Goal: Task Accomplishment & Management: Manage account settings

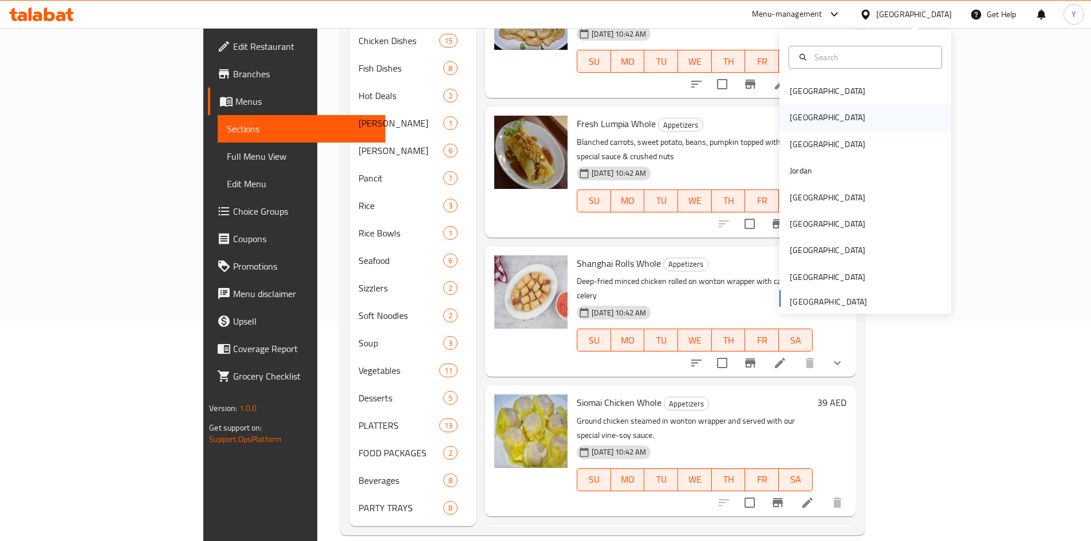
scroll to position [172, 0]
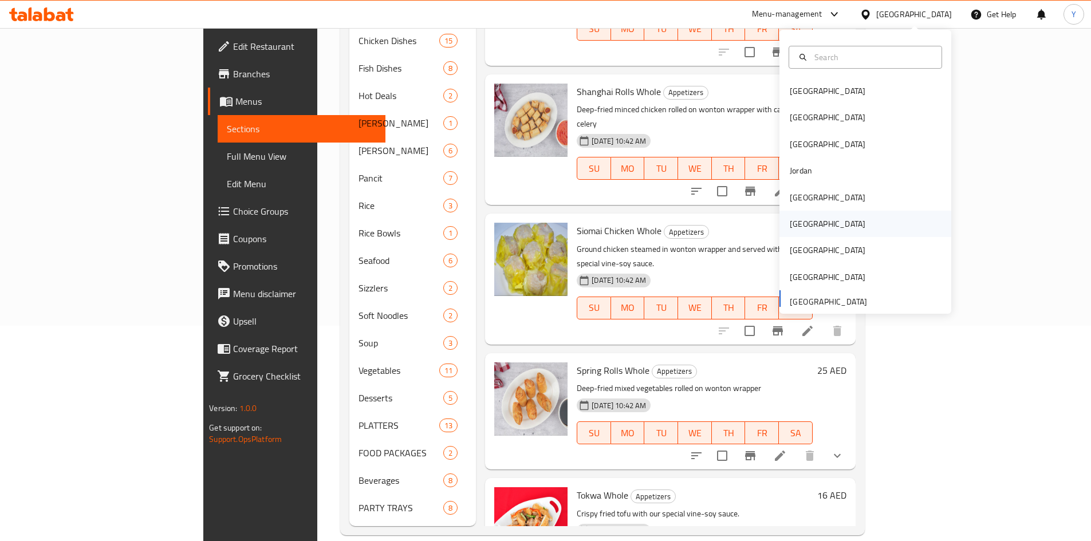
click at [816, 218] on div "[GEOGRAPHIC_DATA]" at bounding box center [865, 224] width 172 height 26
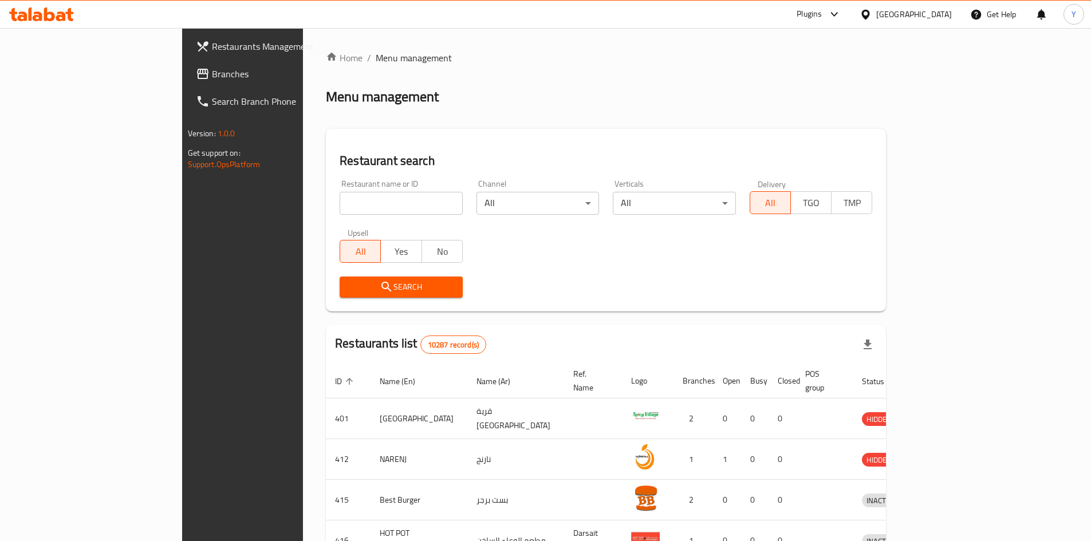
click at [212, 78] on span "Branches" at bounding box center [283, 74] width 143 height 14
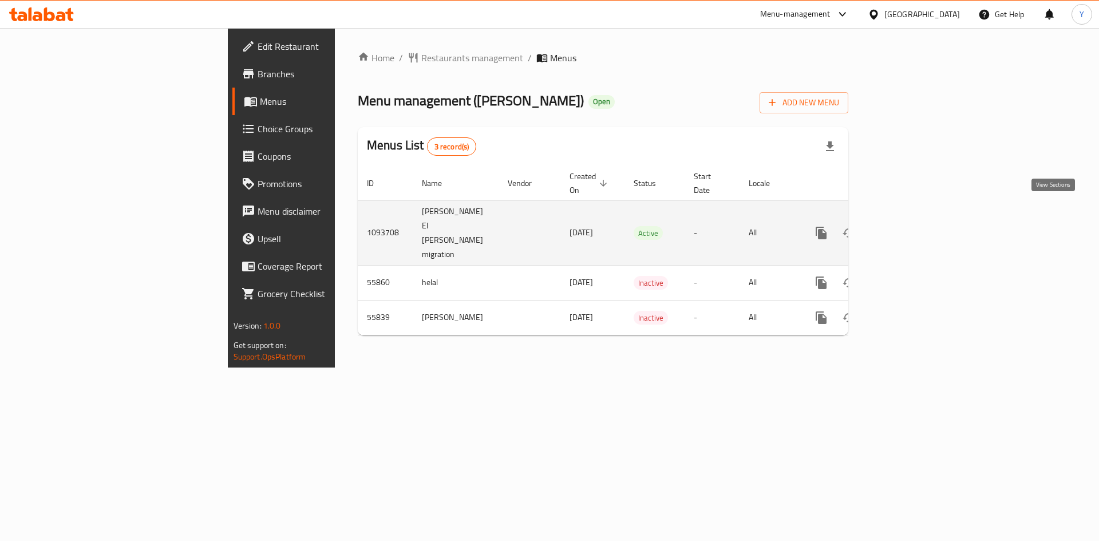
click at [911, 226] on icon "enhanced table" at bounding box center [904, 233] width 14 height 14
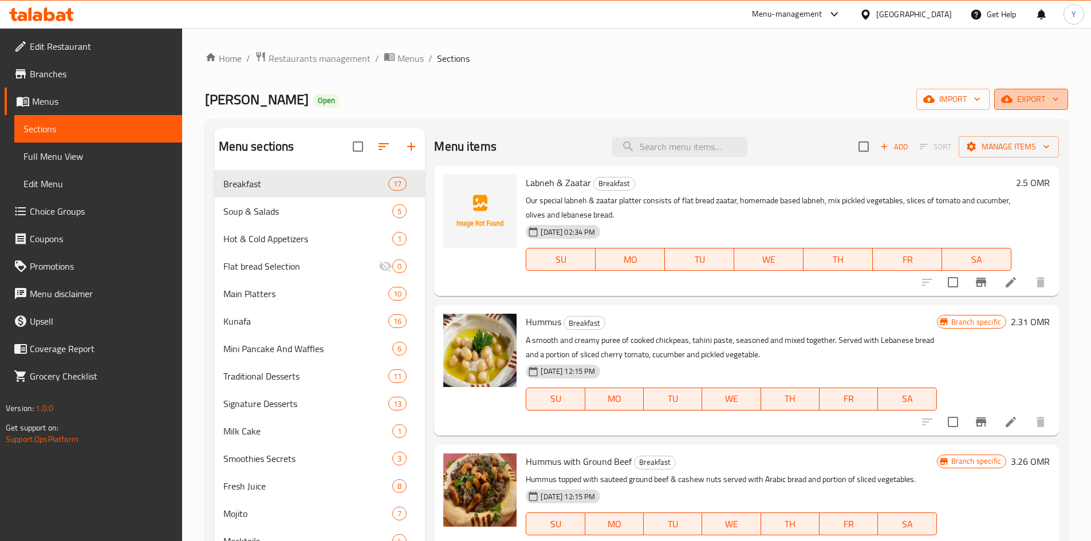
click at [1012, 101] on icon "button" at bounding box center [1006, 99] width 11 height 7
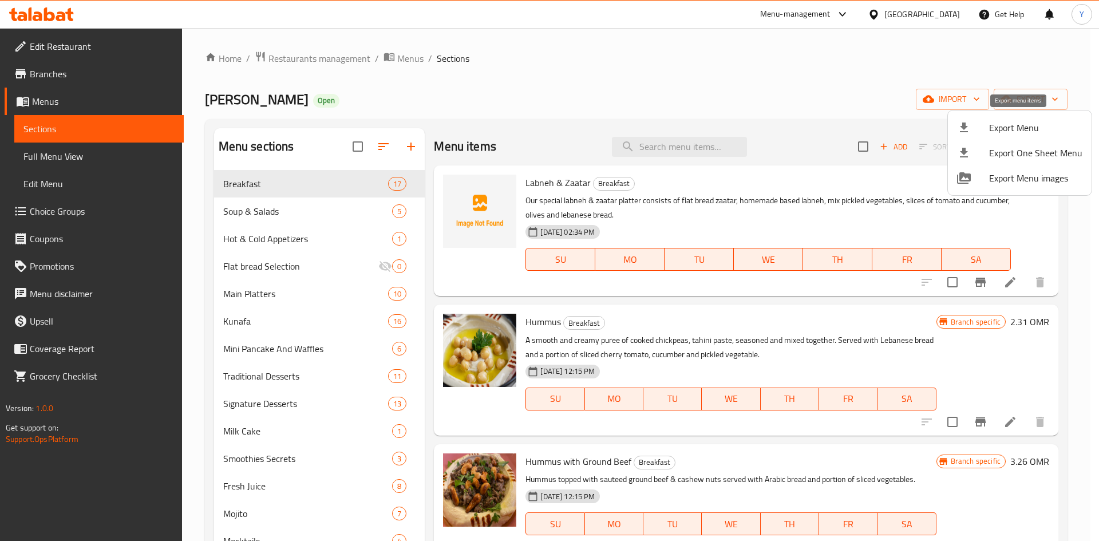
click at [1005, 128] on span "Export Menu" at bounding box center [1035, 128] width 93 height 14
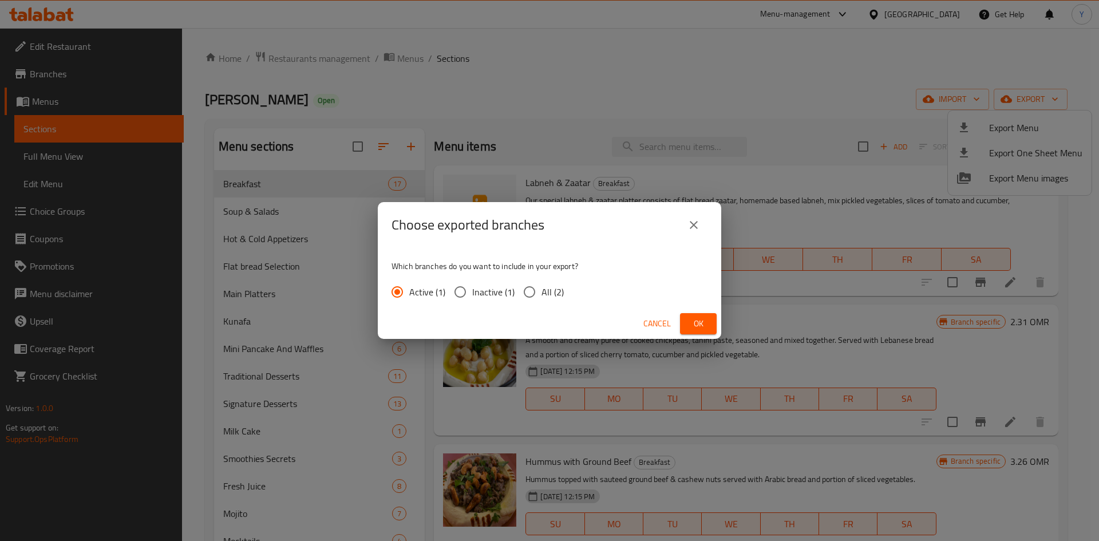
click at [556, 295] on span "All (2)" at bounding box center [553, 292] width 22 height 14
click at [542, 295] on input "All (2)" at bounding box center [530, 292] width 24 height 24
radio input "true"
click at [697, 322] on span "Ok" at bounding box center [698, 324] width 18 height 14
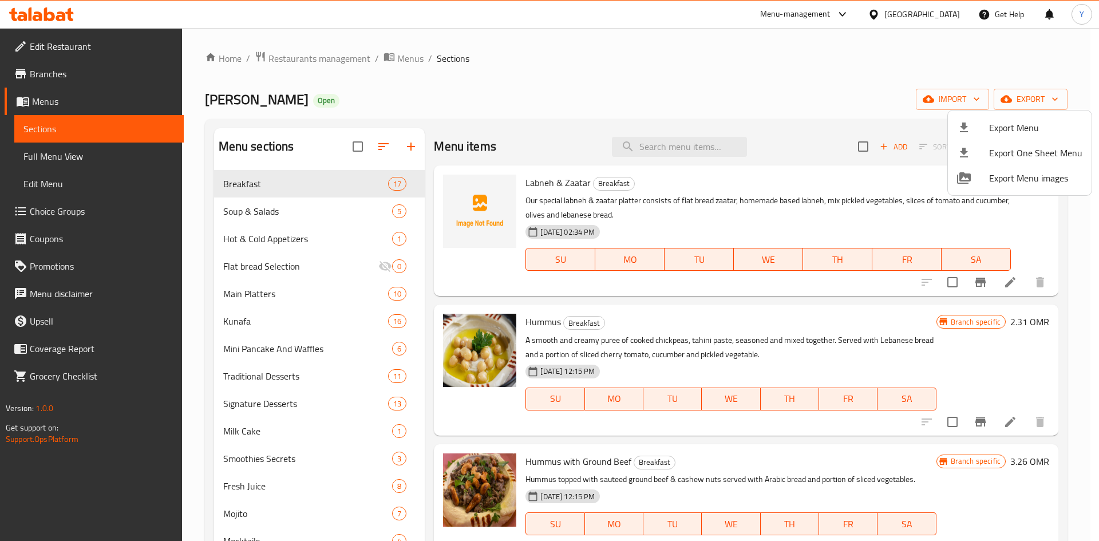
click at [538, 77] on div at bounding box center [549, 270] width 1099 height 541
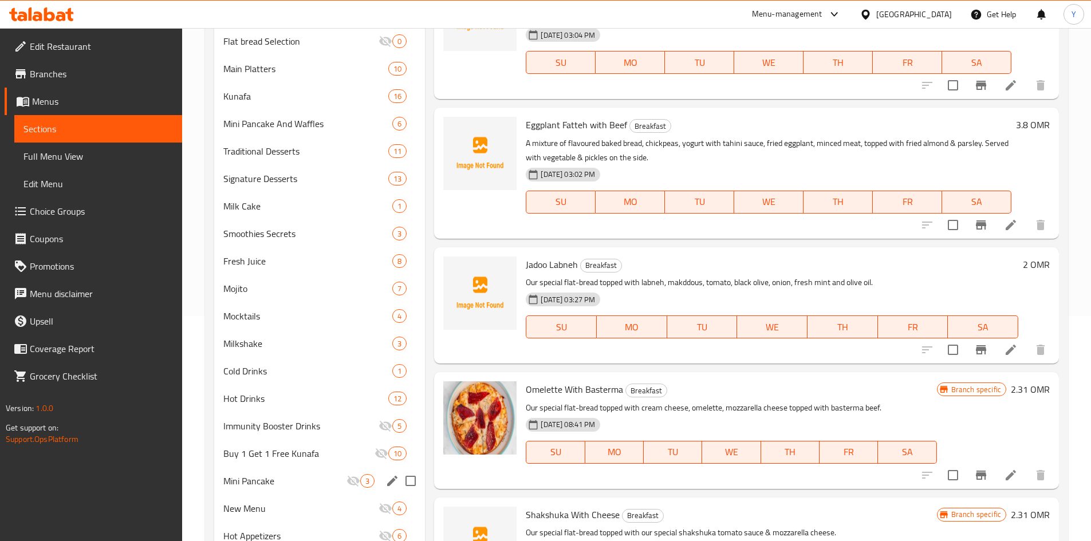
scroll to position [238, 0]
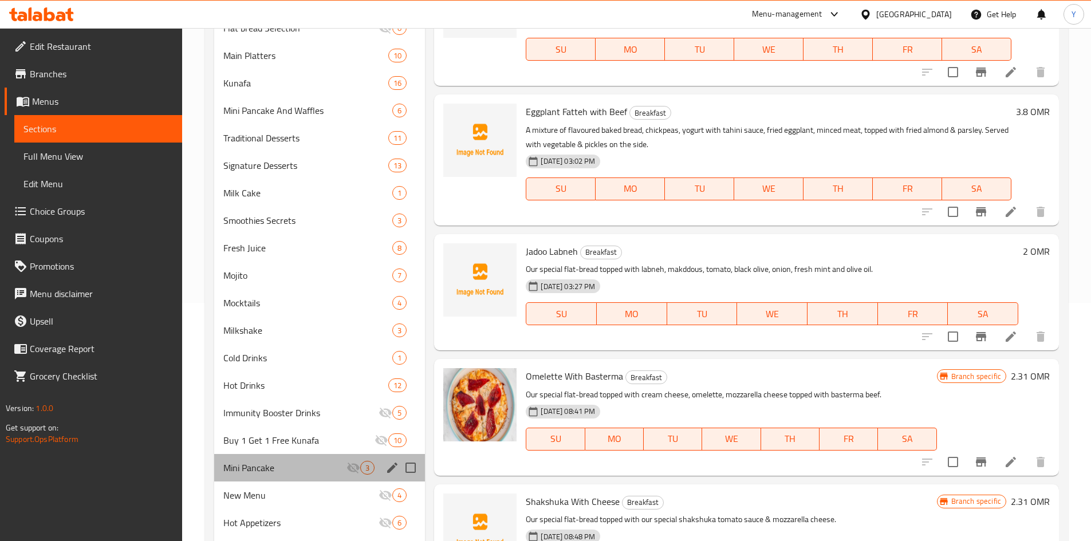
click at [308, 476] on div "Mini Pancake 3" at bounding box center [319, 467] width 211 height 27
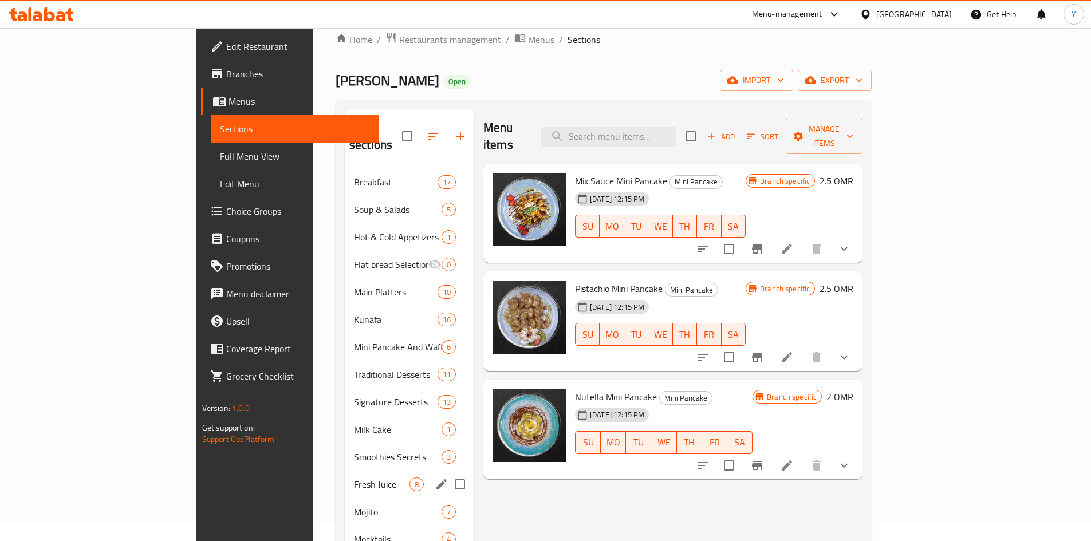
scroll to position [9, 0]
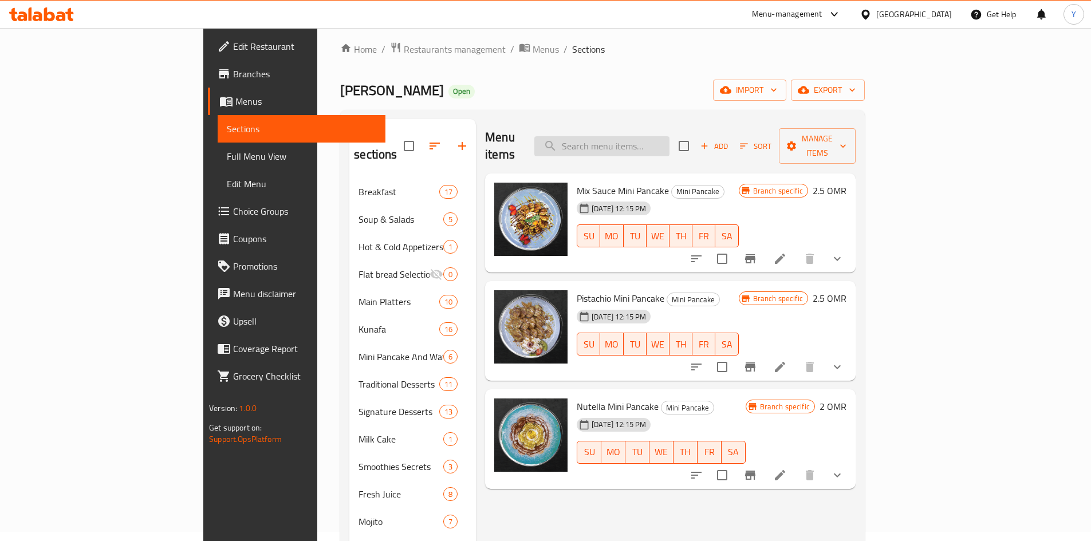
click at [659, 136] on input "search" at bounding box center [601, 146] width 135 height 20
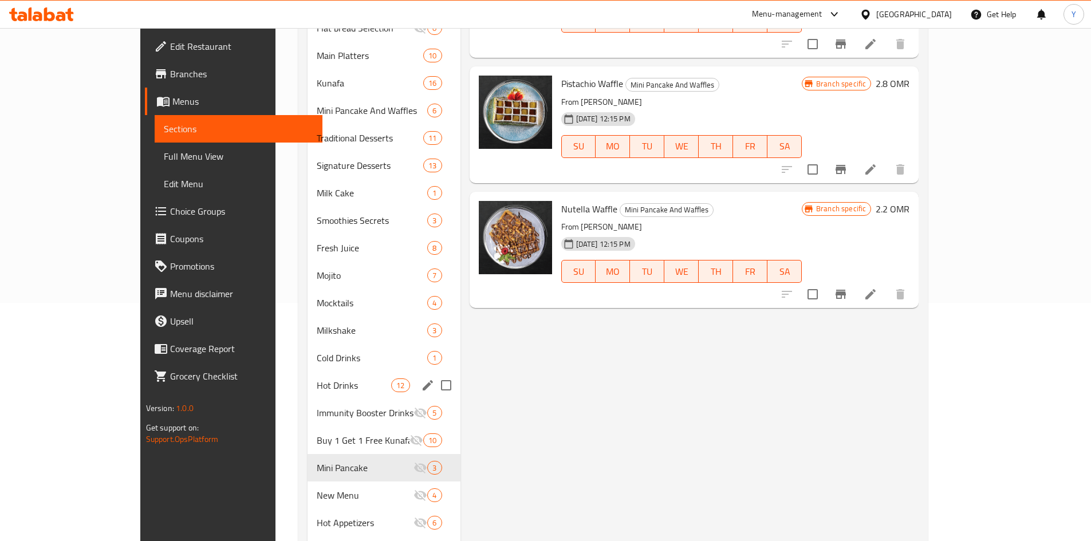
scroll to position [124, 0]
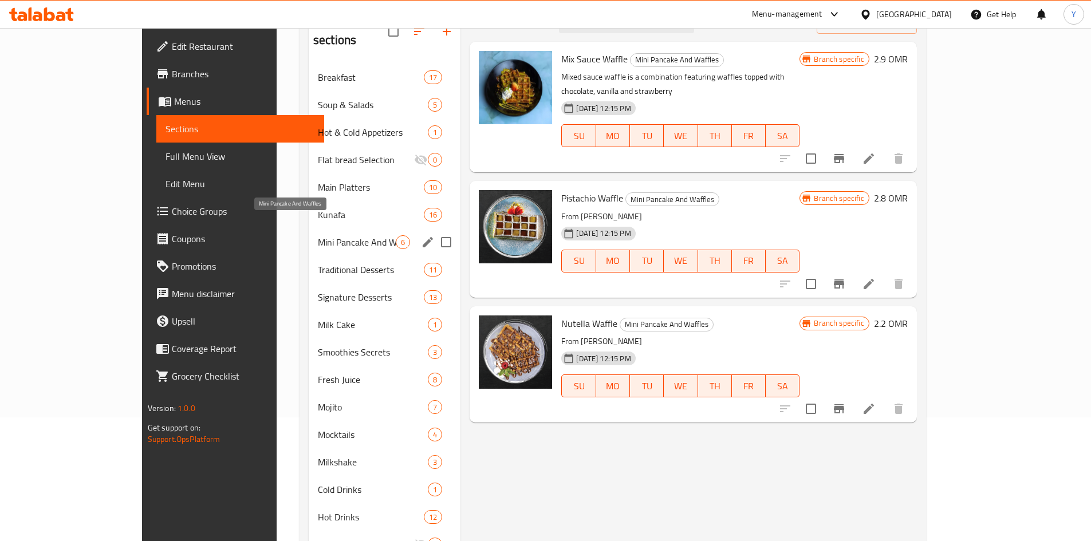
type input "waff"
click at [318, 235] on span "Mini Pancake And Waffles" at bounding box center [357, 242] width 78 height 14
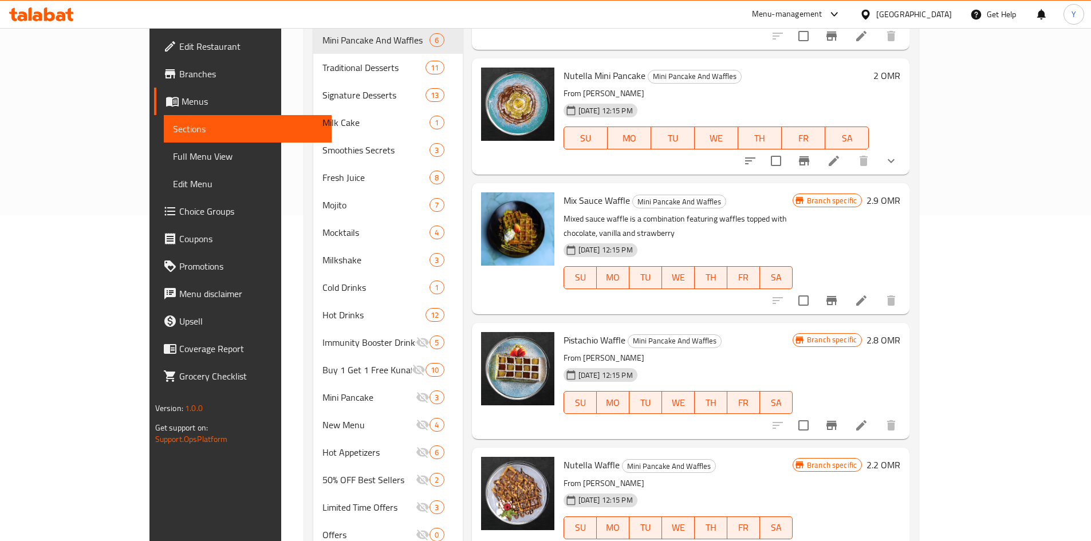
scroll to position [353, 0]
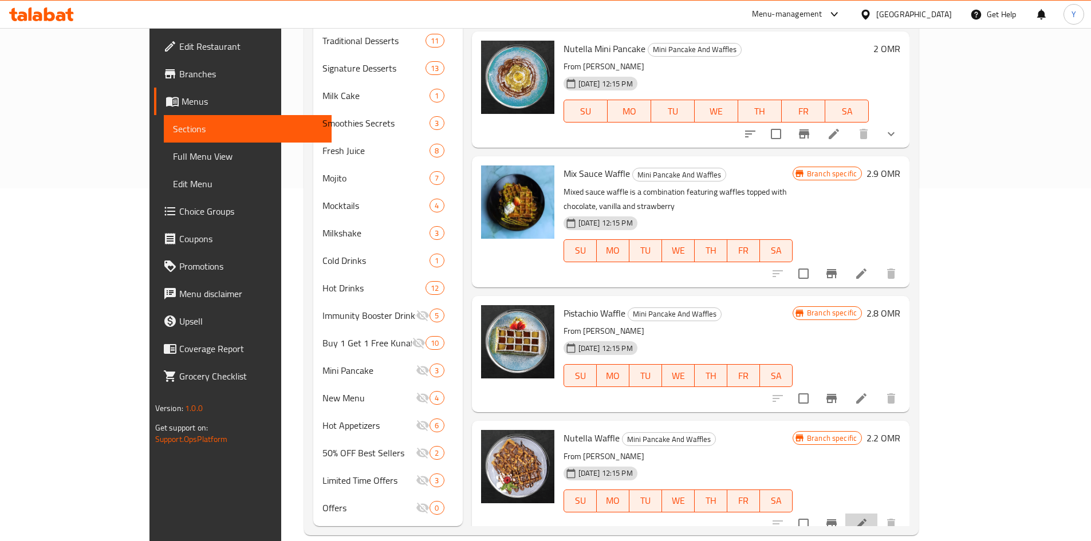
click at [877, 514] on li at bounding box center [861, 524] width 32 height 21
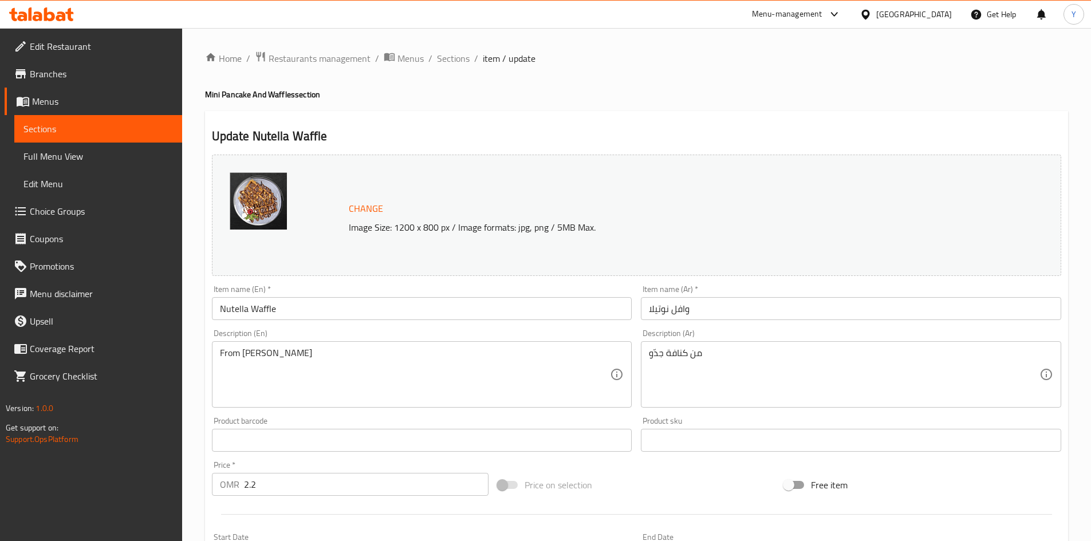
click at [242, 313] on input "Nutella Waffle" at bounding box center [422, 308] width 420 height 23
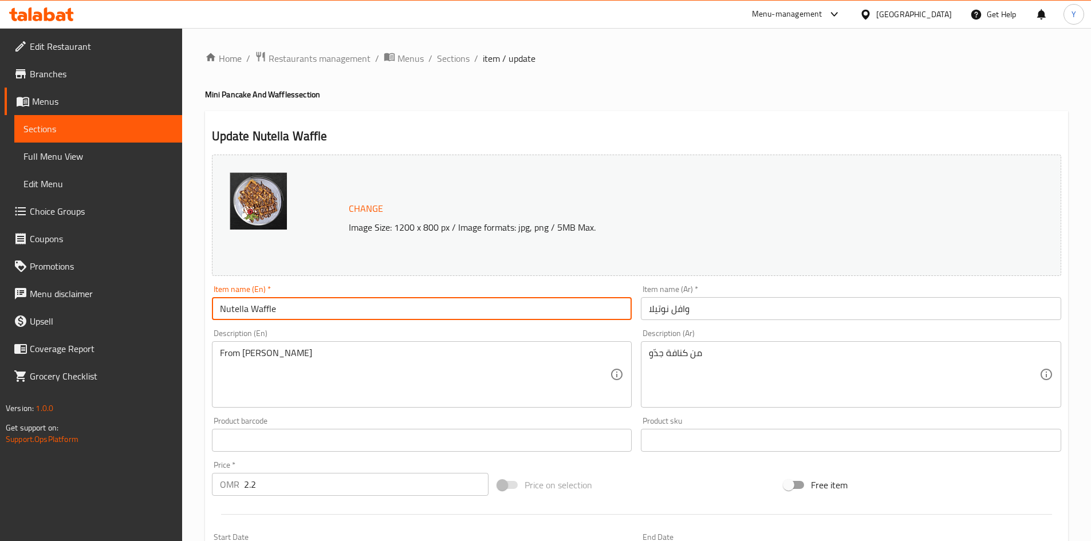
click at [242, 313] on input "Nutella Waffle" at bounding box center [422, 308] width 420 height 23
click at [252, 319] on input "Waffle" at bounding box center [422, 308] width 420 height 23
paste input "Nutella"
type input "Waffle With Nutella Sauce"
click at [666, 313] on input "وافل نوتيلا" at bounding box center [851, 308] width 420 height 23
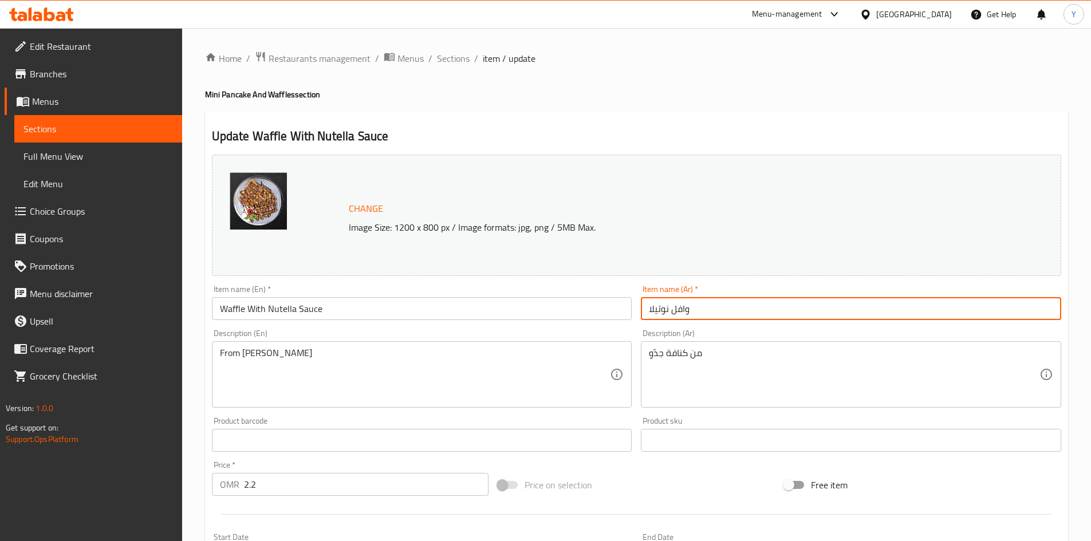
click at [669, 310] on input "وافل نوتيلا" at bounding box center [851, 308] width 420 height 23
type input "وافل بصوص النوتيلا"
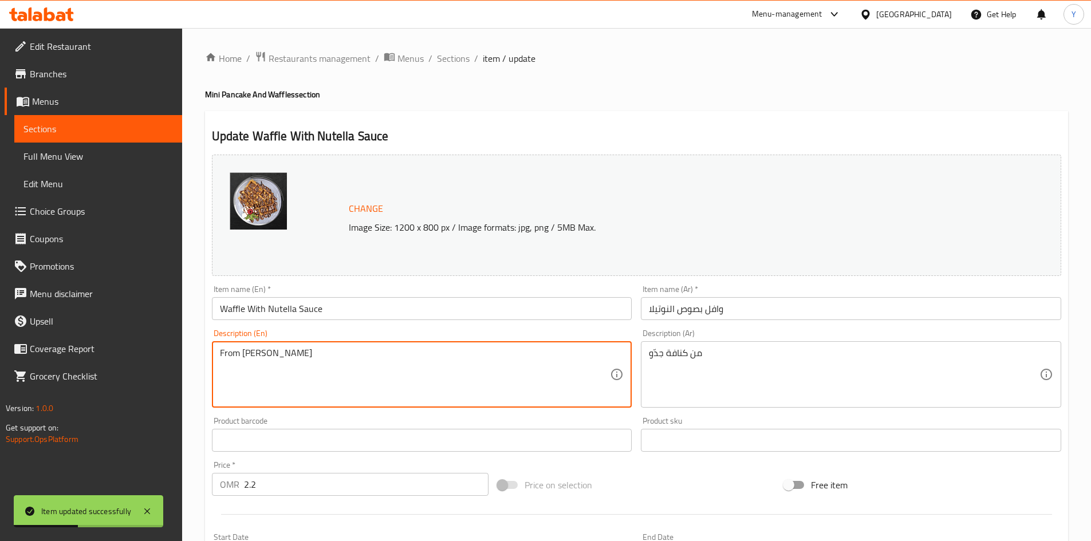
click at [340, 381] on textarea "From Kunafat Jadoo" at bounding box center [415, 375] width 390 height 54
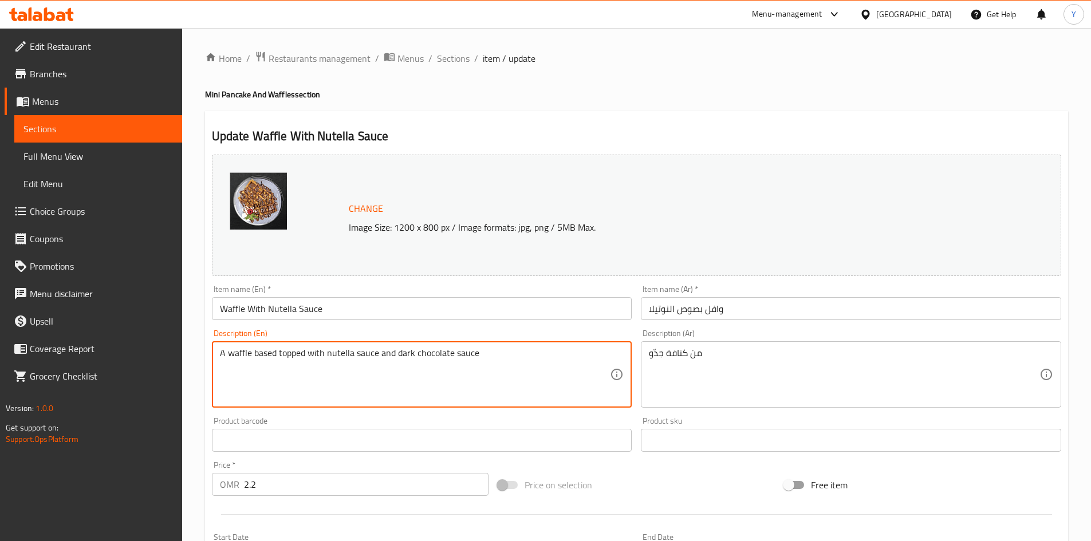
click at [381, 365] on textarea "A waffle based topped with nutella sauce and dark chocolate sauce" at bounding box center [415, 375] width 390 height 54
click at [381, 364] on textarea "A waffle based topped with nutella sauce and dark chocolate sauce" at bounding box center [415, 375] width 390 height 54
type textarea "A waffle based topped with nutella sauce and dark chocolate sauce"
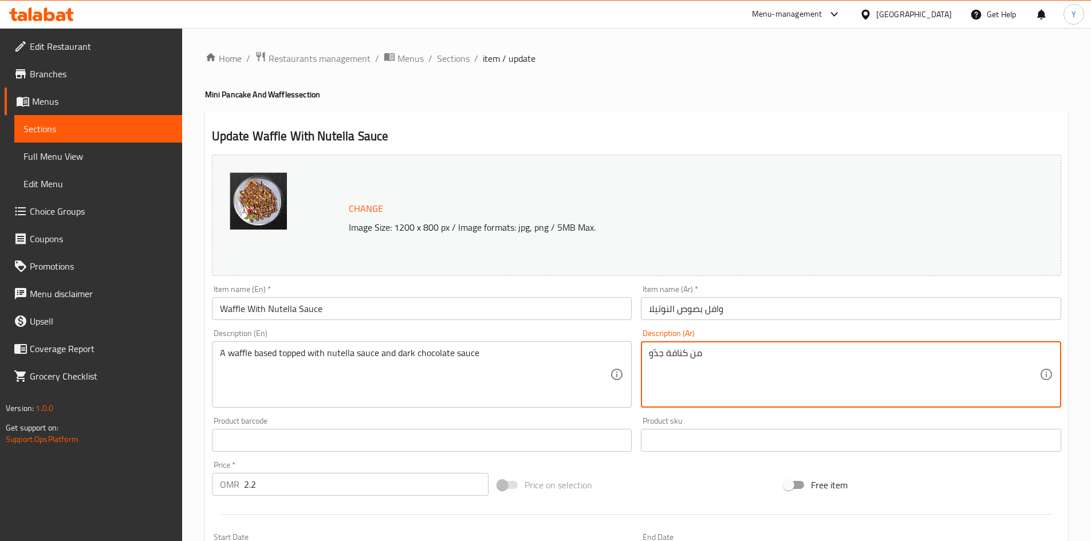
click at [852, 375] on textarea "من كنافة جدّو" at bounding box center [844, 375] width 390 height 54
paste textarea "اعدة الوافل مغطاة بصلصة النوتيلا وصلصة الشوكولاتة الداكنة"
type textarea "قاعدة الوافل مغطاة بصلصة النوتيلا وصلصة الشوكولاتة الداكنة"
drag, startPoint x: 491, startPoint y: 307, endPoint x: 500, endPoint y: 303, distance: 10.2
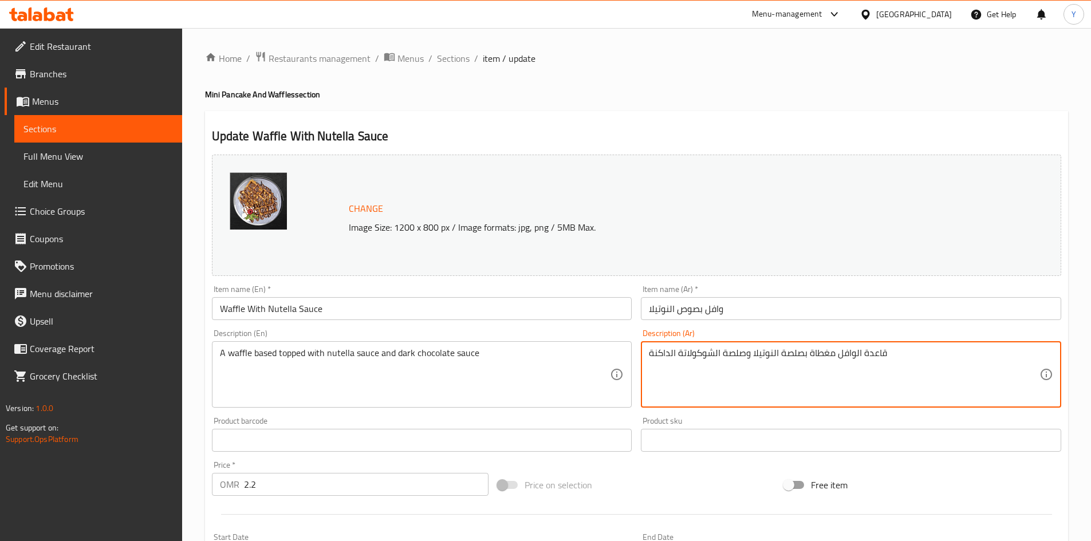
click at [491, 307] on input "Waffle With Nutella Sauce" at bounding box center [422, 308] width 420 height 23
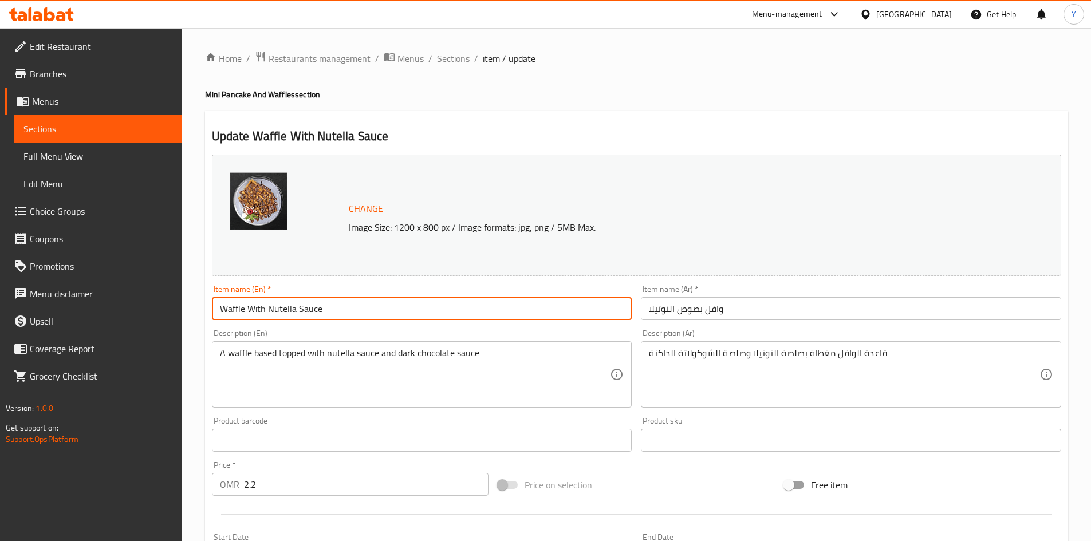
click at [410, 301] on input "Waffle With Nutella Sauce" at bounding box center [422, 308] width 420 height 23
click at [503, 311] on input "Waffle With Nutella Sauce" at bounding box center [422, 308] width 420 height 23
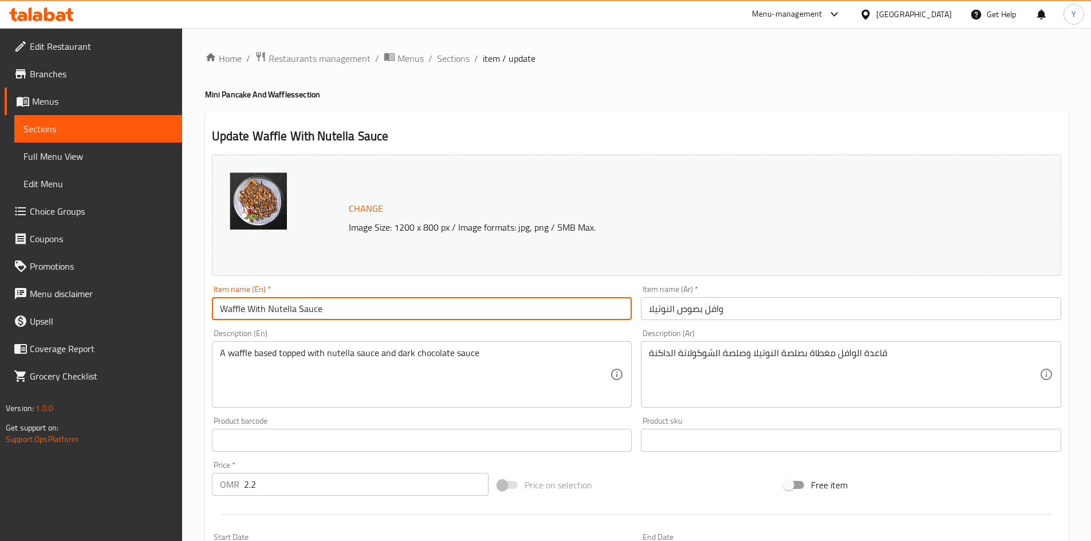
click at [446, 65] on span "Sections" at bounding box center [453, 59] width 33 height 14
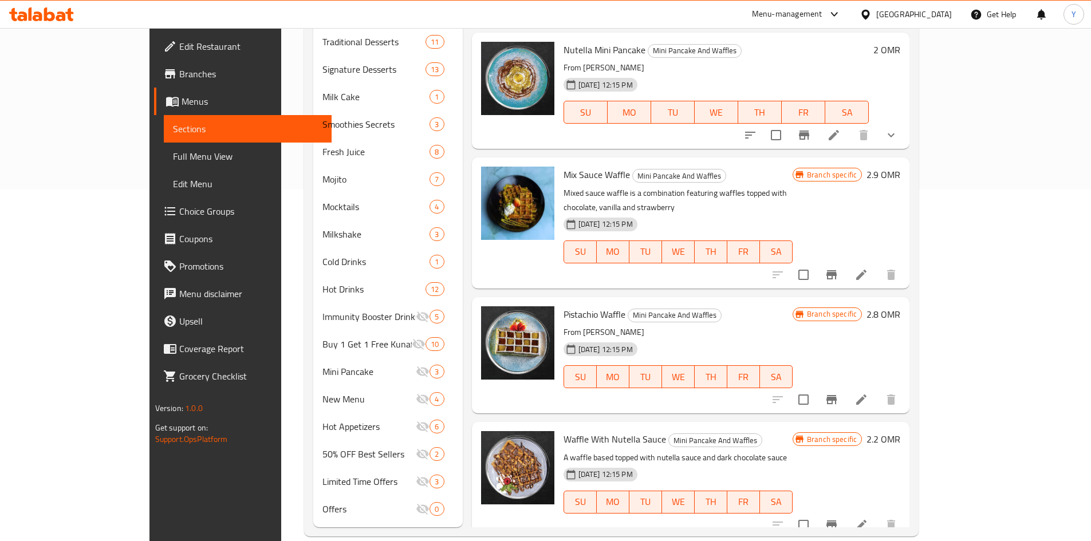
scroll to position [353, 0]
click at [877, 388] on li at bounding box center [861, 398] width 32 height 21
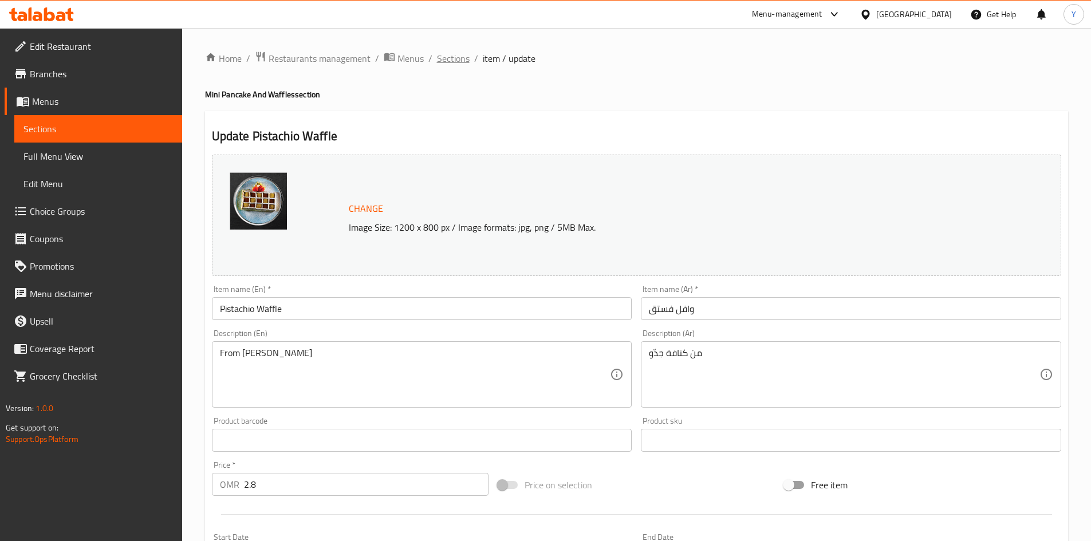
click at [453, 62] on span "Sections" at bounding box center [453, 59] width 33 height 14
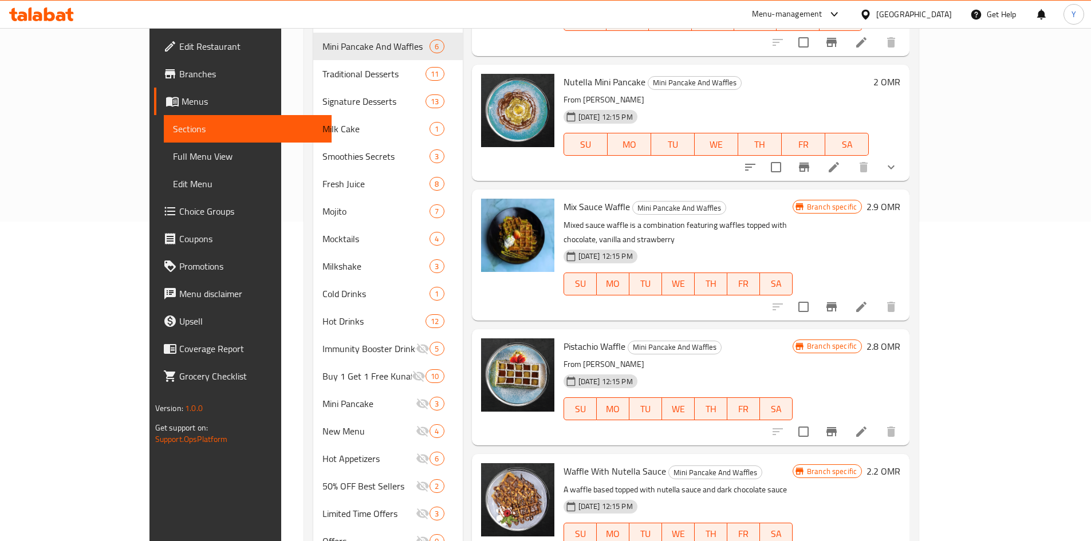
scroll to position [353, 0]
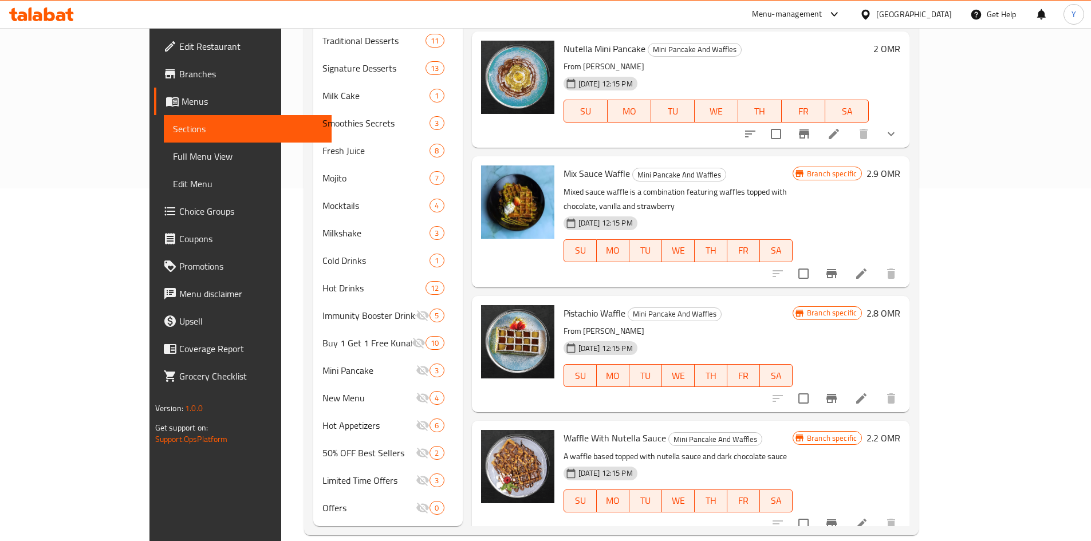
click at [836, 519] on icon "Branch-specific-item" at bounding box center [831, 523] width 10 height 9
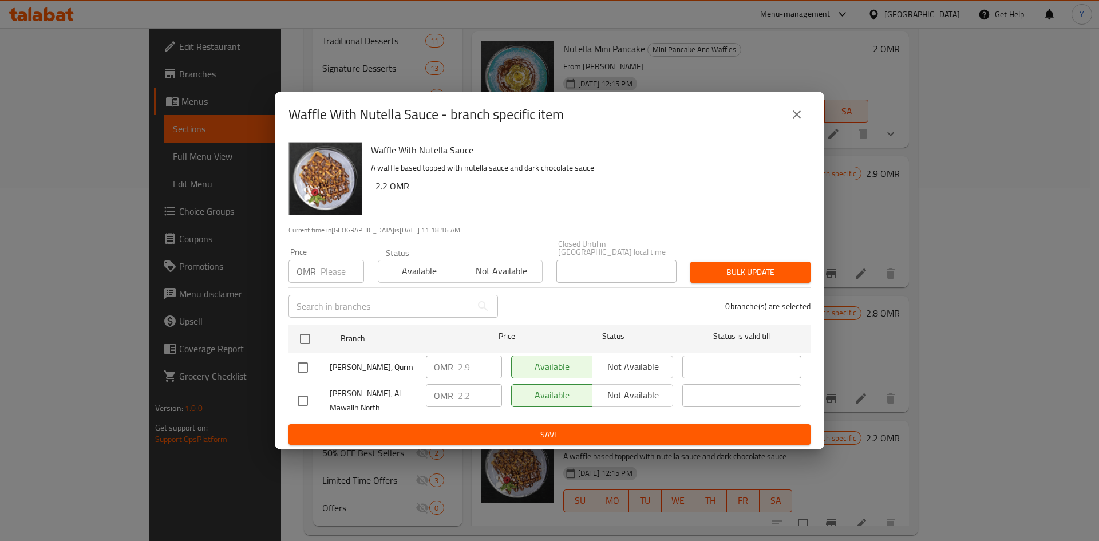
drag, startPoint x: 802, startPoint y: 127, endPoint x: 790, endPoint y: 141, distance: 17.9
click at [800, 127] on button "close" at bounding box center [796, 114] width 27 height 27
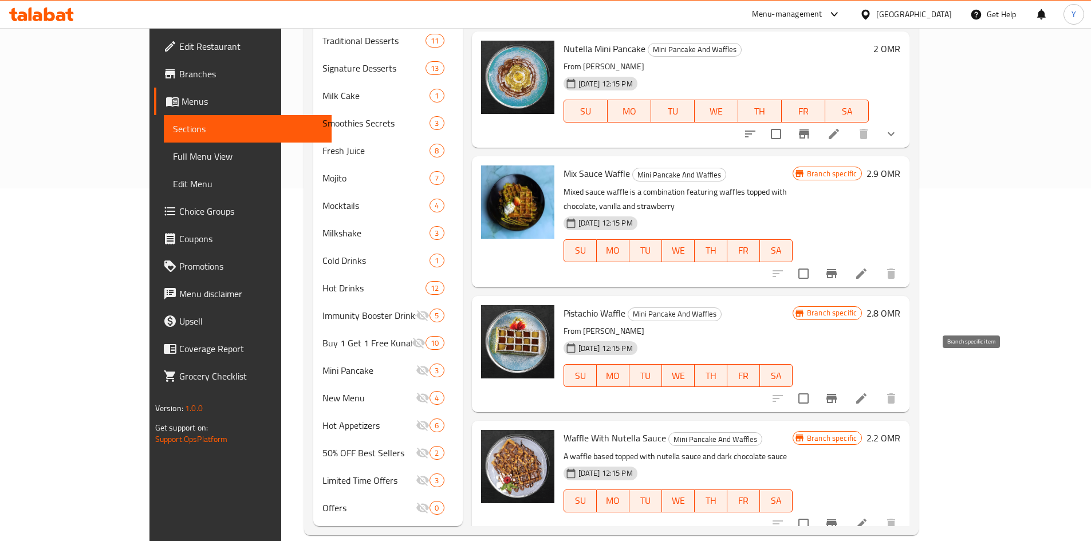
click at [845, 385] on button "Branch-specific-item" at bounding box center [831, 398] width 27 height 27
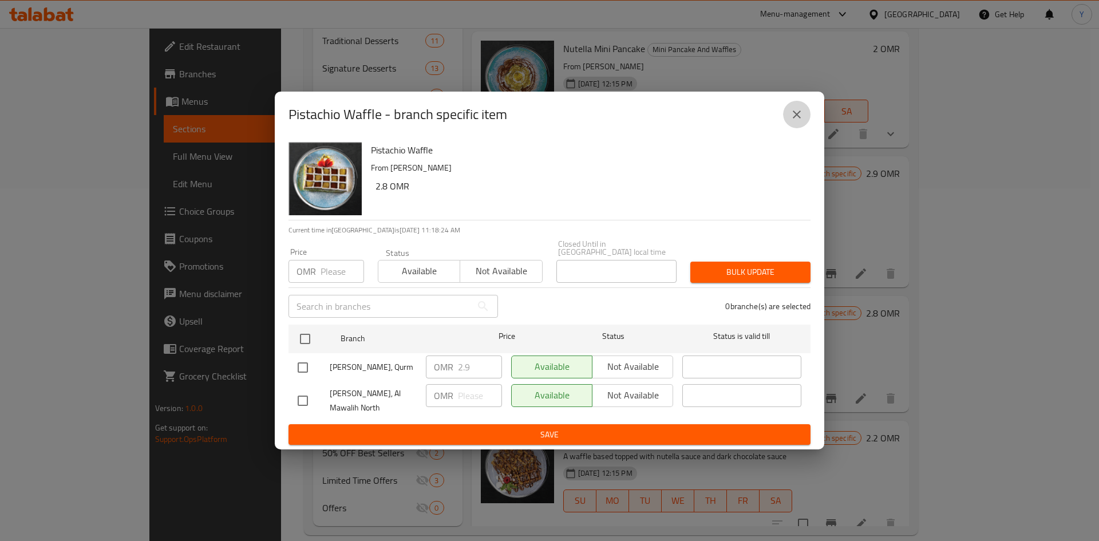
click at [803, 128] on button "close" at bounding box center [796, 114] width 27 height 27
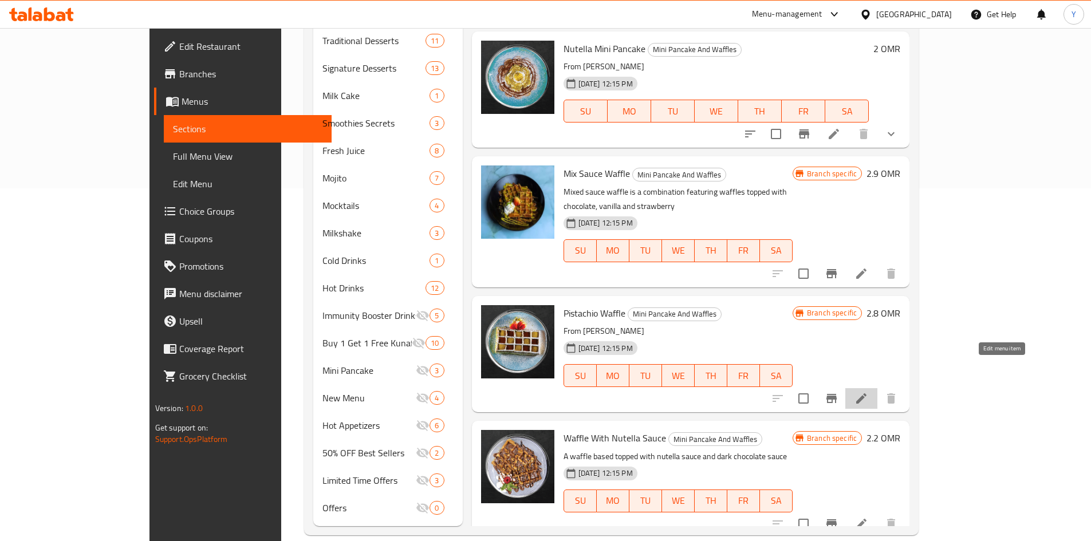
click at [868, 392] on icon at bounding box center [861, 399] width 14 height 14
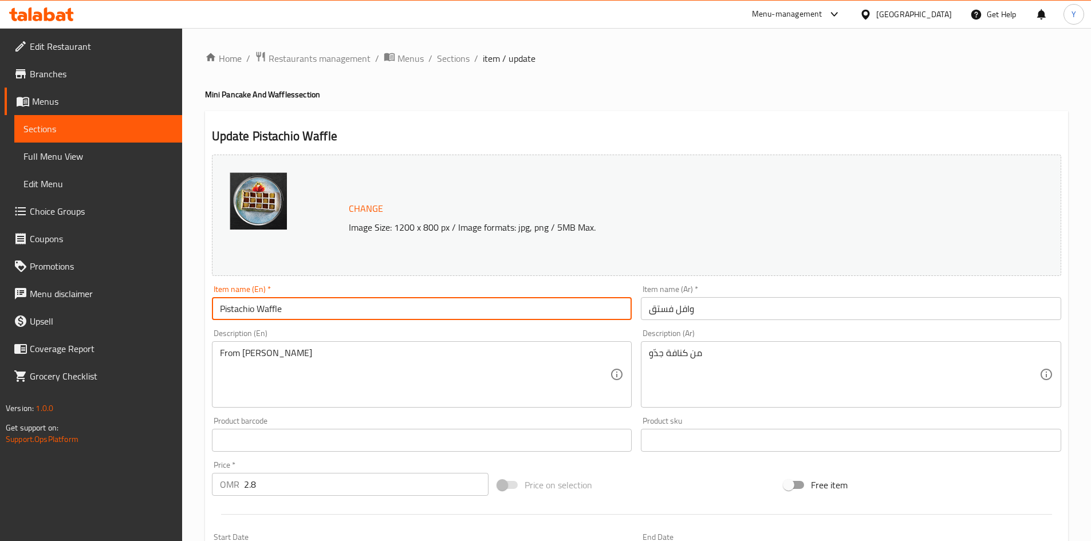
click at [239, 300] on input "Pistachio Waffle" at bounding box center [422, 308] width 420 height 23
click at [239, 301] on input "Pistachio Waffle" at bounding box center [422, 308] width 420 height 23
click at [405, 297] on div "Item name (En)   * Waffle Item name (En) *" at bounding box center [422, 302] width 420 height 35
click at [405, 303] on input "Waffle" at bounding box center [422, 308] width 420 height 23
paste input "Pistachio"
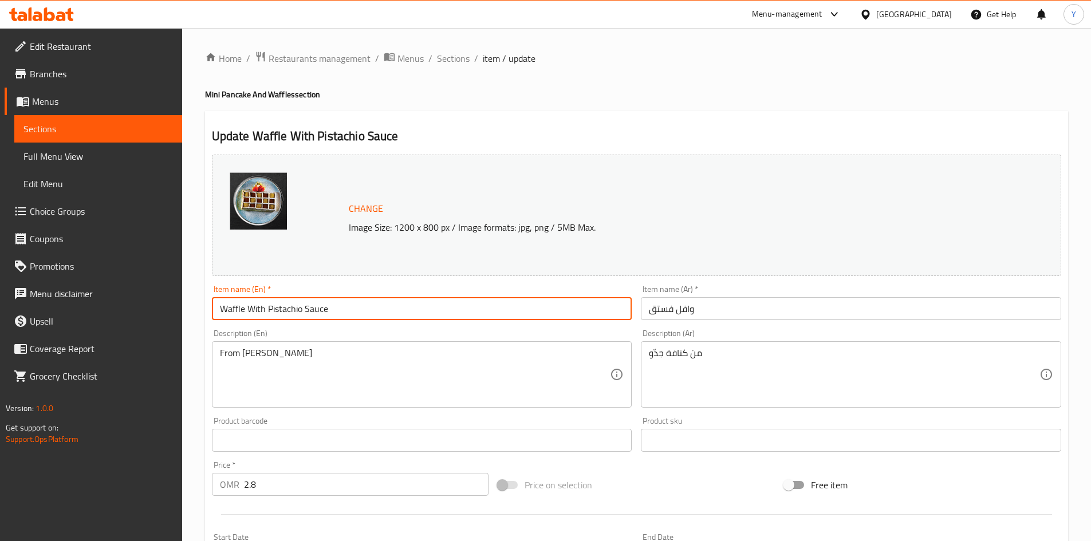
type input "Waffle With Pistachio Sauce"
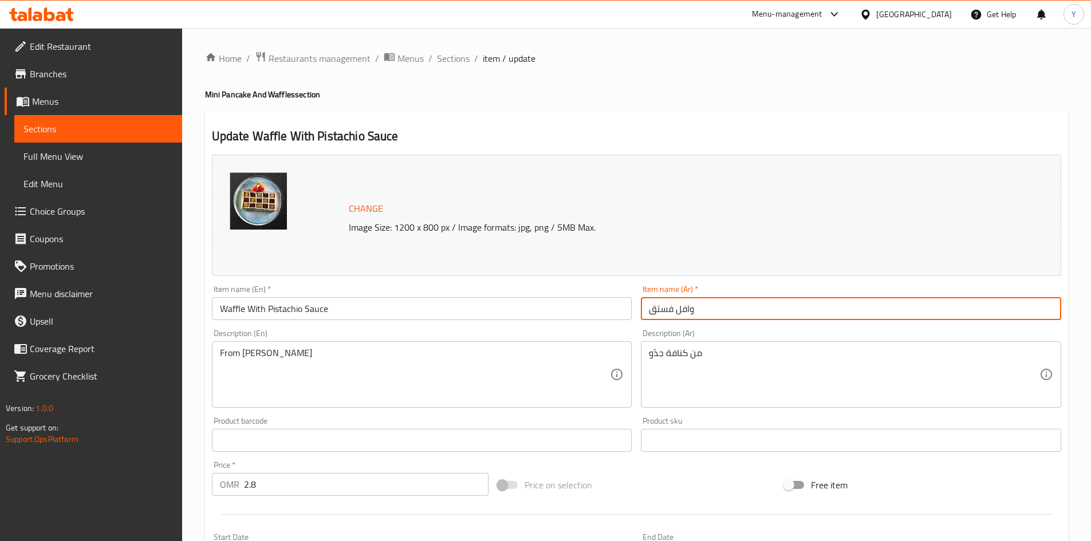
click at [674, 313] on input "وافل فستق" at bounding box center [851, 308] width 420 height 23
type input "وافل بصوص الفستق"
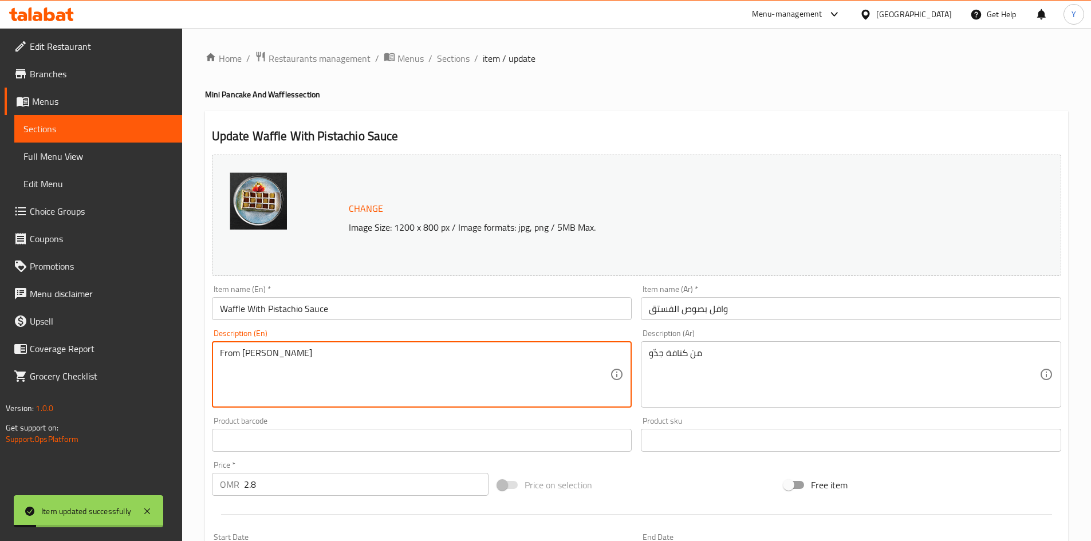
click at [266, 349] on textarea "From kunafat jadoo" at bounding box center [415, 375] width 390 height 54
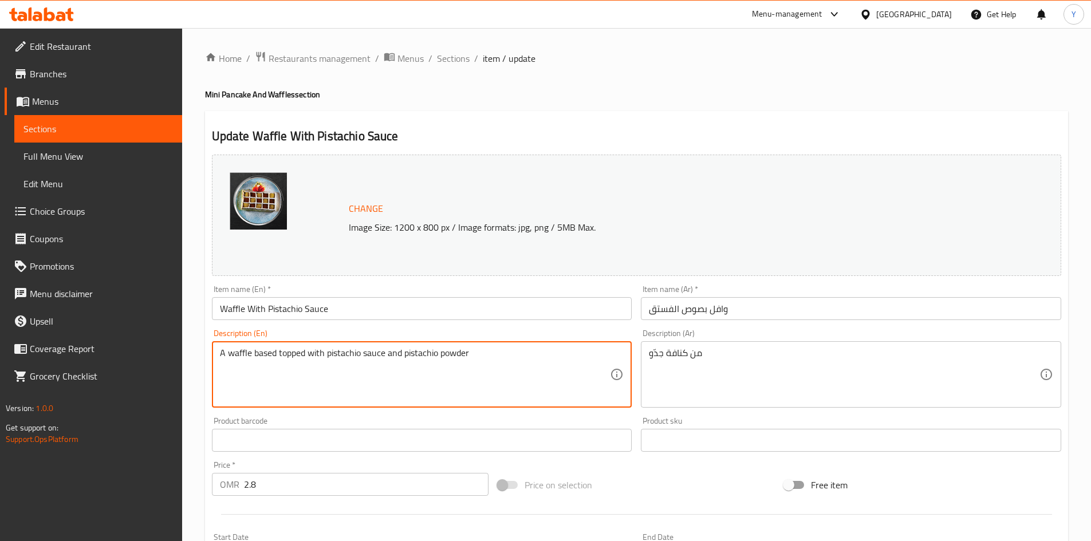
click at [424, 348] on textarea "A waffle based topped with pistachio sauce and pistachio powder" at bounding box center [415, 375] width 390 height 54
type textarea "A waffle based topped with pistachio sauce and pistachio powder"
click at [424, 345] on div "A waffle based topped with pistachio sauce and pistachio powder Description (En)" at bounding box center [422, 374] width 420 height 66
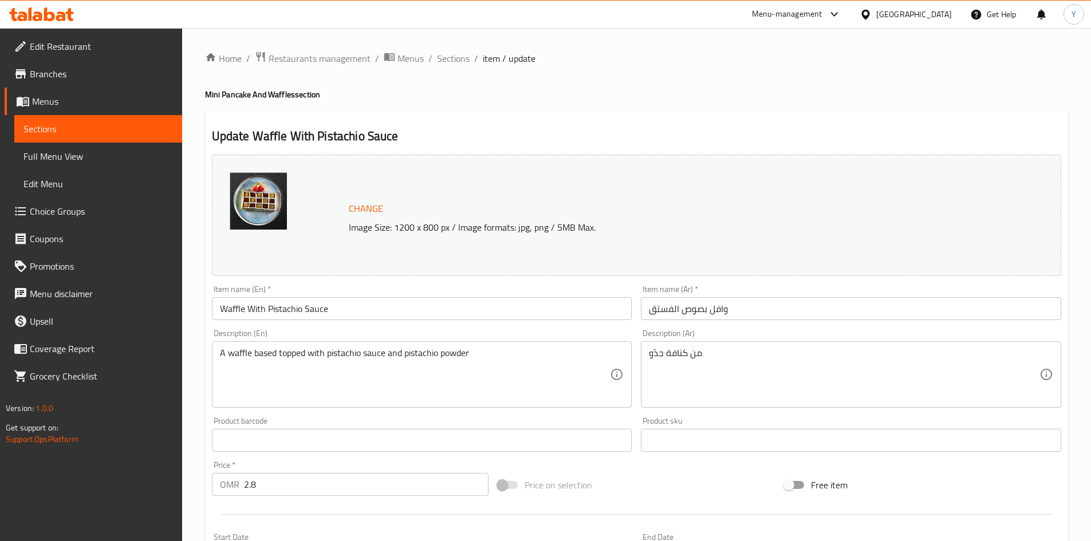
click at [427, 345] on div "A waffle based topped with pistachio sauce and pistachio powder Description (En)" at bounding box center [422, 374] width 420 height 66
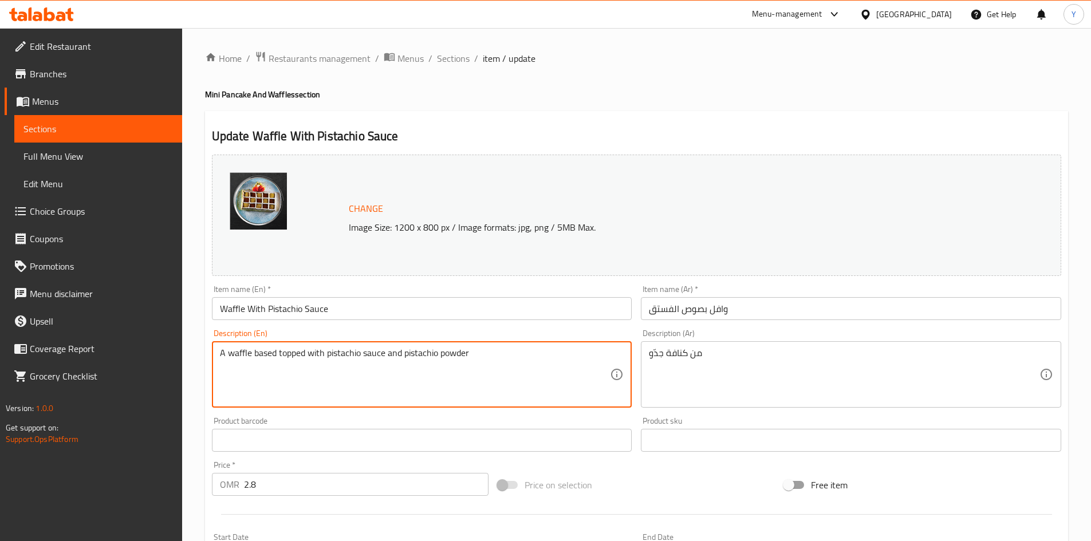
click at [424, 347] on div "A waffle based topped with pistachio sauce and pistachio powder Description (En)" at bounding box center [422, 374] width 420 height 66
click at [426, 348] on textarea "A waffle based topped with pistachio sauce and pistachio powder" at bounding box center [415, 375] width 390 height 54
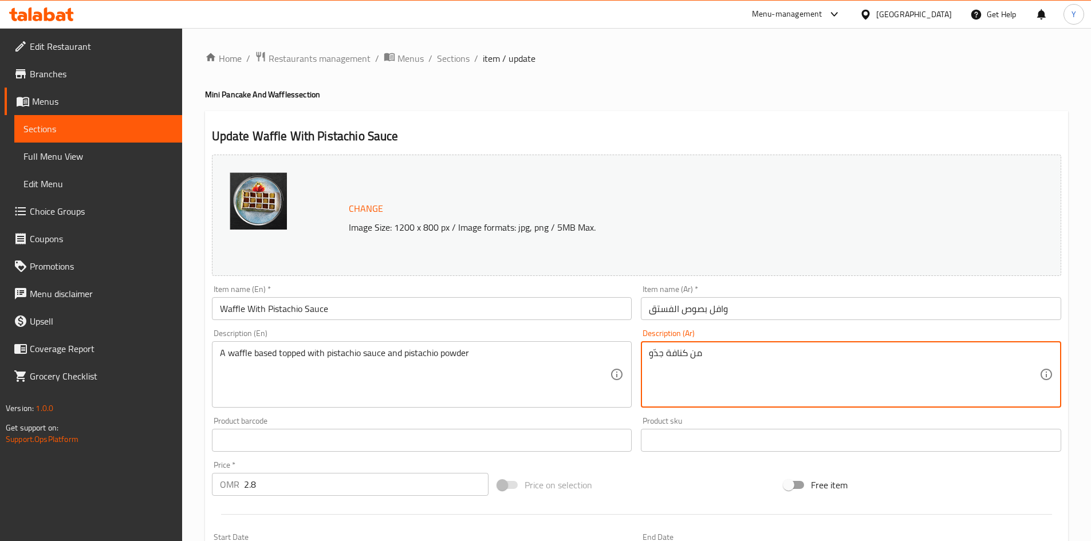
click at [802, 386] on textarea "من كنافة جدّو" at bounding box center [844, 375] width 390 height 54
paste textarea "افل على قاعدة مغطاة بصلصة الفستق ومسحوق الفستق"
type textarea "وافل على قاعدة مغطاة بصلصة الفستق ومسحوق الفستق"
click at [405, 306] on input "Waffle With Pistachio Sauce" at bounding box center [422, 308] width 420 height 23
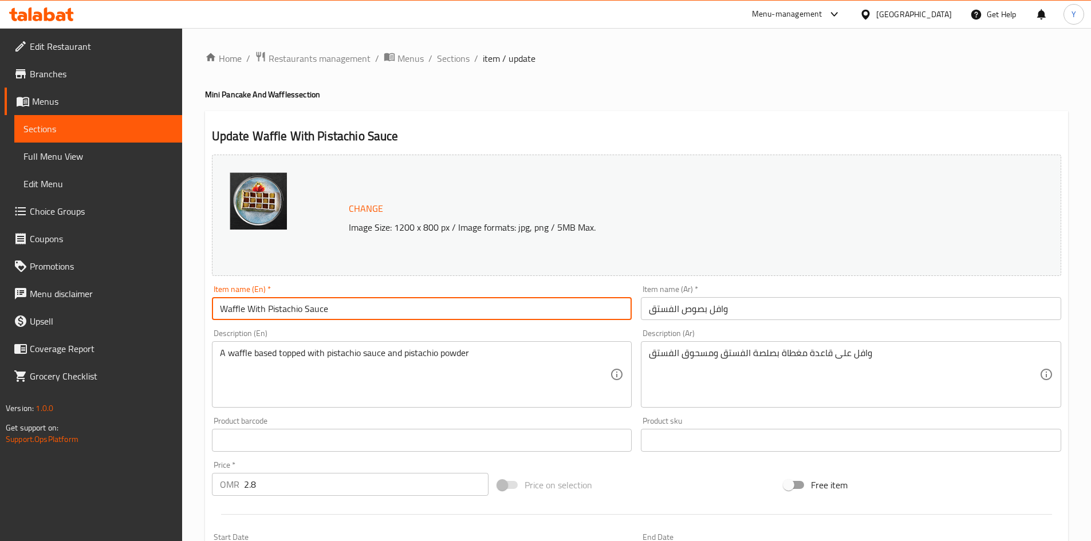
click at [405, 306] on input "Waffle With Pistachio Sauce" at bounding box center [422, 308] width 420 height 23
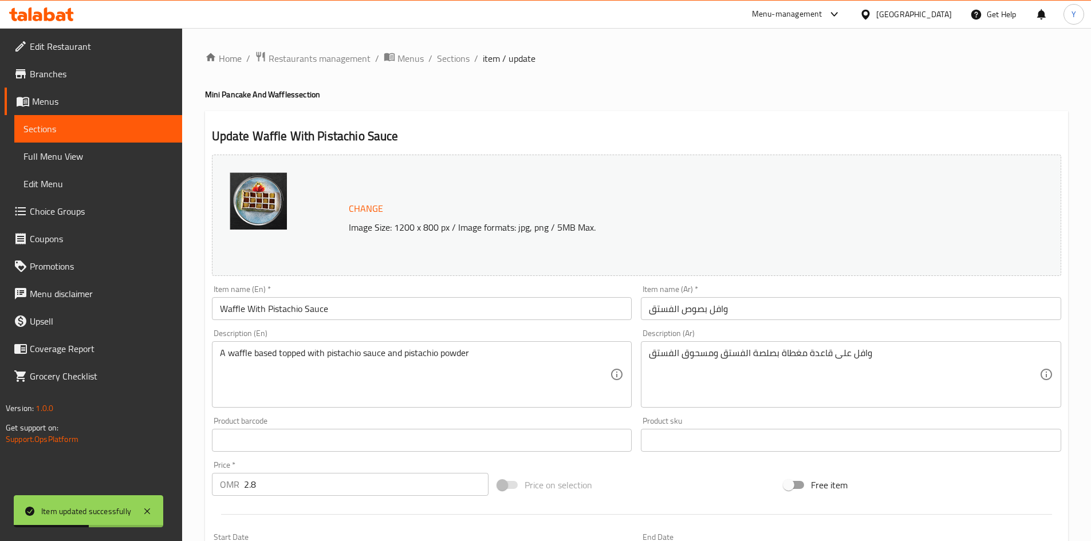
drag, startPoint x: 439, startPoint y: 129, endPoint x: 443, endPoint y: 85, distance: 44.2
click at [440, 128] on h2 "Update Waffle With Pistachio Sauce" at bounding box center [636, 136] width 849 height 17
click at [444, 60] on span "Sections" at bounding box center [453, 59] width 33 height 14
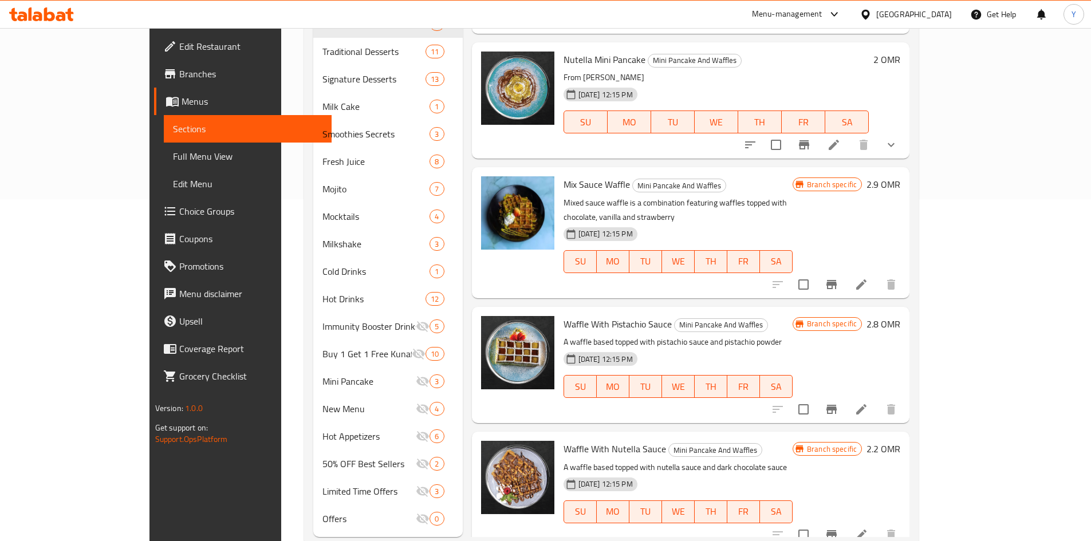
scroll to position [344, 0]
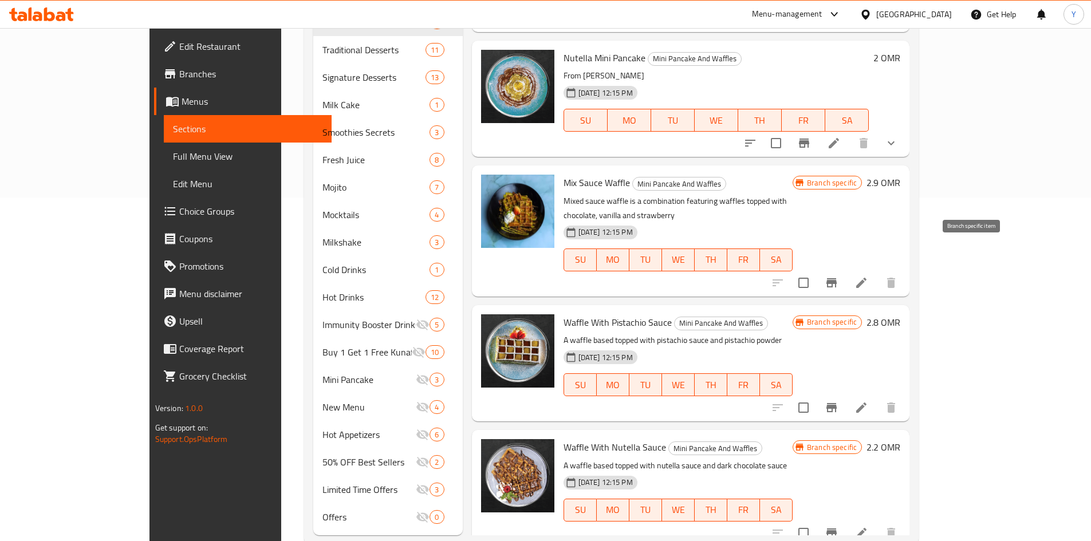
click at [838, 276] on icon "Branch-specific-item" at bounding box center [831, 283] width 14 height 14
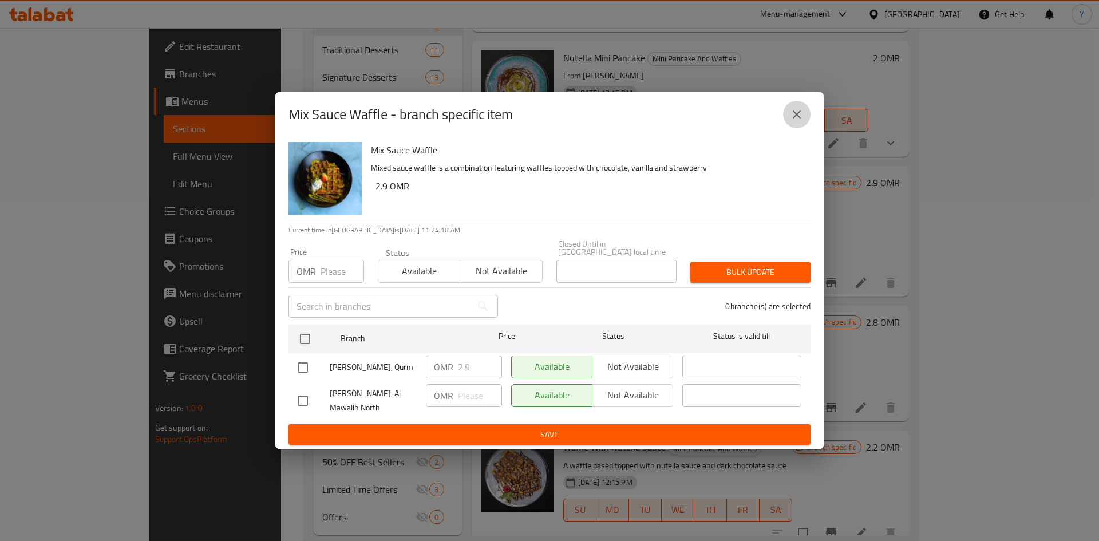
click at [792, 112] on icon "close" at bounding box center [797, 115] width 14 height 14
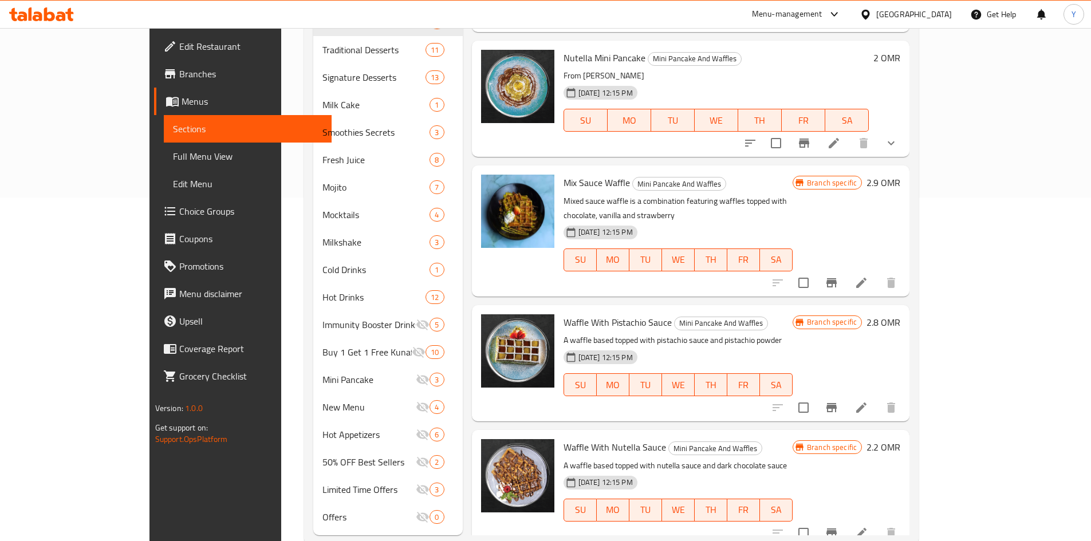
click at [877, 273] on li at bounding box center [861, 283] width 32 height 21
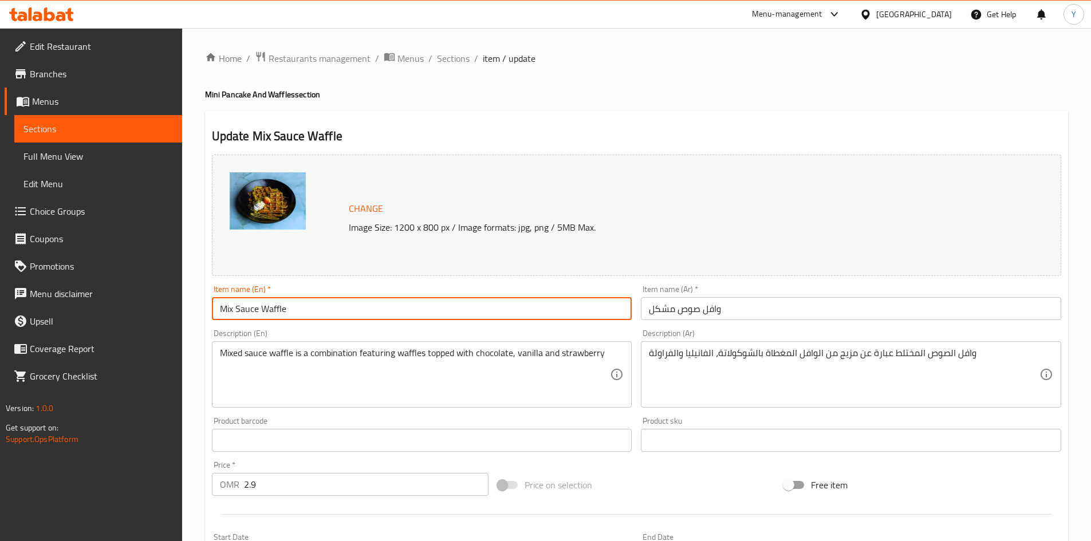
drag, startPoint x: 258, startPoint y: 308, endPoint x: 127, endPoint y: 307, distance: 131.7
click at [127, 307] on div "Edit Restaurant Branches Menus Sections Full Menu View Edit Menu Choice Groups …" at bounding box center [545, 427] width 1091 height 798
click at [328, 312] on input "Waffle" at bounding box center [422, 308] width 420 height 23
paste input "Mix Sauce"
type input "Waffle With Mix Sauce"
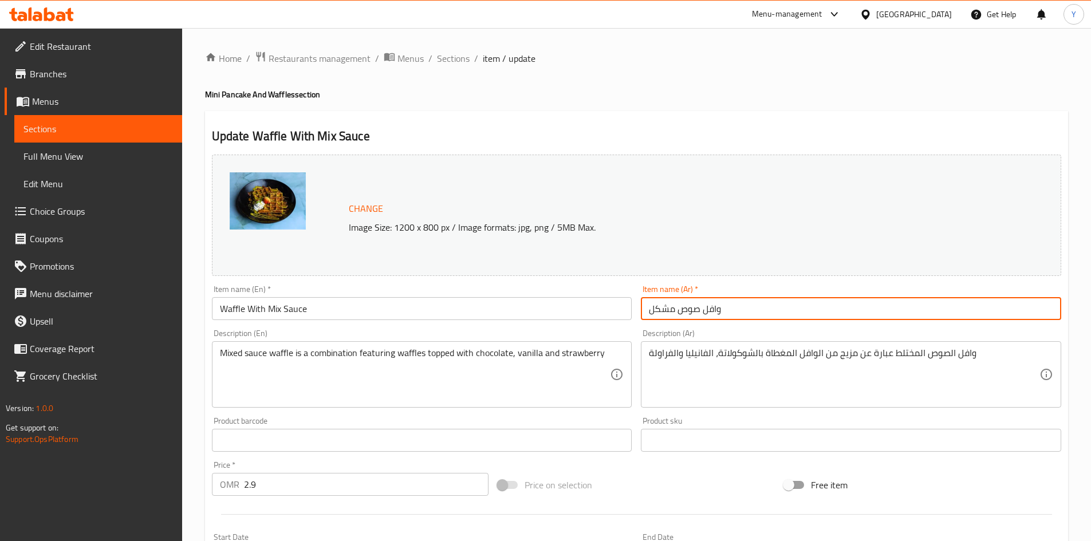
click at [698, 311] on input "وافل صوص مشكل" at bounding box center [851, 308] width 420 height 23
type input "وافل بصوص مشكل"
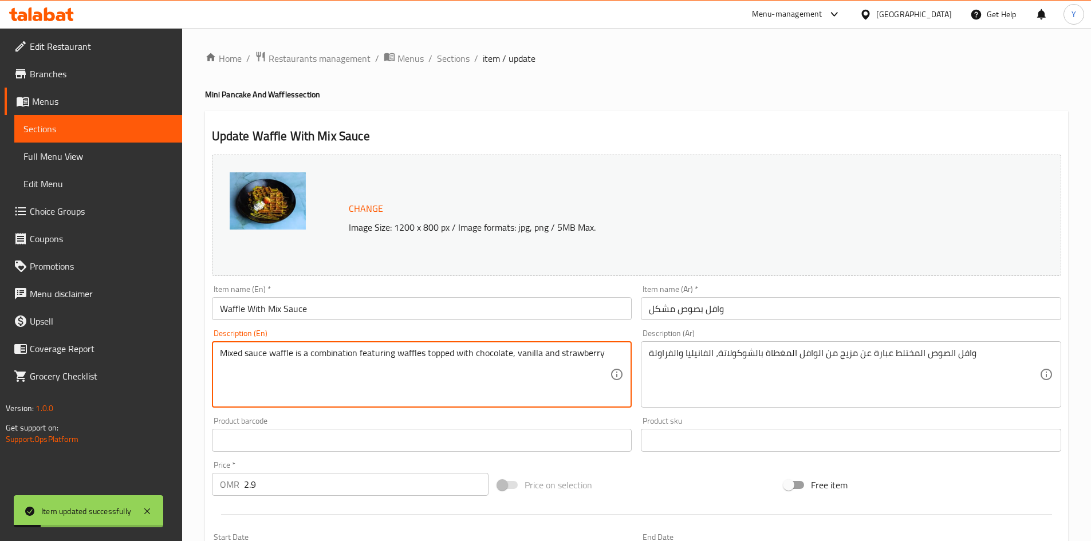
click at [230, 354] on textarea "Mixed sauce waffle is a combination featuring waffles topped with chocolate, va…" at bounding box center [415, 375] width 390 height 54
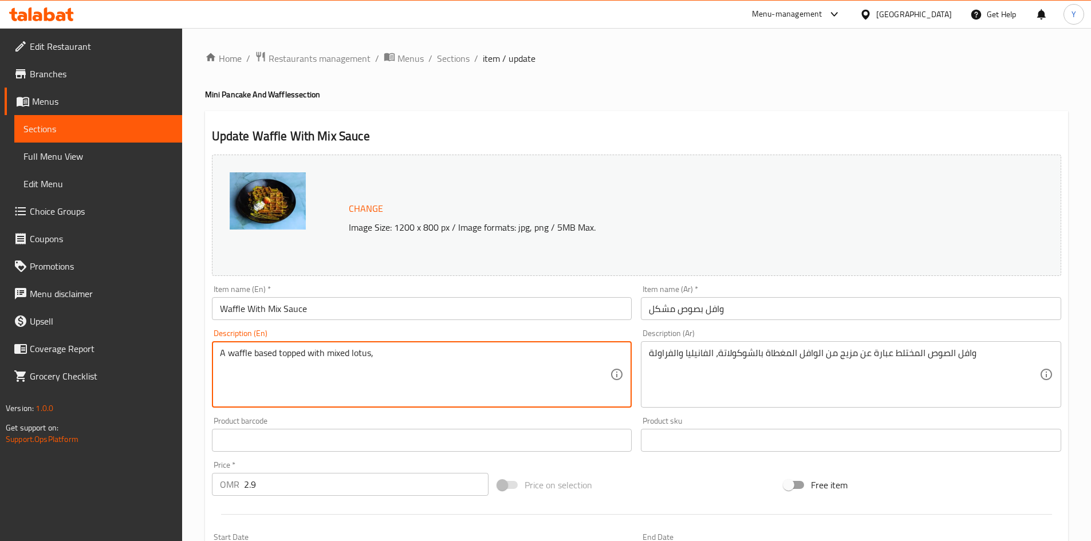
click at [370, 350] on textarea "A waffle based topped with mixed lotus," at bounding box center [415, 375] width 390 height 54
click at [477, 370] on textarea "A waffle based topped with mixed lotus sauce," at bounding box center [415, 375] width 390 height 54
click at [369, 350] on textarea "A waffle based topped with mixed lotus sauce, pistachio sauce, nutella sauce, p…" at bounding box center [415, 375] width 390 height 54
click at [368, 350] on textarea "A waffle based topped with mixed lotus sauce, pistachio sauce, nutella sauce, p…" at bounding box center [415, 375] width 390 height 54
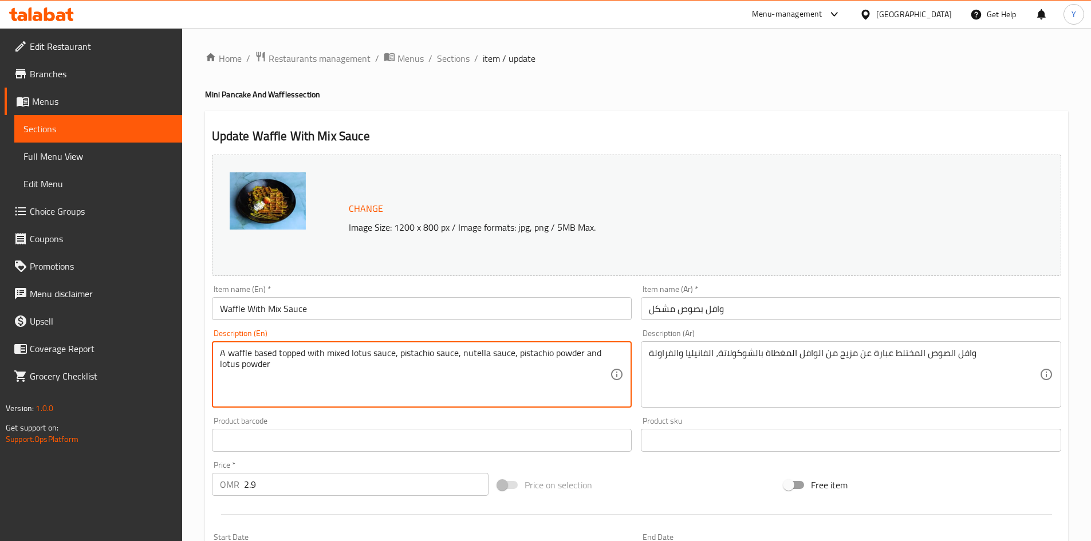
type textarea "A waffle based topped with mixed lotus sauce, pistachio sauce, nutella sauce, p…"
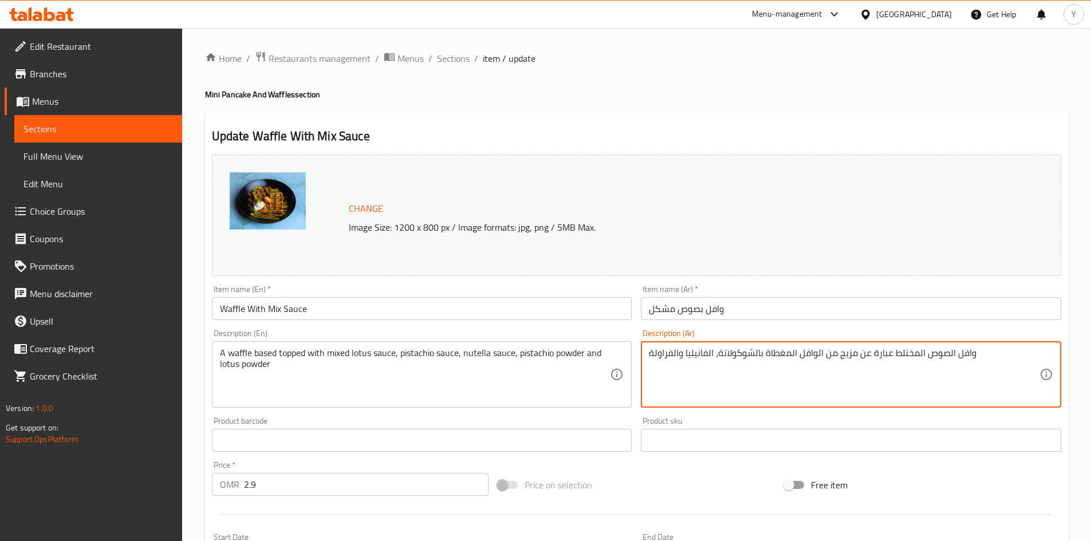
click at [716, 365] on textarea "وافل الصوص المختلط عبارة عن مزيج من الوافل المغطاة بالشوكولاتة، الفانيليا والفر…" at bounding box center [844, 375] width 390 height 54
paste textarea "اعدة الوافل مغطاة بمزيج من صلصة اللوتس وصلصة الفستق وصلصة النوتيلا ومسحوق الفست…"
type textarea "قاعدة الوافل مغطاة بمزيج من صلصة اللوتس وصلصة الفستق وصلصة النوتيلا ومسحوق الفس…"
click at [451, 317] on input "Waffle With Mix Sauce" at bounding box center [422, 308] width 420 height 23
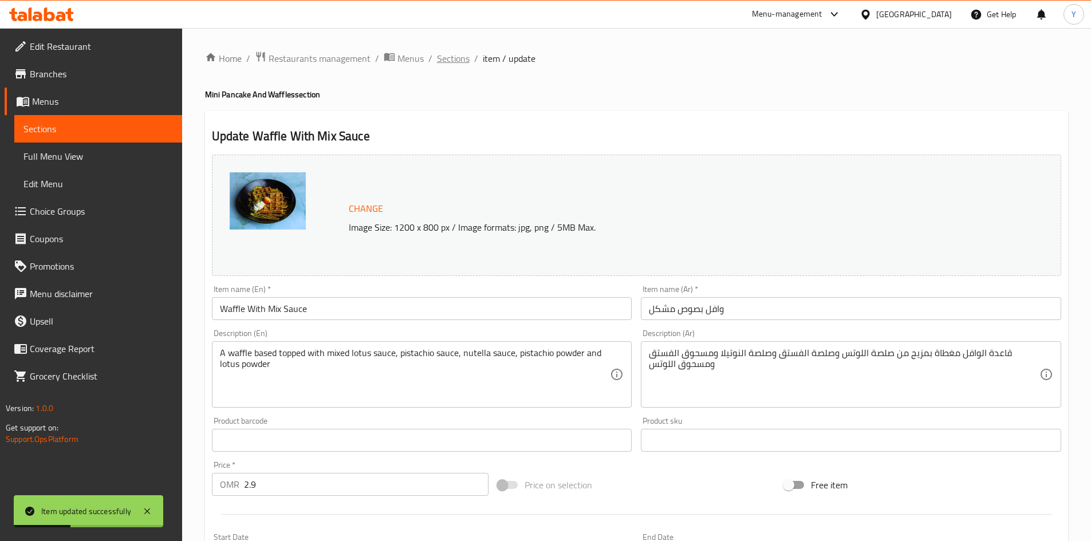
click at [444, 57] on span "Sections" at bounding box center [453, 59] width 33 height 14
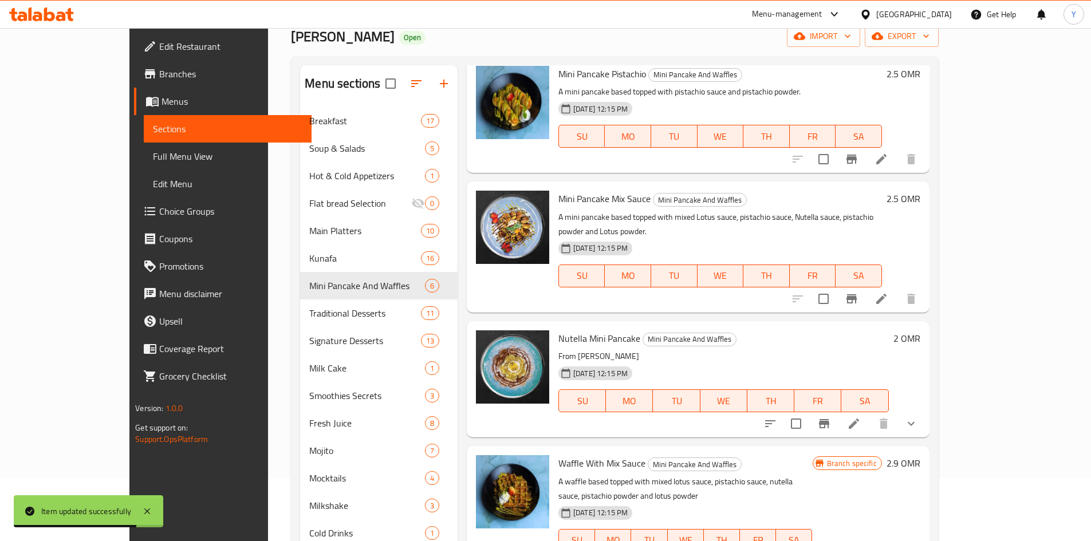
scroll to position [172, 0]
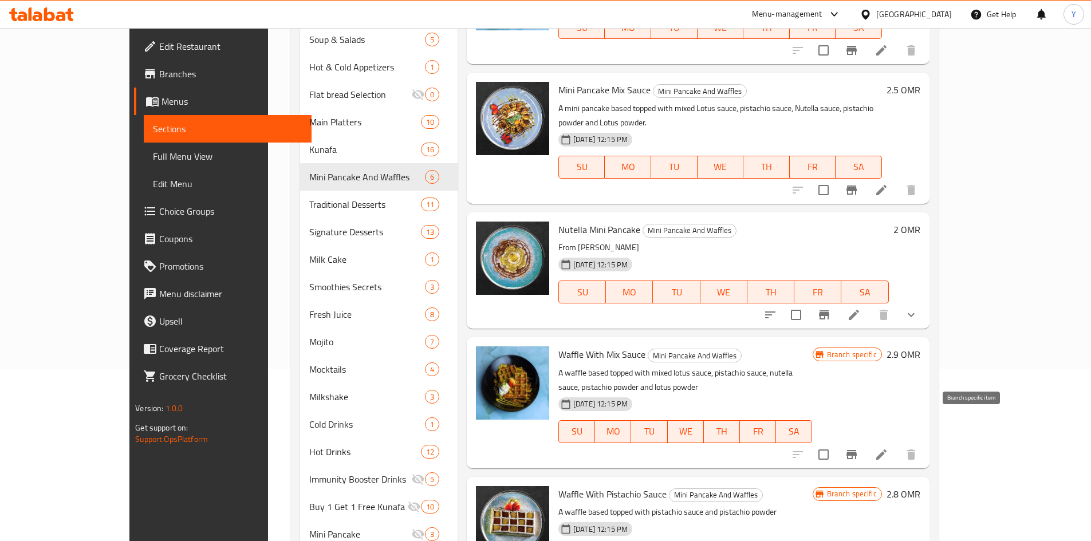
click at [865, 441] on button "Branch-specific-item" at bounding box center [851, 454] width 27 height 27
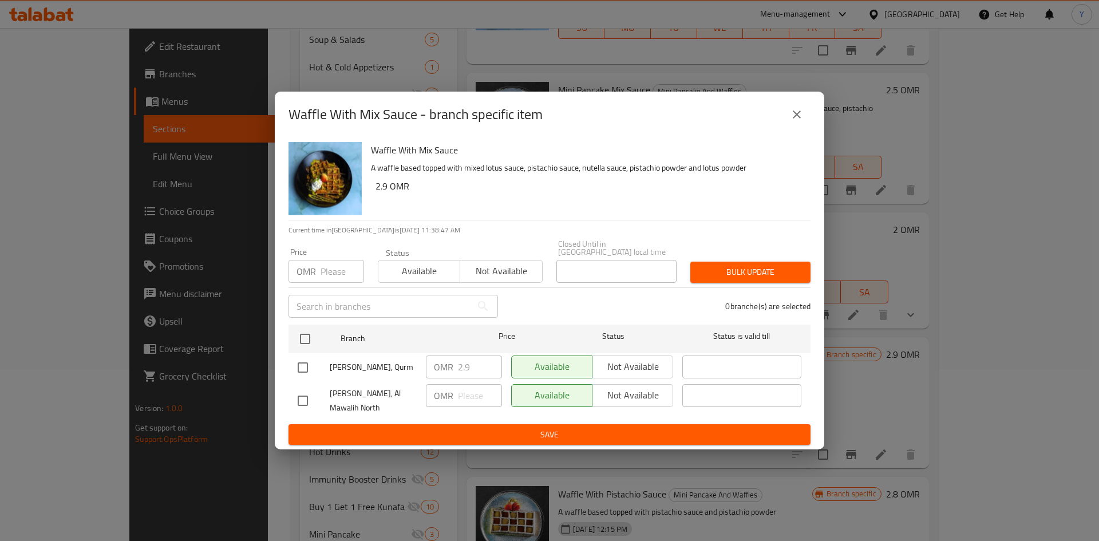
click at [424, 157] on h6 "Waffle With Mix Sauce" at bounding box center [586, 150] width 431 height 16
copy h6 "Waffle With Mix Sauce"
drag, startPoint x: 559, startPoint y: 147, endPoint x: 582, endPoint y: 140, distance: 23.9
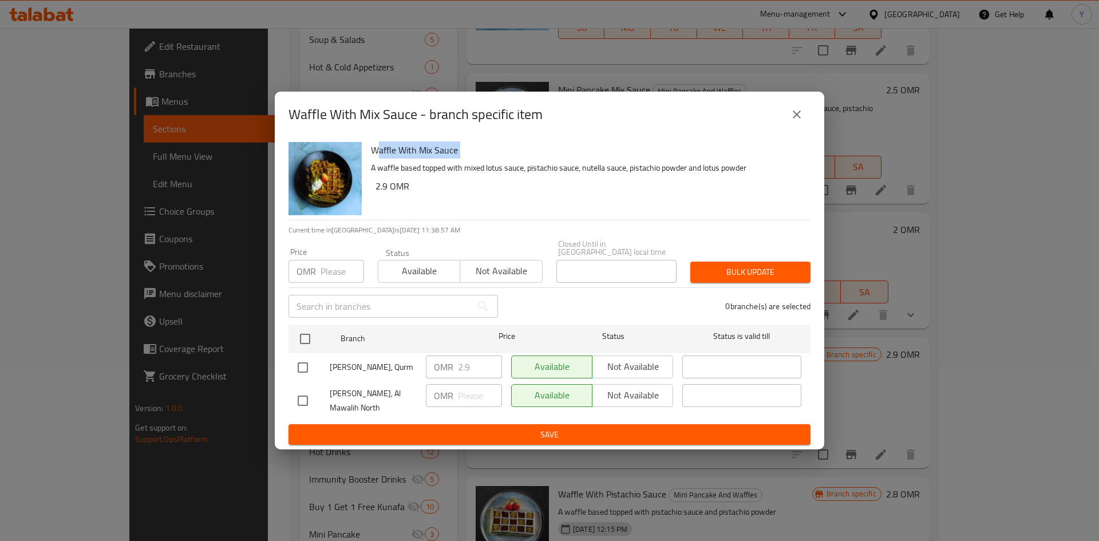
click at [559, 145] on div "Waffle With Mix Sauce A waffle based topped with mixed lotus sauce, pistachio s…" at bounding box center [586, 178] width 440 height 82
click at [800, 116] on icon "close" at bounding box center [797, 114] width 8 height 8
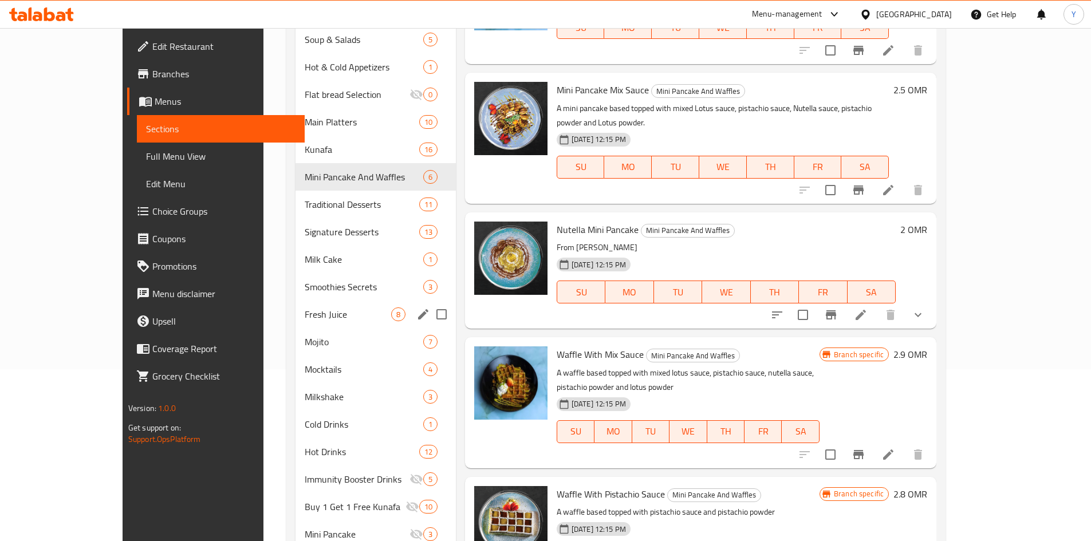
scroll to position [115, 0]
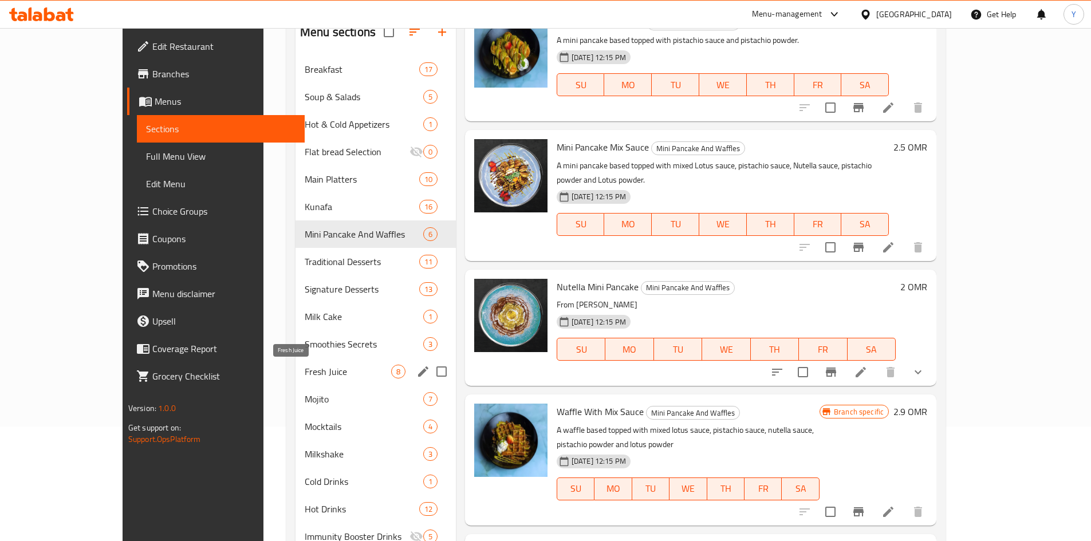
click at [305, 367] on span "Fresh Juice" at bounding box center [348, 372] width 86 height 14
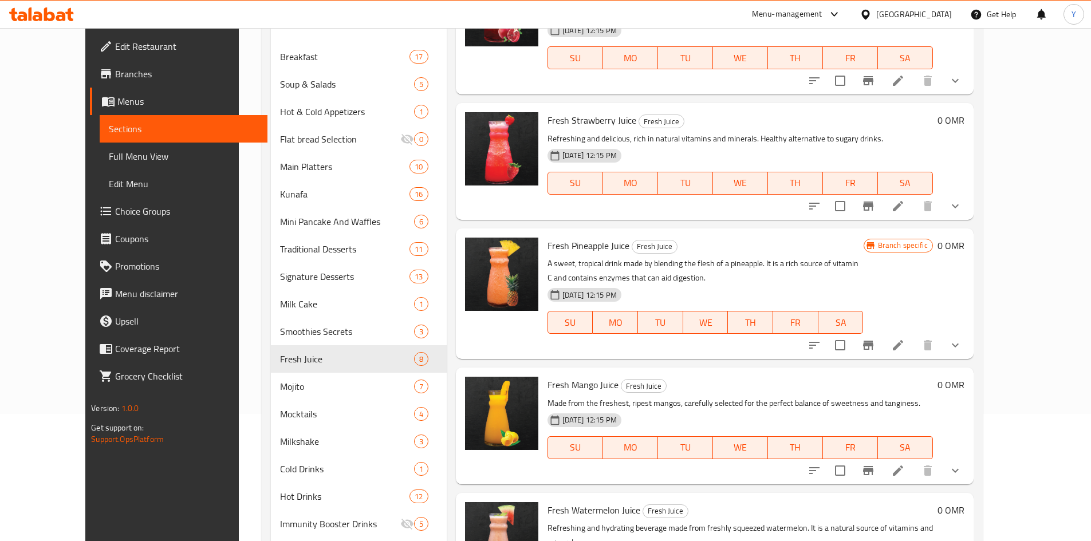
scroll to position [172, 0]
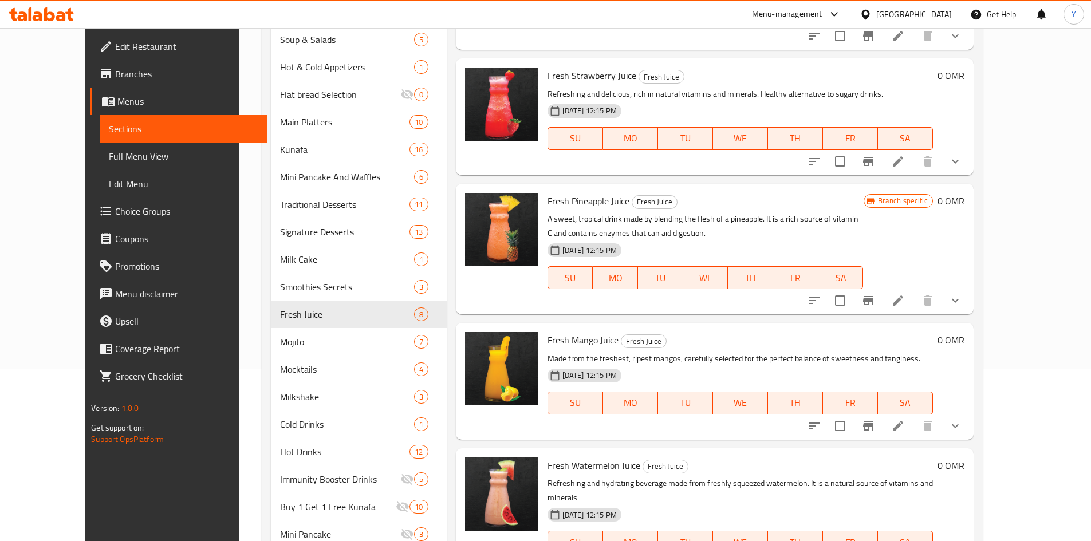
click at [586, 202] on span "Fresh Pineapple Juice" at bounding box center [588, 200] width 82 height 17
click at [586, 201] on span "Fresh Pineapple Juice" at bounding box center [588, 200] width 82 height 17
click at [882, 303] on button "Branch-specific-item" at bounding box center [867, 300] width 27 height 27
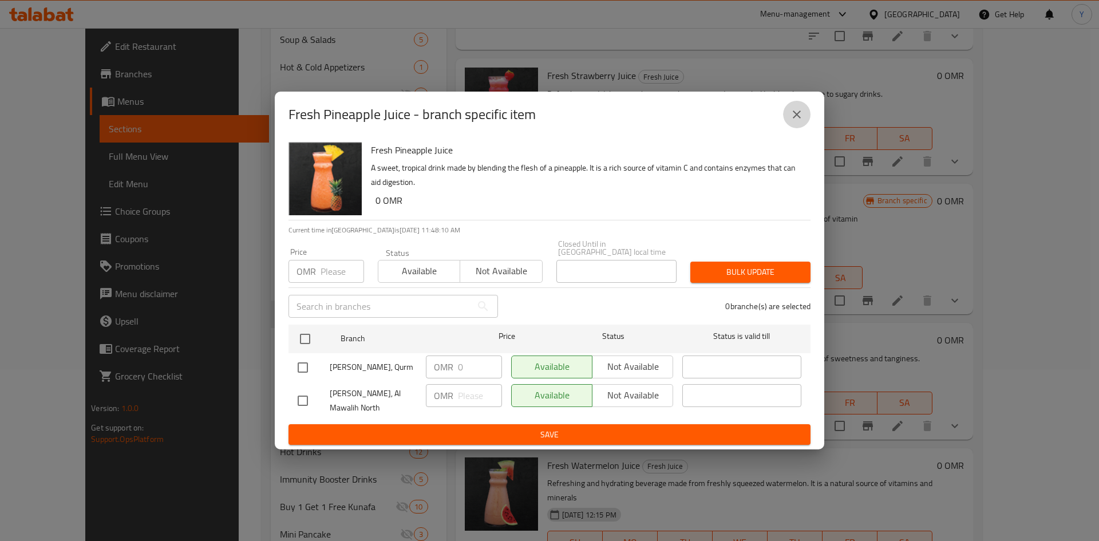
drag, startPoint x: 803, startPoint y: 121, endPoint x: 905, endPoint y: 178, distance: 117.1
click at [803, 121] on icon "close" at bounding box center [797, 115] width 14 height 14
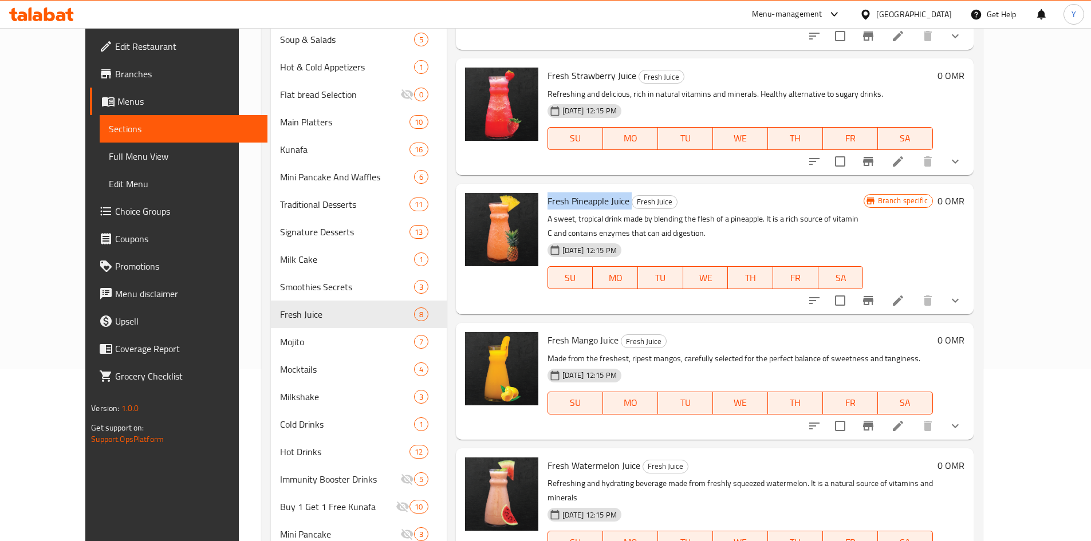
drag, startPoint x: 1019, startPoint y: 299, endPoint x: 1020, endPoint y: 314, distance: 15.5
click at [969, 302] on button "show more" at bounding box center [954, 300] width 27 height 27
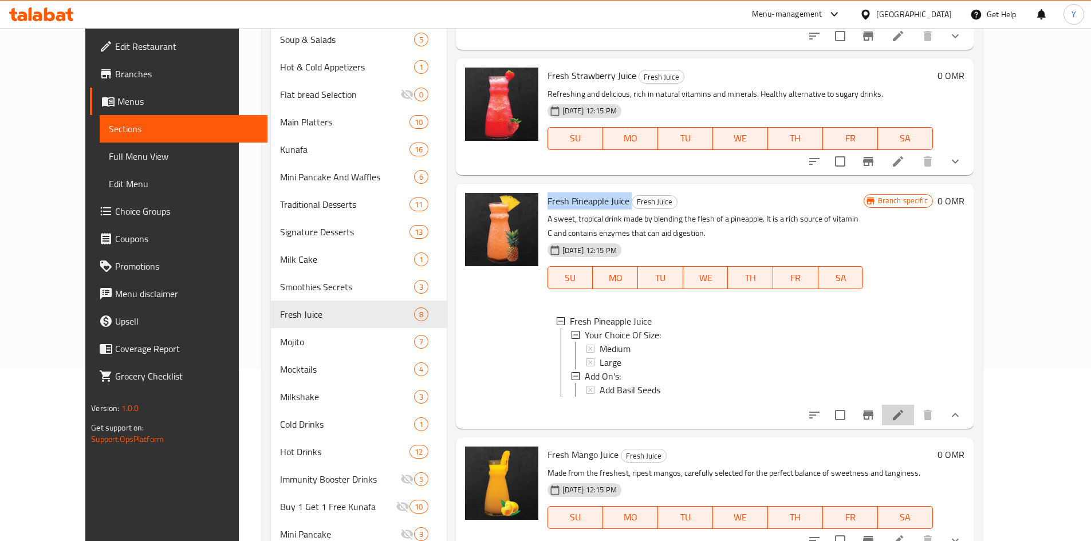
click at [914, 425] on li at bounding box center [898, 415] width 32 height 21
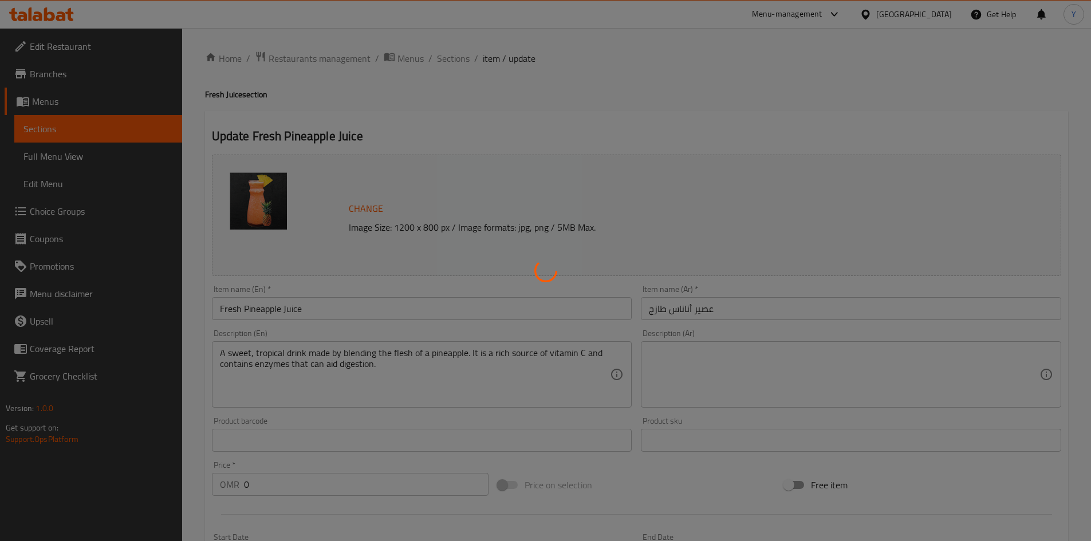
type input "إختيارك من الحجم:"
type input "1"
type input "الإضافات:"
type input "0"
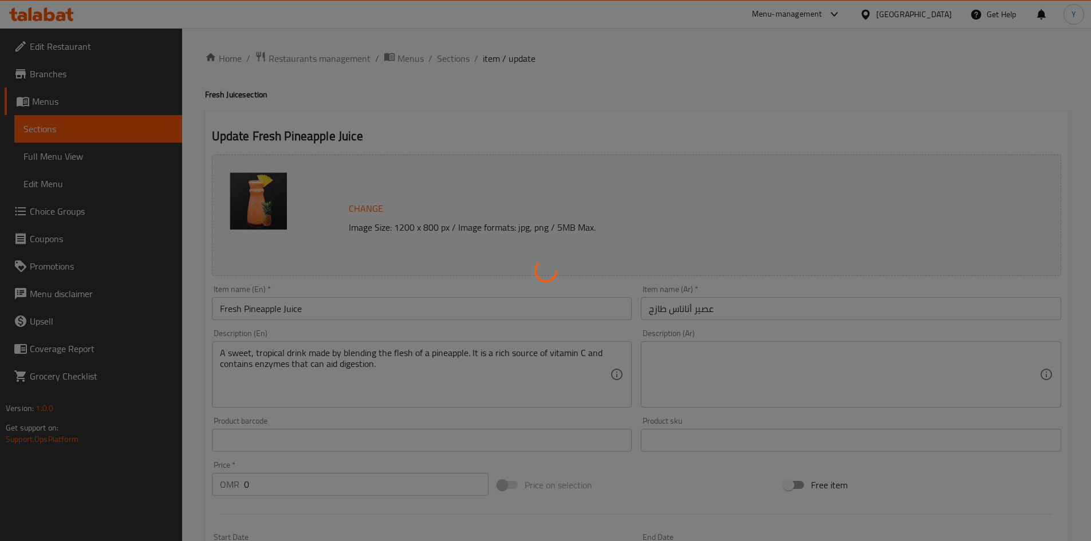
type input "0"
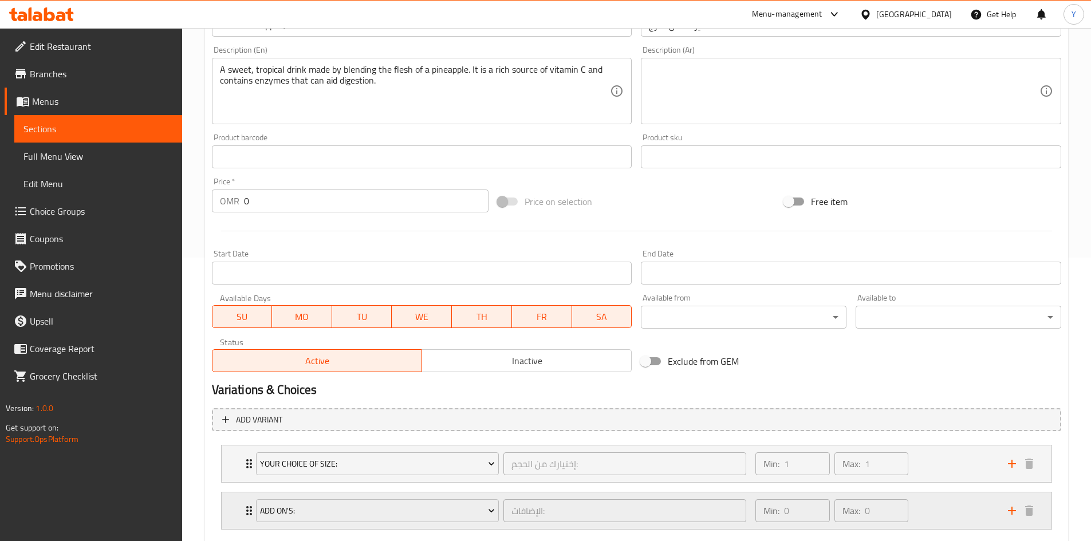
scroll to position [350, 0]
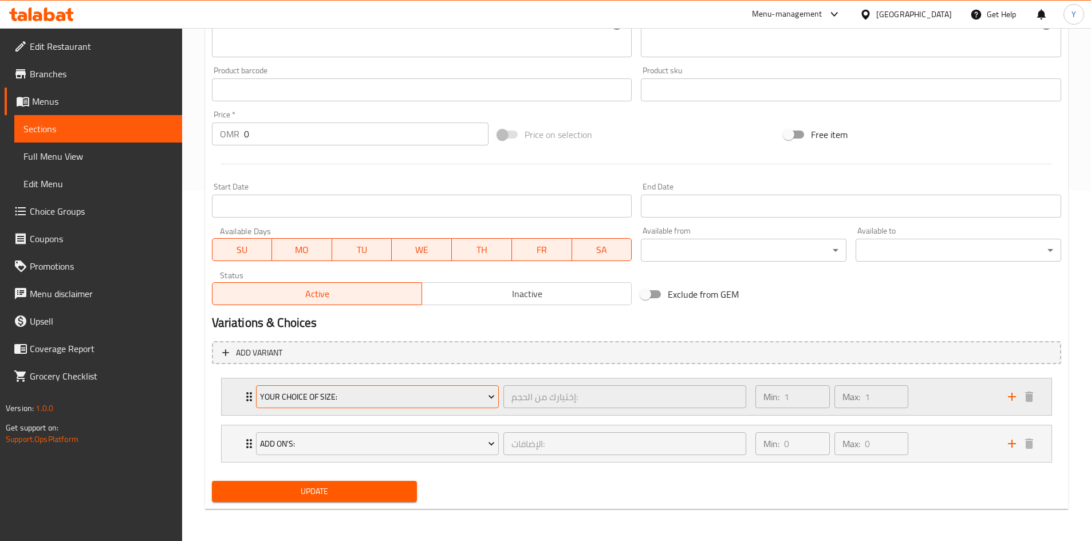
click at [390, 395] on span "Your Choice Of Size:" at bounding box center [377, 397] width 235 height 14
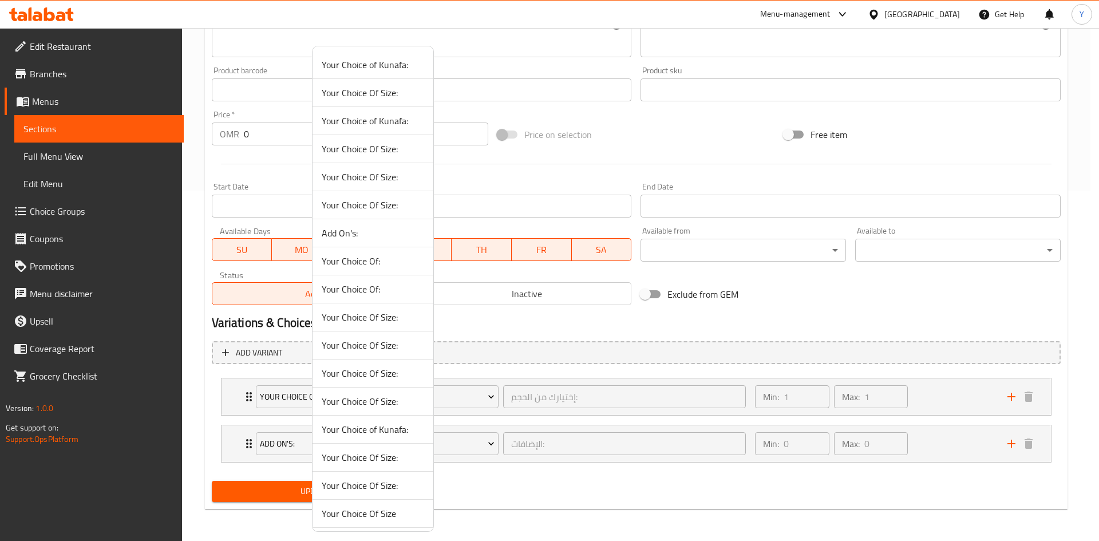
drag, startPoint x: 364, startPoint y: 369, endPoint x: 382, endPoint y: 370, distance: 18.4
click at [363, 369] on span "Your Choice Of Size:" at bounding box center [373, 373] width 102 height 14
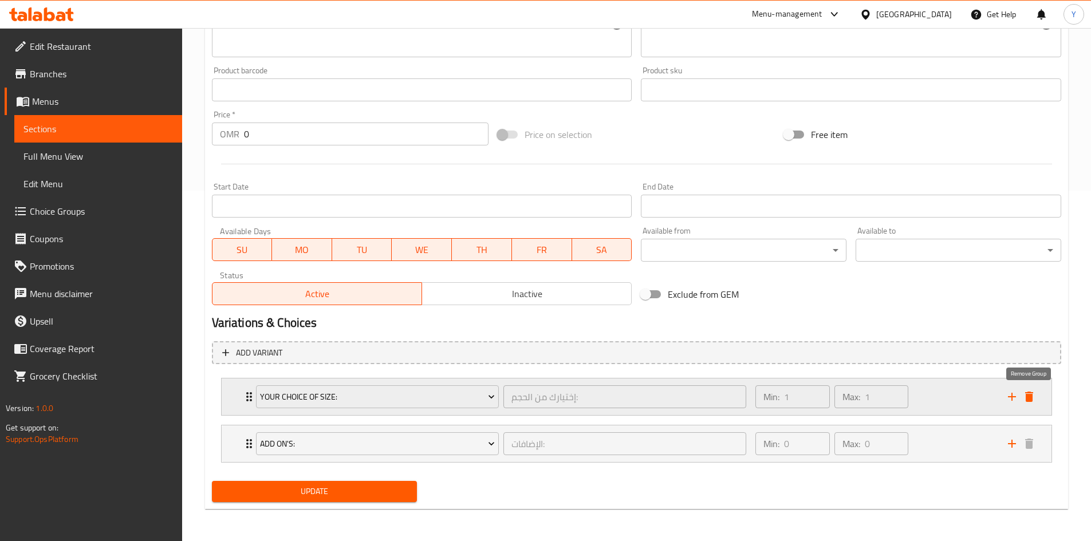
click at [1027, 400] on icon "delete" at bounding box center [1029, 397] width 8 height 10
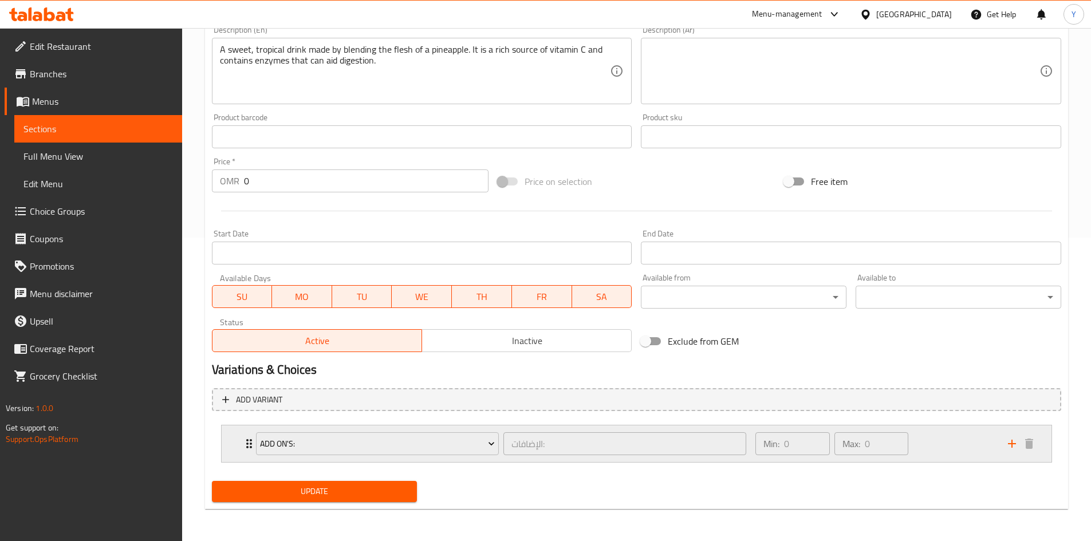
scroll to position [303, 0]
drag, startPoint x: 275, startPoint y: 188, endPoint x: 173, endPoint y: 189, distance: 101.9
click at [173, 190] on div "Edit Restaurant Branches Menus Sections Full Menu View Edit Menu Choice Groups …" at bounding box center [545, 133] width 1091 height 816
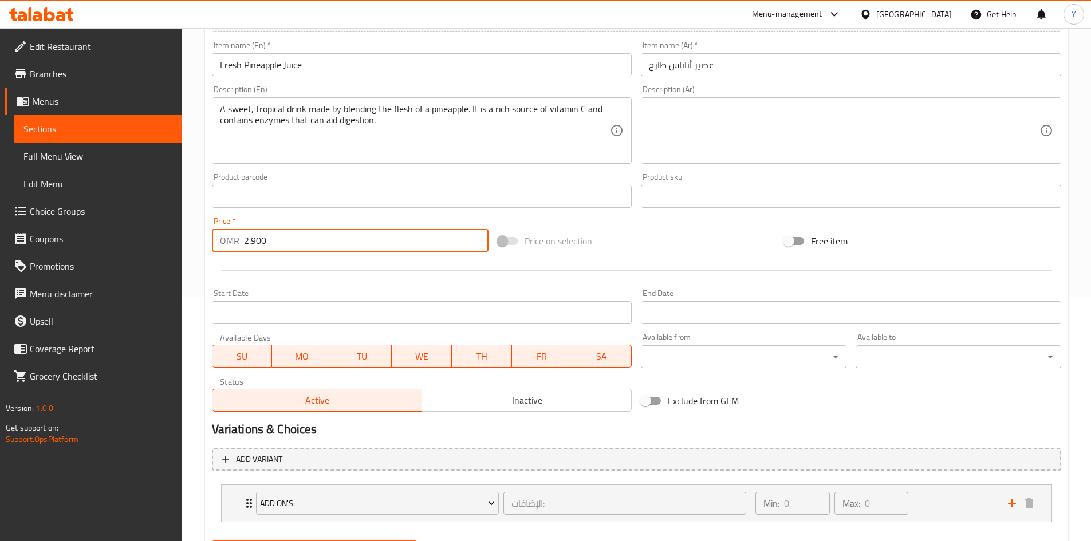
scroll to position [189, 0]
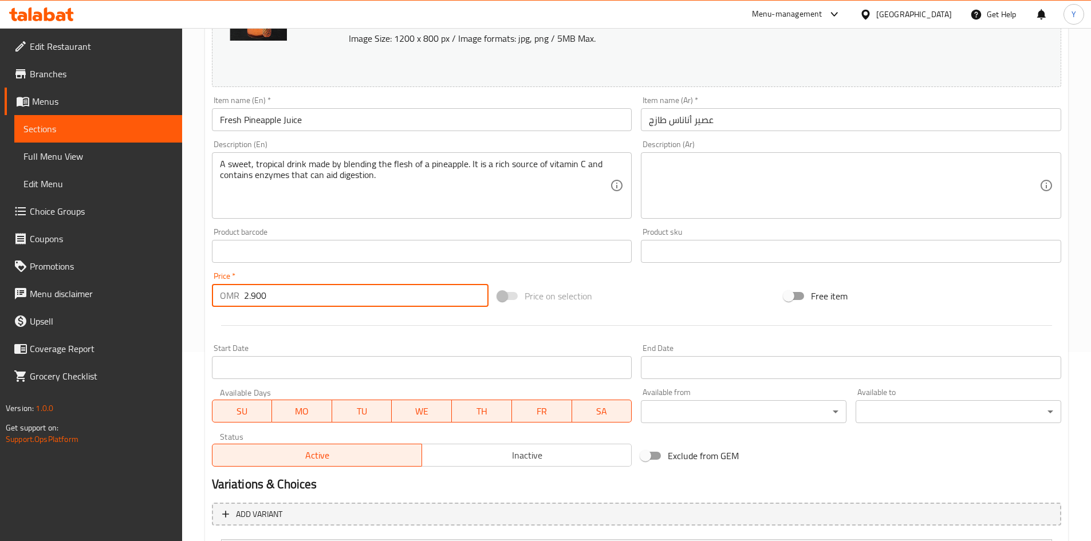
type input "2.900"
click at [335, 128] on input "Fresh Pineapple Juice" at bounding box center [422, 119] width 420 height 23
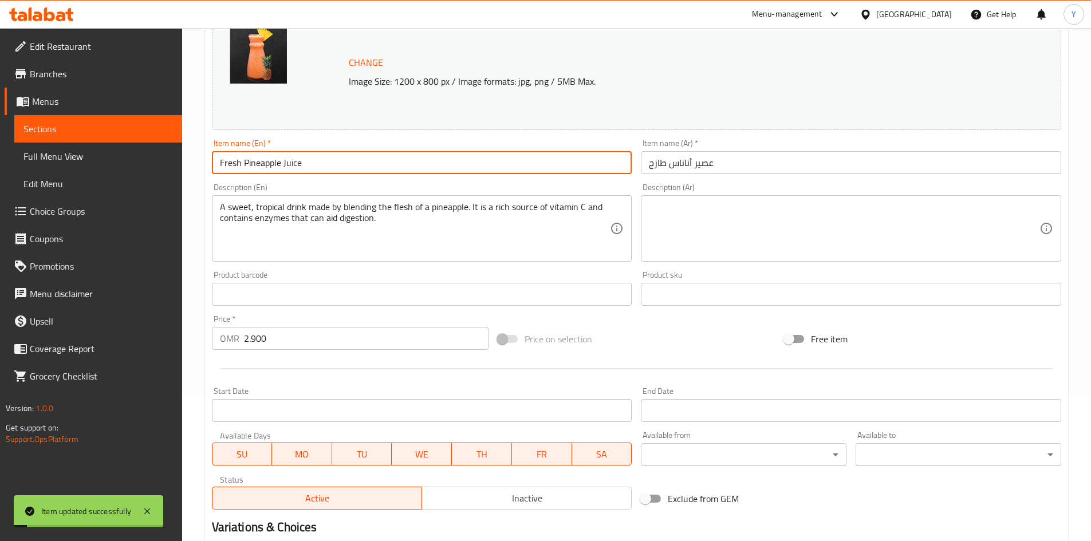
scroll to position [17, 0]
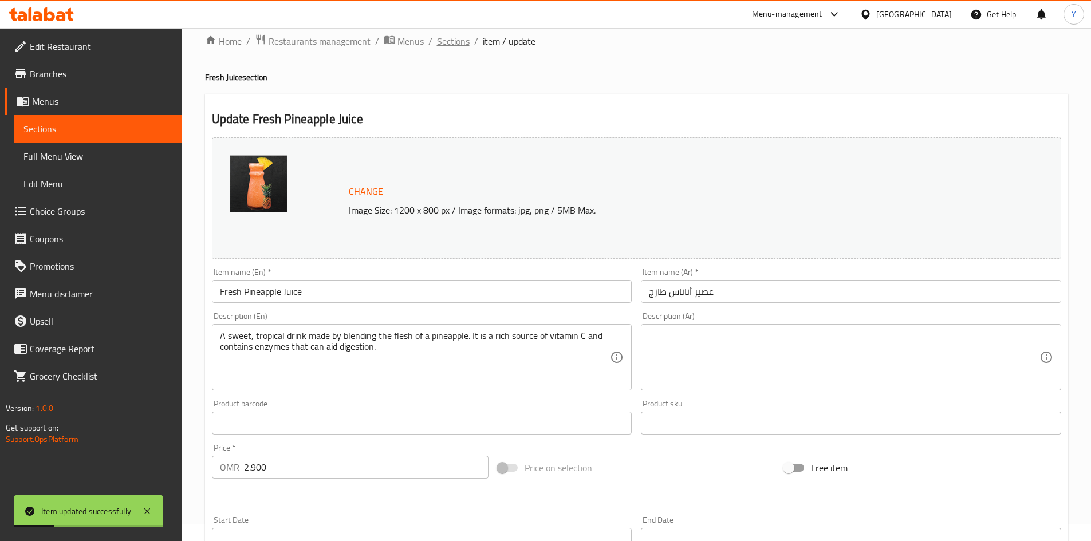
click at [452, 45] on span "Sections" at bounding box center [453, 41] width 33 height 14
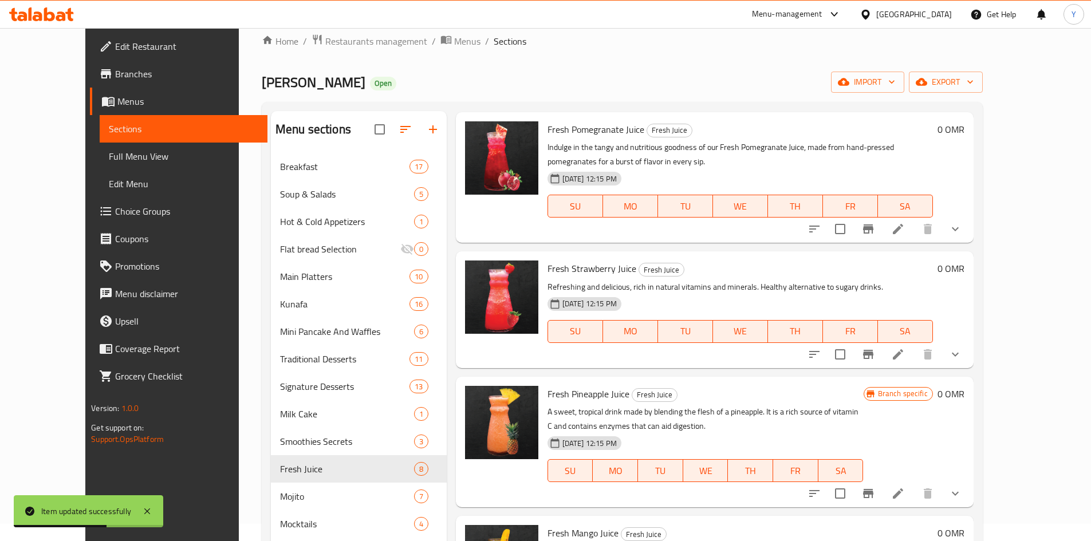
scroll to position [325, 0]
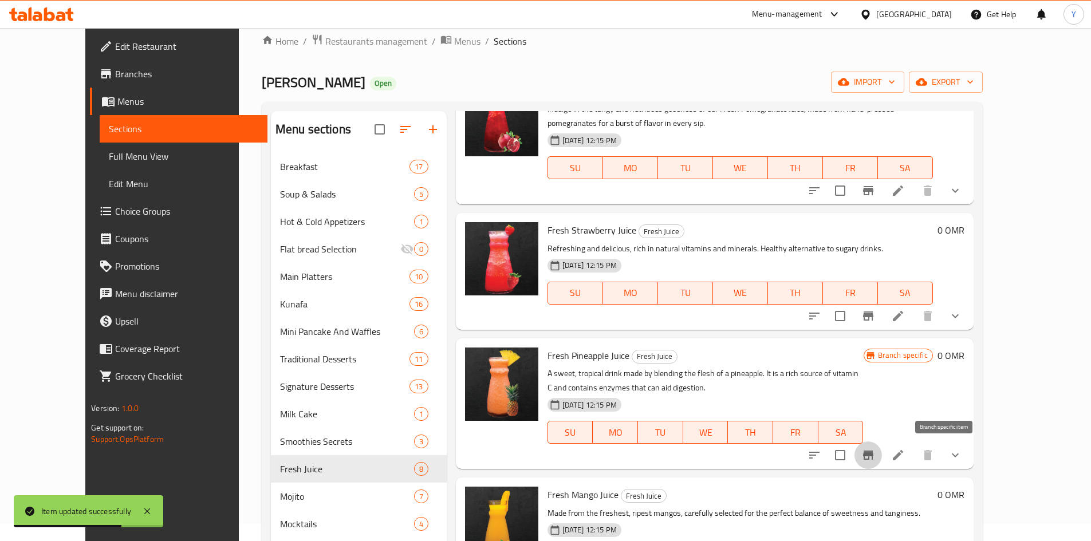
click at [882, 445] on button "Branch-specific-item" at bounding box center [867, 454] width 27 height 27
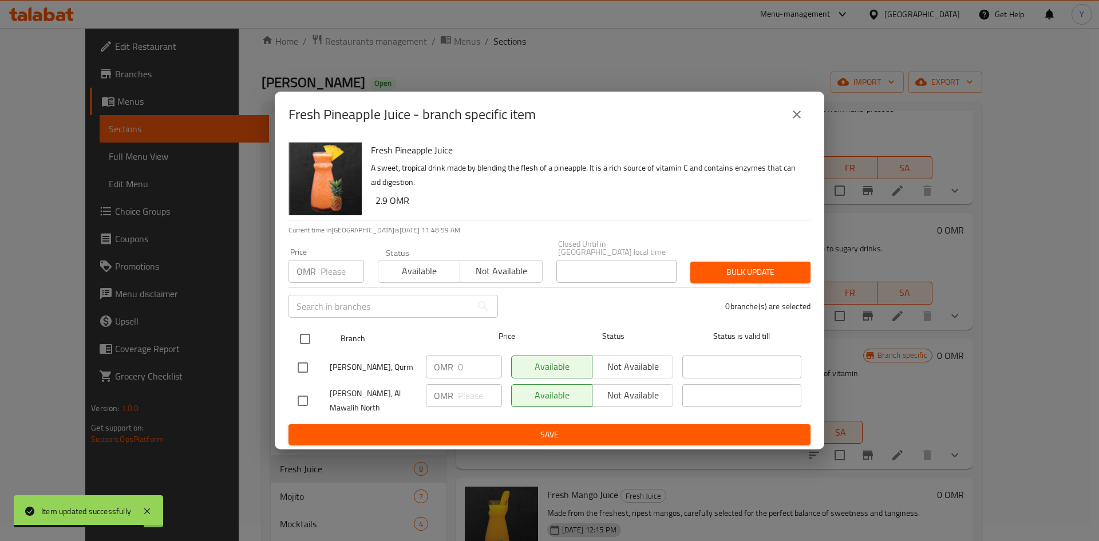
drag, startPoint x: 285, startPoint y: 325, endPoint x: 293, endPoint y: 331, distance: 9.7
click at [285, 326] on div "Fresh Pineapple Juice A sweet, tropical drink made by blending the flesh of a p…" at bounding box center [550, 293] width 550 height 313
click at [299, 334] on input "checkbox" at bounding box center [305, 339] width 24 height 24
checkbox input "true"
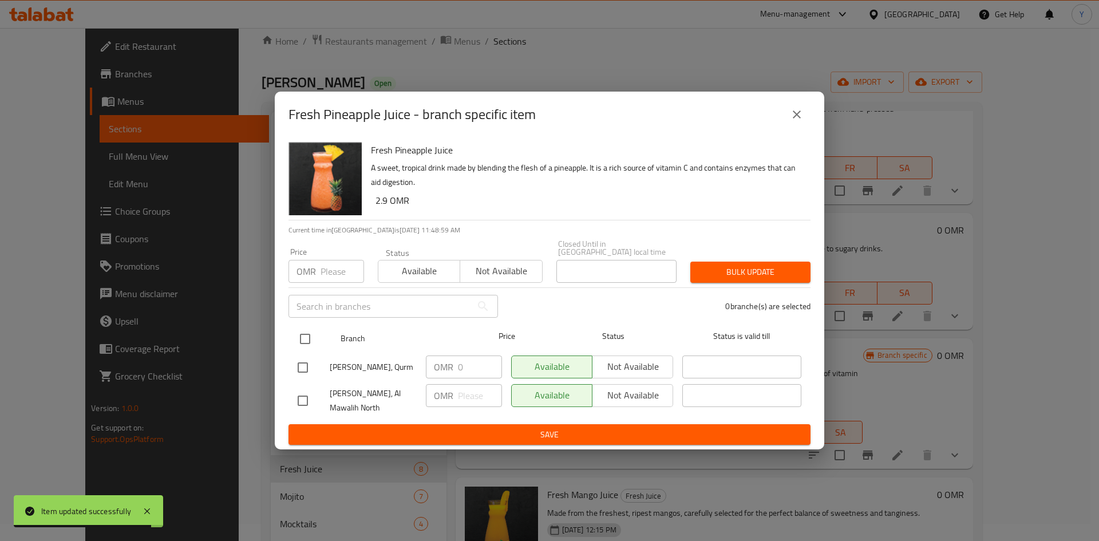
checkbox input "true"
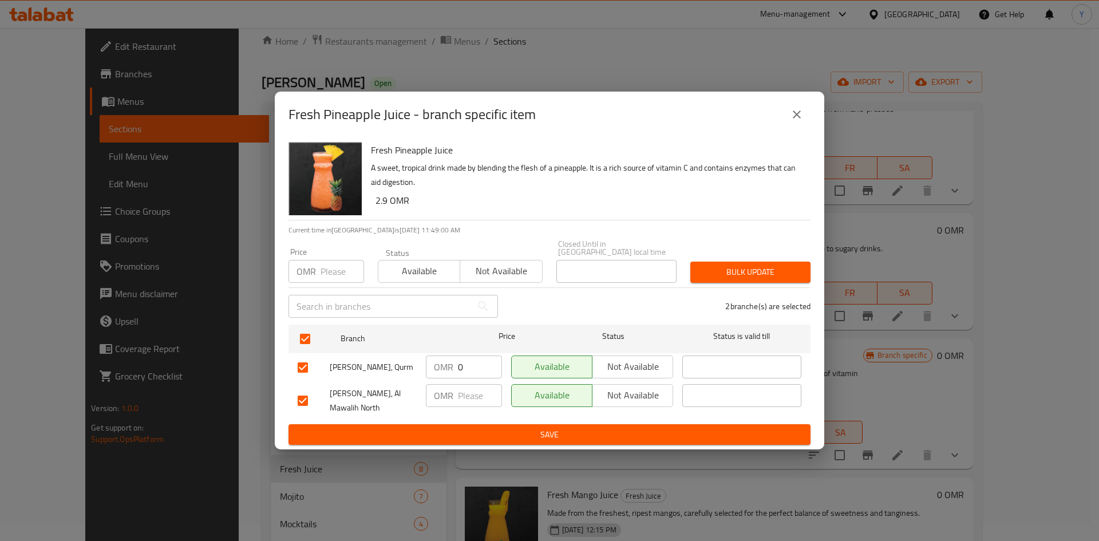
click at [377, 200] on h6 "2.9 OMR" at bounding box center [589, 200] width 426 height 16
copy h6 "2.9"
paste input "2.9"
type input "2.9"
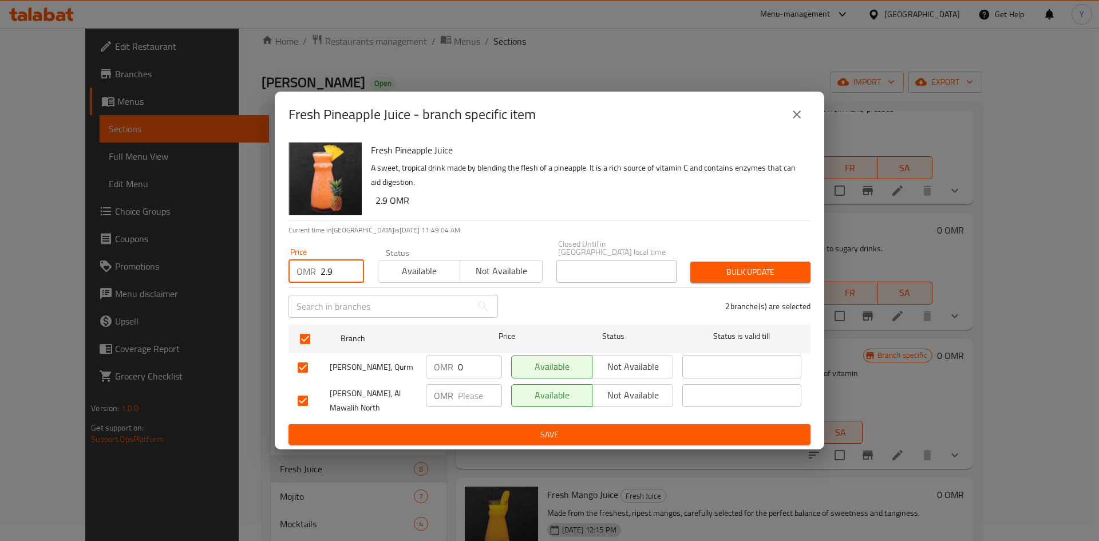
click at [761, 262] on button "Bulk update" at bounding box center [750, 272] width 120 height 21
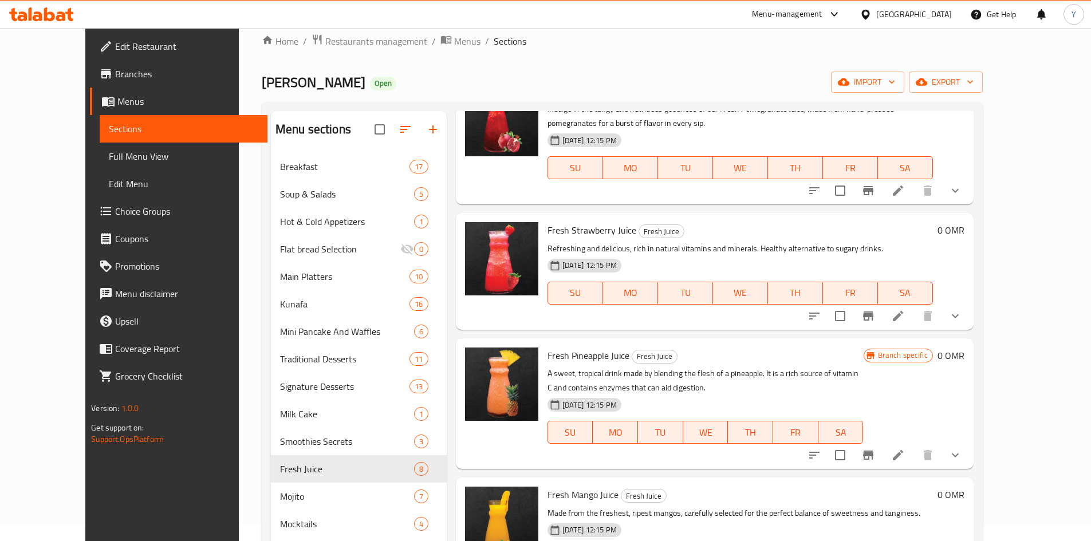
click at [905, 455] on icon at bounding box center [898, 455] width 14 height 14
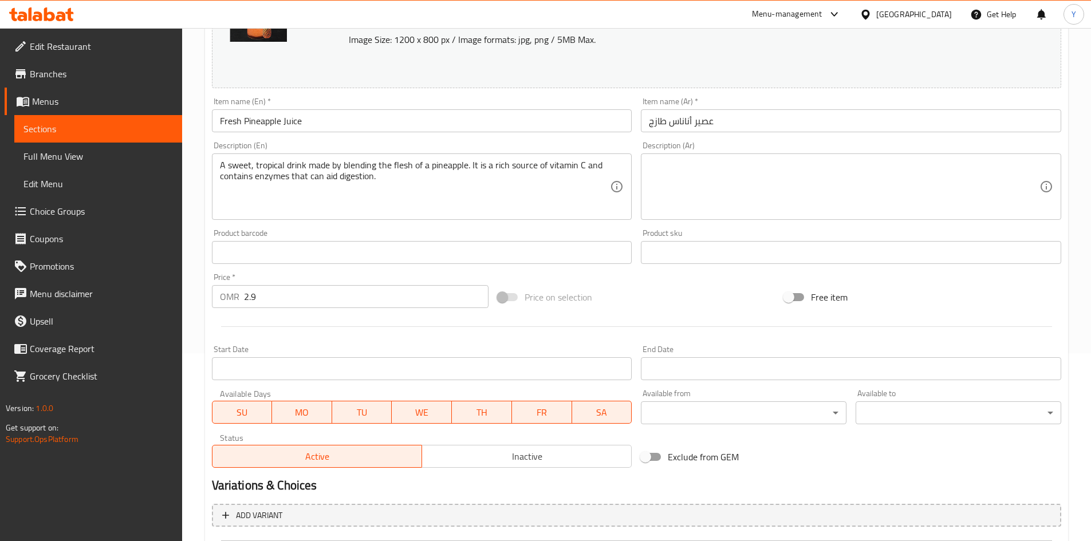
scroll to position [17, 0]
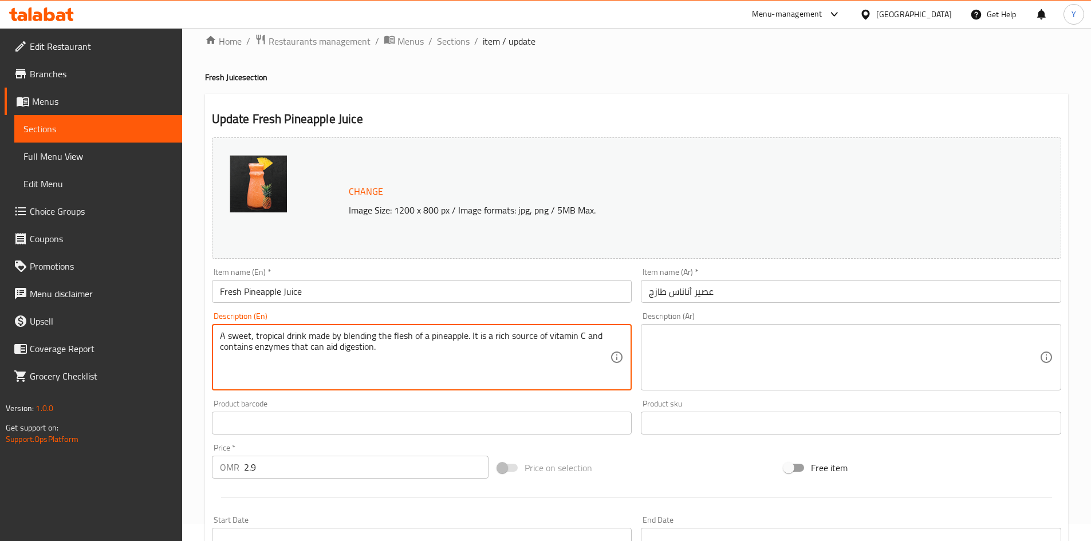
click at [344, 331] on textarea "A sweet, tropical drink made by blending the flesh of a pineapple. It is a rich…" at bounding box center [415, 357] width 390 height 54
click at [345, 333] on textarea "A sweet, tropical drink made by blending the flesh of a pineapple. It is a rich…" at bounding box center [415, 357] width 390 height 54
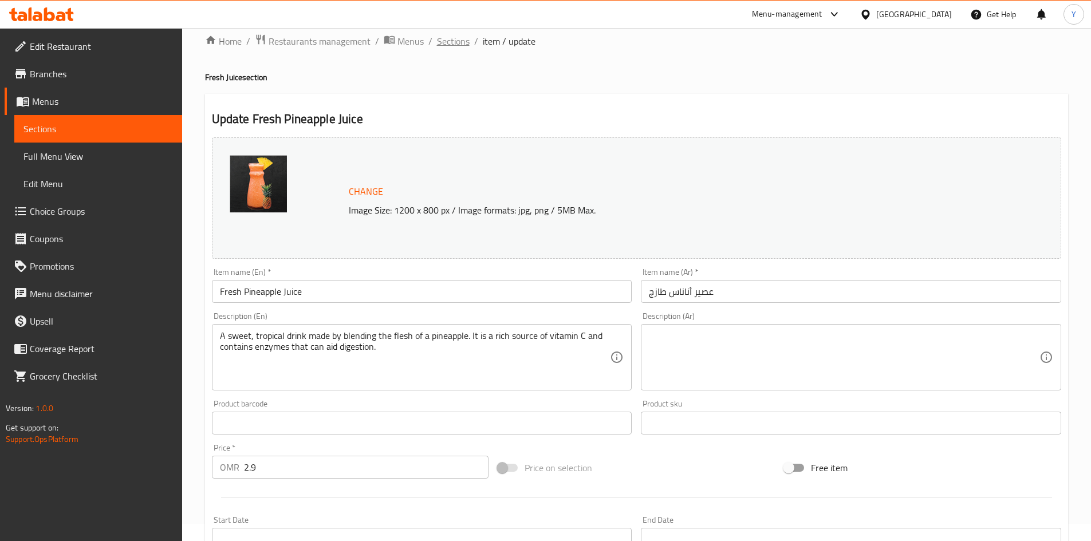
click at [442, 43] on span "Sections" at bounding box center [453, 41] width 33 height 14
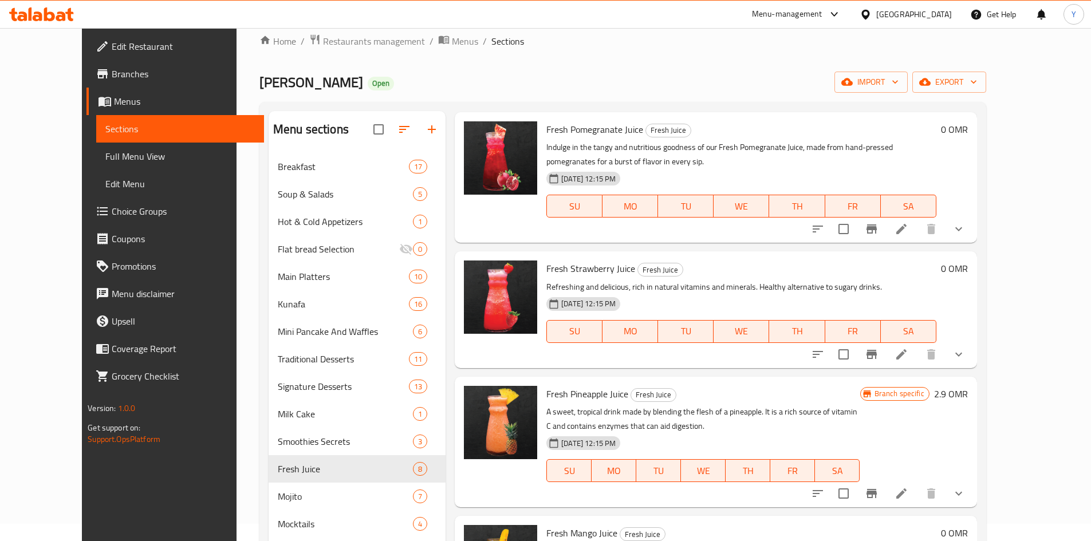
scroll to position [325, 0]
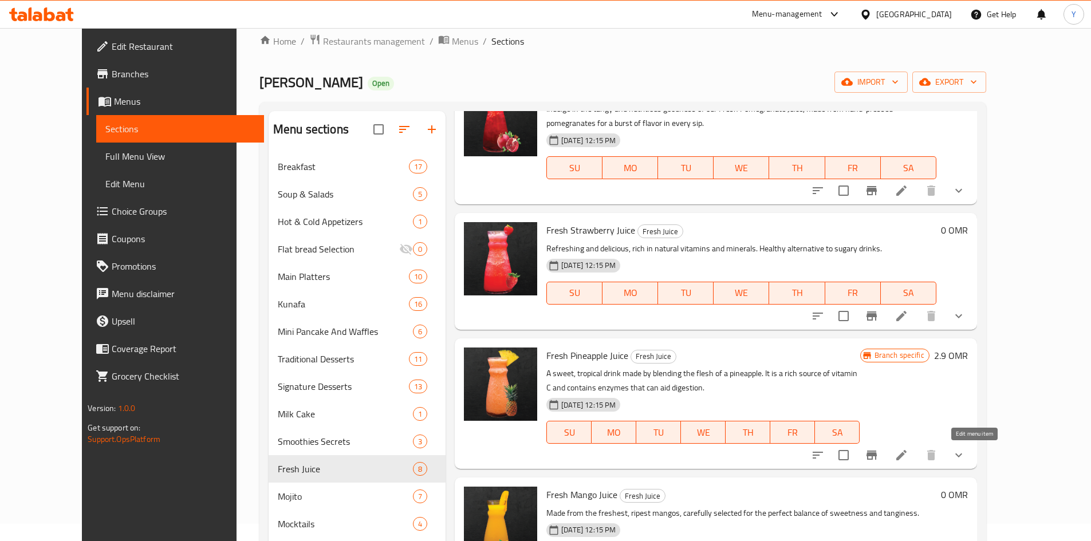
click at [908, 451] on icon at bounding box center [901, 455] width 14 height 14
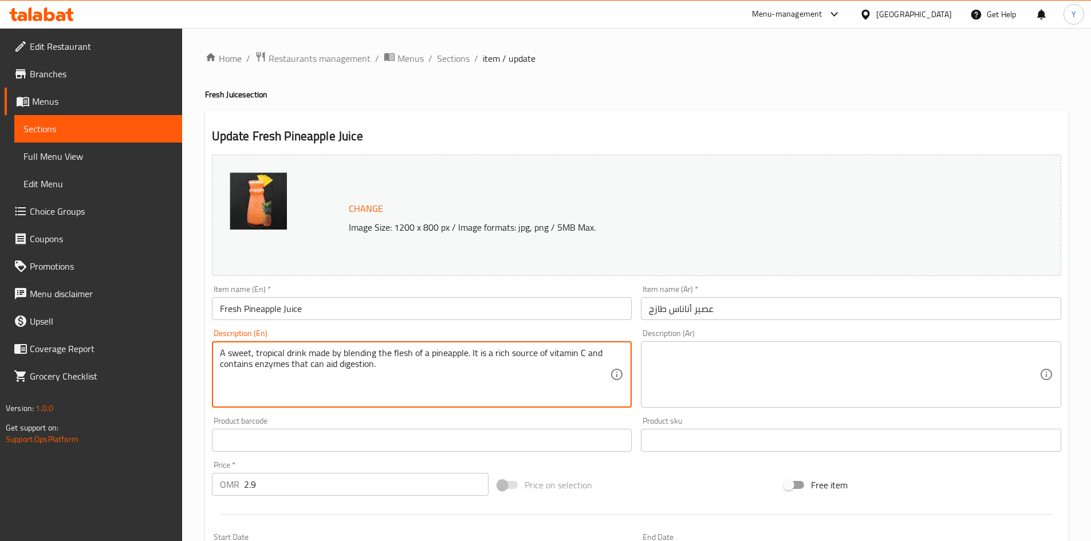
click at [563, 384] on textarea "A sweet, tropical drink made by blending the flesh of a pineapple. It is a rich…" at bounding box center [415, 375] width 390 height 54
click at [504, 380] on textarea "A sweet, tropical drink made by blending the flesh of a pineapple. It is a rich…" at bounding box center [415, 375] width 390 height 54
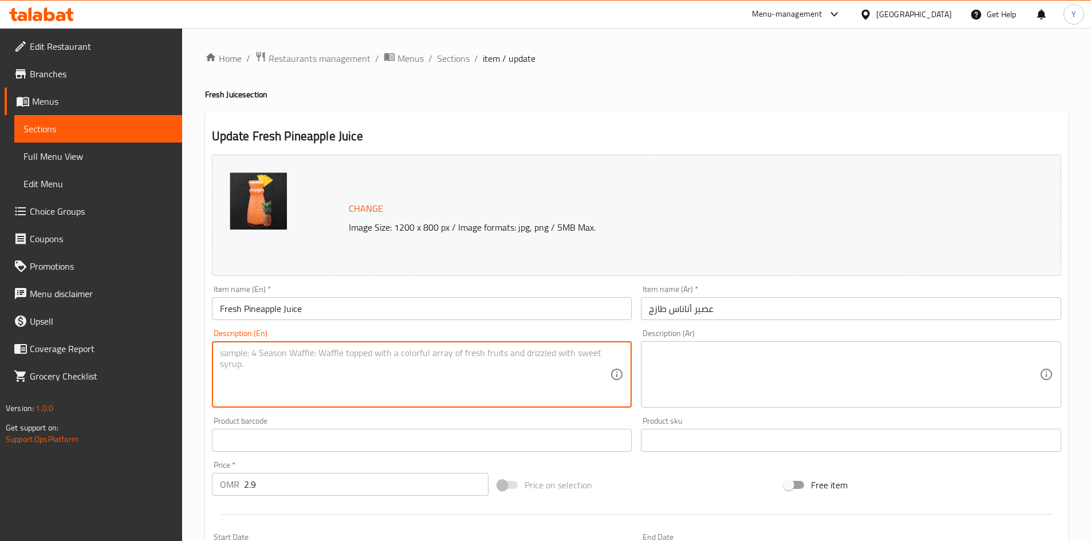
click at [451, 323] on div "Item name (En)   * Fresh Pineapple Juice Item name (En) *" at bounding box center [421, 303] width 429 height 44
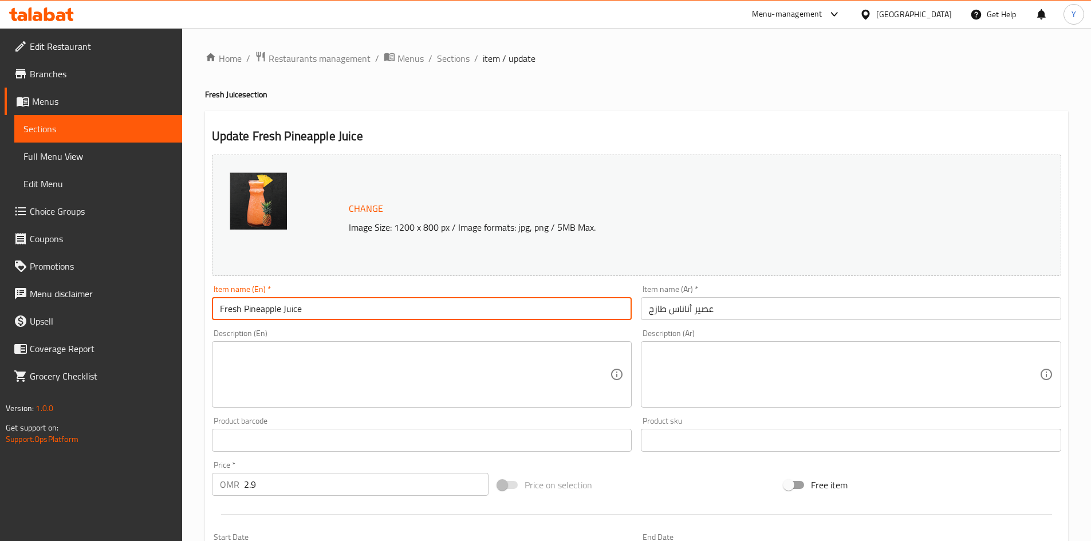
click at [452, 319] on input "Fresh Pineapple Juice" at bounding box center [422, 308] width 420 height 23
click at [457, 60] on span "Sections" at bounding box center [453, 59] width 33 height 14
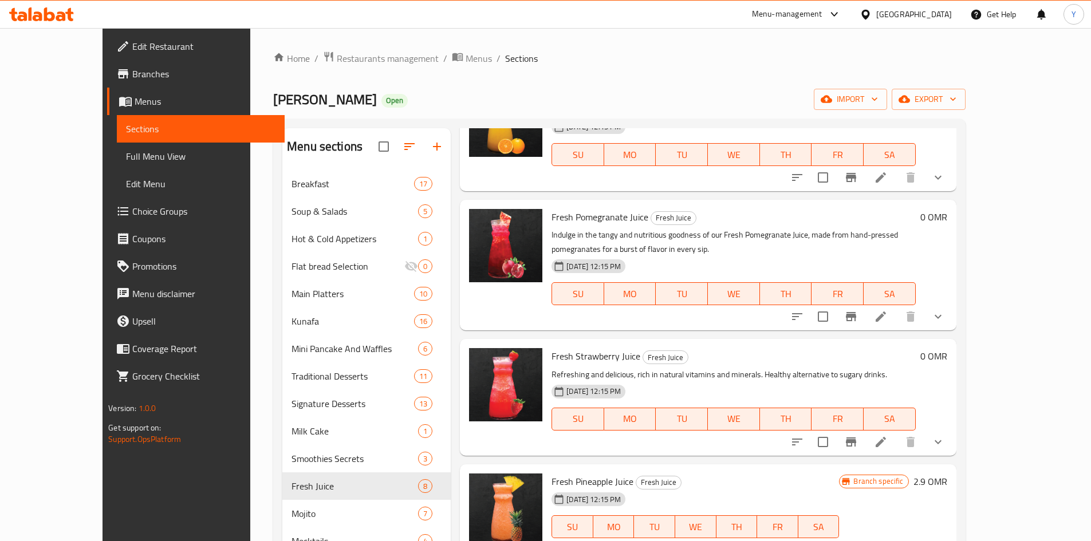
scroll to position [286, 0]
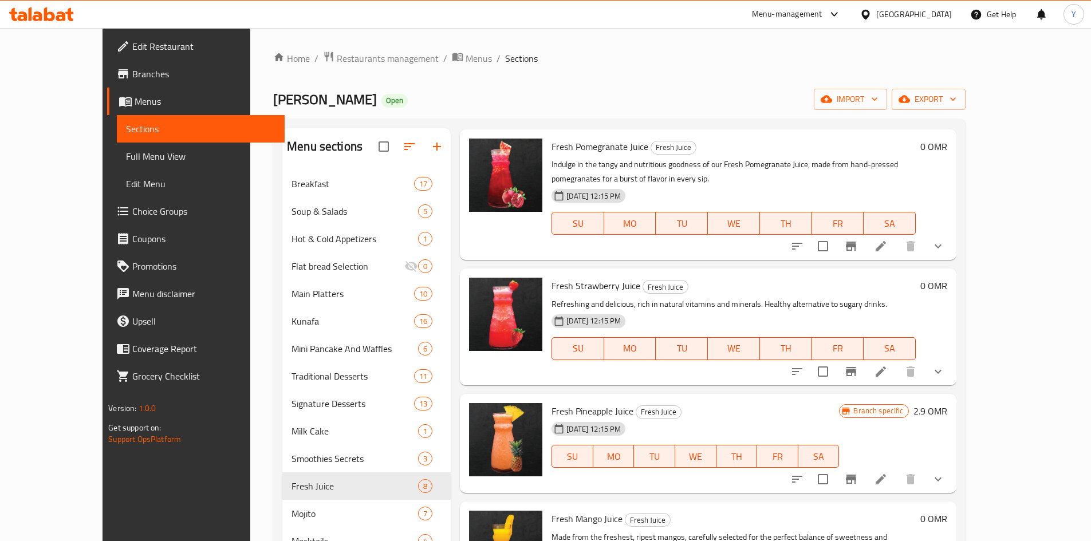
click at [947, 412] on h6 "2.9 OMR" at bounding box center [930, 411] width 34 height 16
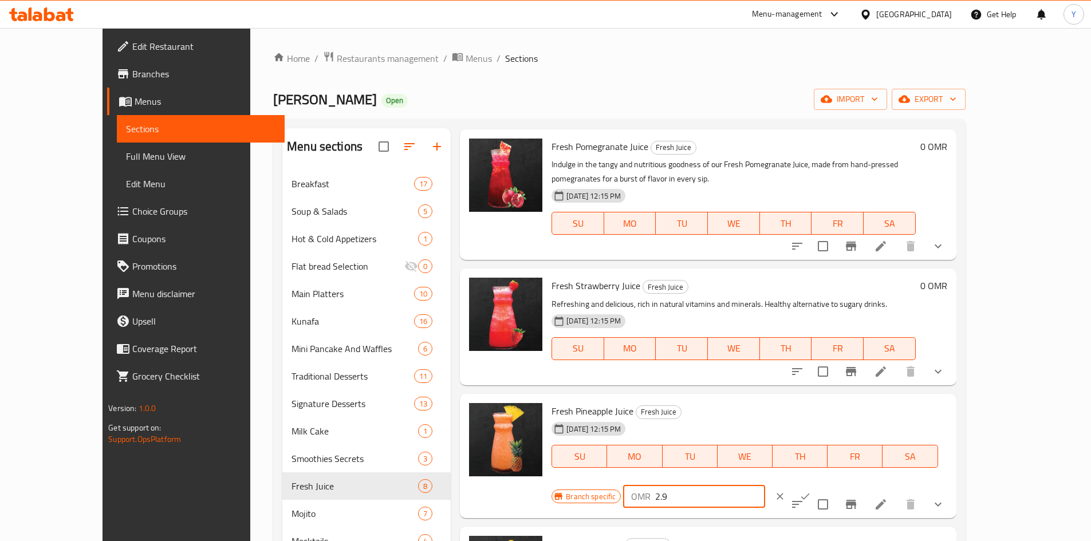
drag, startPoint x: 903, startPoint y: 412, endPoint x: 849, endPoint y: 412, distance: 53.8
click at [835, 484] on div "Branch specific OMR 2.9 ​" at bounding box center [693, 496] width 284 height 25
click at [792, 484] on button "clear" at bounding box center [779, 496] width 25 height 25
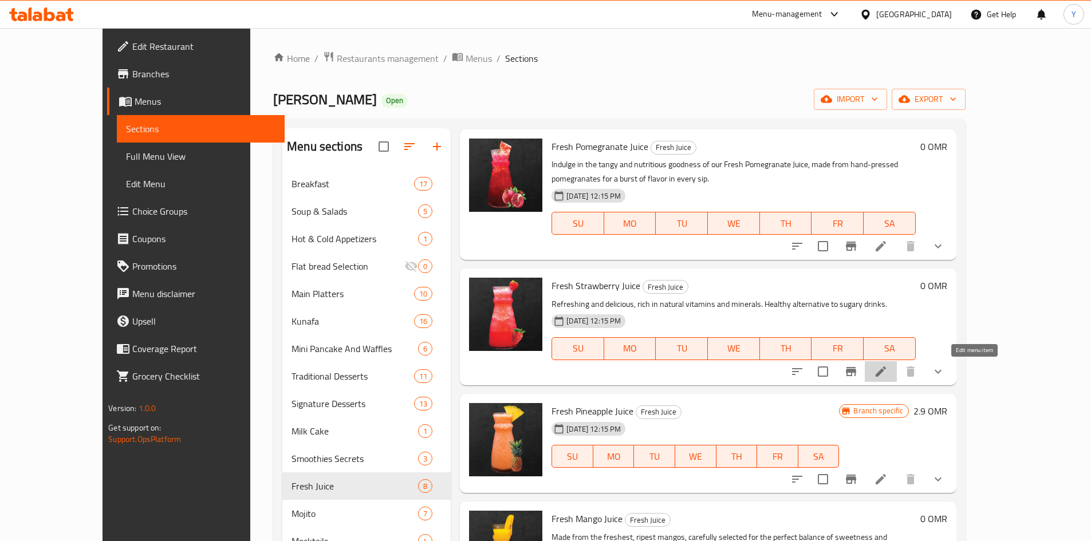
click at [887, 365] on icon at bounding box center [881, 372] width 14 height 14
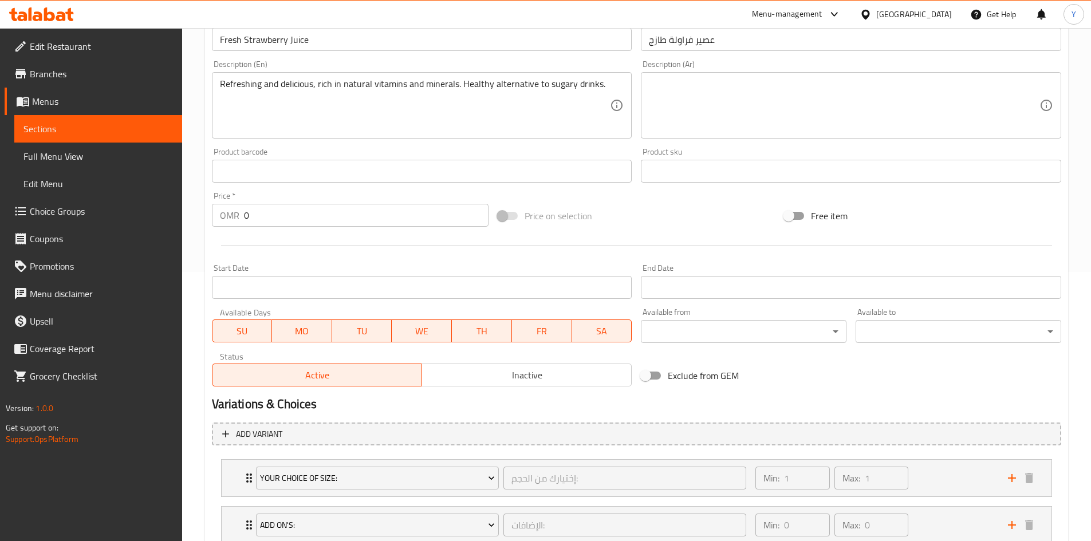
scroll to position [286, 0]
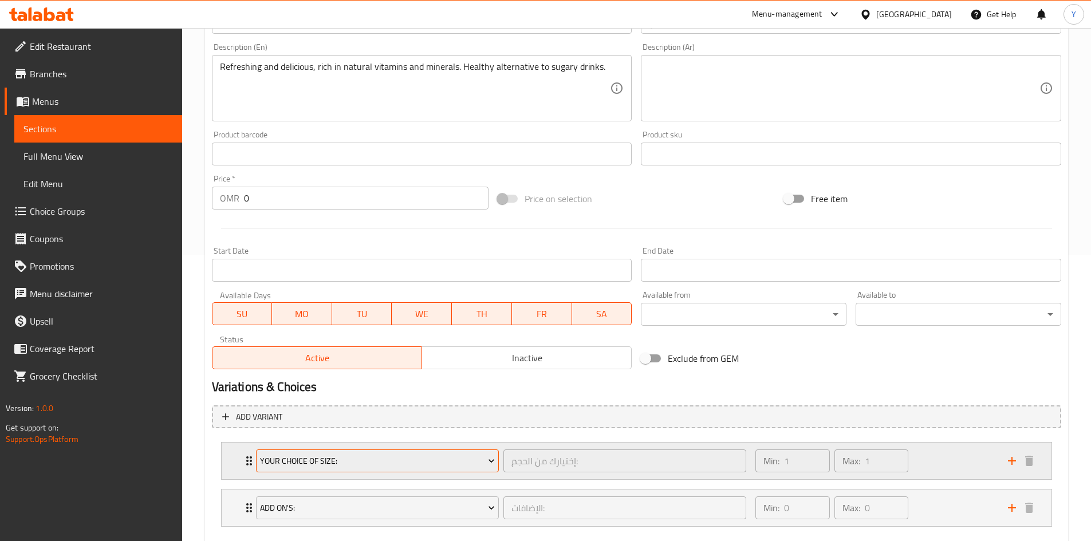
click at [425, 449] on div "Your Choice Of Size:" at bounding box center [377, 460] width 247 height 27
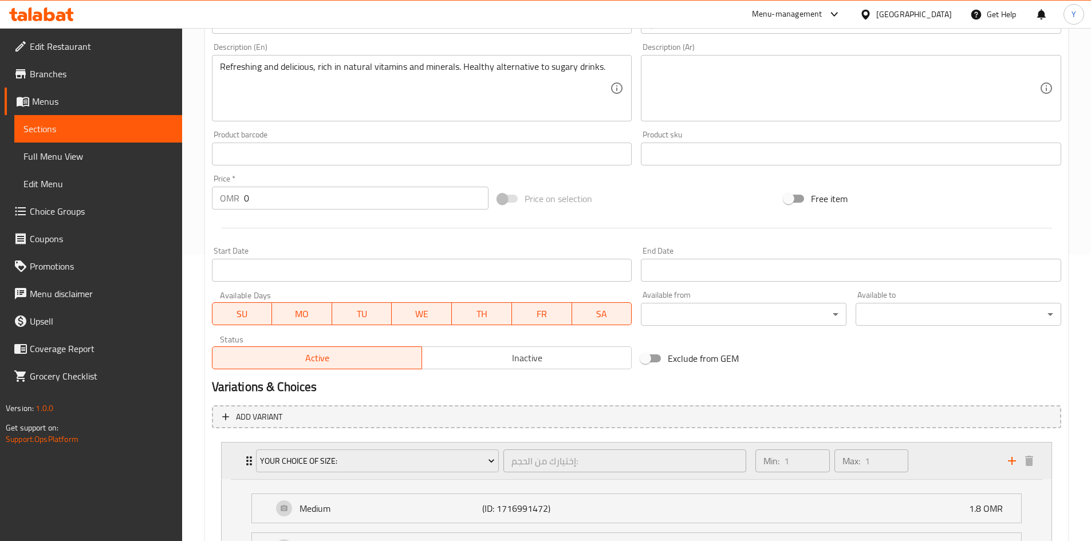
click at [380, 473] on div "Your Choice Of Size:" at bounding box center [377, 460] width 247 height 27
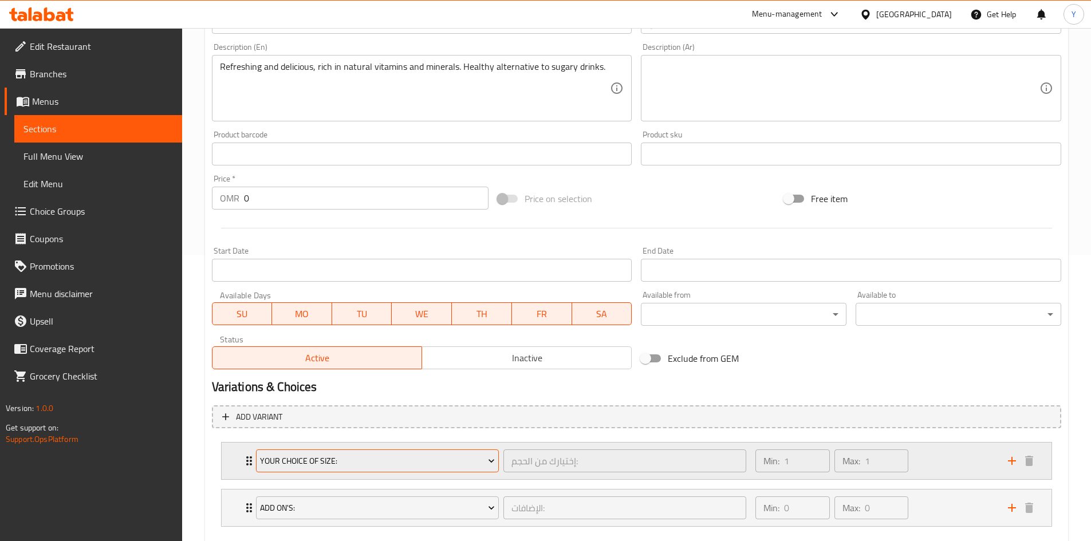
click at [385, 461] on span "Your Choice Of Size:" at bounding box center [377, 461] width 235 height 14
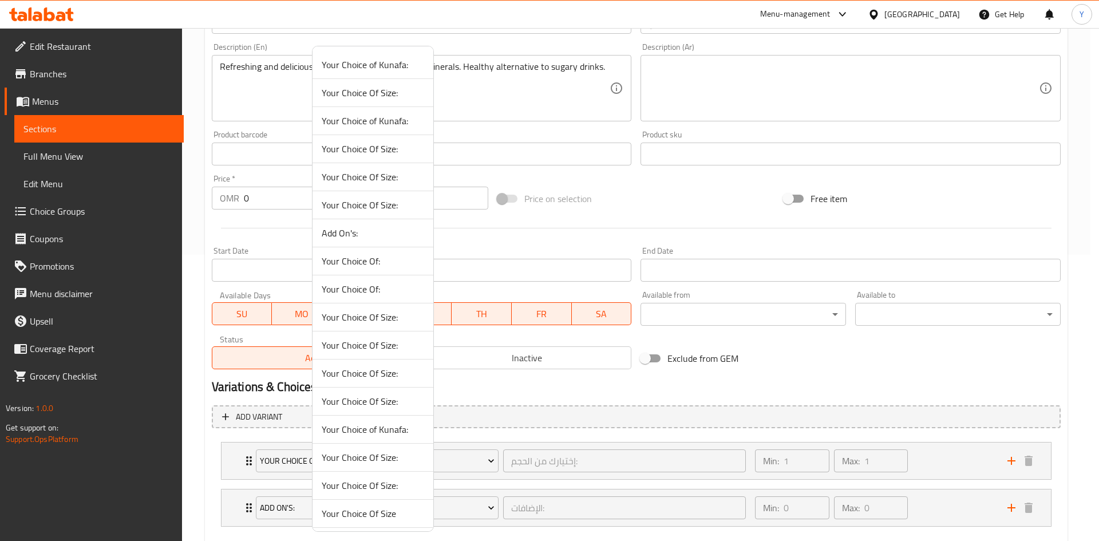
click at [376, 401] on span "Your Choice Of Size:" at bounding box center [373, 401] width 102 height 14
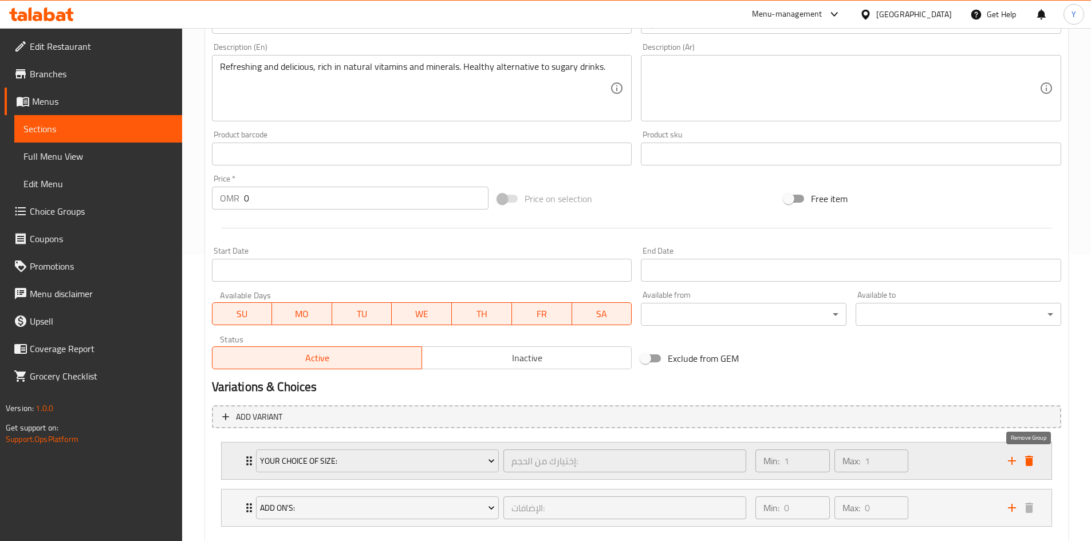
click at [1030, 458] on icon "delete" at bounding box center [1029, 461] width 14 height 14
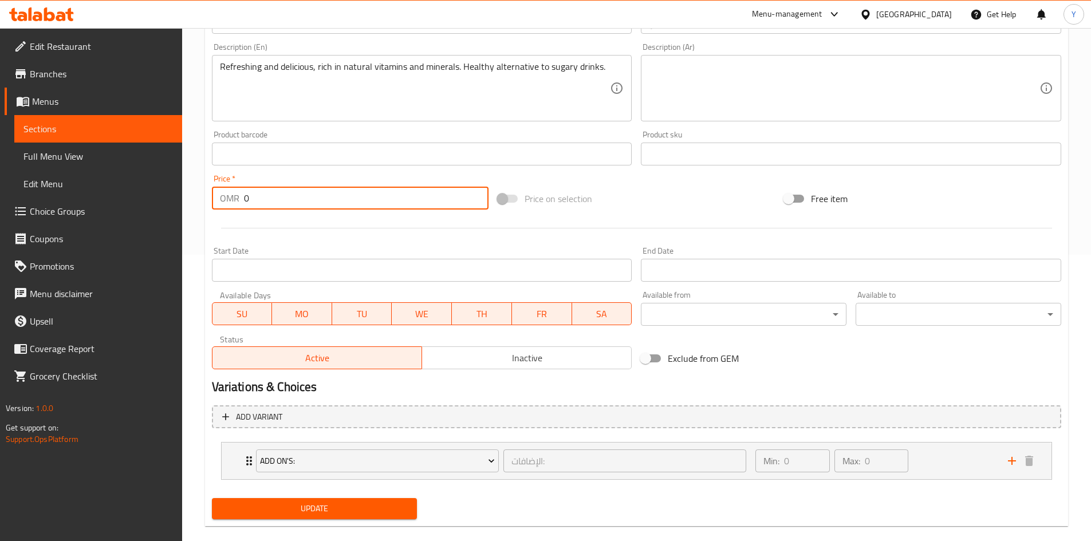
drag, startPoint x: 323, startPoint y: 204, endPoint x: 180, endPoint y: 201, distance: 143.7
click at [180, 201] on div "Edit Restaurant Branches Menus Sections Full Menu View Edit Menu Choice Groups …" at bounding box center [545, 150] width 1091 height 816
drag, startPoint x: 290, startPoint y: 199, endPoint x: 259, endPoint y: 238, distance: 49.7
click at [259, 230] on div at bounding box center [636, 228] width 858 height 28
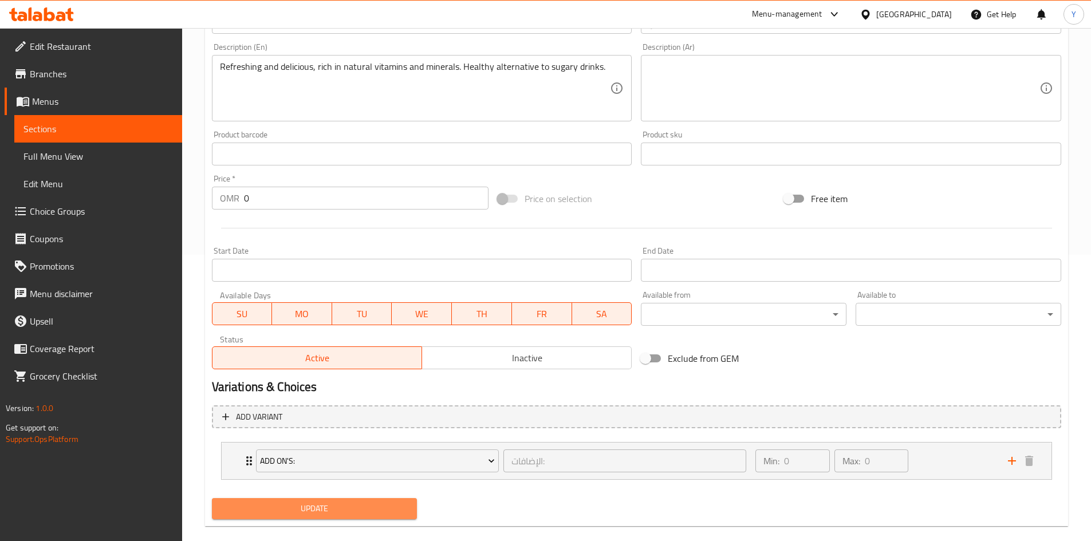
click at [277, 509] on span "Update" at bounding box center [314, 509] width 187 height 14
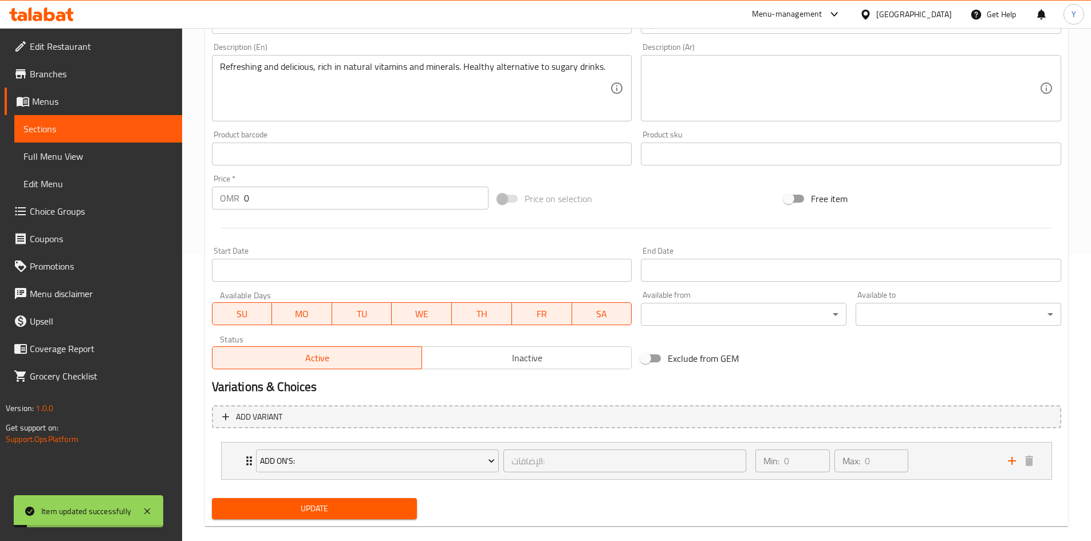
drag, startPoint x: 275, startPoint y: 204, endPoint x: 176, endPoint y: 193, distance: 99.6
click at [176, 193] on div "Edit Restaurant Branches Menus Sections Full Menu View Edit Menu Choice Groups …" at bounding box center [545, 150] width 1091 height 816
paste input "2.9"
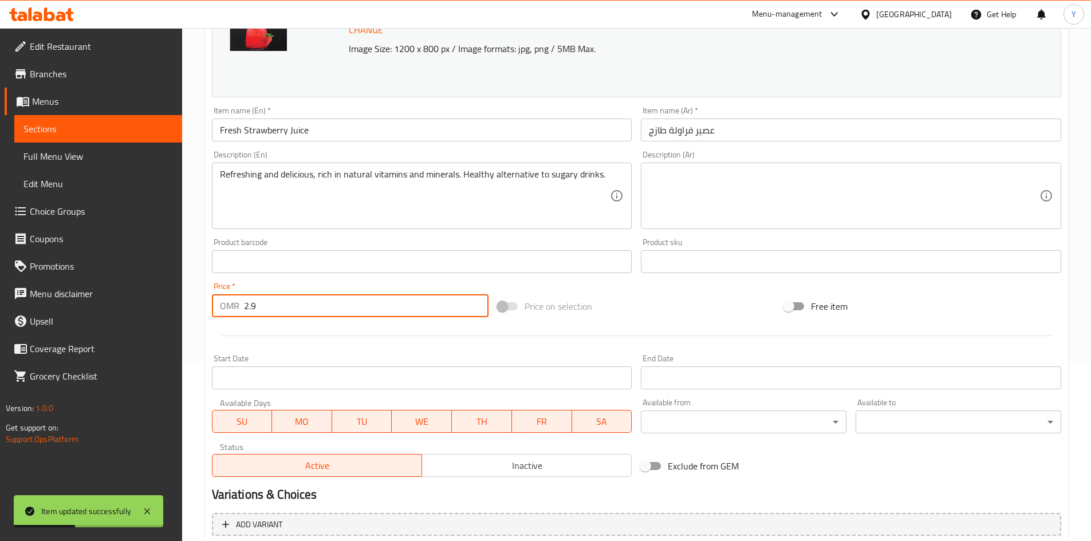
scroll to position [172, 0]
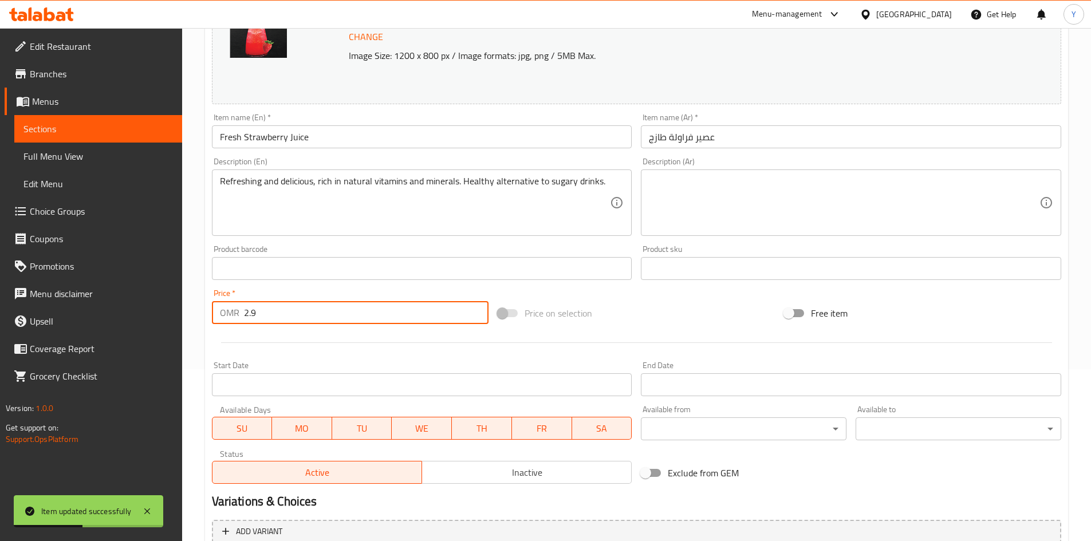
type input "2.9"
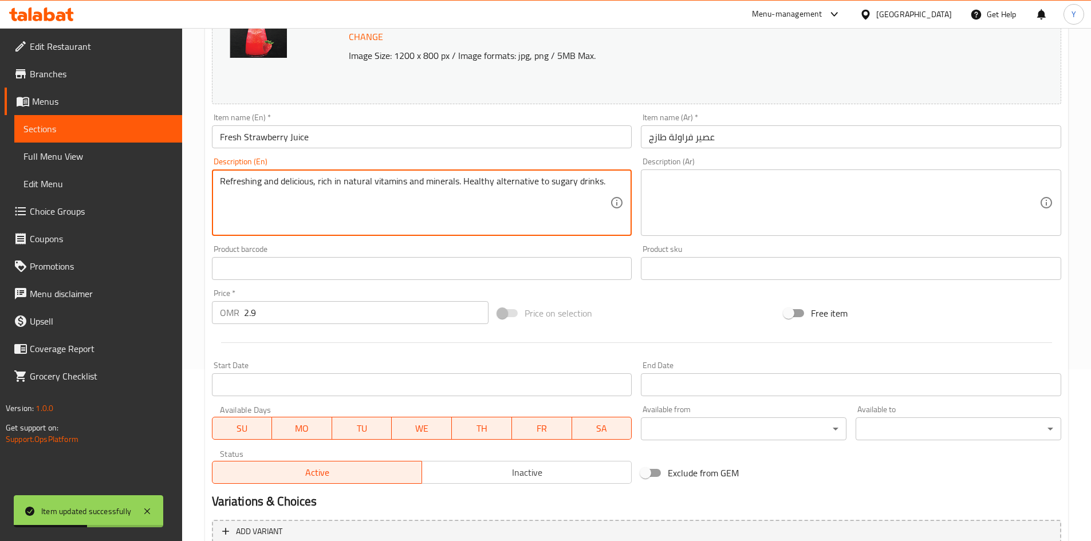
click at [303, 204] on textarea "Refreshing and delicious, rich in natural vitamins and minerals. Healthy altern…" at bounding box center [415, 203] width 390 height 54
click at [325, 146] on input "Fresh Strawberry Juice" at bounding box center [422, 136] width 420 height 23
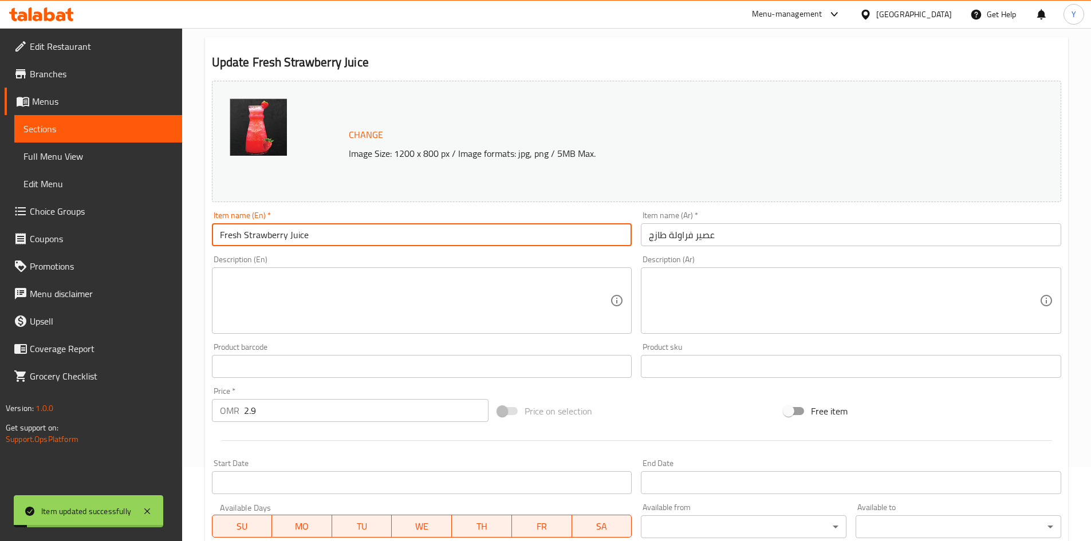
scroll to position [0, 0]
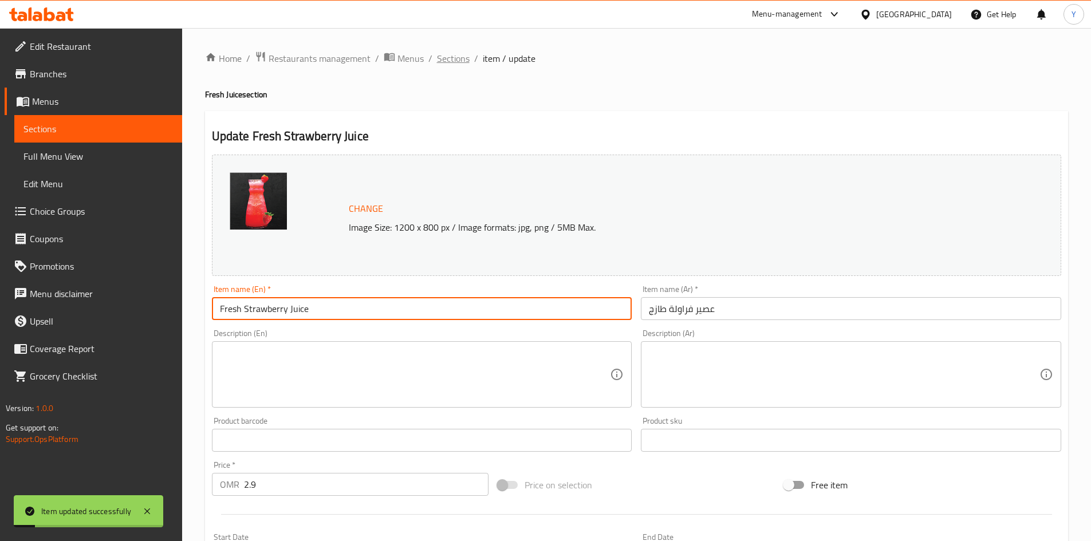
click at [463, 64] on span "Sections" at bounding box center [453, 59] width 33 height 14
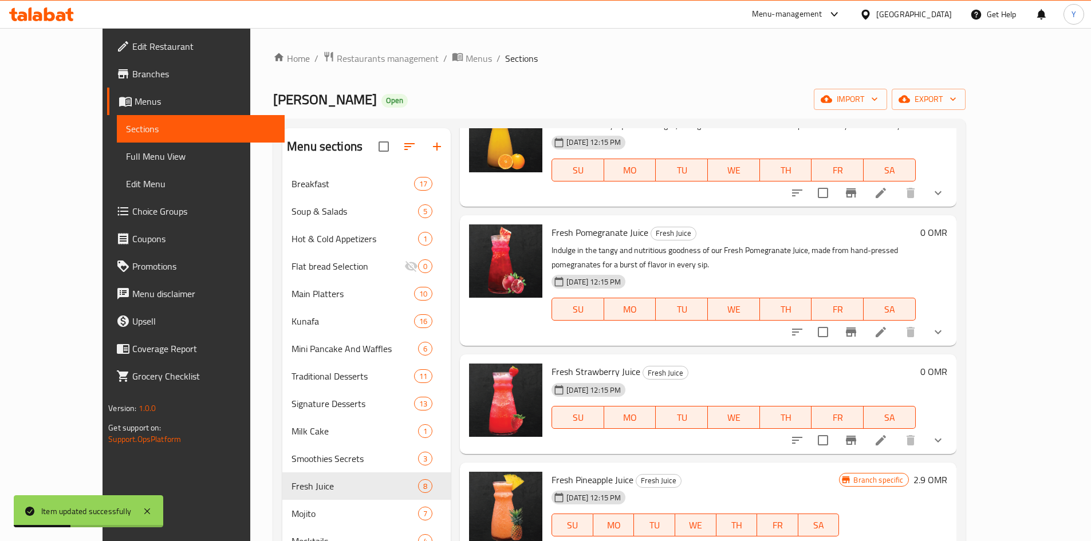
scroll to position [229, 0]
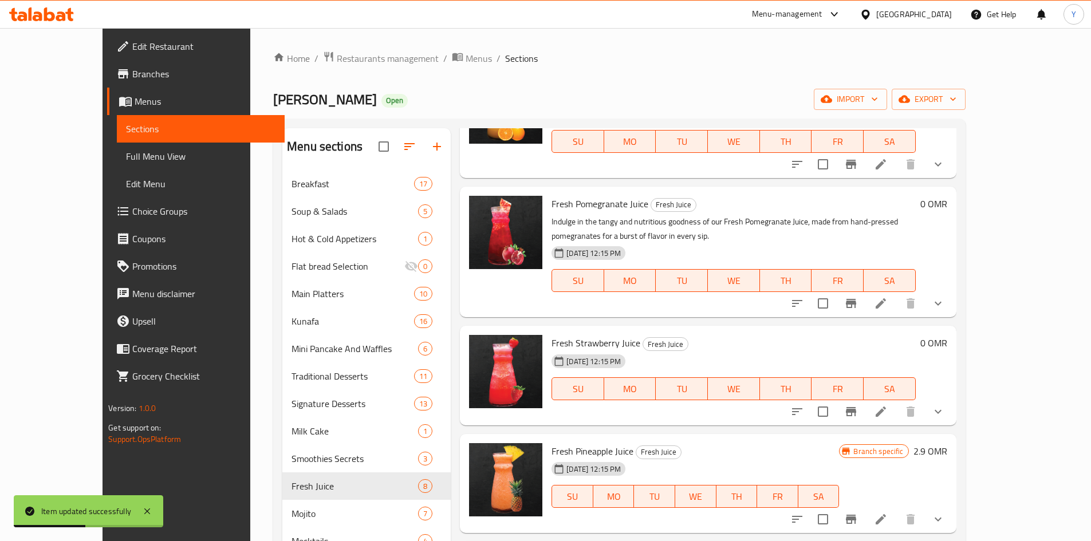
click at [865, 420] on button "Branch-specific-item" at bounding box center [850, 411] width 27 height 27
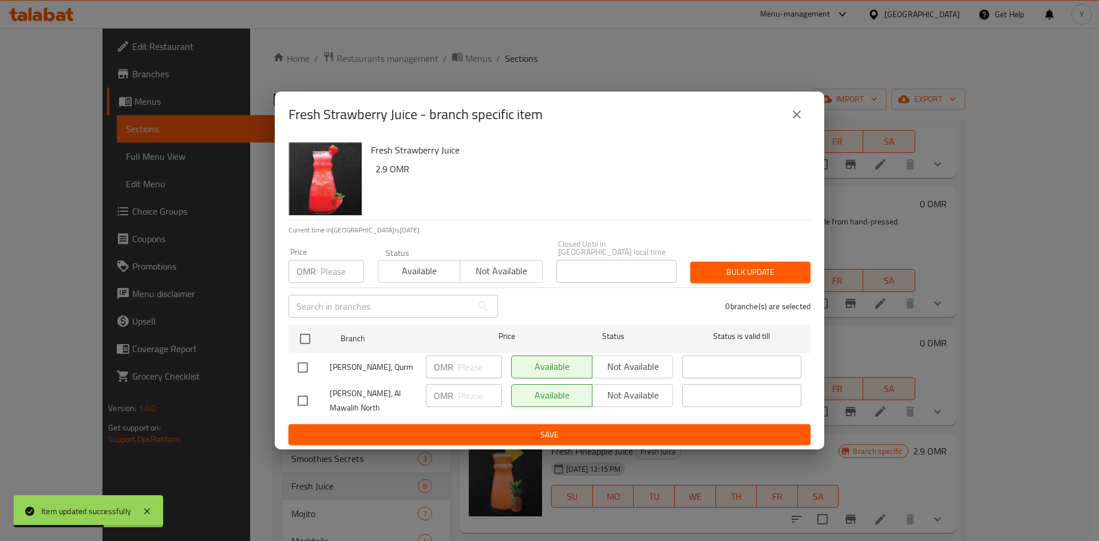
click at [307, 351] on div "Kunafat Jadoo, Qurm" at bounding box center [357, 367] width 128 height 33
click at [307, 341] on input "checkbox" at bounding box center [305, 339] width 24 height 24
checkbox input "true"
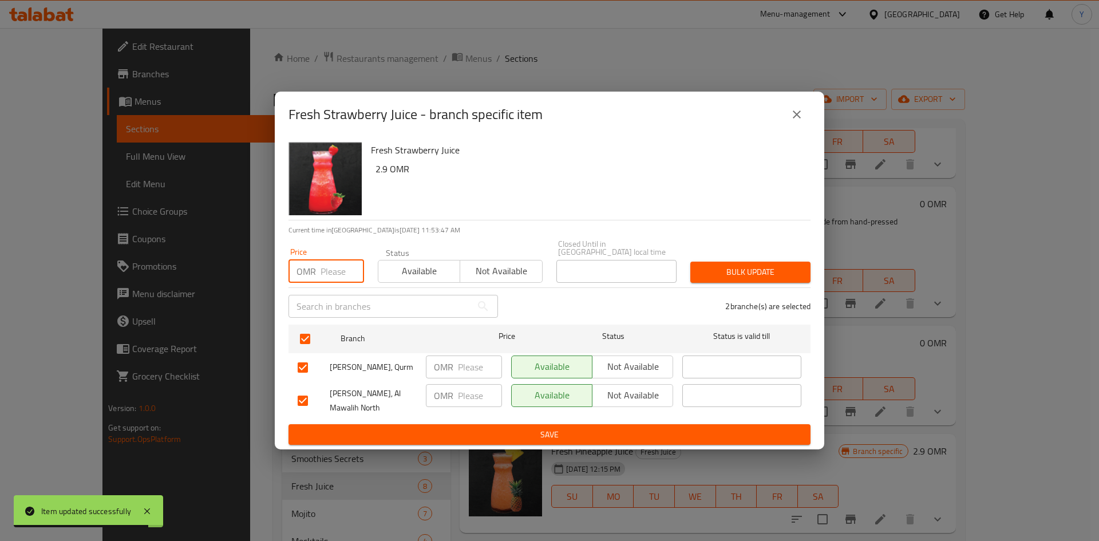
drag, startPoint x: 319, startPoint y: 274, endPoint x: 327, endPoint y: 262, distance: 14.4
paste input "2.9"
type input "2.9"
click at [728, 286] on div "2 branche(s) are selected" at bounding box center [661, 306] width 313 height 41
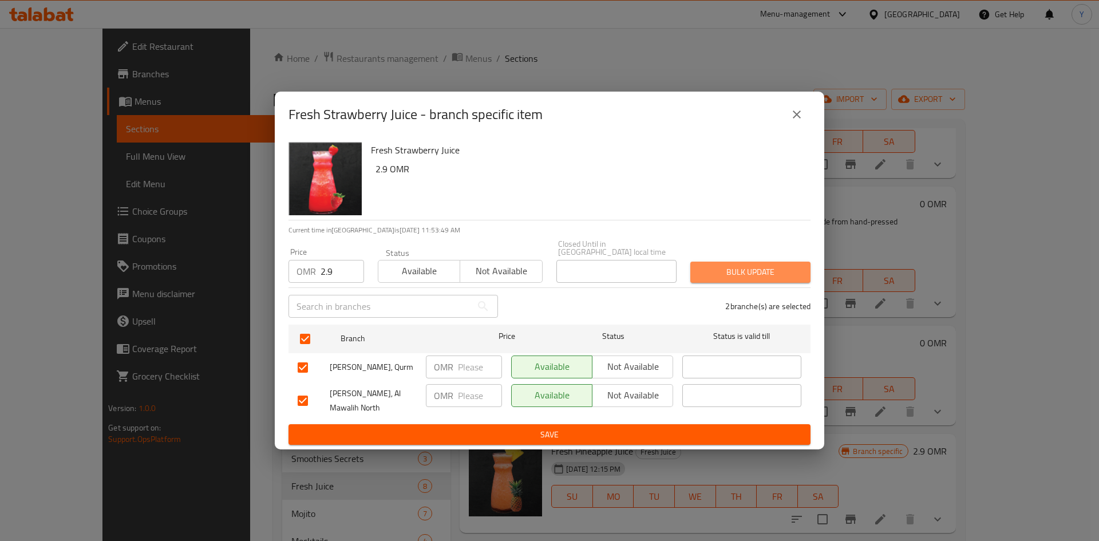
drag, startPoint x: 724, startPoint y: 270, endPoint x: 701, endPoint y: 293, distance: 31.6
click at [723, 272] on span "Bulk update" at bounding box center [751, 272] width 102 height 14
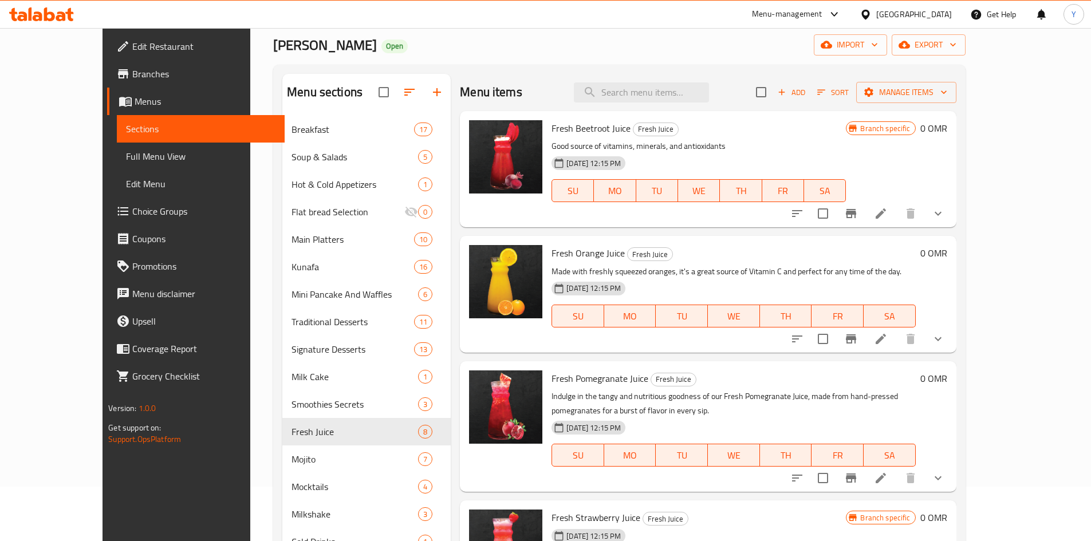
scroll to position [9, 0]
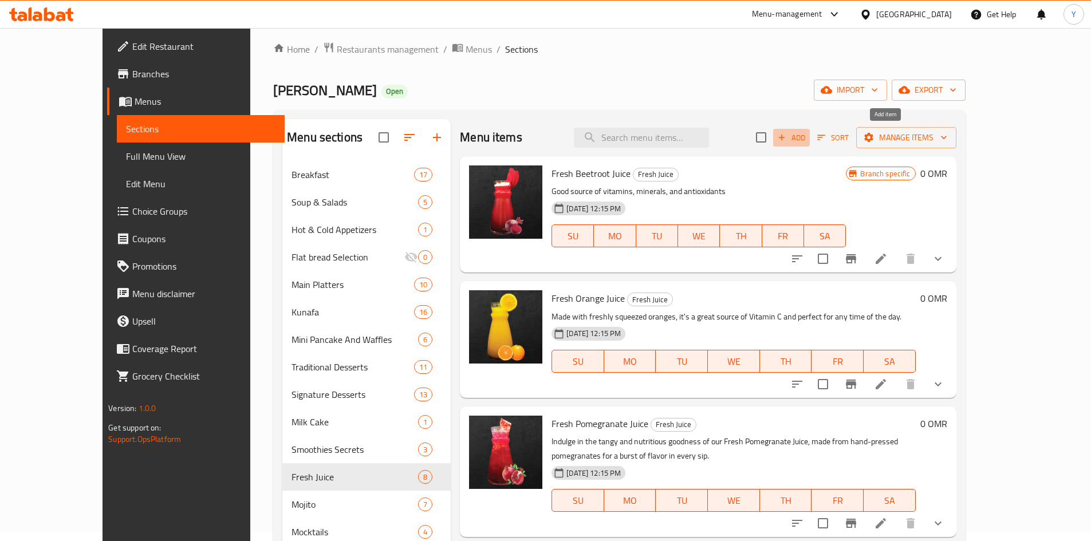
click at [810, 145] on button "Add" at bounding box center [791, 138] width 37 height 18
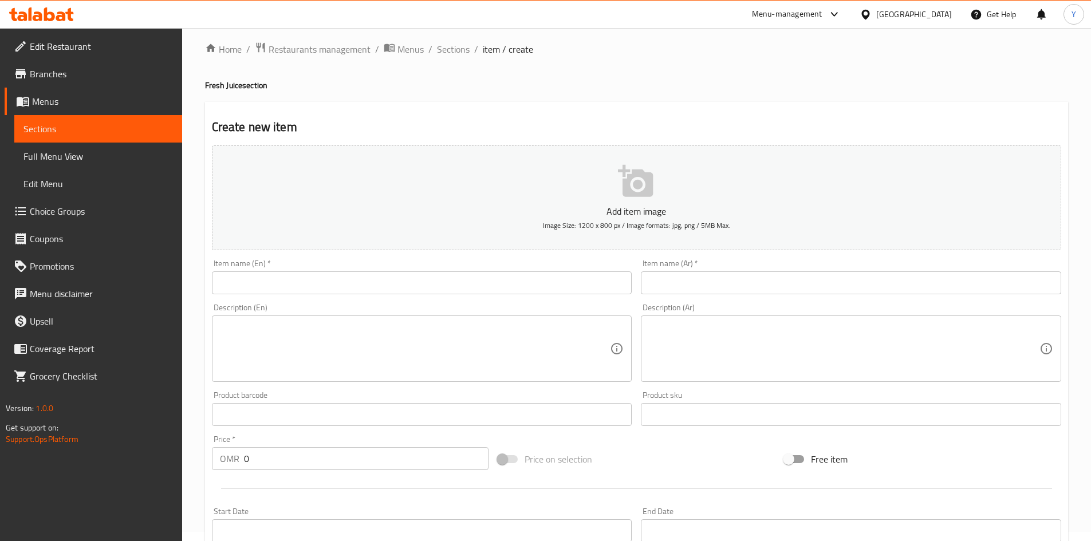
click at [293, 300] on div "Description (En) Description (En)" at bounding box center [421, 343] width 429 height 88
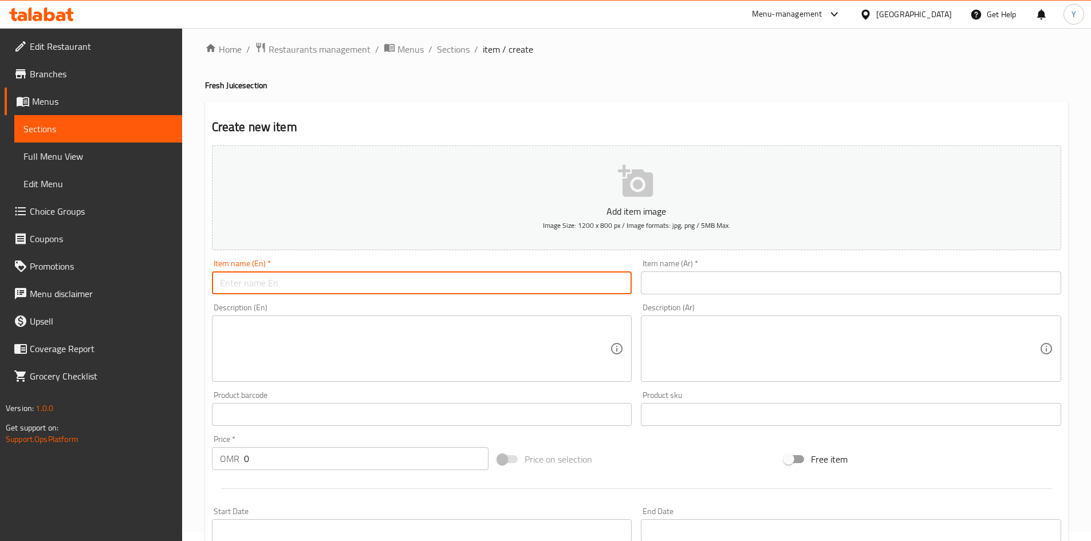
drag, startPoint x: 287, startPoint y: 291, endPoint x: 287, endPoint y: 308, distance: 17.2
click at [287, 308] on div "Add item image Image Size: 1200 x 800 px / Image formats: jpg, png / 5MB Max. I…" at bounding box center [636, 388] width 858 height 494
type input "Fresh Passion Fruit Juice"
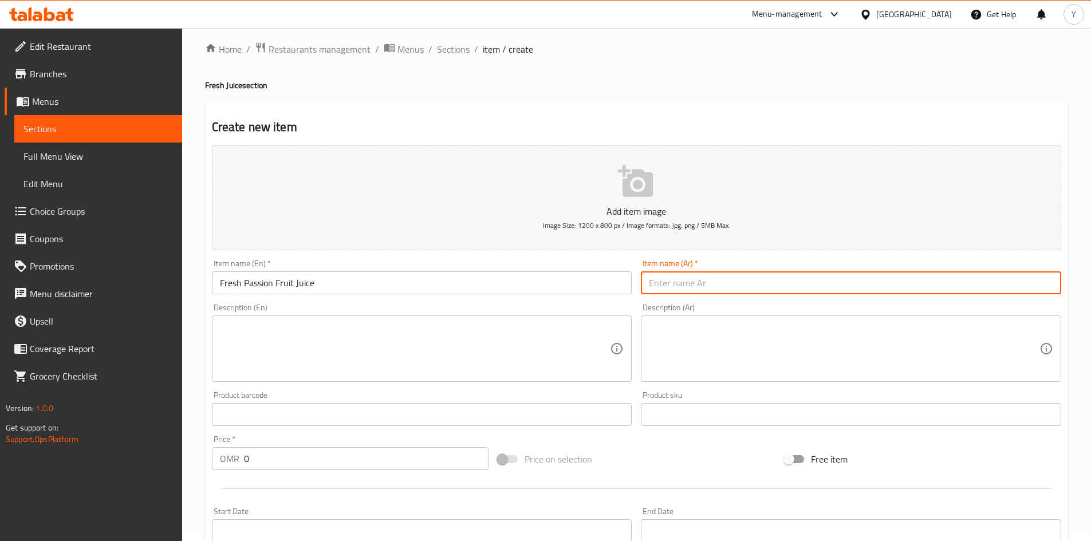
click at [688, 280] on input "text" at bounding box center [851, 282] width 420 height 23
type input "عصير باشون فروت طازج"
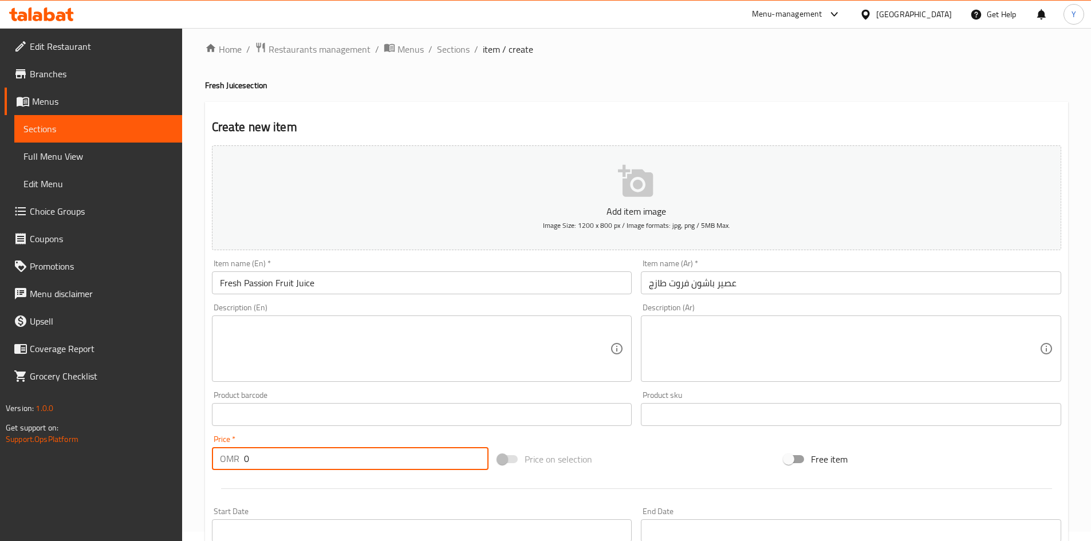
drag, startPoint x: 337, startPoint y: 459, endPoint x: 191, endPoint y: 451, distance: 146.2
click at [191, 451] on div "Home / Restaurants management / Menus / Sections / item / create Fresh Juice se…" at bounding box center [636, 409] width 909 height 781
paste input "2.9"
type input "2.9"
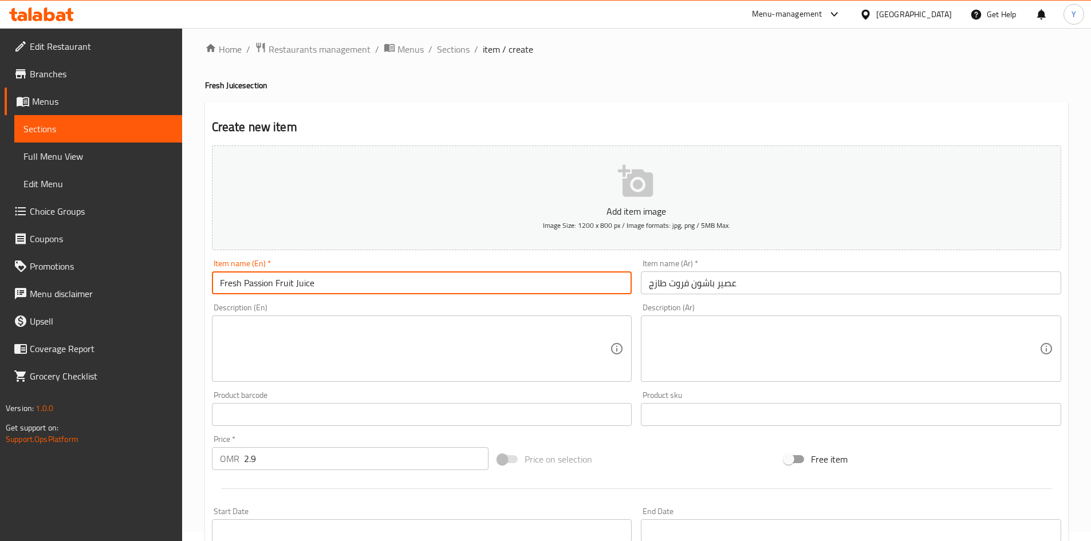
click at [352, 286] on input "Fresh Passion Fruit Juice" at bounding box center [422, 282] width 420 height 23
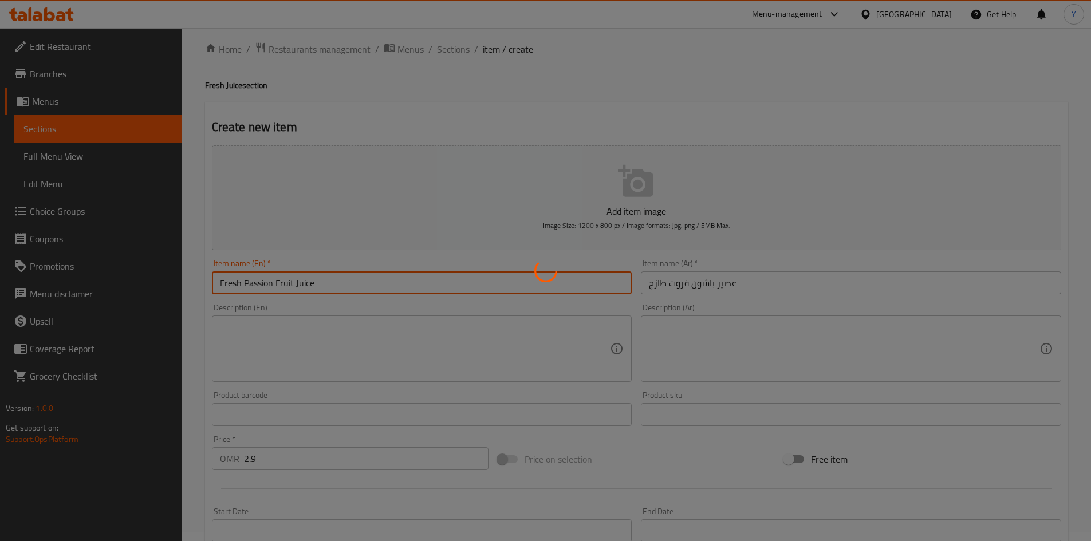
type input "0"
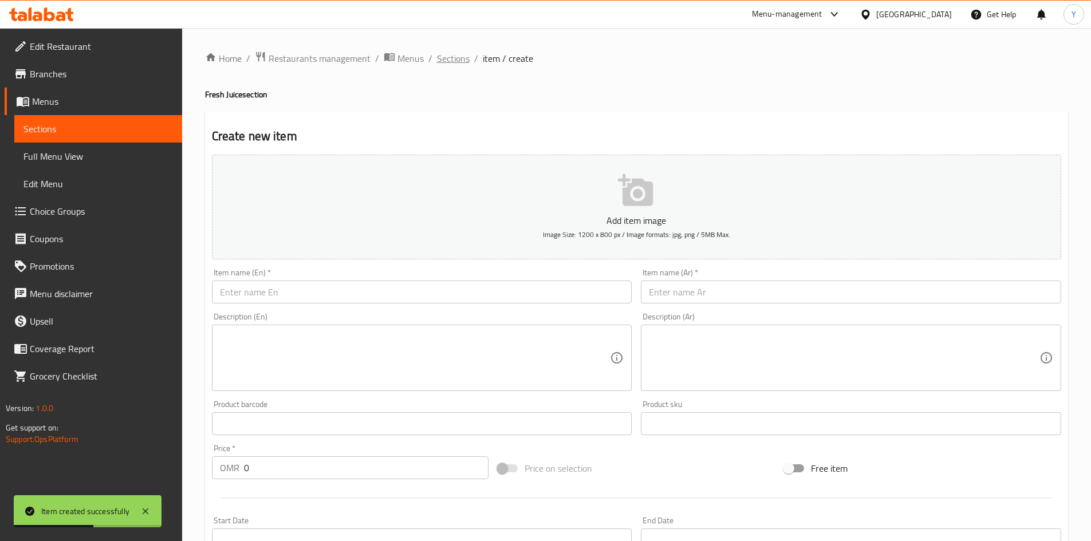
click at [449, 52] on span "Sections" at bounding box center [453, 59] width 33 height 14
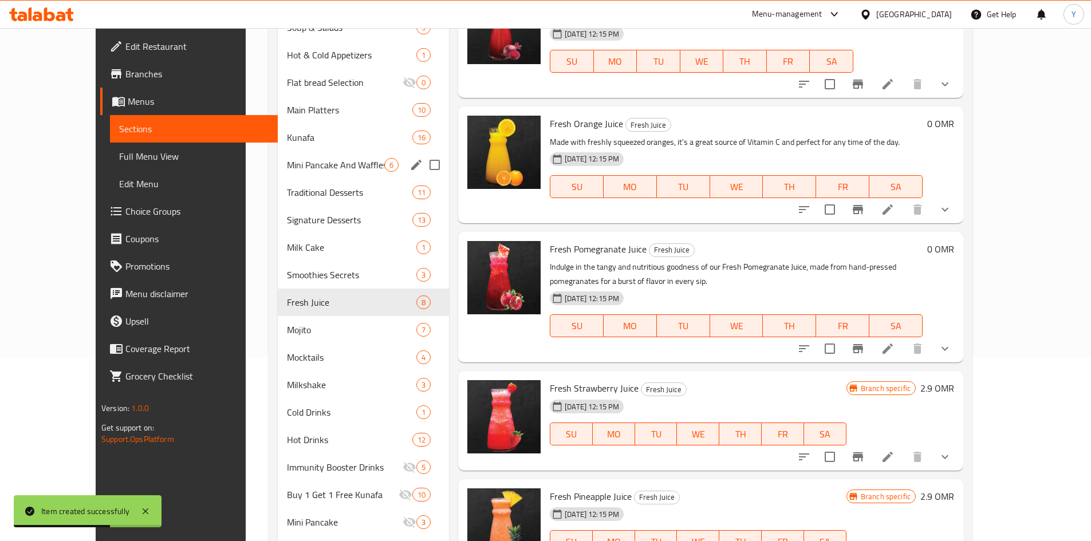
scroll to position [229, 0]
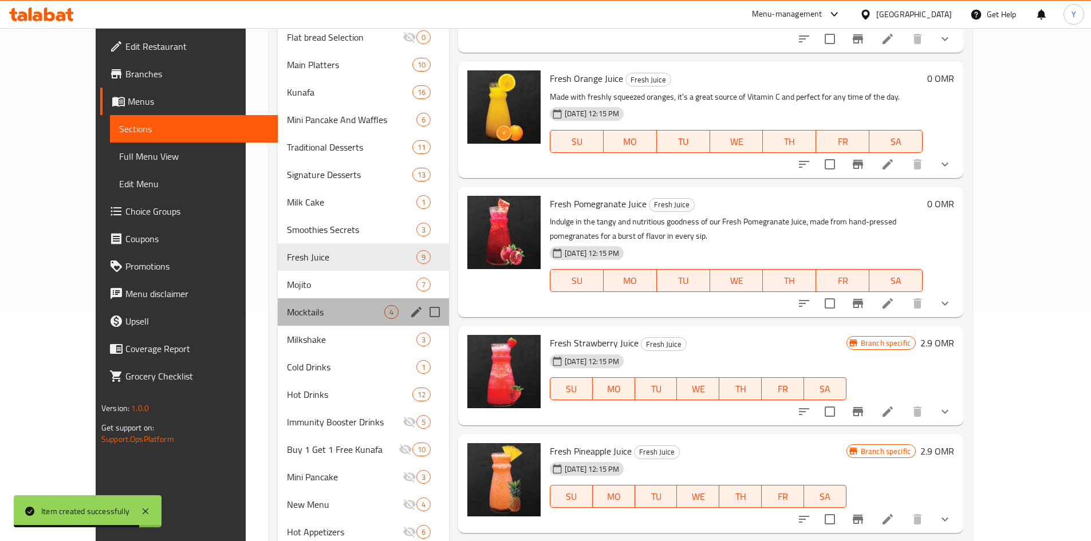
drag, startPoint x: 309, startPoint y: 299, endPoint x: 330, endPoint y: 298, distance: 21.8
click at [310, 299] on div "Mocktails 4" at bounding box center [363, 311] width 171 height 27
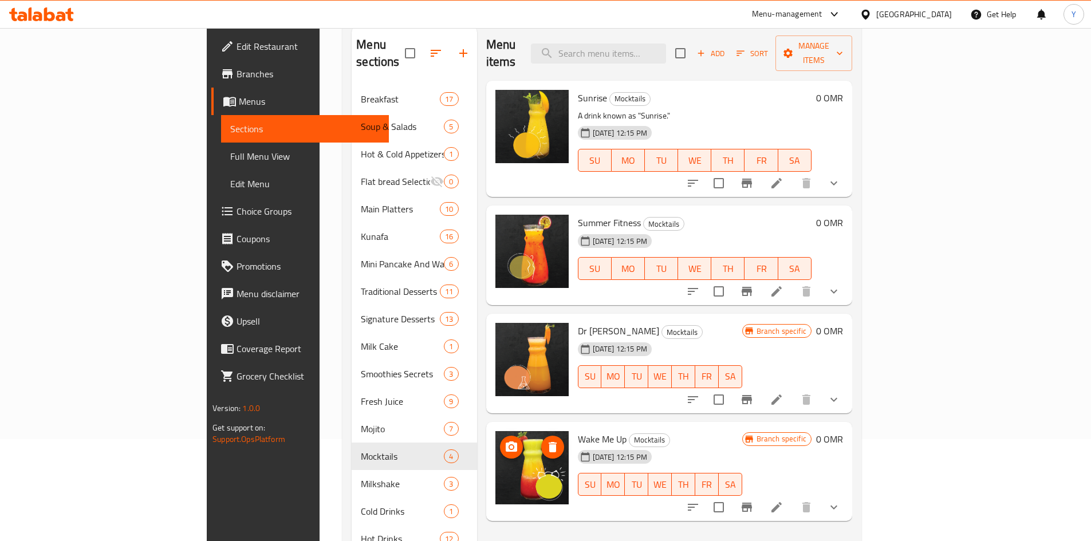
scroll to position [172, 0]
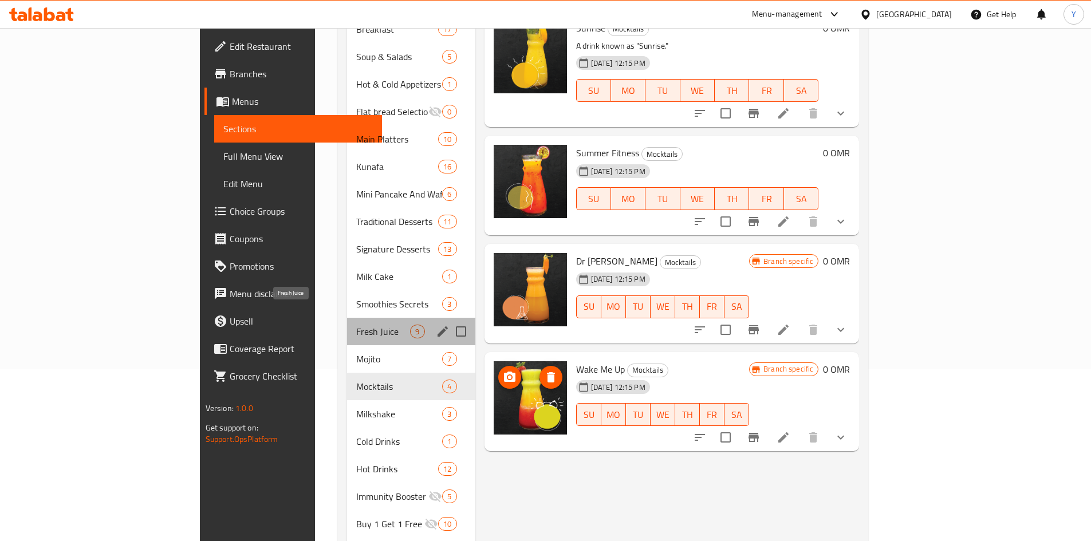
click at [356, 325] on span "Fresh Juice" at bounding box center [383, 332] width 54 height 14
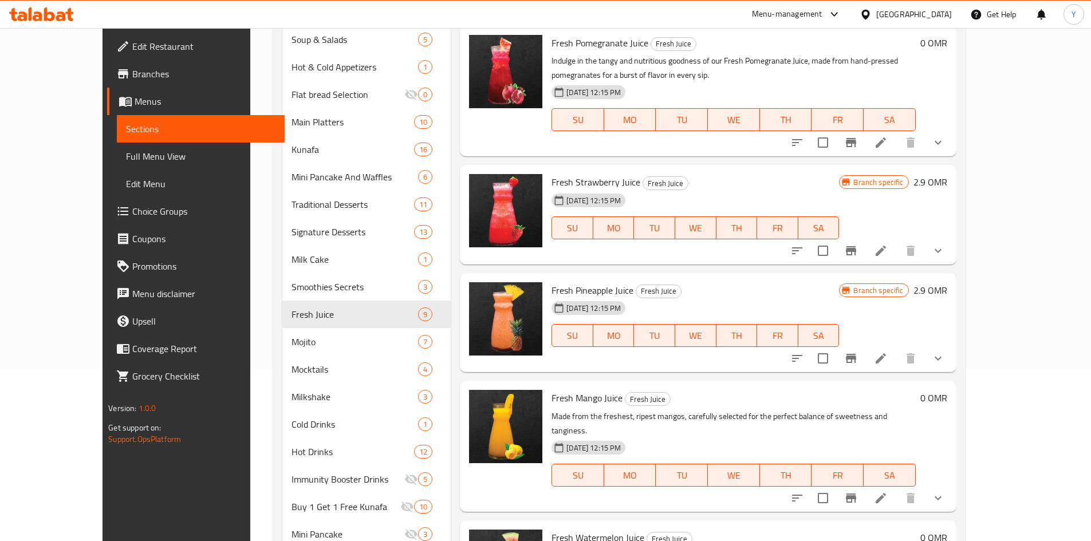
scroll to position [229, 0]
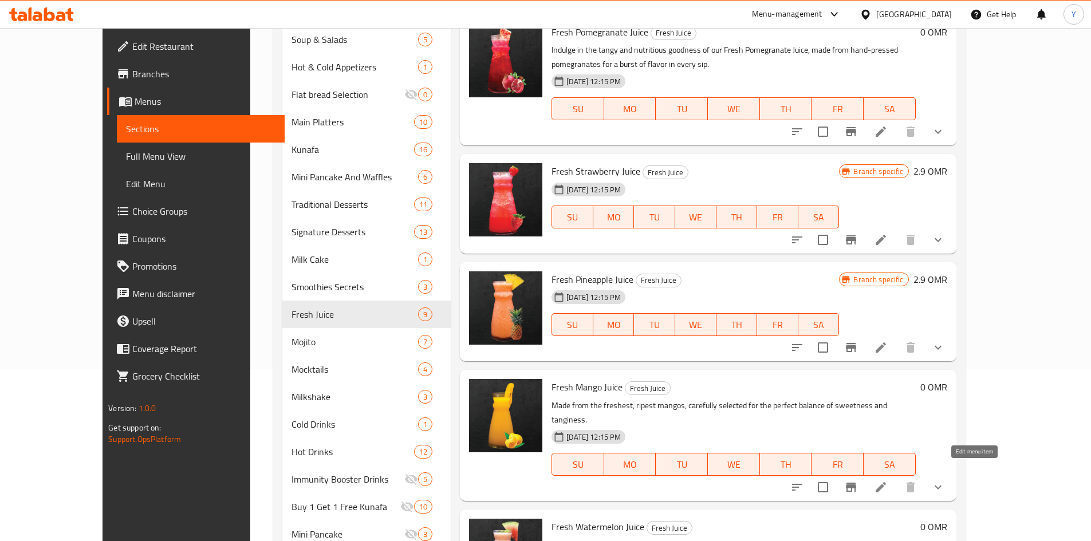
click at [886, 482] on icon at bounding box center [880, 487] width 10 height 10
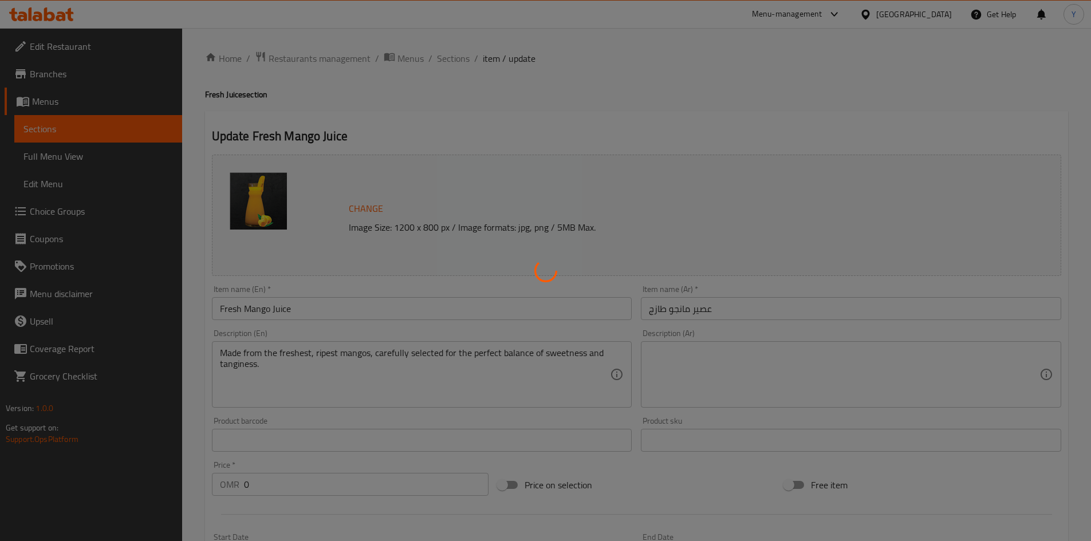
type input "إختيارك من الحجم:"
type input "1"
type input "الإضافات:"
type input "0"
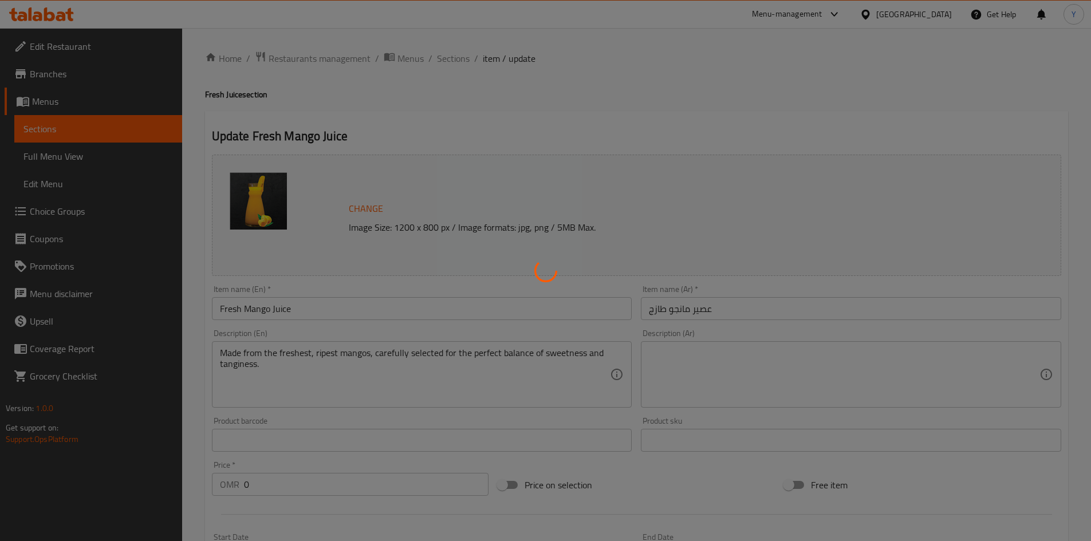
type input "0"
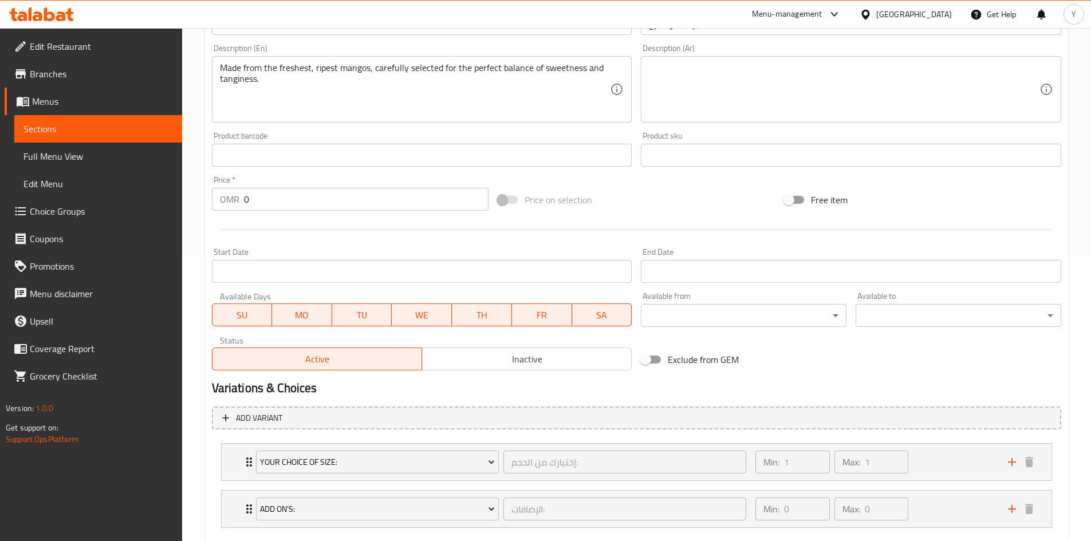
scroll to position [286, 0]
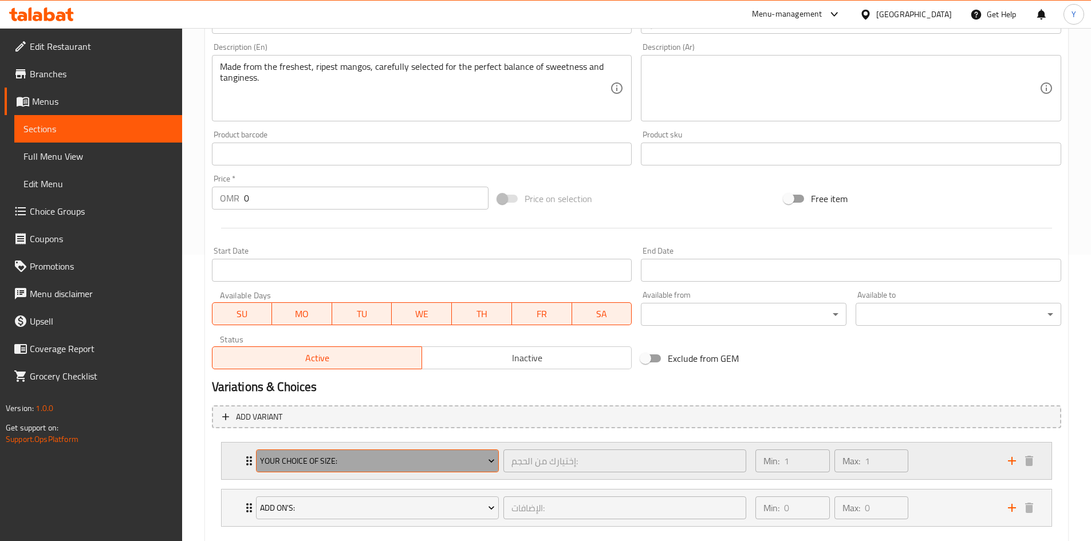
click at [423, 456] on span "Your Choice Of Size:" at bounding box center [377, 461] width 235 height 14
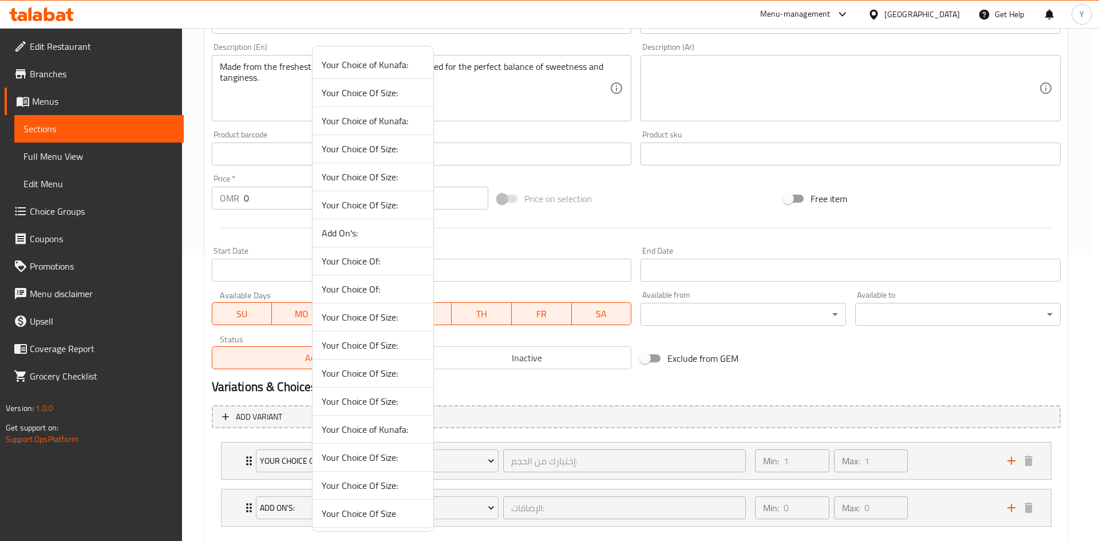
drag, startPoint x: 389, startPoint y: 428, endPoint x: 789, endPoint y: 397, distance: 400.8
click at [389, 428] on span "Your Choice of Kunafa:" at bounding box center [373, 430] width 102 height 14
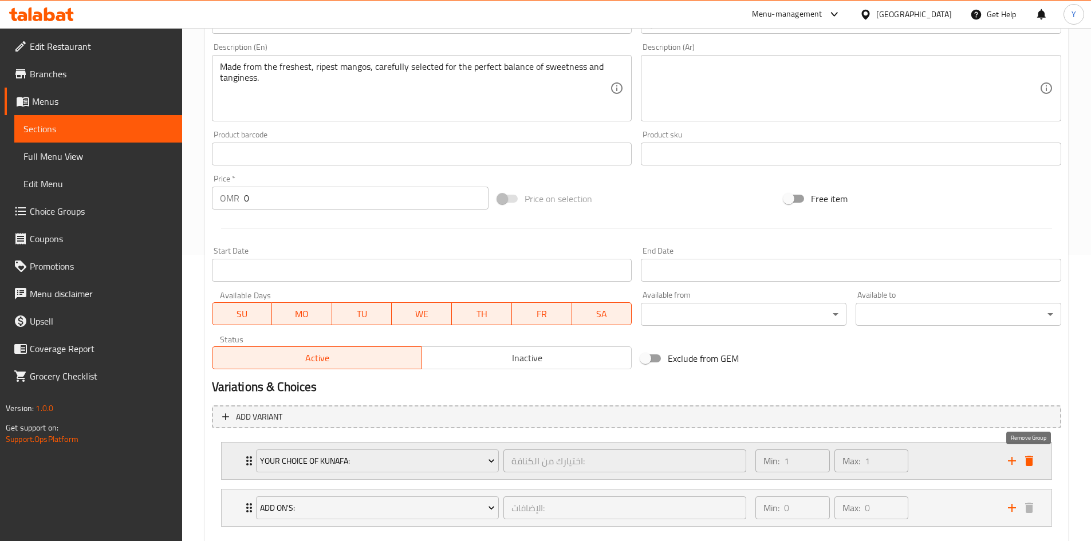
click at [1029, 462] on icon "delete" at bounding box center [1029, 461] width 8 height 10
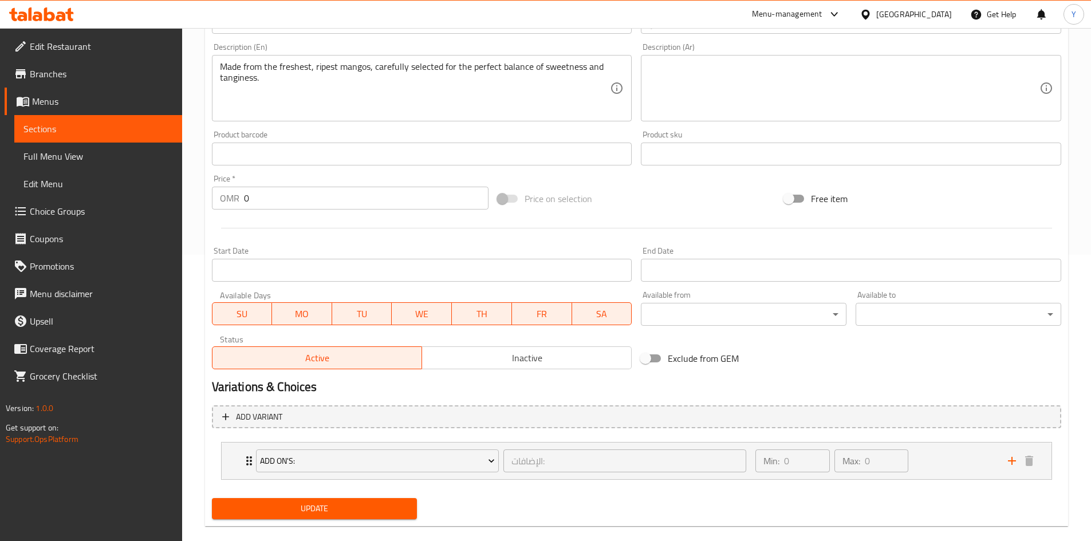
click at [321, 522] on div "Update" at bounding box center [314, 509] width 215 height 30
click at [322, 515] on span "Update" at bounding box center [314, 509] width 187 height 14
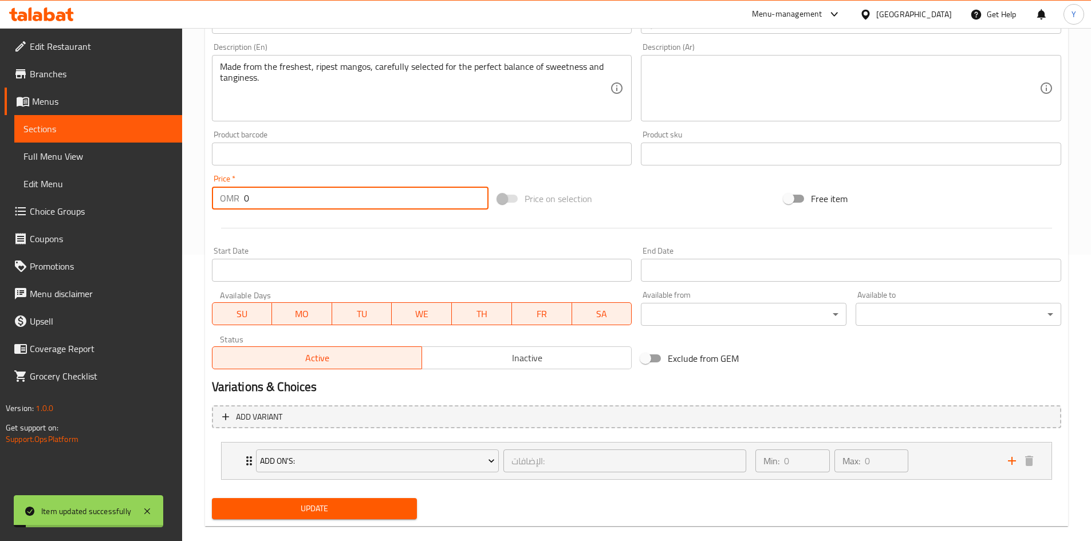
drag, startPoint x: 286, startPoint y: 206, endPoint x: 244, endPoint y: 206, distance: 41.8
click at [244, 206] on input "0" at bounding box center [366, 198] width 245 height 23
paste input "2.9"
type input "2.9"
drag, startPoint x: 314, startPoint y: 234, endPoint x: 296, endPoint y: 173, distance: 63.9
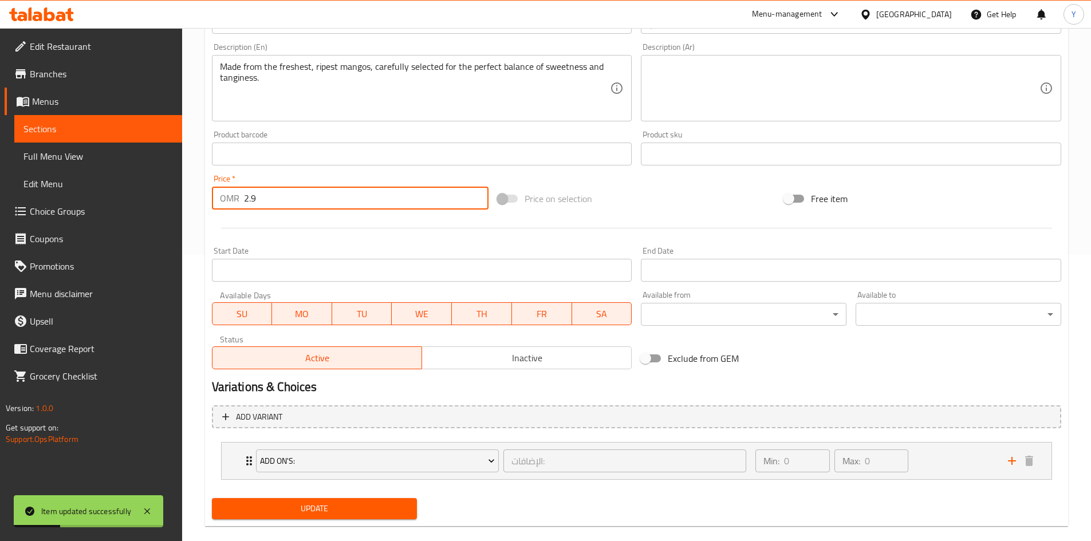
click at [314, 232] on div at bounding box center [636, 228] width 858 height 28
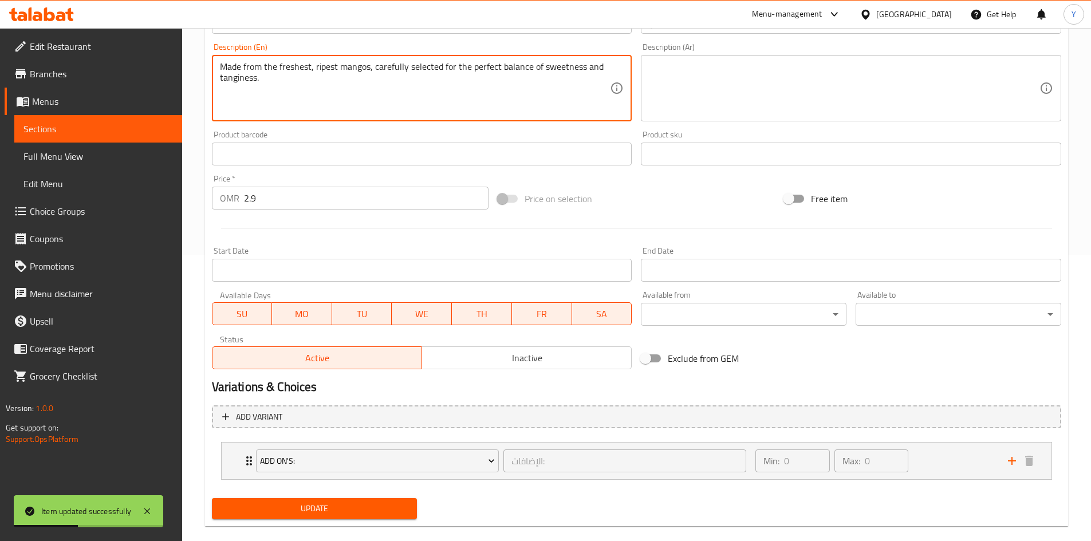
click at [259, 90] on textarea "Made from the freshest, ripest mangos, carefully selected for the perfect balan…" at bounding box center [415, 88] width 390 height 54
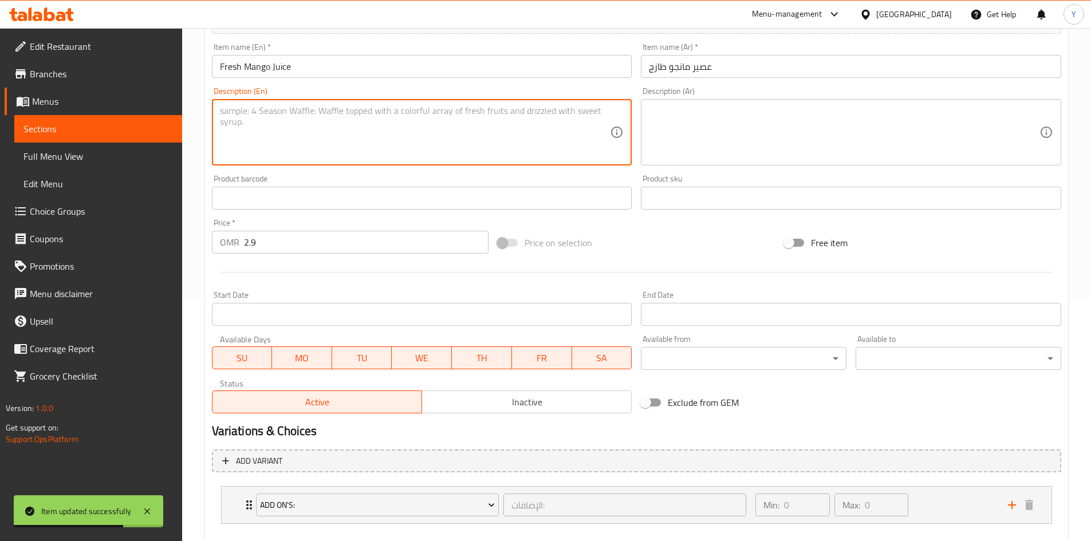
scroll to position [229, 0]
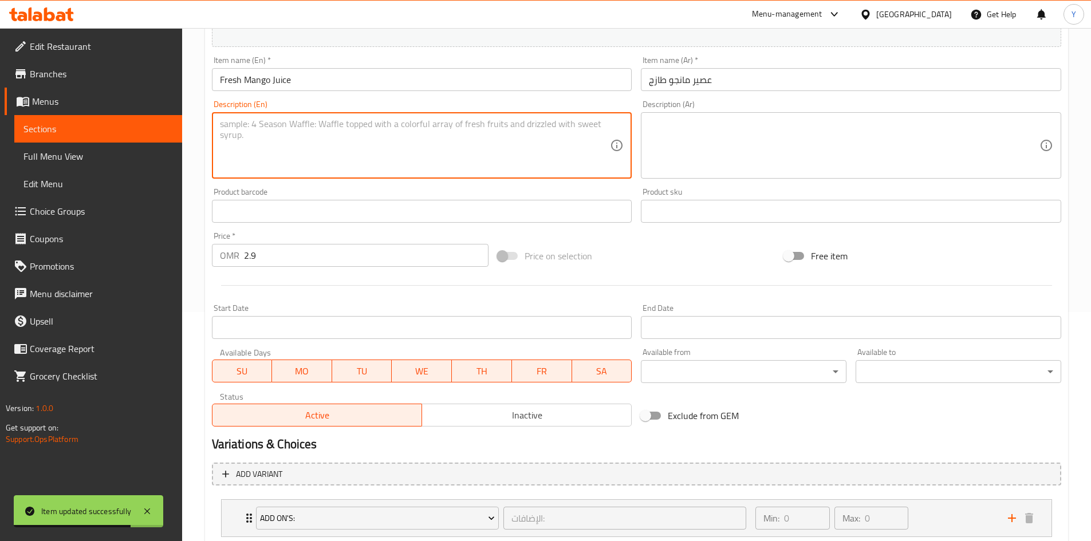
click at [315, 85] on input "Fresh Mango Juice" at bounding box center [422, 79] width 420 height 23
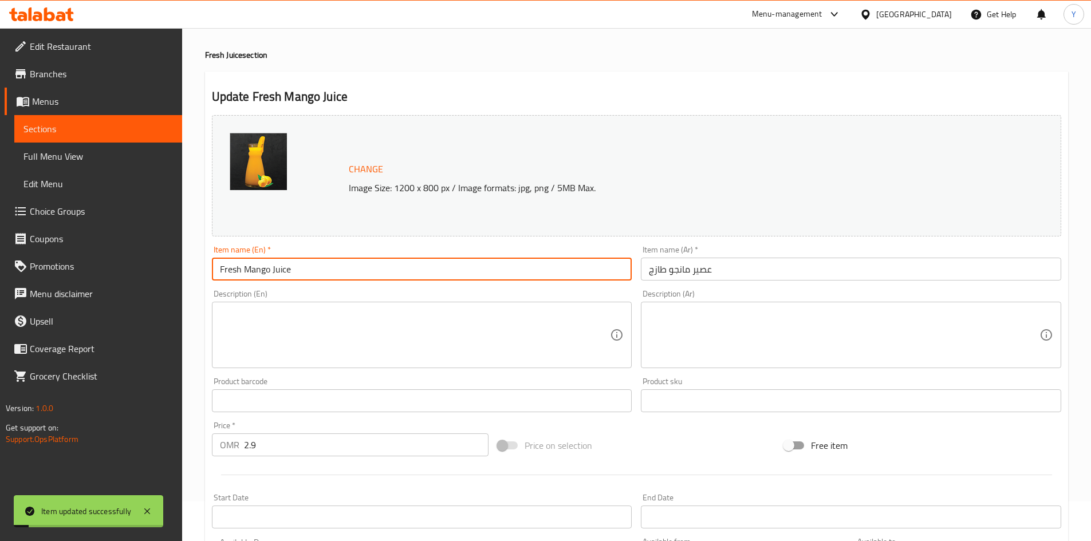
scroll to position [0, 0]
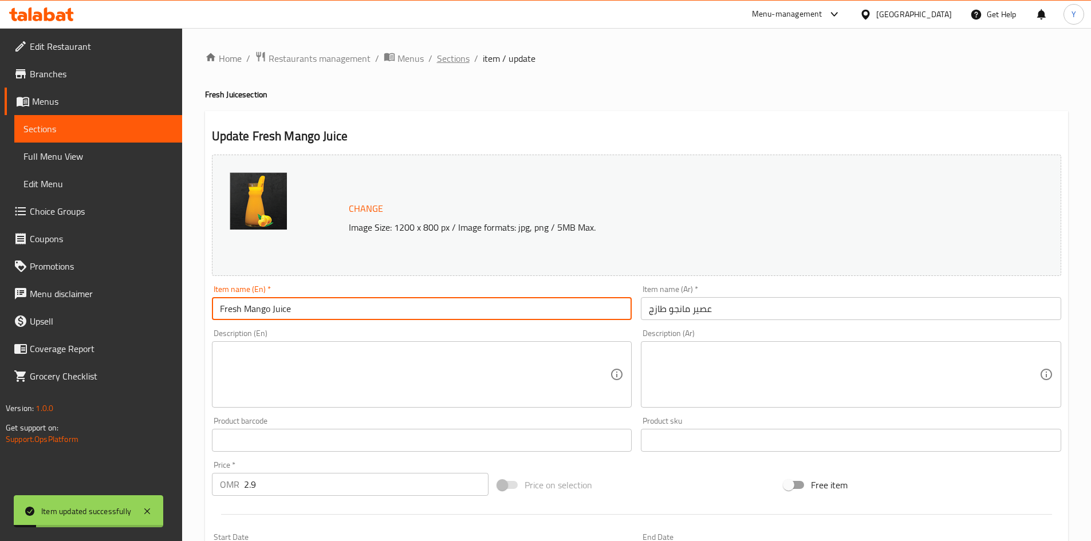
click at [447, 65] on span "Sections" at bounding box center [453, 59] width 33 height 14
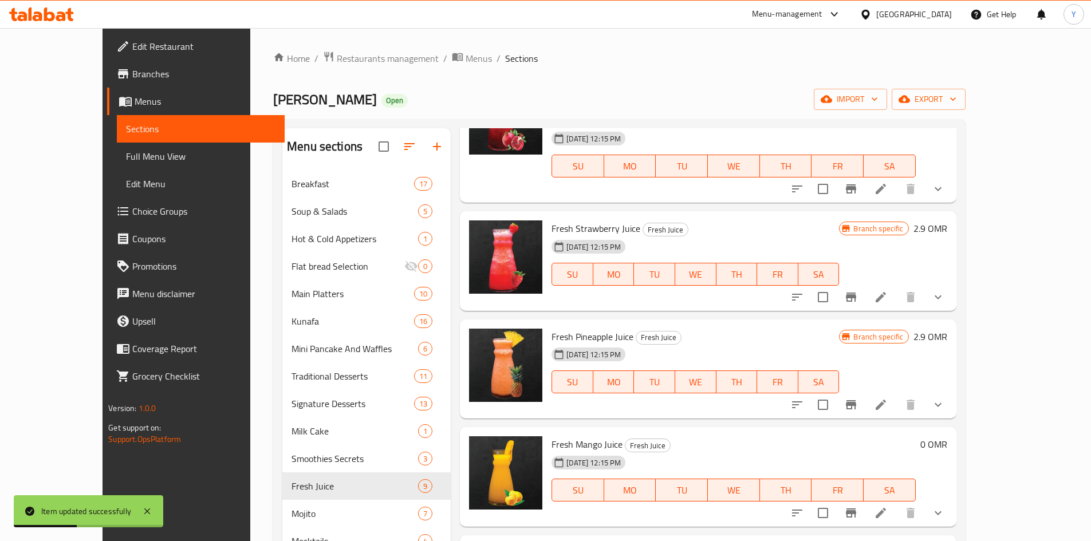
scroll to position [367, 0]
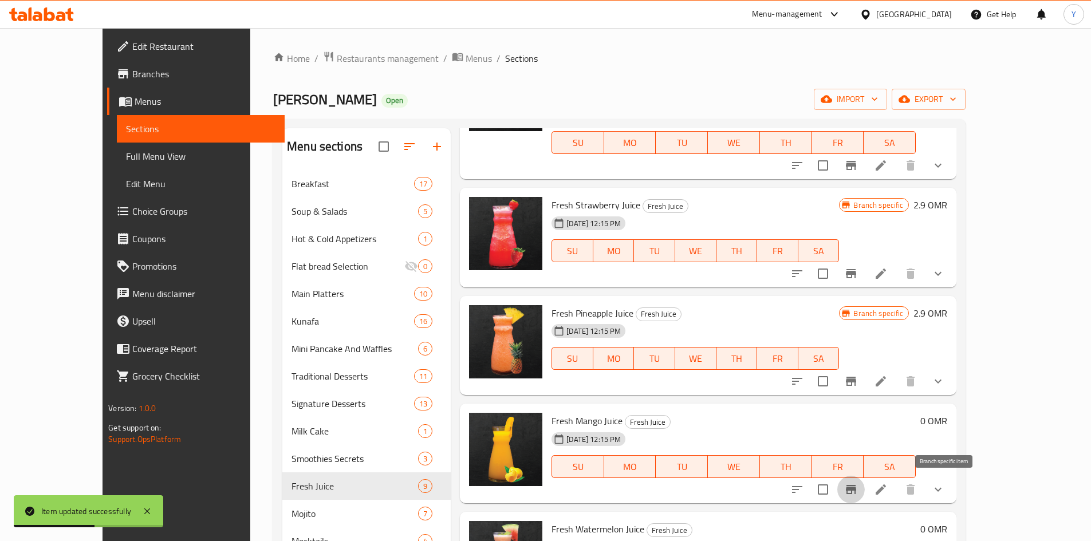
click at [856, 487] on icon "Branch-specific-item" at bounding box center [851, 489] width 10 height 9
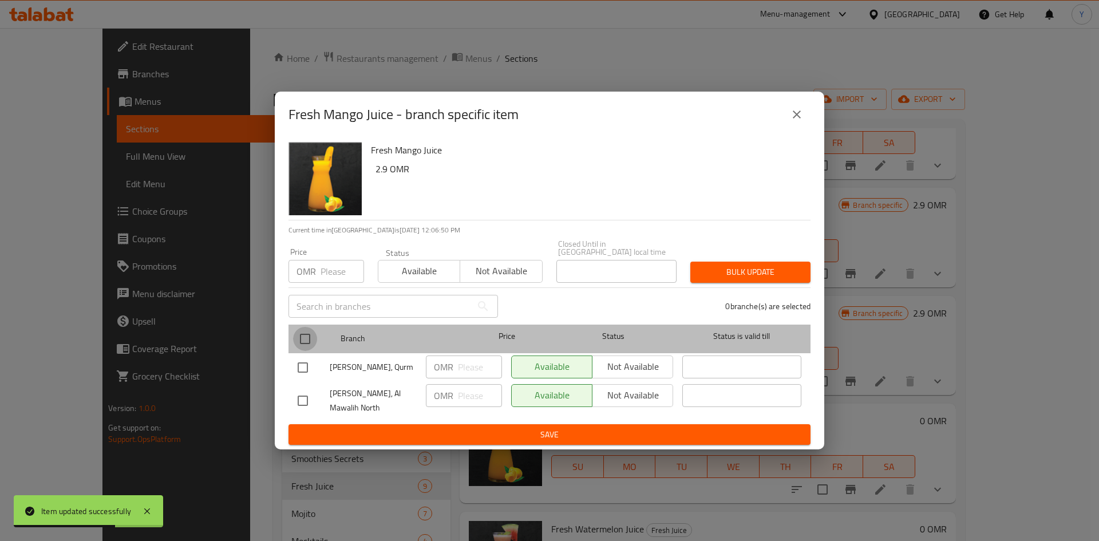
drag, startPoint x: 309, startPoint y: 333, endPoint x: 316, endPoint y: 298, distance: 35.0
click at [309, 332] on input "checkbox" at bounding box center [305, 339] width 24 height 24
checkbox input "true"
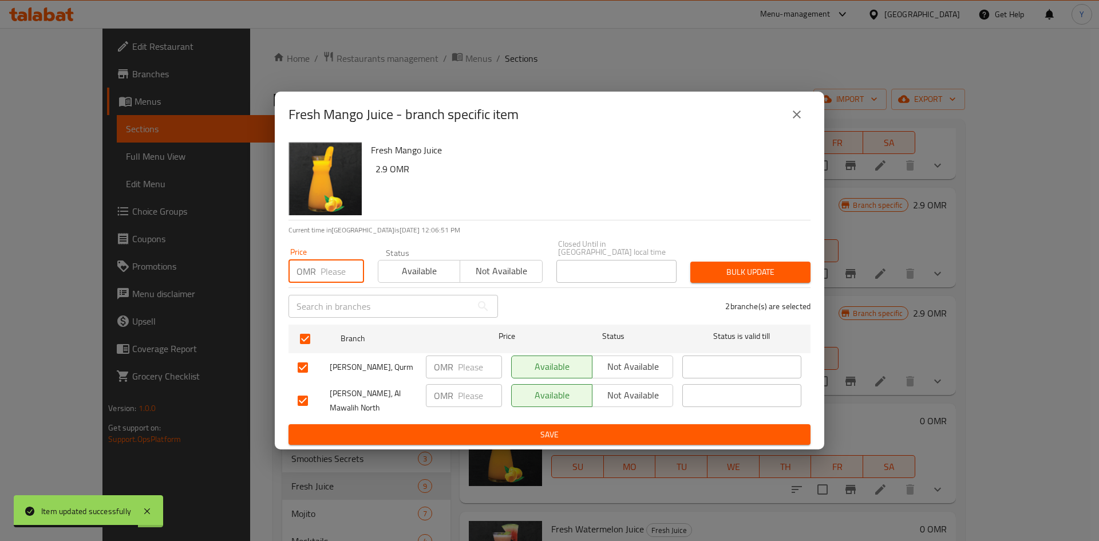
paste input "2.9"
type input "2.9"
click at [715, 262] on button "Bulk update" at bounding box center [750, 272] width 120 height 21
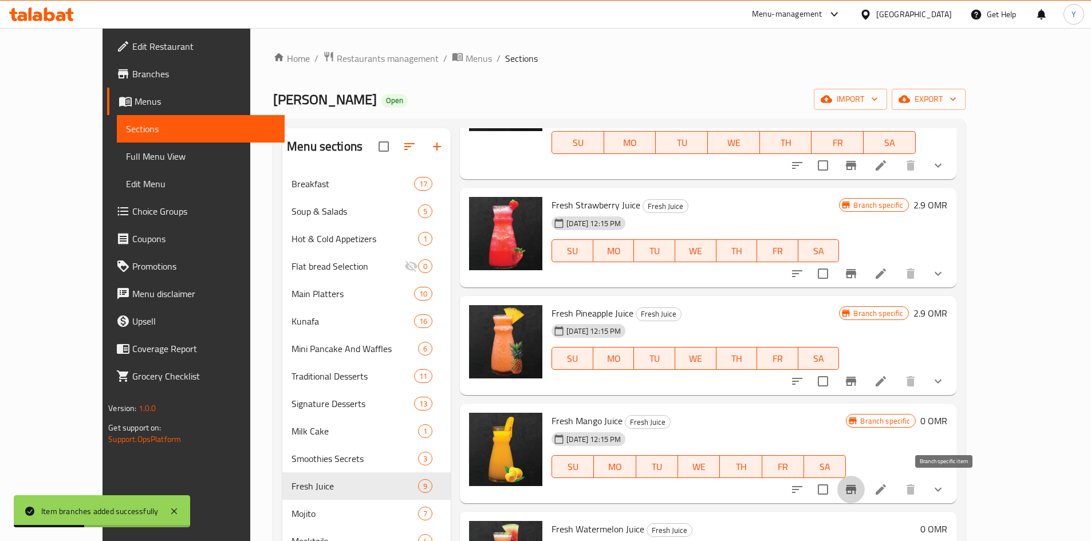
click at [856, 488] on icon "Branch-specific-item" at bounding box center [851, 489] width 10 height 9
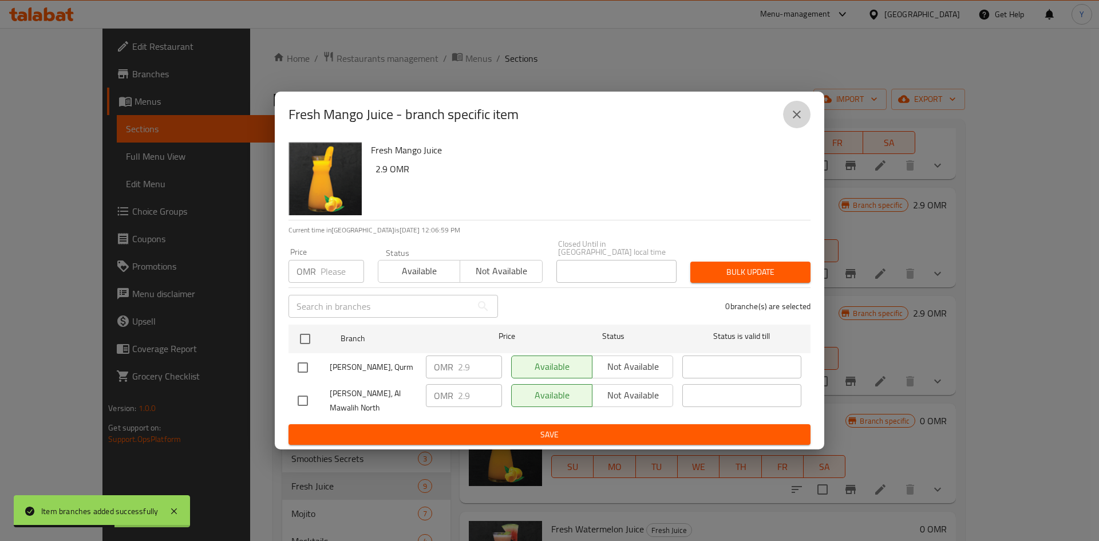
click at [794, 116] on icon "close" at bounding box center [797, 115] width 14 height 14
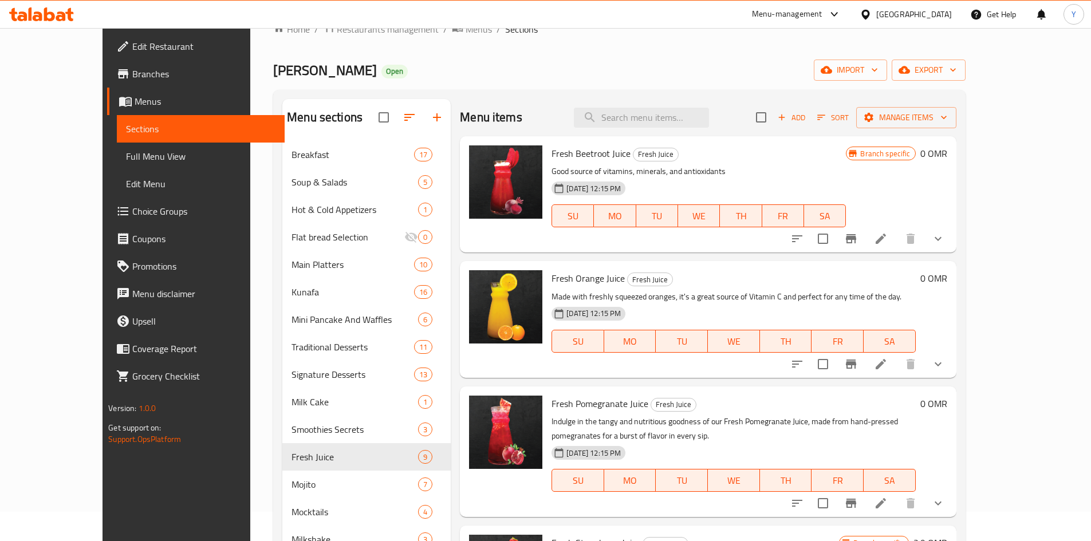
scroll to position [0, 0]
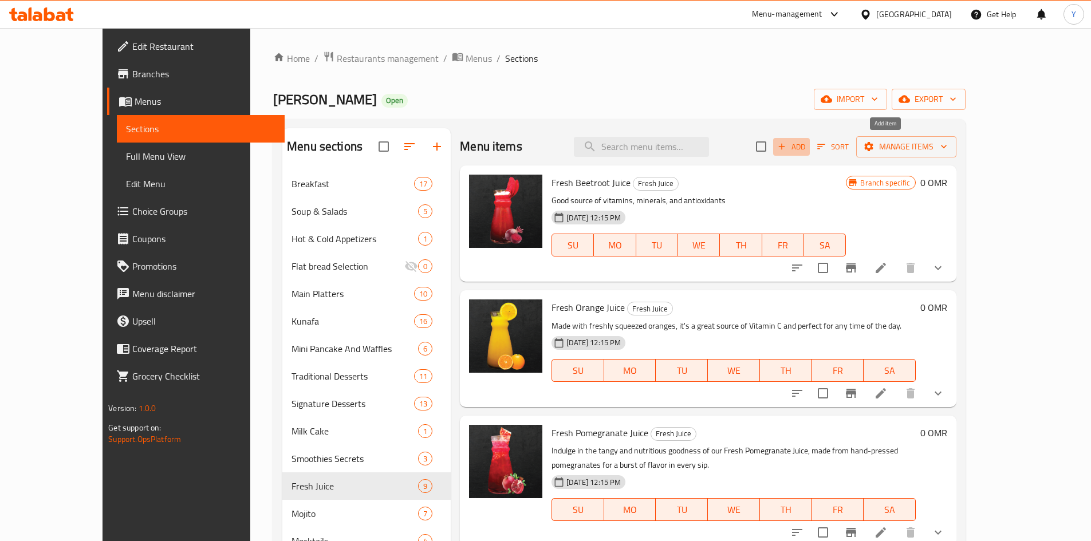
click at [787, 152] on icon "button" at bounding box center [781, 146] width 10 height 10
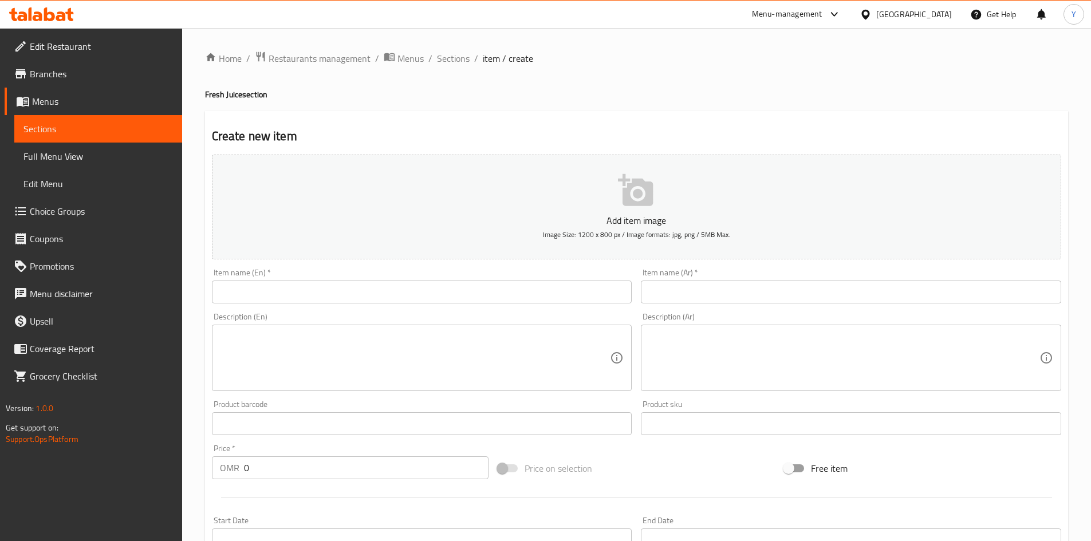
click at [353, 299] on input "text" at bounding box center [422, 292] width 420 height 23
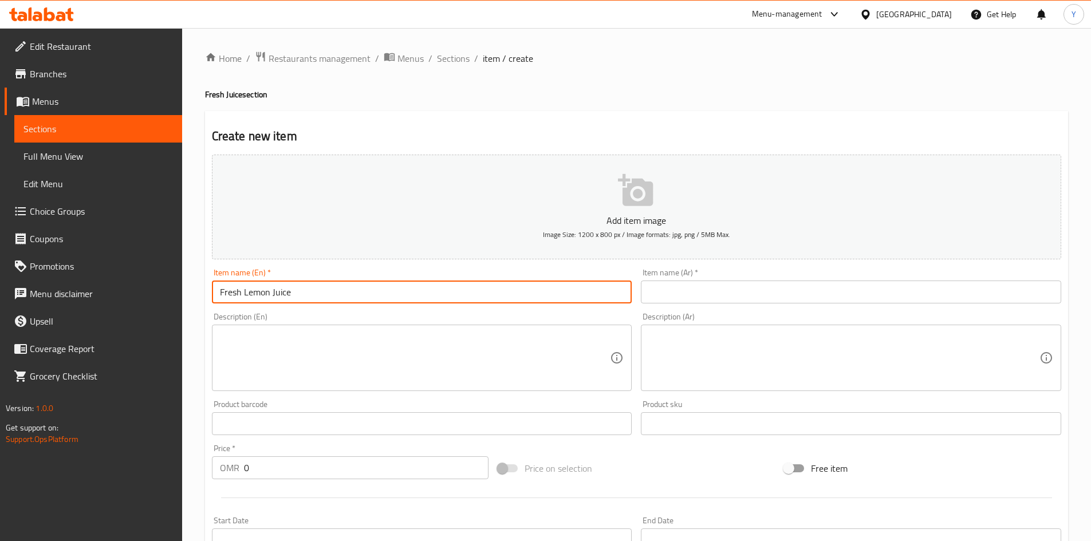
type input "Fresh Lemon Juice"
click at [676, 277] on div "Item name (Ar)   * Item name (Ar) *" at bounding box center [851, 286] width 420 height 35
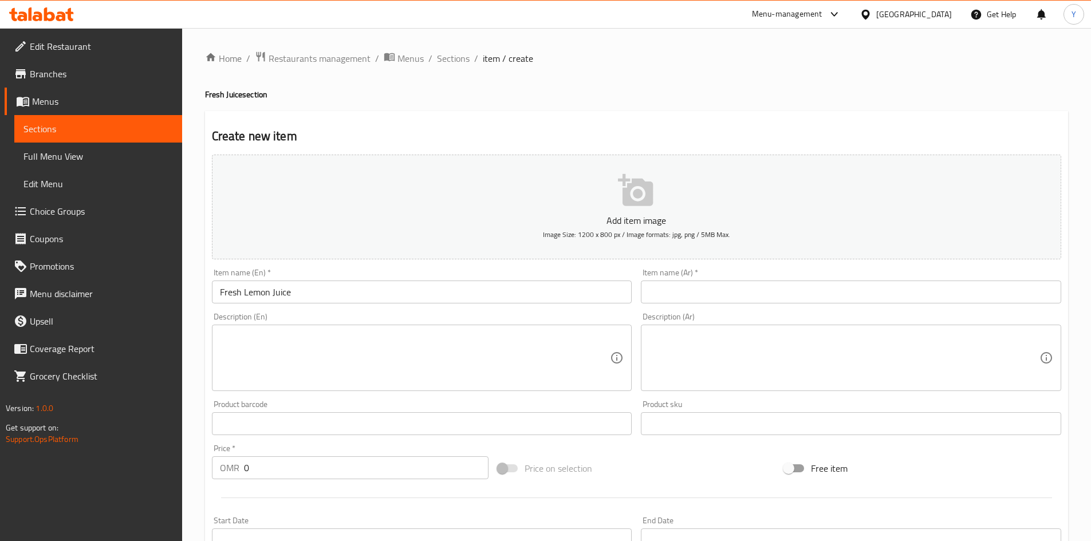
click at [697, 286] on input "text" at bounding box center [851, 292] width 420 height 23
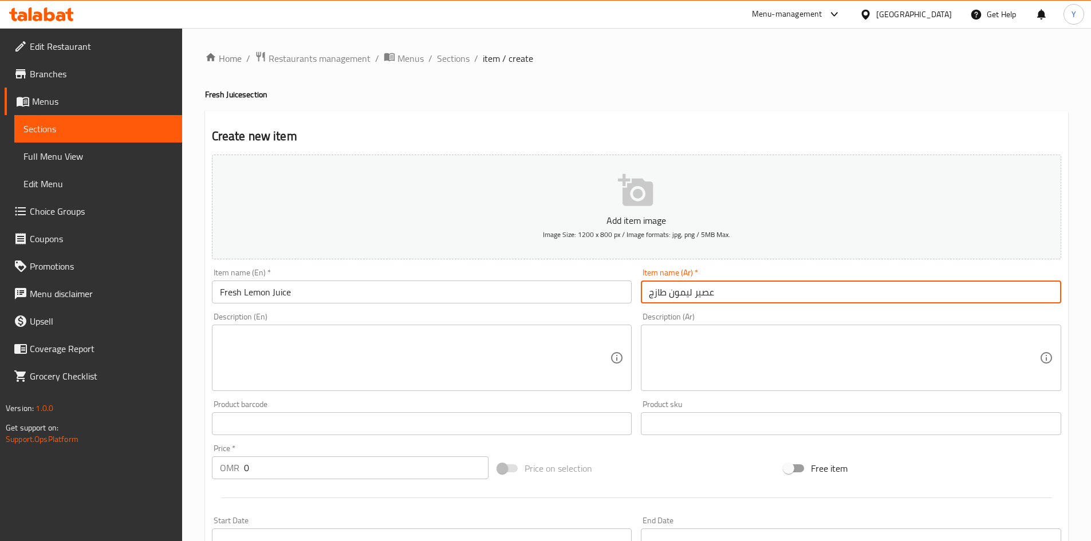
type input "عصير ليمون طازج"
click at [267, 475] on input "0" at bounding box center [366, 467] width 245 height 23
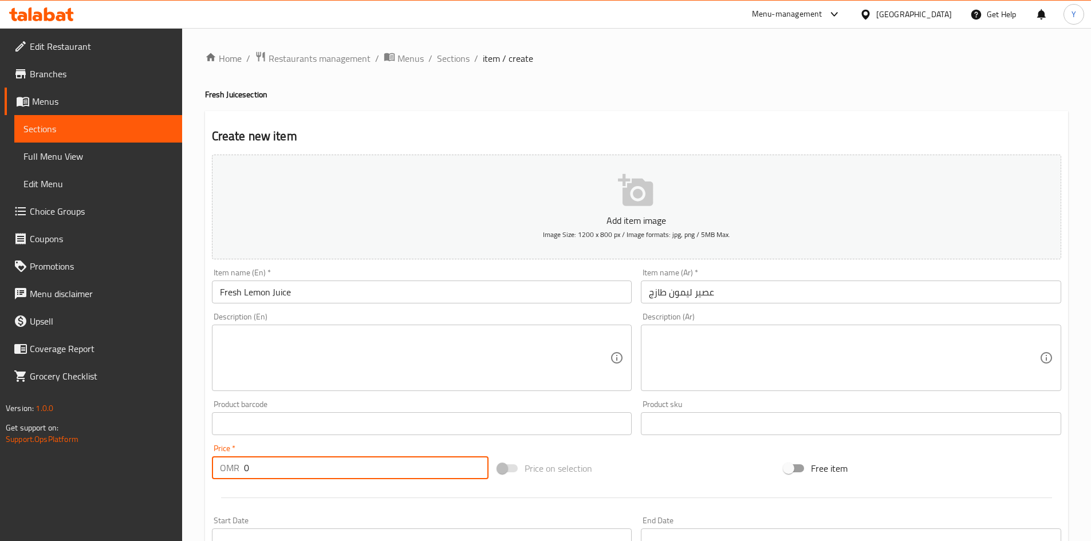
click at [267, 475] on input "0" at bounding box center [366, 467] width 245 height 23
paste input "2.9"
type input "2.9"
click at [318, 311] on div "Description (En) Description (En)" at bounding box center [421, 352] width 429 height 88
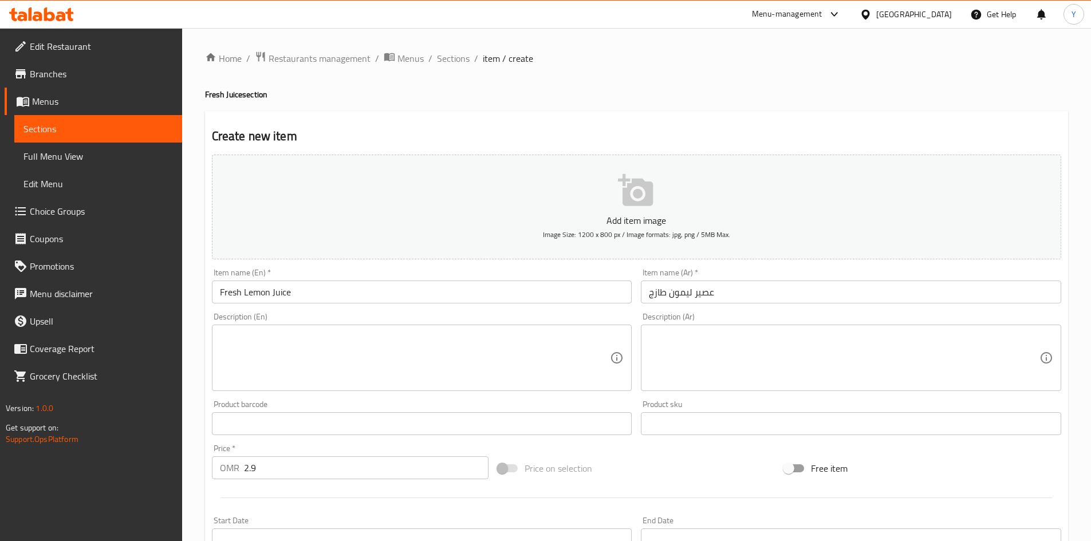
click at [321, 294] on input "Fresh Lemon Juice" at bounding box center [422, 292] width 420 height 23
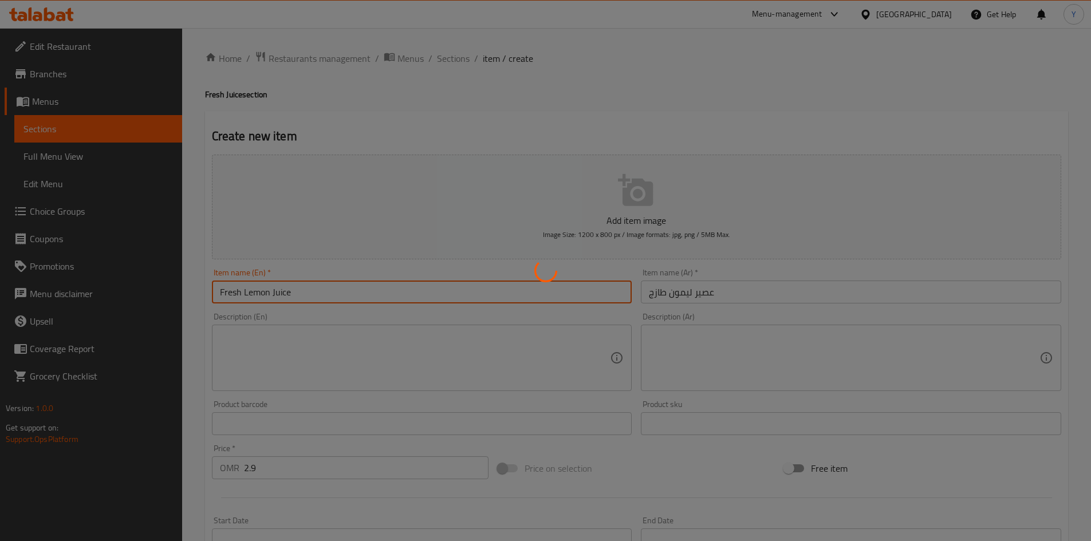
type input "0"
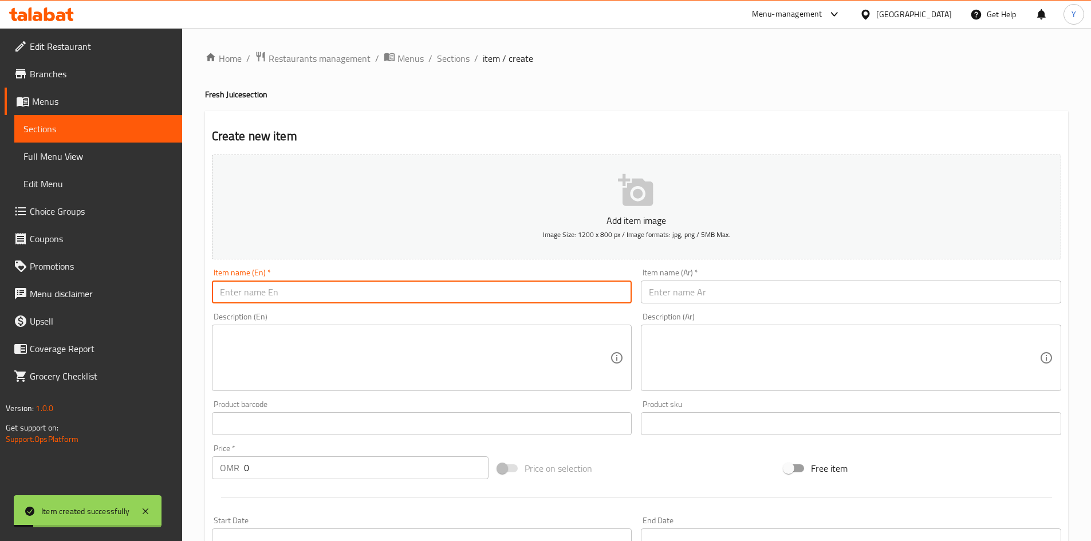
click at [440, 68] on div "Home / Restaurants management / Menus / Sections / item / create Fresh Juice se…" at bounding box center [636, 418] width 863 height 735
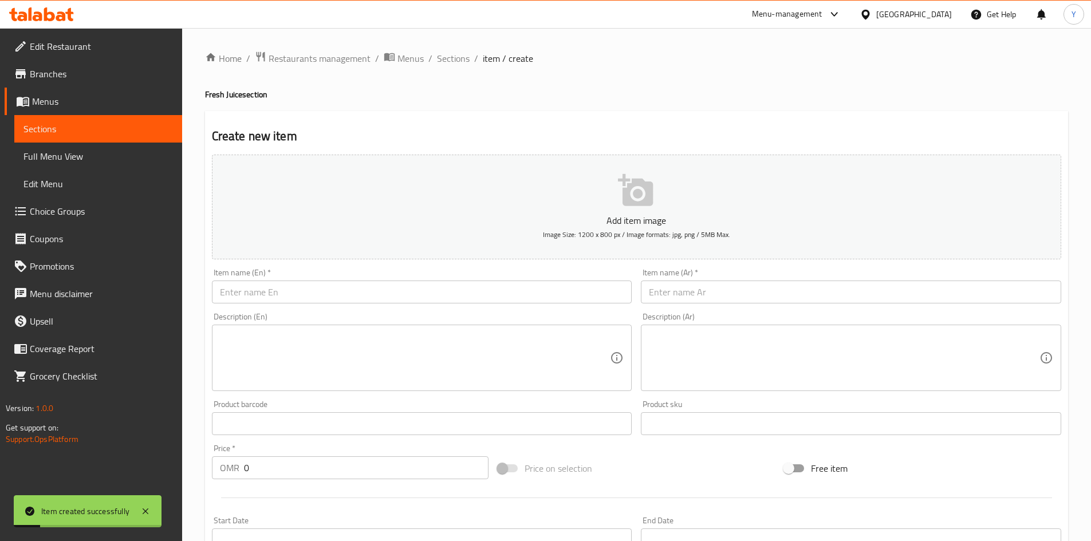
drag, startPoint x: 442, startPoint y: 58, endPoint x: 300, endPoint y: 15, distance: 148.3
click at [442, 58] on span "Sections" at bounding box center [453, 59] width 33 height 14
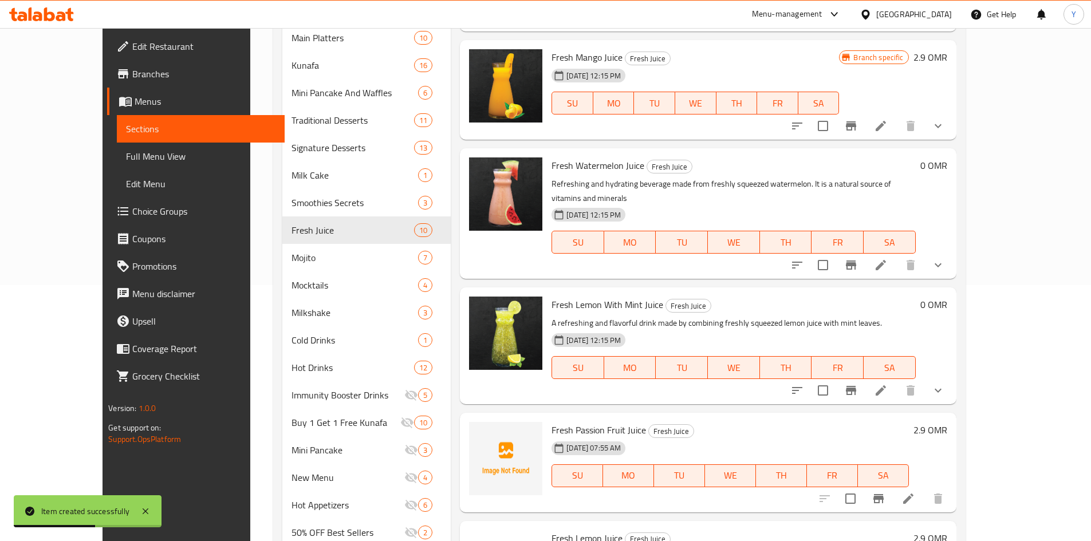
scroll to position [353, 0]
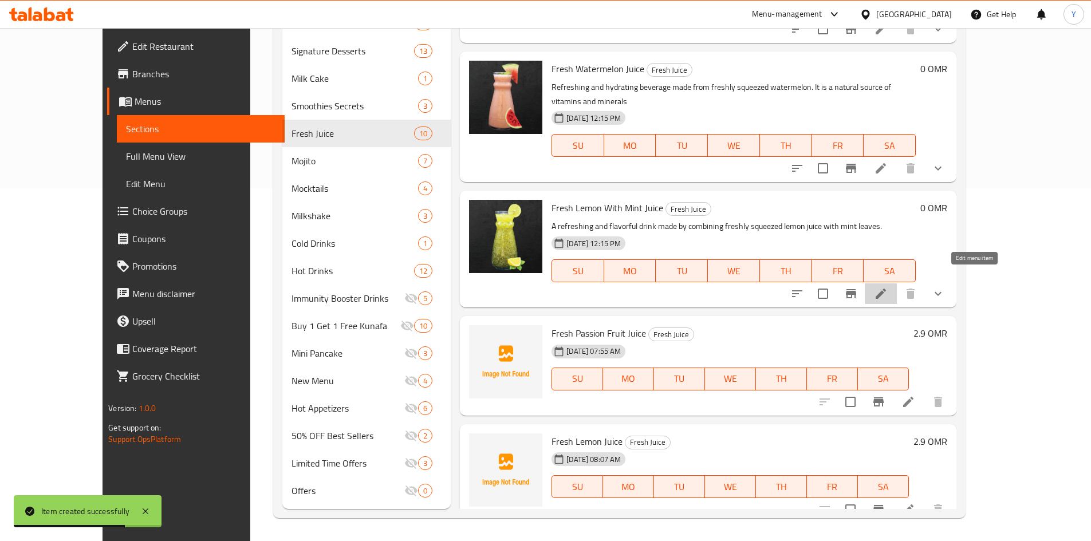
click at [887, 287] on icon at bounding box center [881, 294] width 14 height 14
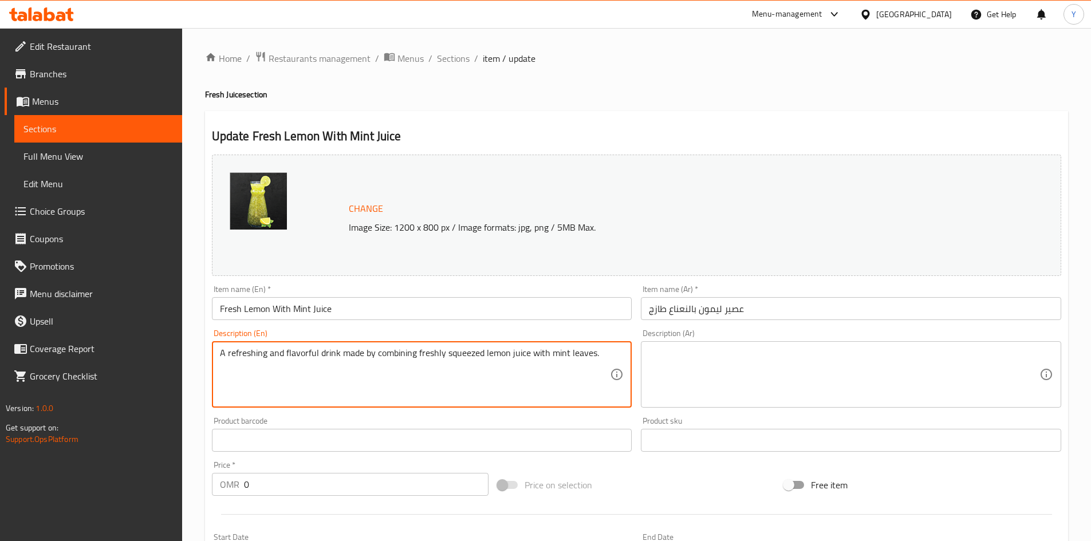
click at [395, 377] on textarea "A refreshing and flavorful drink made by combining freshly squeezed lemon juice…" at bounding box center [415, 375] width 390 height 54
type textarea "\"
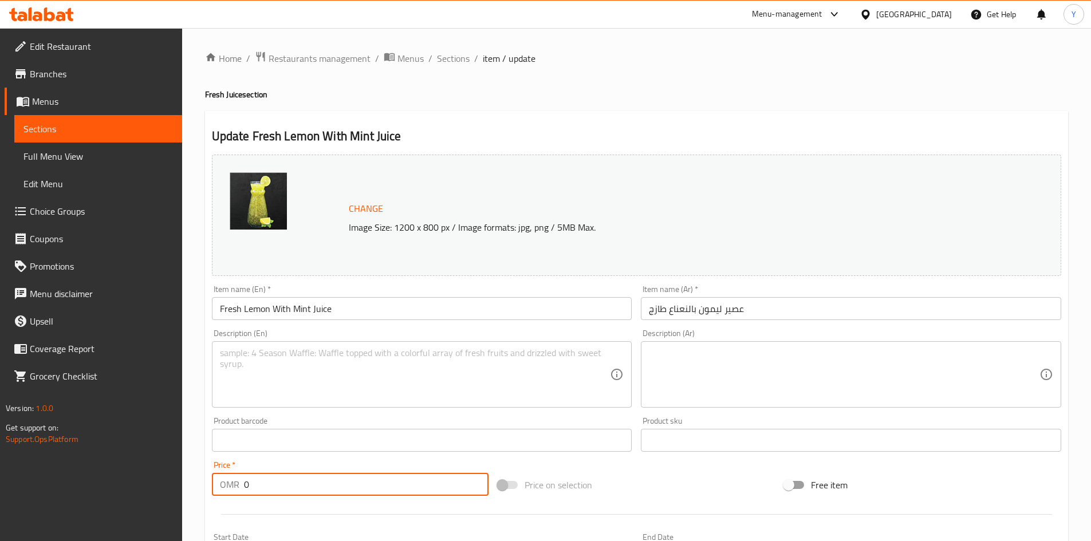
drag, startPoint x: 298, startPoint y: 485, endPoint x: 81, endPoint y: 468, distance: 217.7
click at [79, 468] on div "Edit Restaurant Branches Menus Sections Full Menu View Edit Menu Choice Groups …" at bounding box center [545, 459] width 1091 height 863
paste input "2.9"
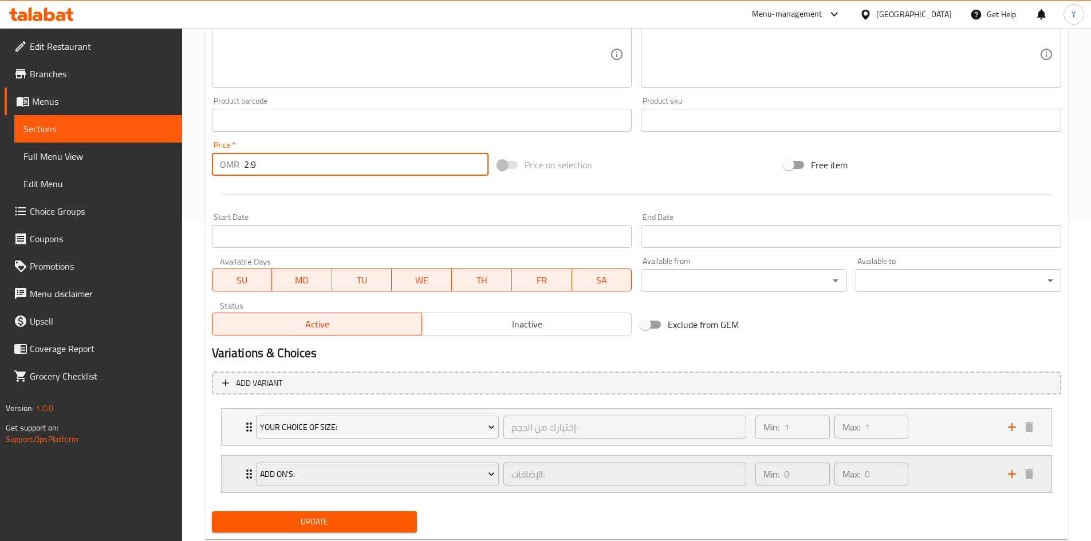
scroll to position [350, 0]
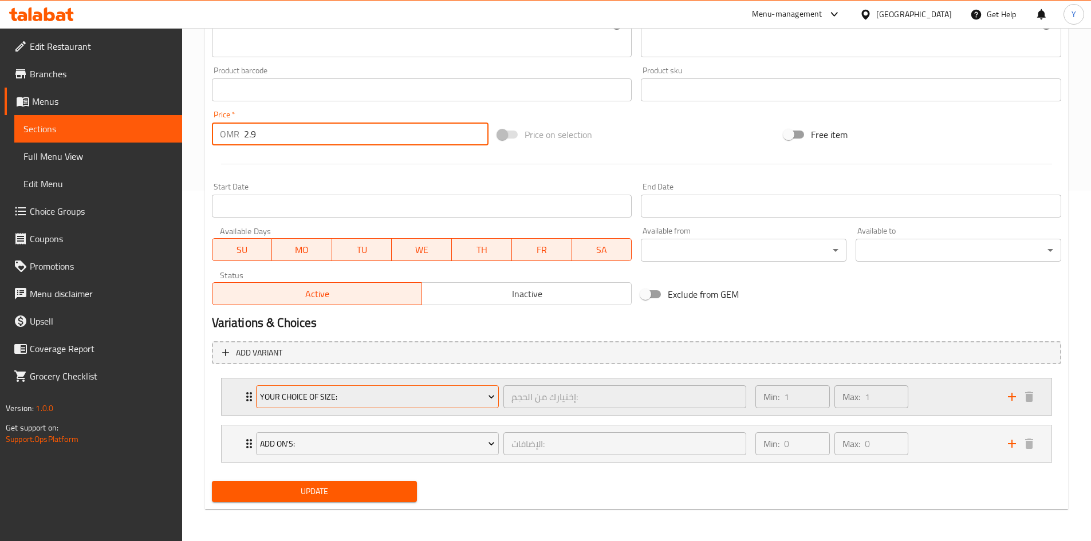
type input "2.9"
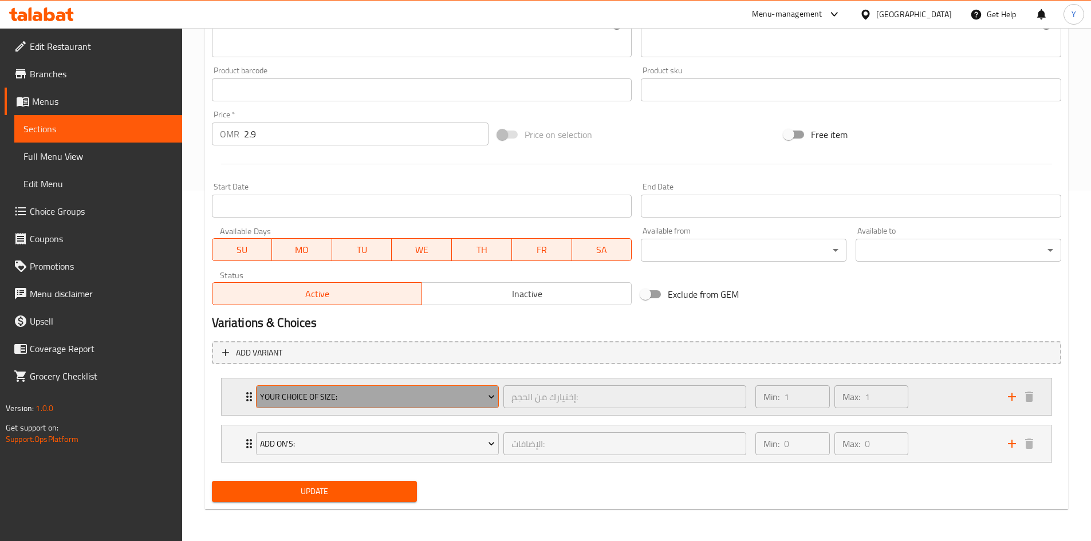
click at [408, 399] on span "Your Choice Of Size:" at bounding box center [377, 397] width 235 height 14
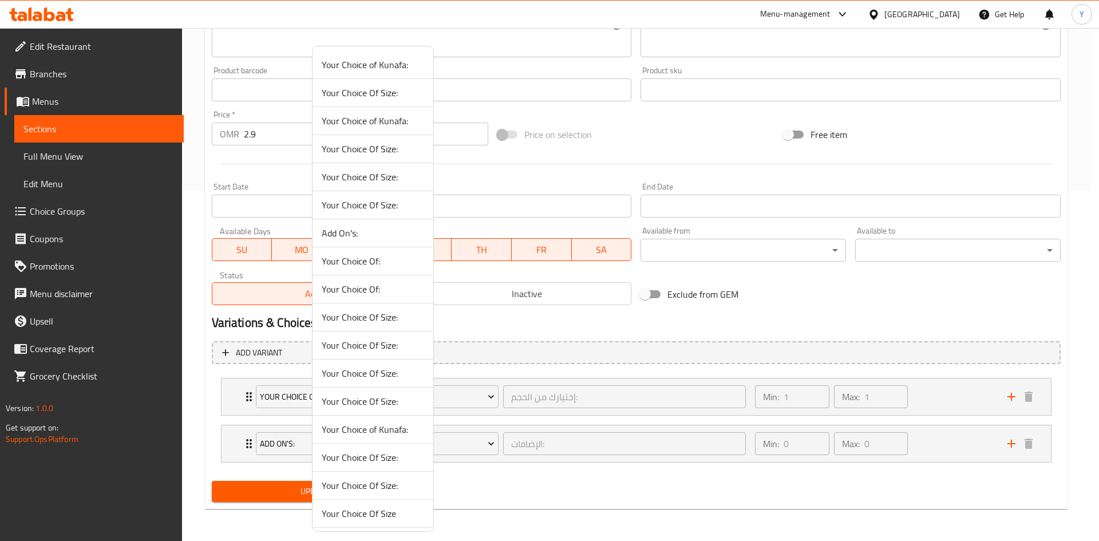
click at [383, 397] on span "Your Choice Of Size:" at bounding box center [373, 401] width 102 height 14
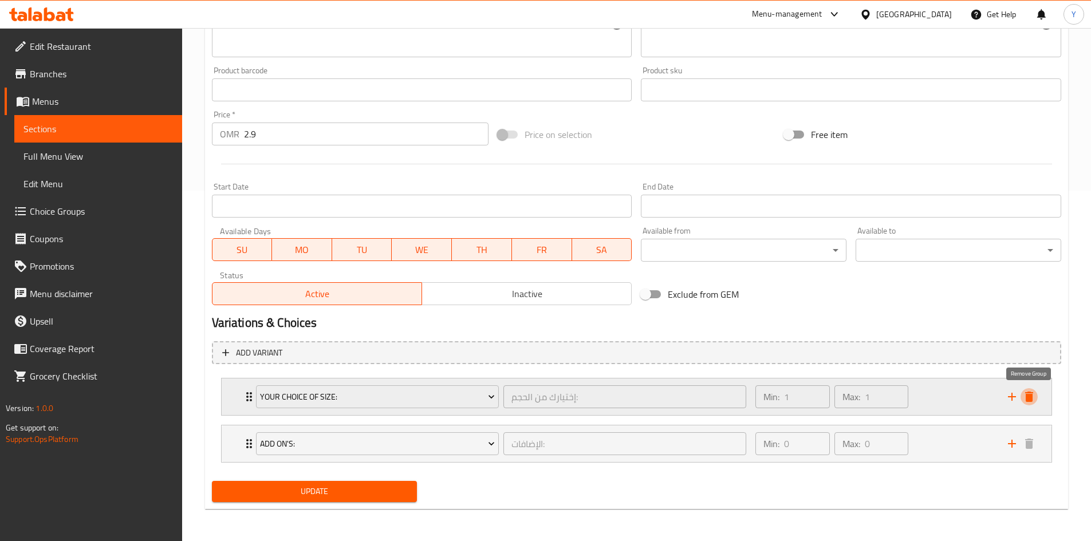
click at [1024, 396] on icon "delete" at bounding box center [1029, 397] width 14 height 14
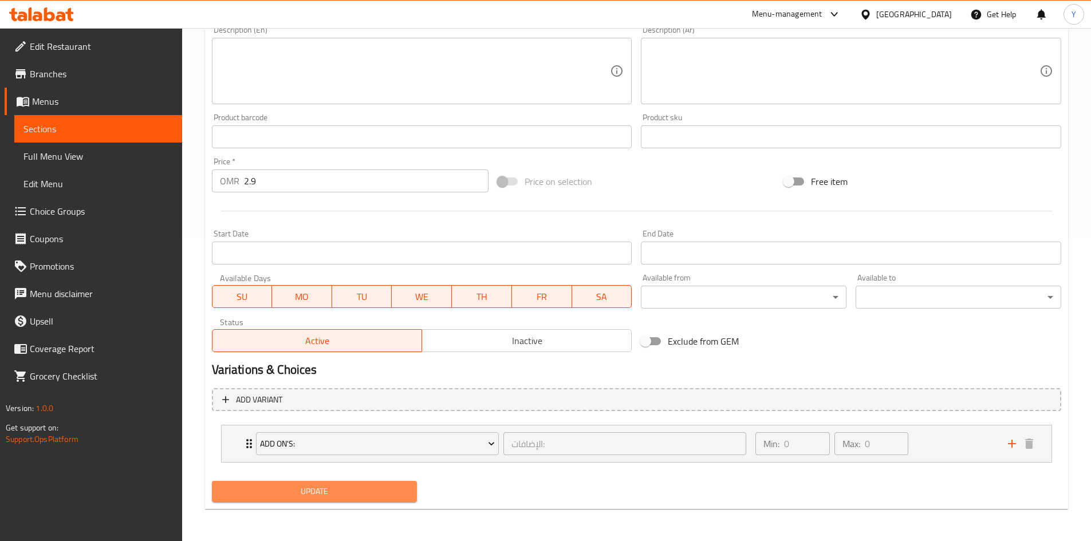
click at [272, 496] on span "Update" at bounding box center [314, 491] width 187 height 14
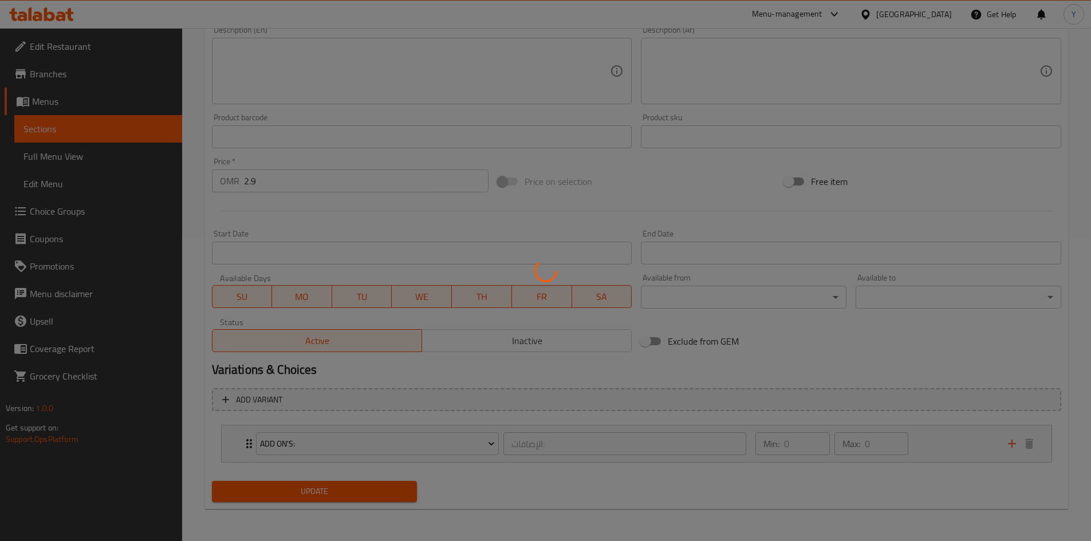
scroll to position [17, 0]
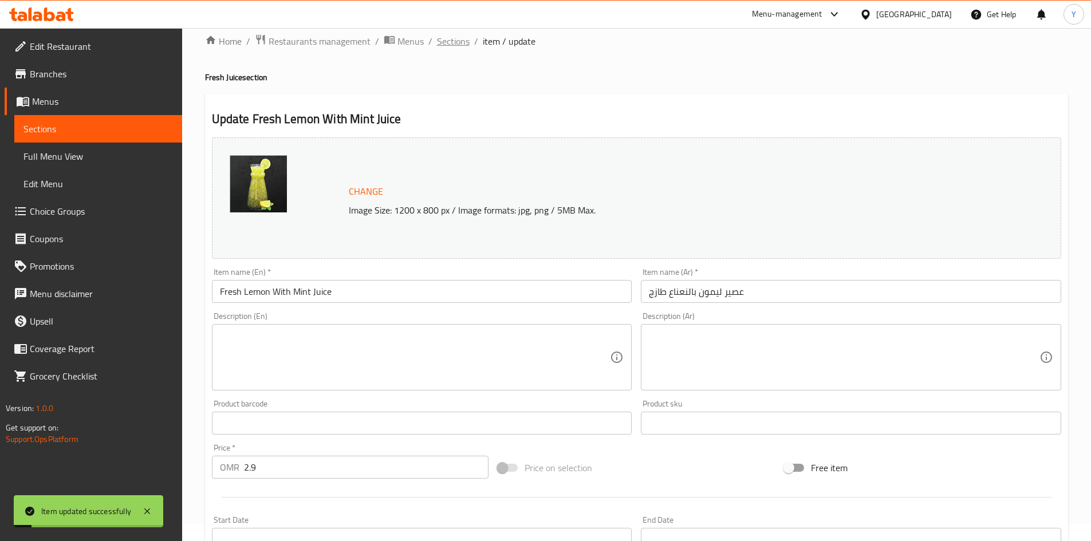
click at [444, 38] on span "Sections" at bounding box center [453, 41] width 33 height 14
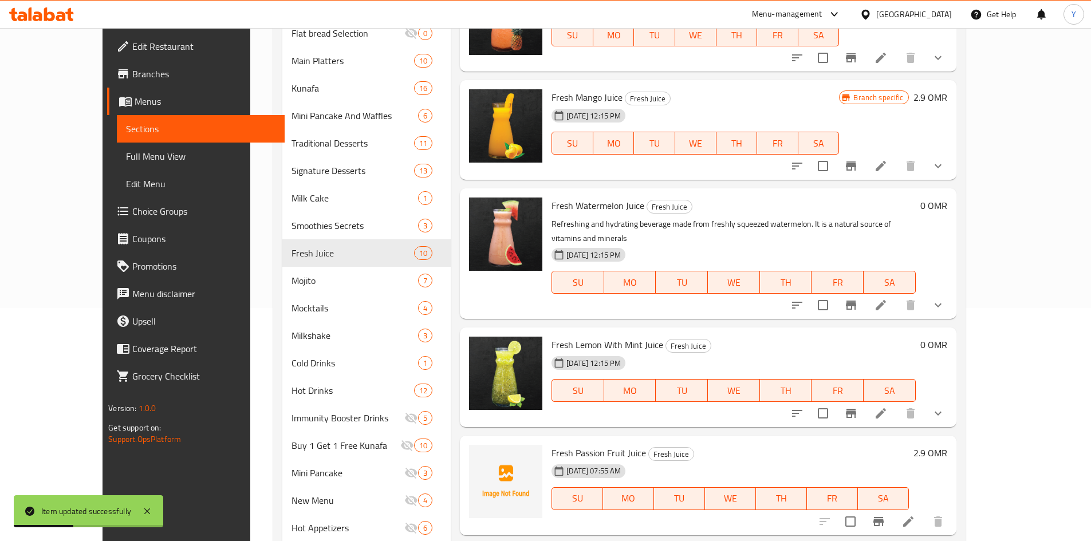
scroll to position [246, 0]
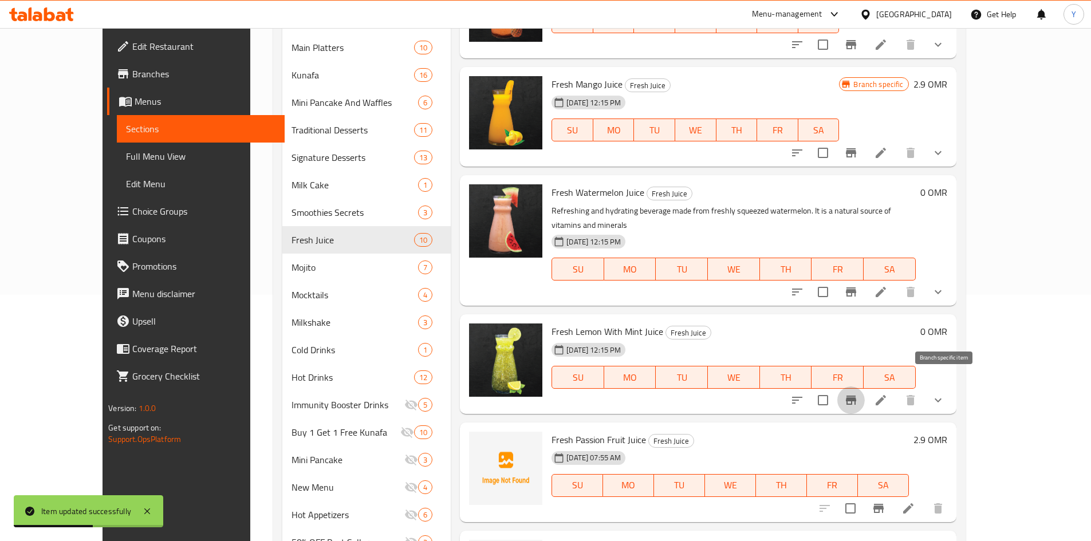
click at [865, 386] on button "Branch-specific-item" at bounding box center [850, 399] width 27 height 27
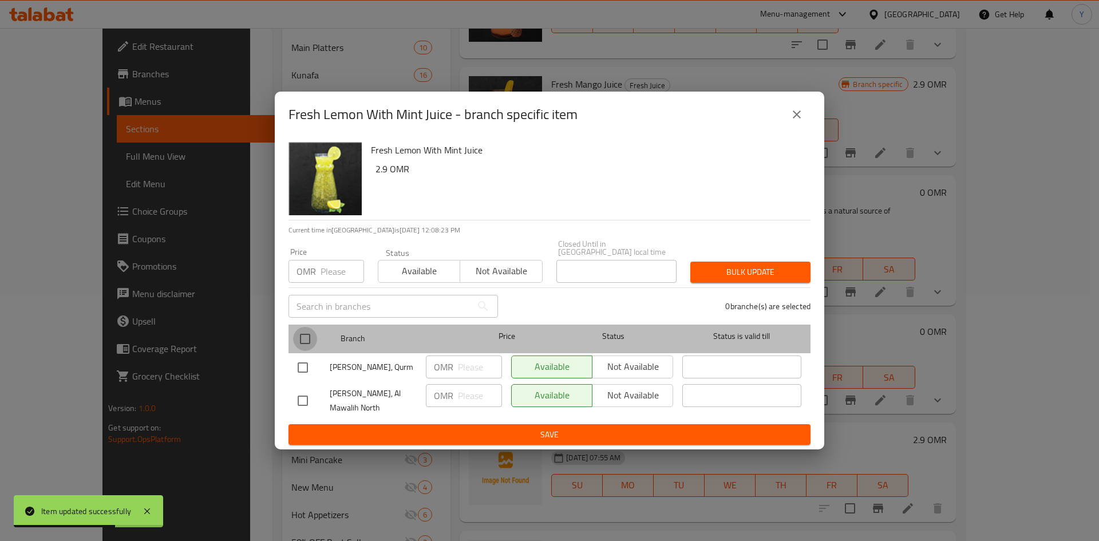
click at [315, 335] on input "checkbox" at bounding box center [305, 339] width 24 height 24
checkbox input "true"
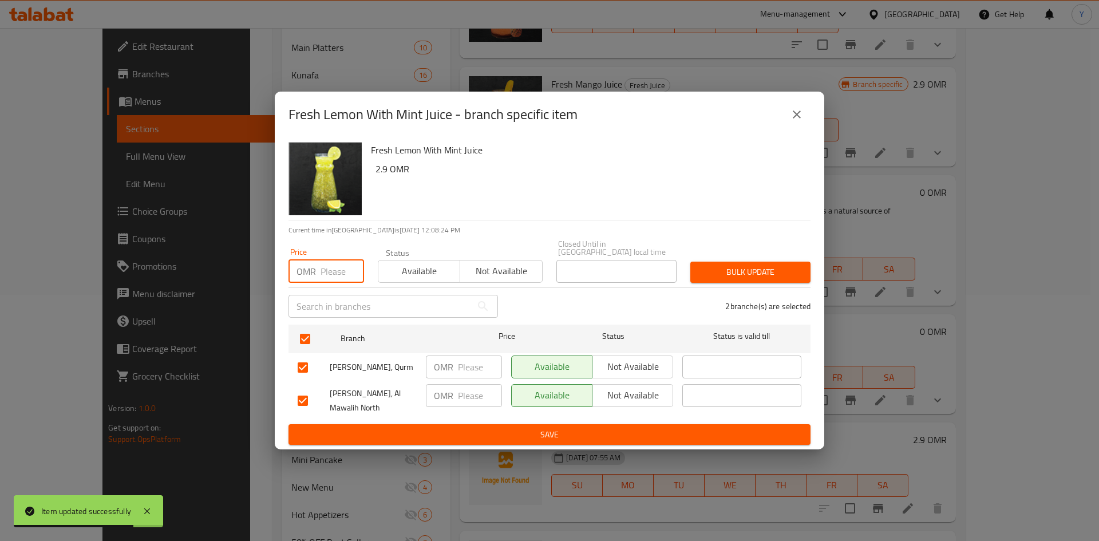
paste input "2.9"
type input "2.9"
click at [736, 270] on span "Bulk update" at bounding box center [751, 272] width 102 height 14
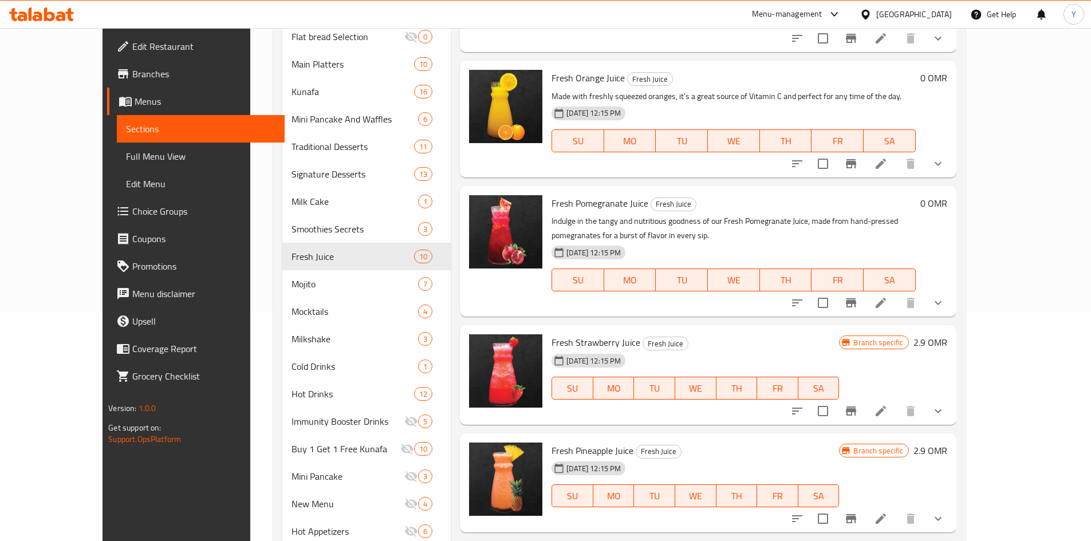
scroll to position [181, 0]
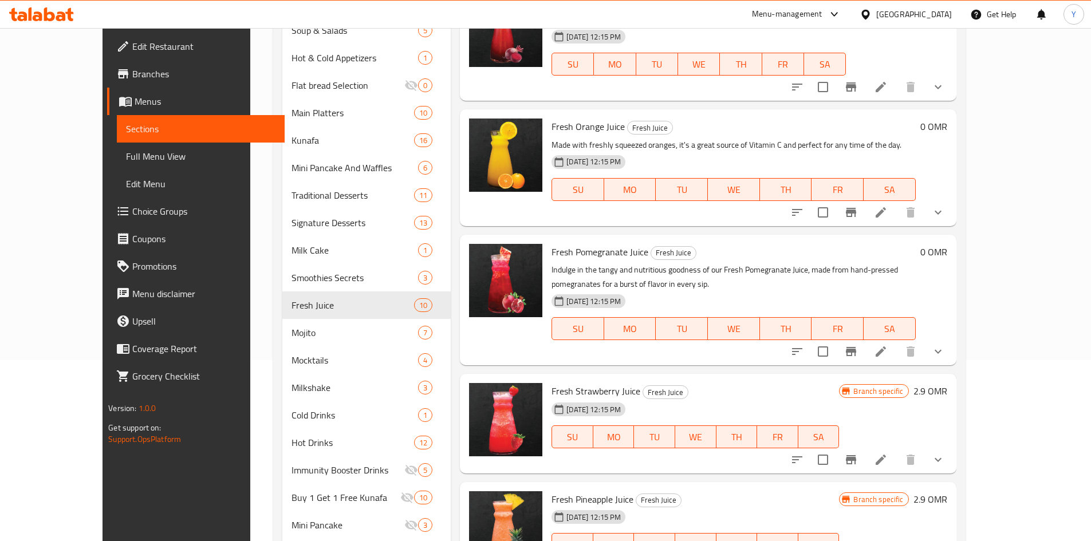
click at [897, 351] on li at bounding box center [881, 351] width 32 height 21
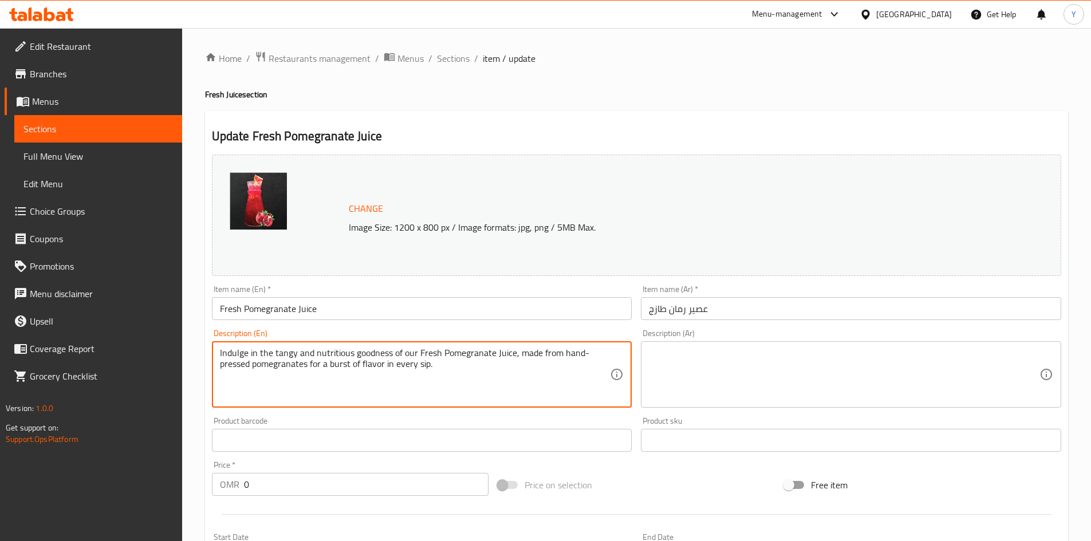
click at [279, 363] on textarea "Indulge in the tangy and nutritious goodness of our Fresh Pomegranate Juice, ma…" at bounding box center [415, 375] width 390 height 54
click at [280, 365] on textarea "Indulge in the tangy and nutritious goodness of our Fresh Pomegranate Juice, ma…" at bounding box center [415, 375] width 390 height 54
type textarea "ب"
drag, startPoint x: 269, startPoint y: 356, endPoint x: 277, endPoint y: 367, distance: 13.7
click at [270, 356] on textarea "Fresh squeez pomegrenate juice" at bounding box center [415, 375] width 390 height 54
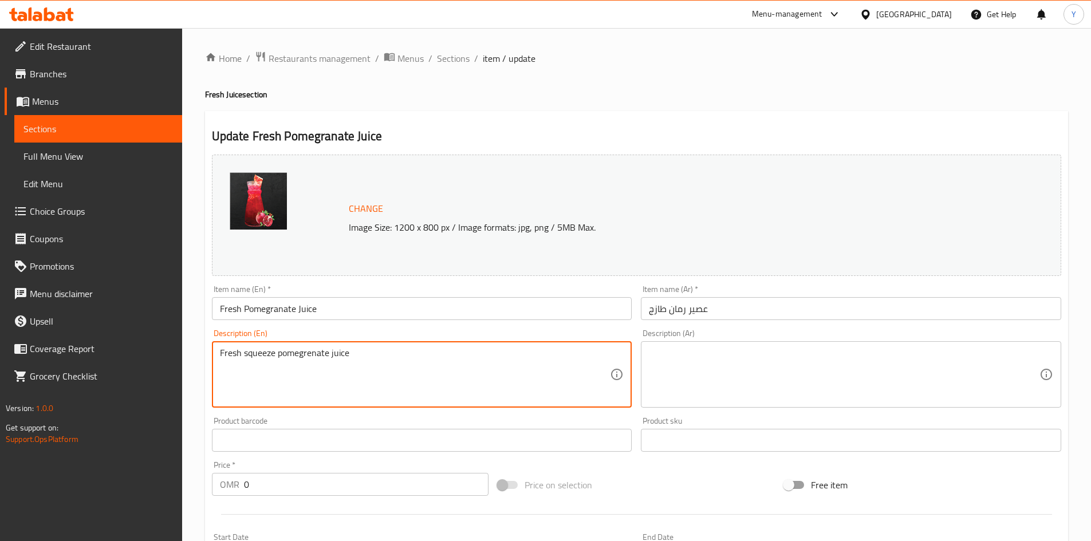
click at [289, 357] on textarea "Fresh squeeze pomegrenate juice" at bounding box center [415, 375] width 390 height 54
click at [313, 358] on textarea "Fresh squeeze pomegrenate juice" at bounding box center [415, 375] width 390 height 54
click at [327, 358] on textarea "Fresh squeeze pomegranate juice" at bounding box center [415, 375] width 390 height 54
click at [361, 349] on textarea "Fresh squeeze pomegranate juice" at bounding box center [415, 375] width 390 height 54
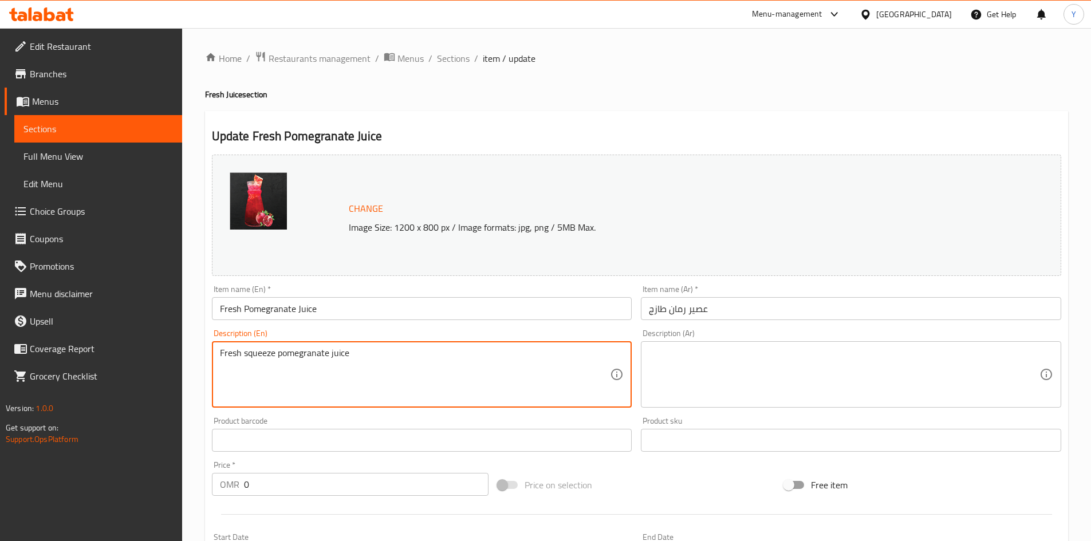
click at [361, 349] on textarea "Fresh squeeze pomegranate juice" at bounding box center [415, 375] width 390 height 54
type textarea "Fresh squeeze pomegranate juice"
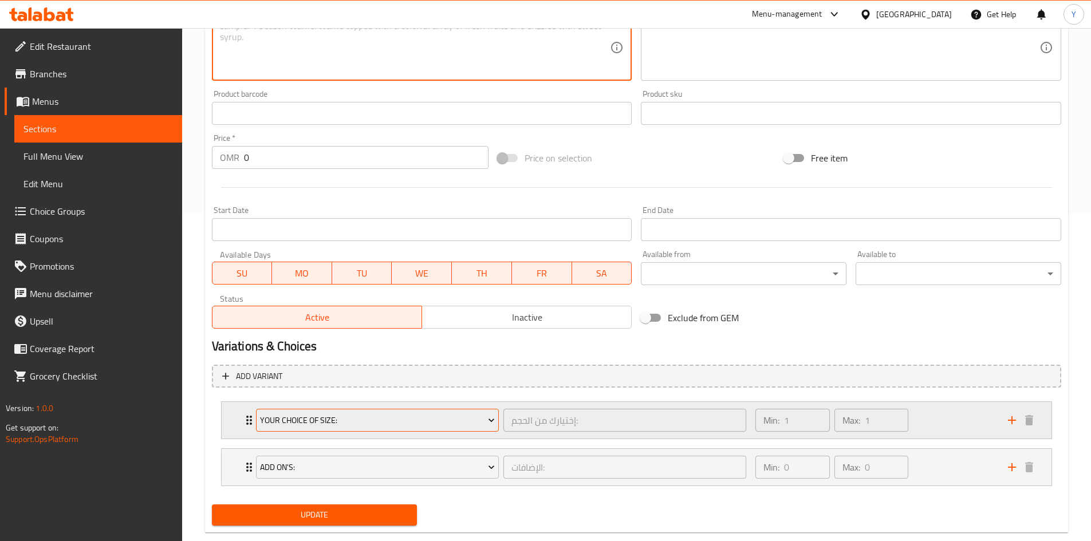
scroll to position [350, 0]
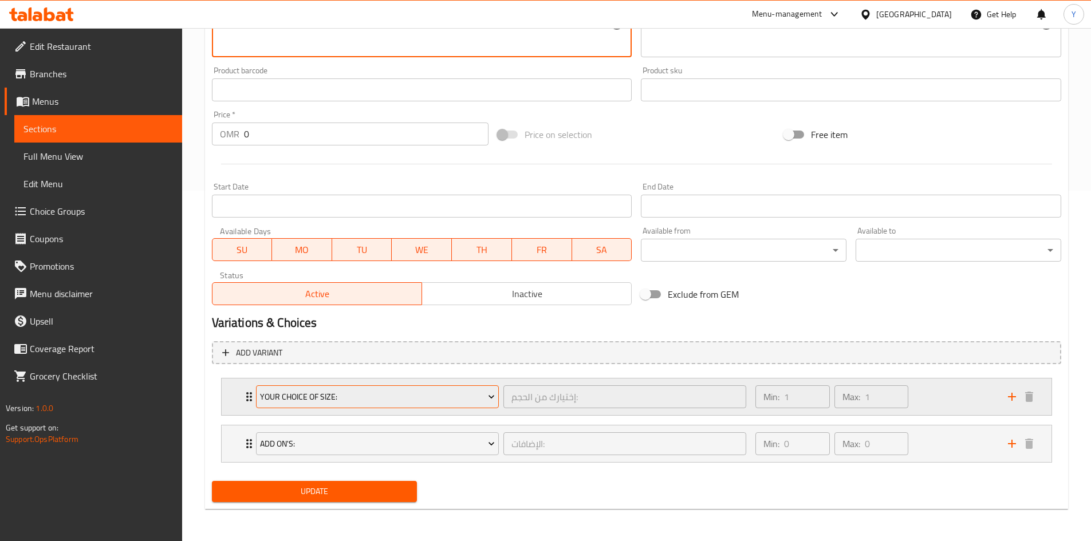
click at [425, 401] on span "Your Choice Of Size:" at bounding box center [377, 397] width 235 height 14
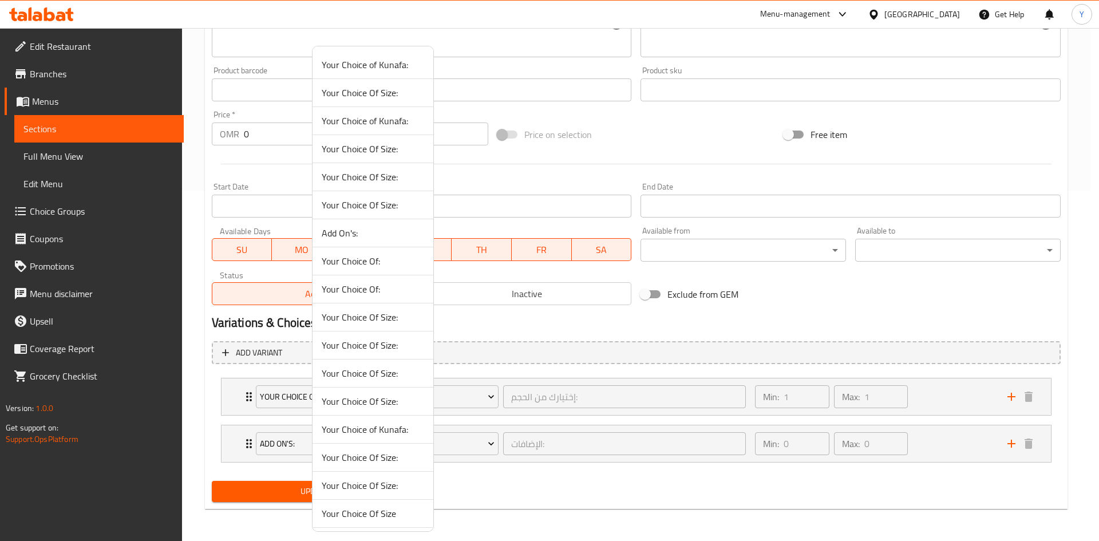
click at [373, 397] on span "Your Choice Of Size:" at bounding box center [373, 401] width 102 height 14
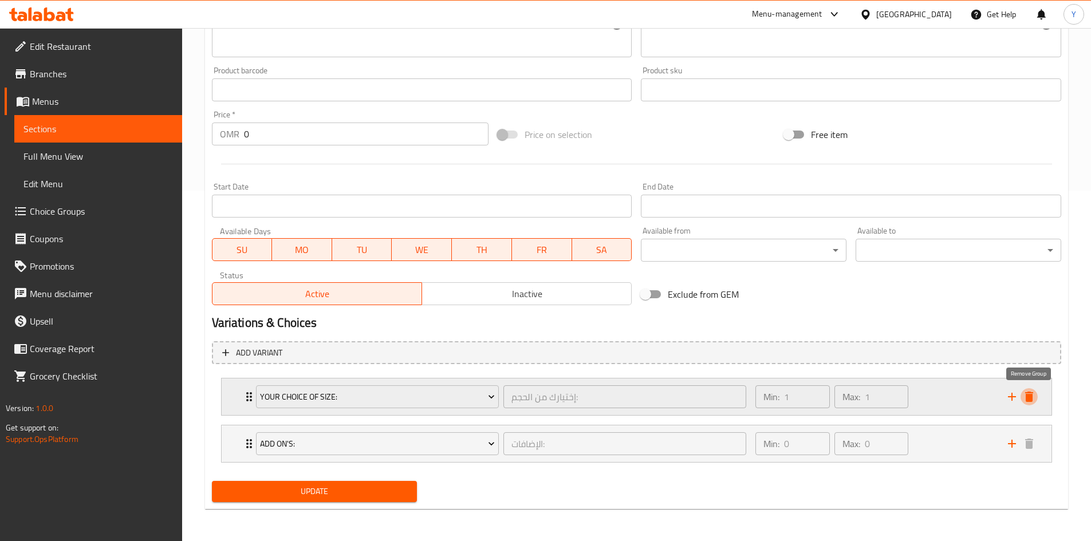
click at [1027, 392] on icon "delete" at bounding box center [1029, 397] width 14 height 14
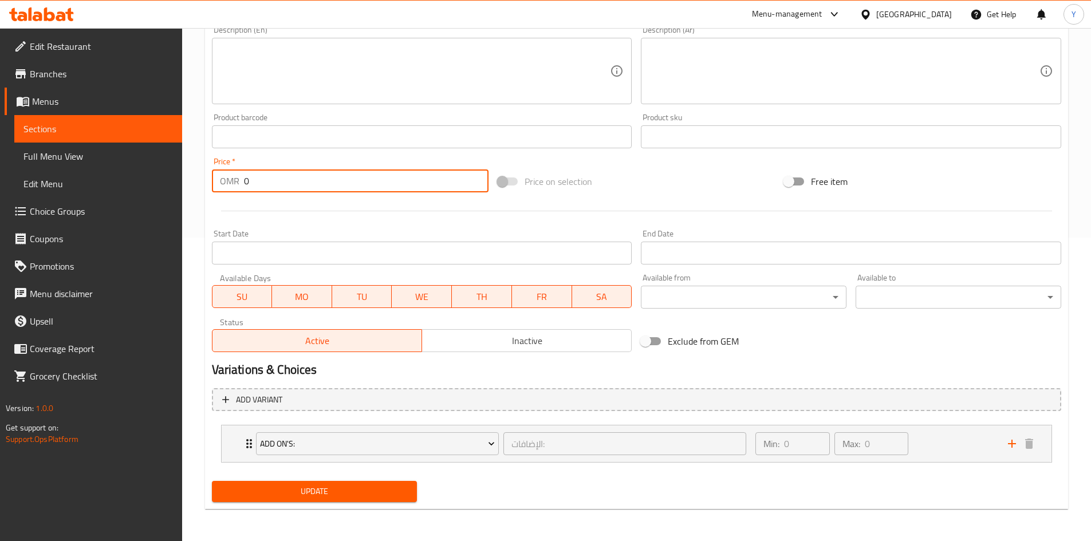
drag, startPoint x: 310, startPoint y: 192, endPoint x: 176, endPoint y: 188, distance: 133.5
click at [175, 188] on div "Edit Restaurant Branches Menus Sections Full Menu View Edit Menu Choice Groups …" at bounding box center [545, 133] width 1091 height 816
type input "2.900"
drag, startPoint x: 575, startPoint y: 199, endPoint x: 566, endPoint y: 206, distance: 11.5
click at [575, 199] on div at bounding box center [636, 211] width 858 height 28
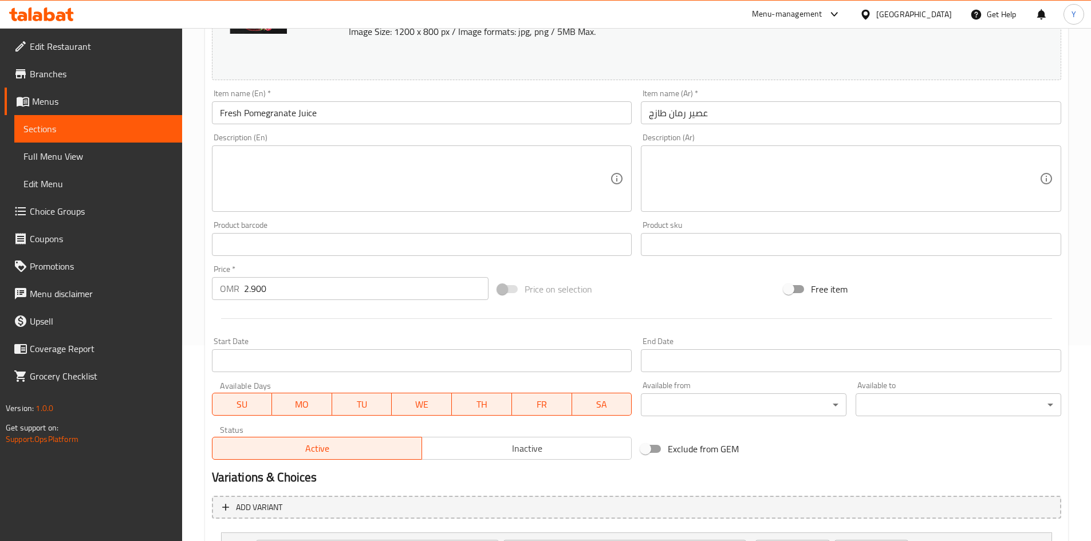
scroll to position [74, 0]
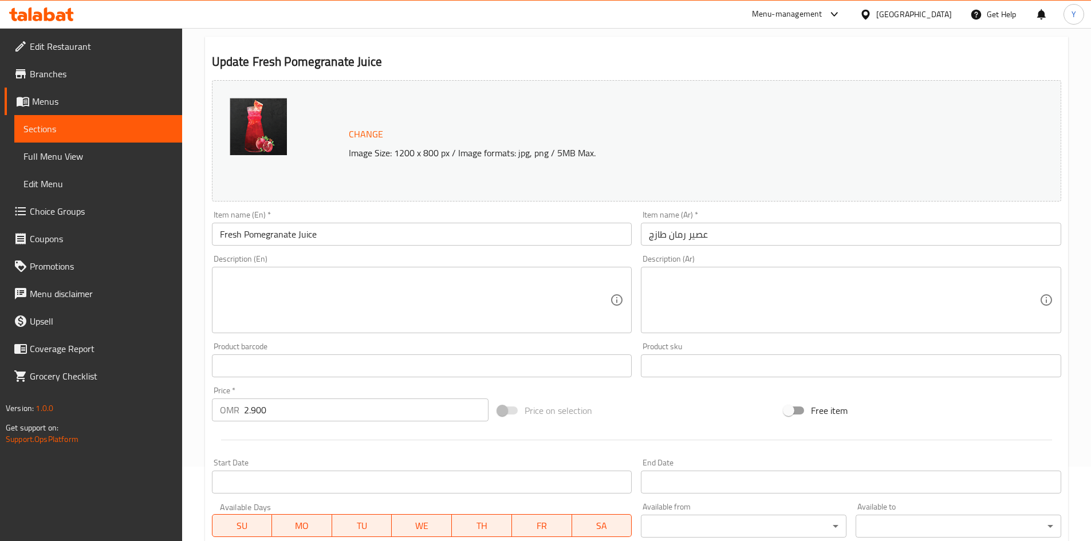
click at [408, 233] on input "Fresh Pomegranate Juice" at bounding box center [422, 234] width 420 height 23
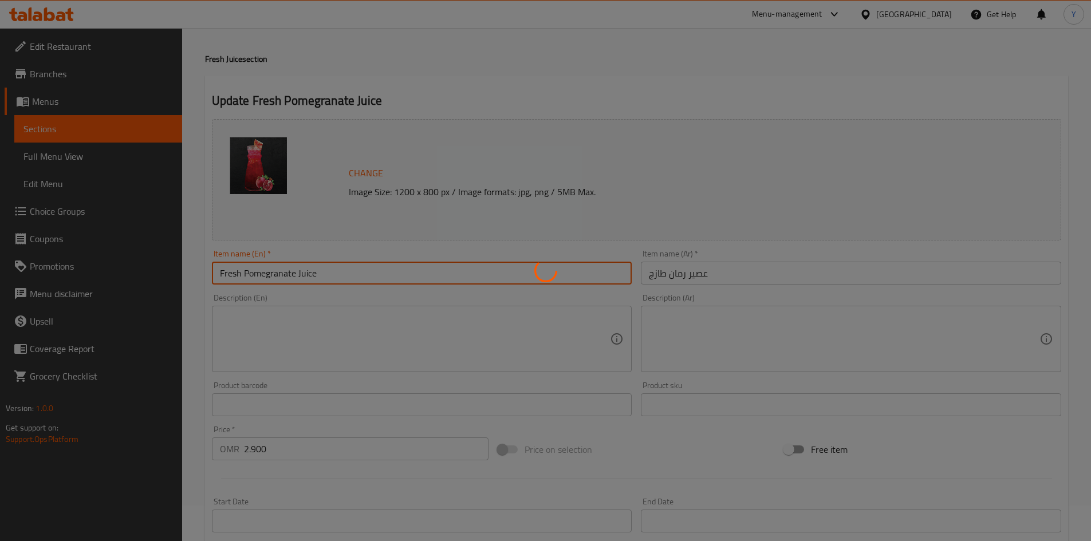
scroll to position [0, 0]
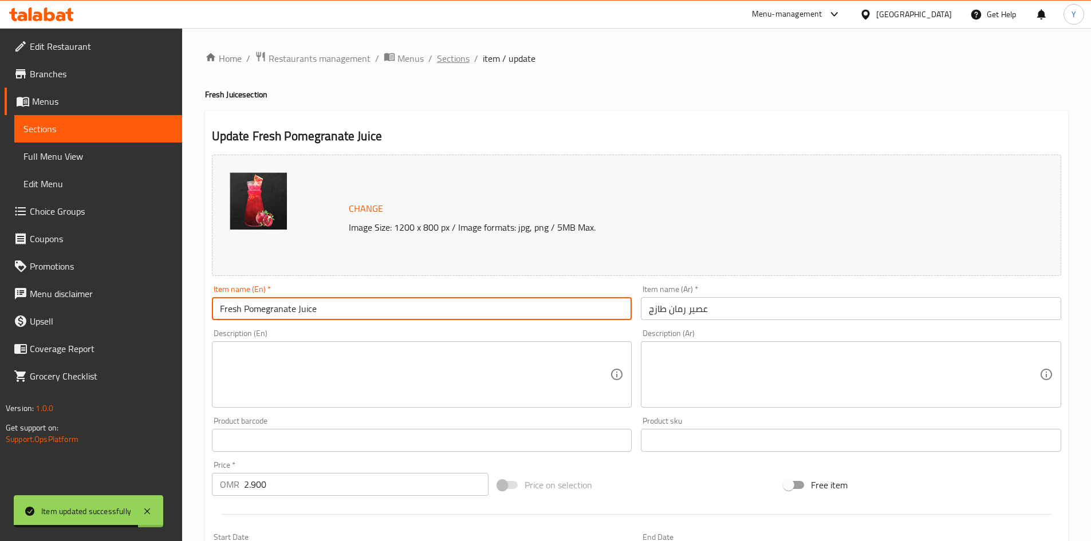
click at [460, 62] on span "Sections" at bounding box center [453, 59] width 33 height 14
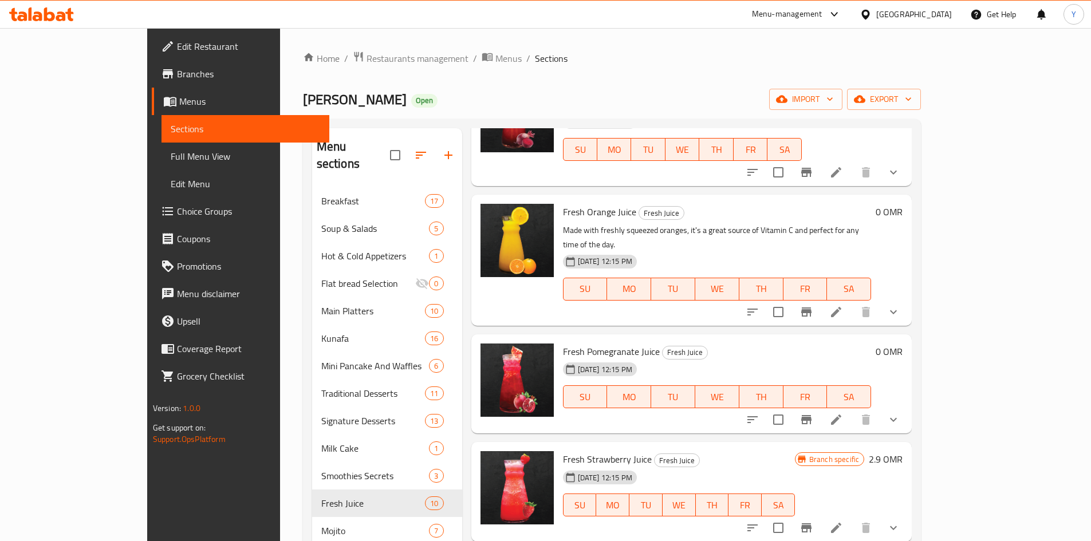
scroll to position [172, 0]
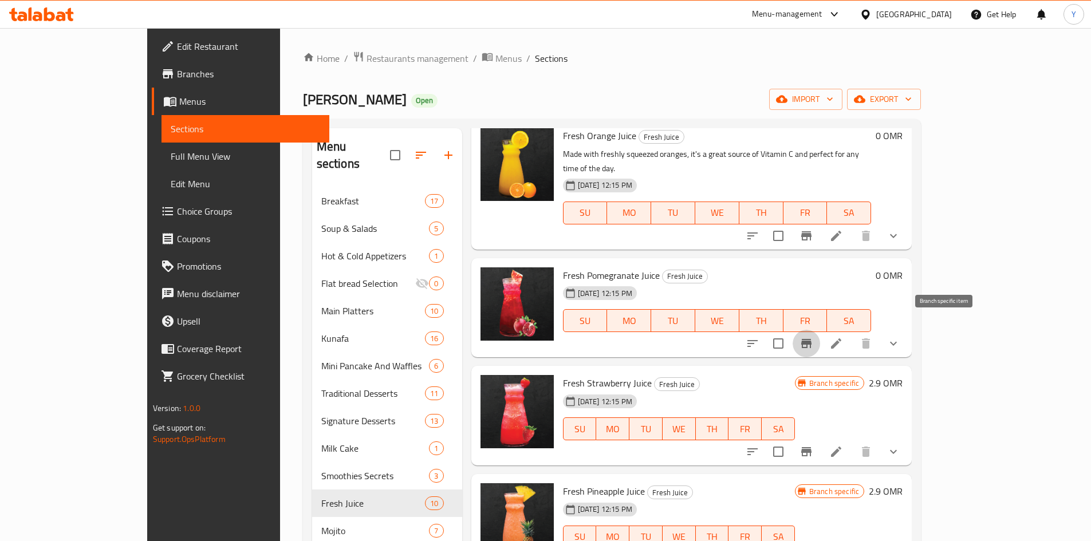
click at [820, 341] on button "Branch-specific-item" at bounding box center [805, 343] width 27 height 27
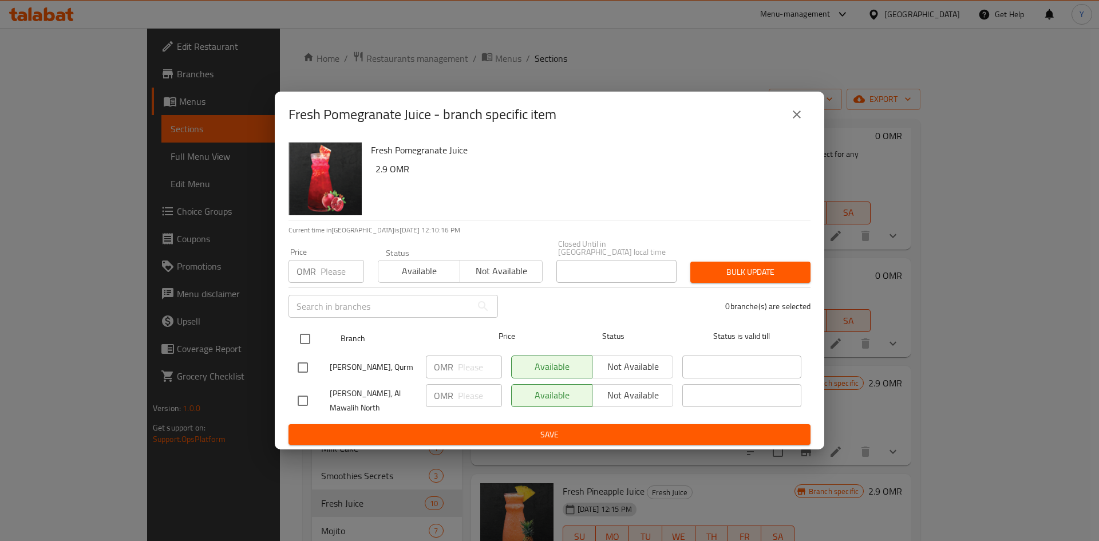
click at [309, 334] on input "checkbox" at bounding box center [305, 339] width 24 height 24
checkbox input "true"
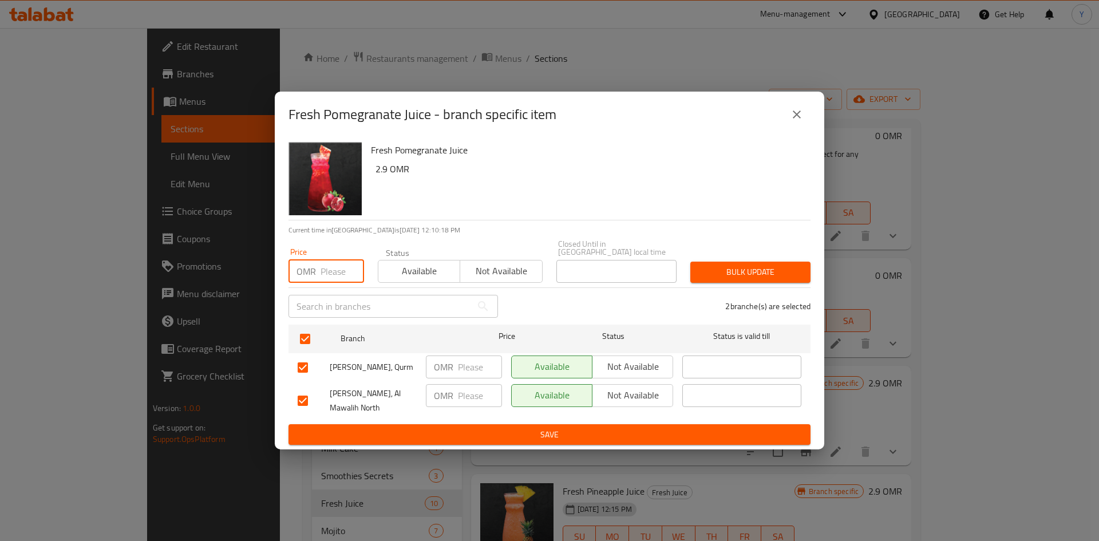
paste input "2"
drag, startPoint x: 327, startPoint y: 265, endPoint x: 291, endPoint y: 257, distance: 36.9
click at [289, 269] on div "OMR Price" at bounding box center [327, 271] width 76 height 23
click at [341, 261] on input "2.900" at bounding box center [343, 271] width 44 height 23
click at [341, 264] on input "2.900" at bounding box center [343, 271] width 44 height 23
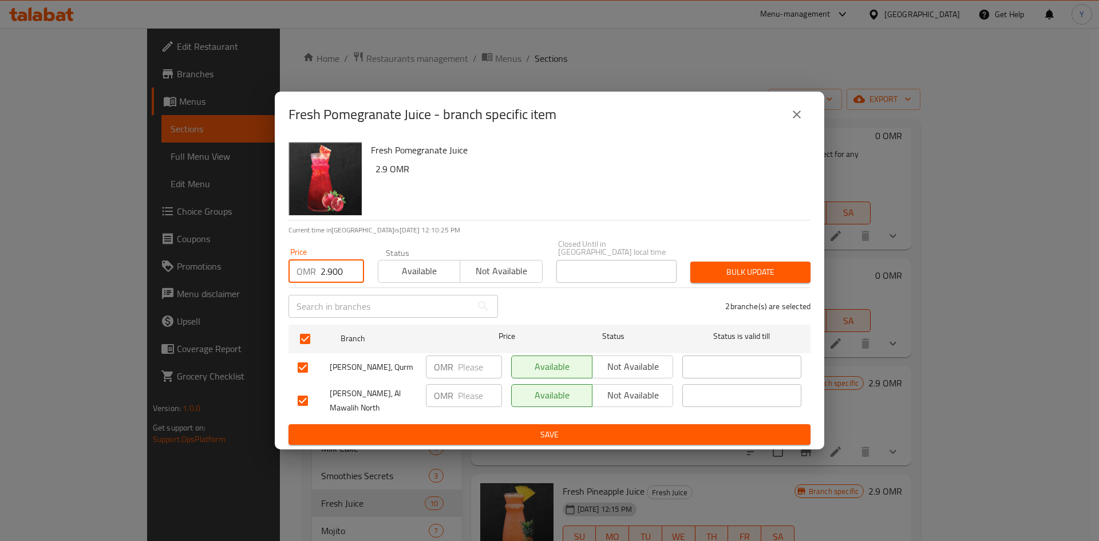
click at [341, 265] on input "2.900" at bounding box center [343, 271] width 44 height 23
click at [338, 273] on input "2.900" at bounding box center [343, 271] width 44 height 23
type input "2.900"
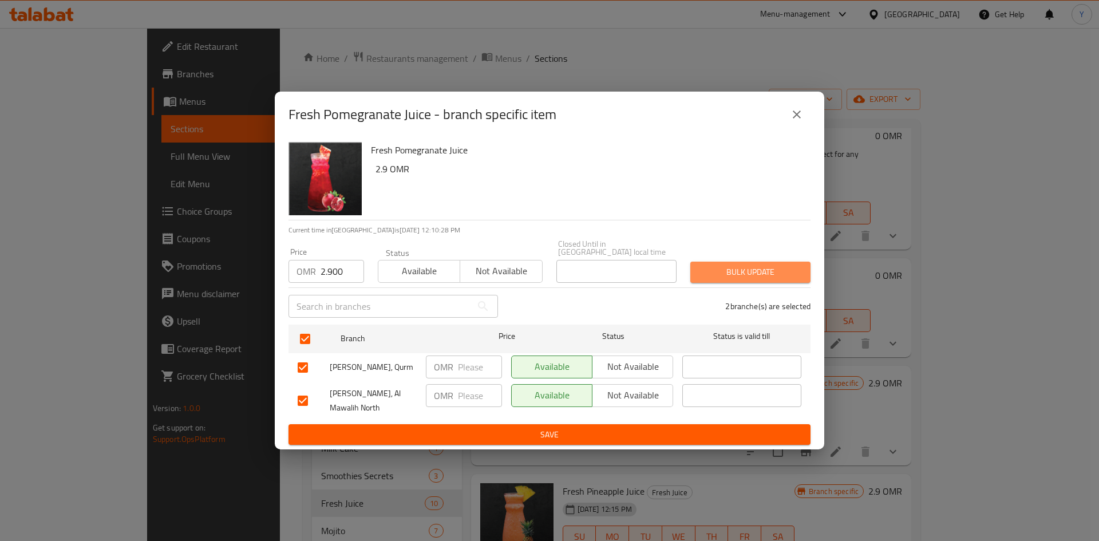
click at [750, 268] on span "Bulk update" at bounding box center [751, 272] width 102 height 14
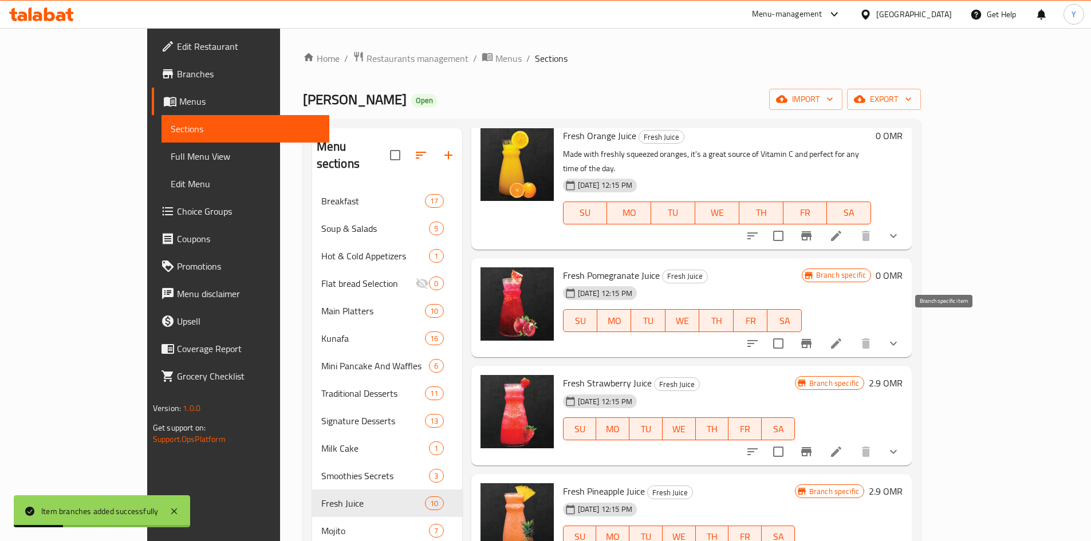
click at [811, 339] on icon "Branch-specific-item" at bounding box center [806, 343] width 10 height 9
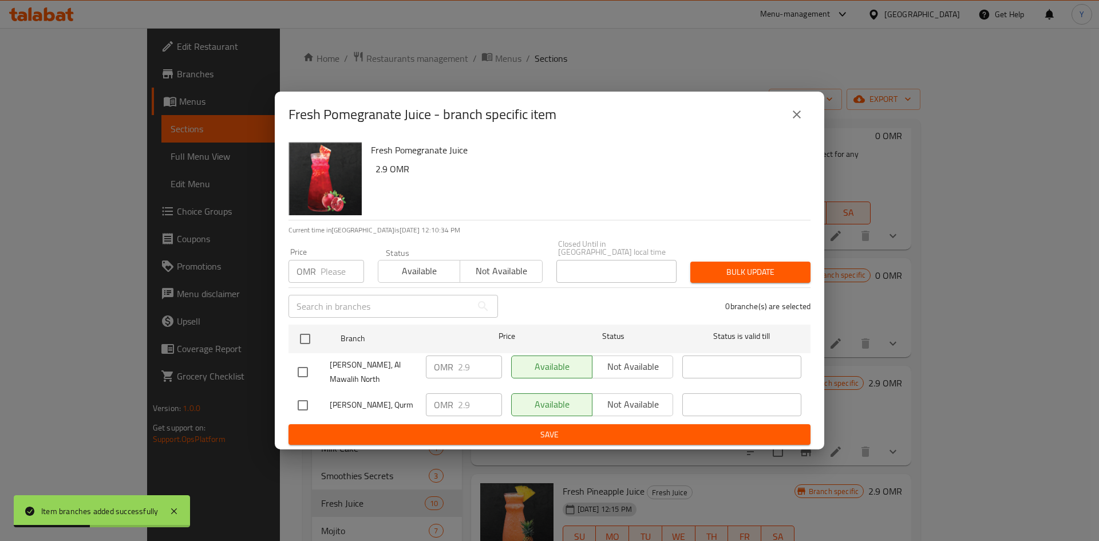
click at [795, 117] on icon "close" at bounding box center [797, 115] width 14 height 14
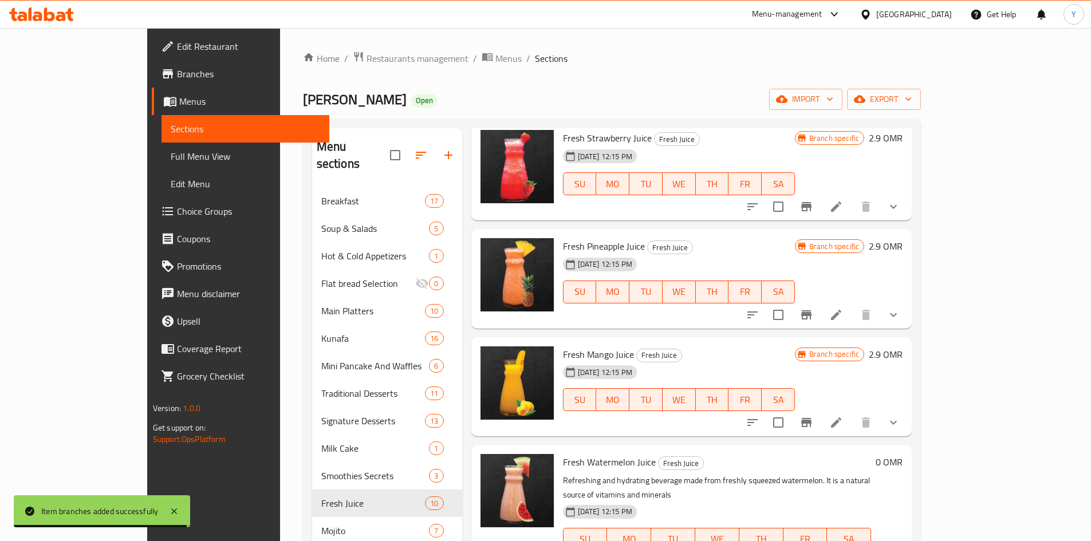
scroll to position [426, 0]
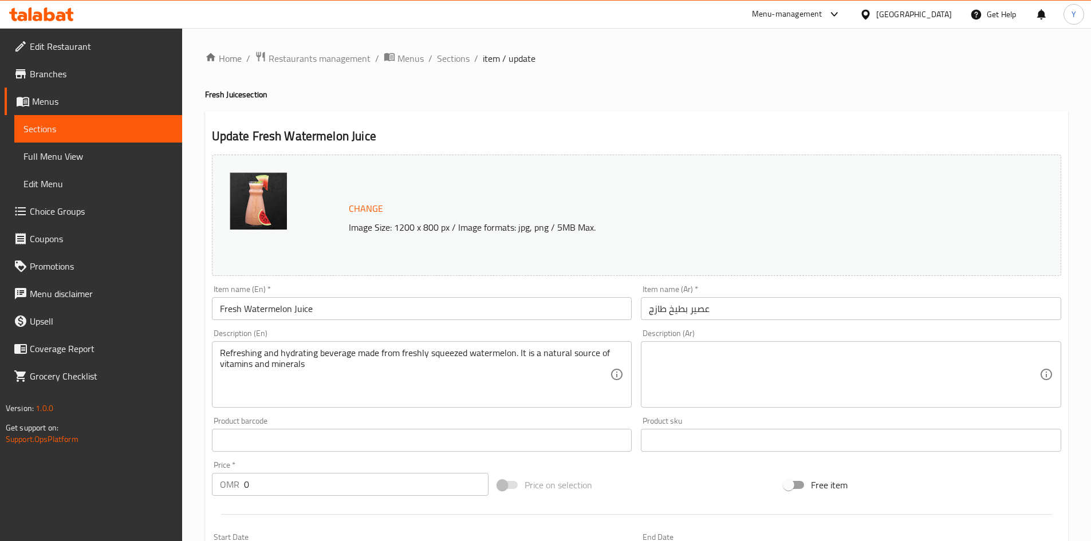
scroll to position [229, 0]
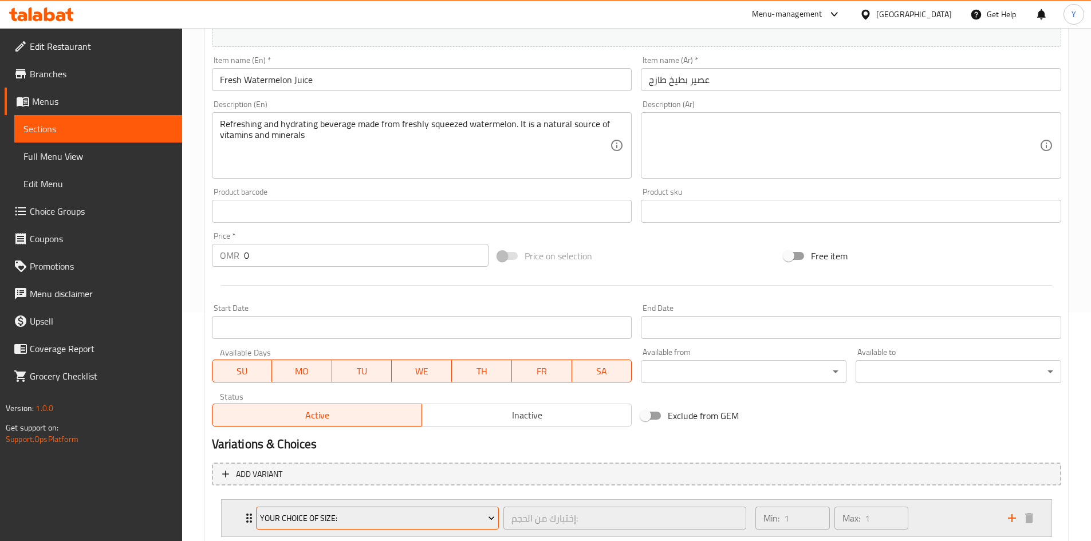
click at [385, 511] on span "Your Choice Of Size:" at bounding box center [377, 518] width 235 height 14
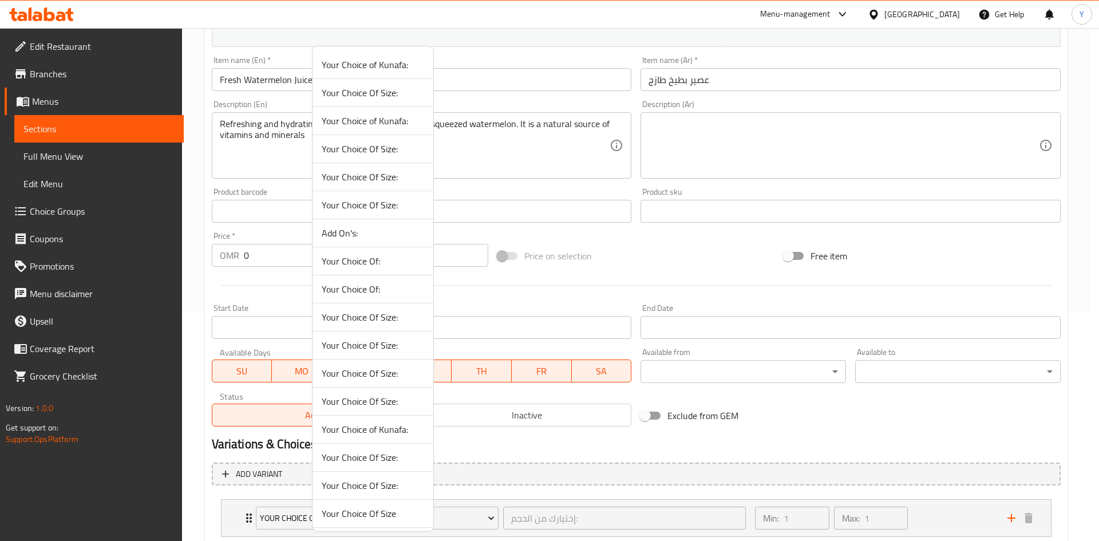
click at [371, 444] on li "Your Choice Of Size:" at bounding box center [373, 458] width 121 height 28
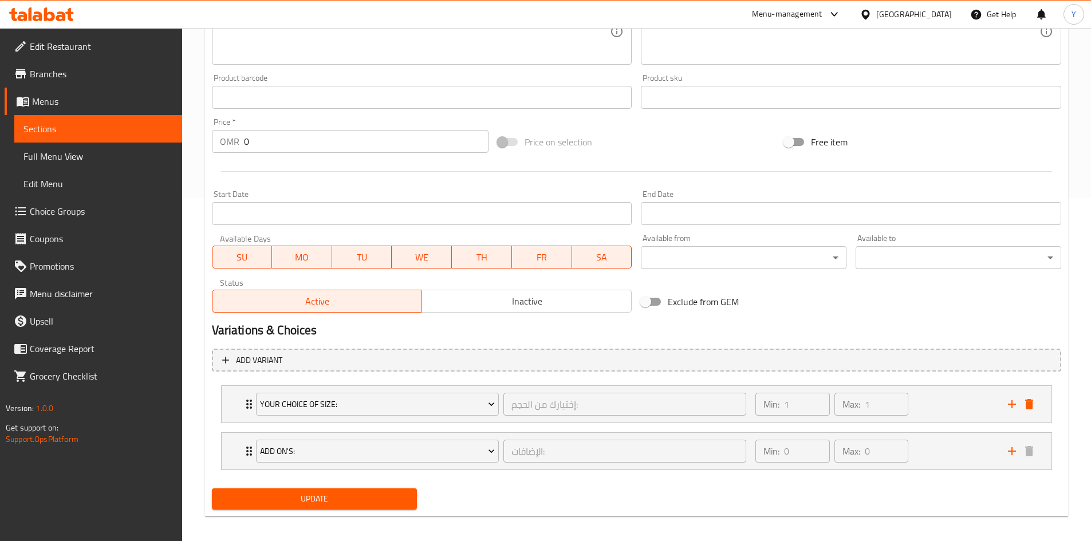
scroll to position [344, 0]
click at [1033, 412] on div "Expand" at bounding box center [1020, 403] width 34 height 17
click at [1026, 401] on icon "delete" at bounding box center [1029, 403] width 8 height 10
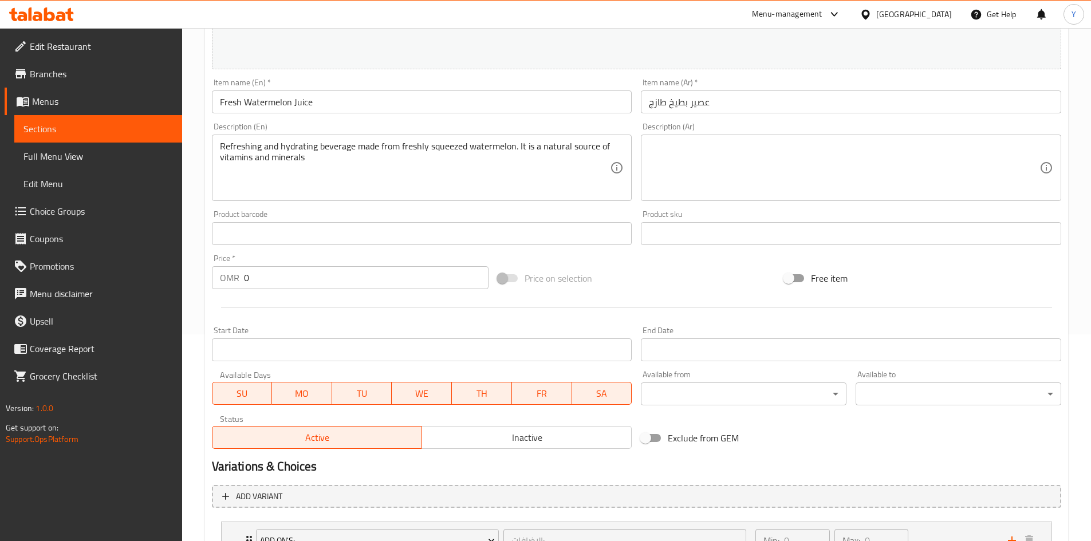
scroll to position [74, 0]
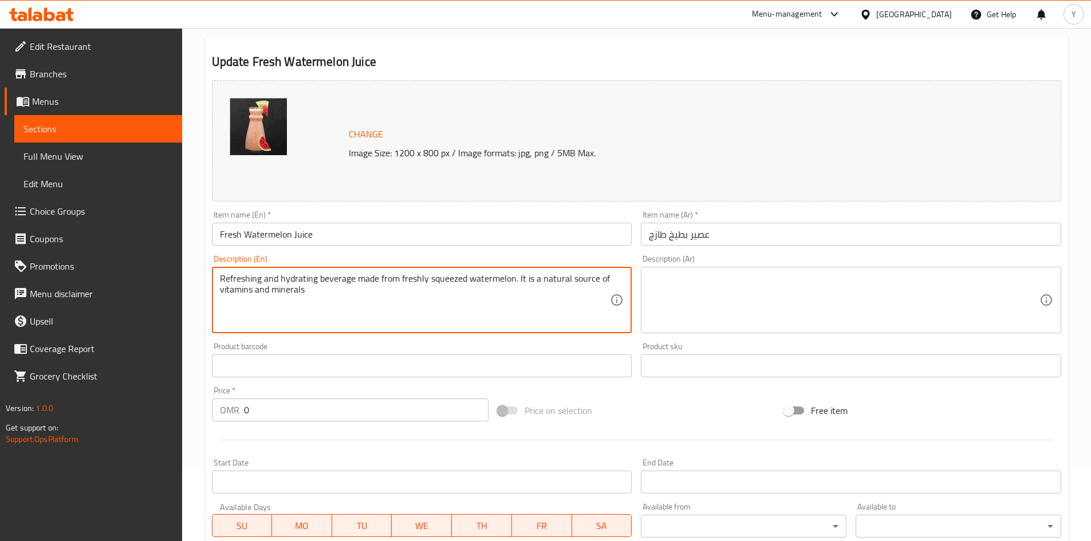
click at [301, 306] on textarea "Refreshing and hydrating beverage made from freshly squeezed watermelon. It is …" at bounding box center [415, 300] width 390 height 54
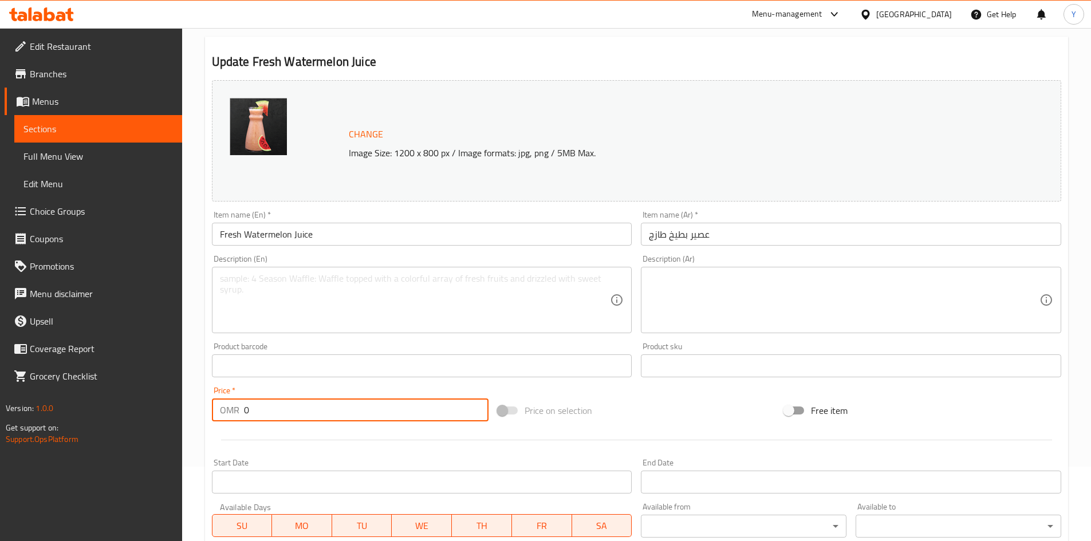
drag, startPoint x: 267, startPoint y: 418, endPoint x: 218, endPoint y: 414, distance: 50.0
click at [217, 415] on div "OMR 0 Price *" at bounding box center [350, 409] width 277 height 23
paste input "2.90"
type input "2.900"
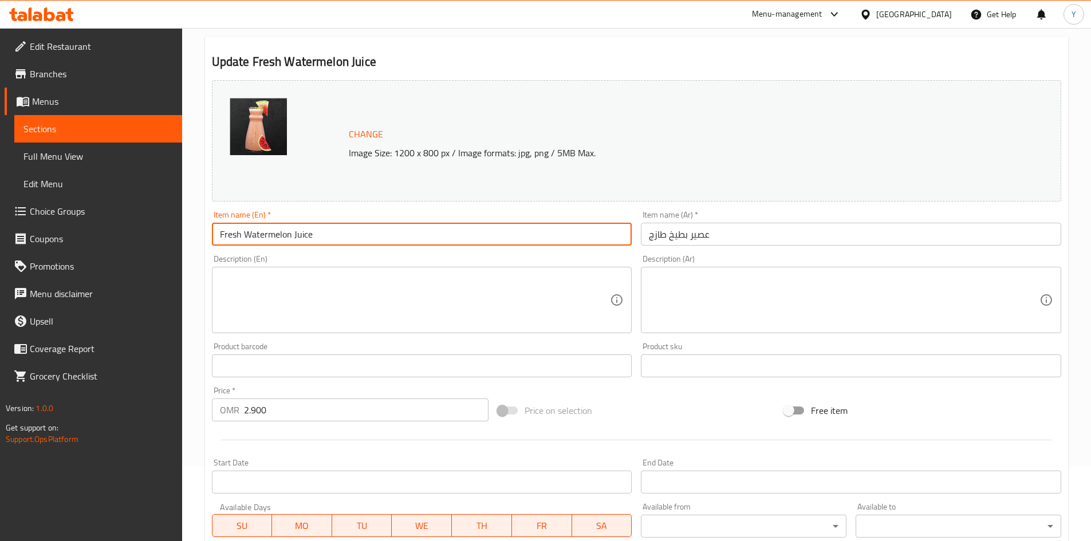
drag, startPoint x: 345, startPoint y: 230, endPoint x: 348, endPoint y: 237, distance: 7.4
click at [346, 230] on input "Fresh Watermelon Juice" at bounding box center [422, 234] width 420 height 23
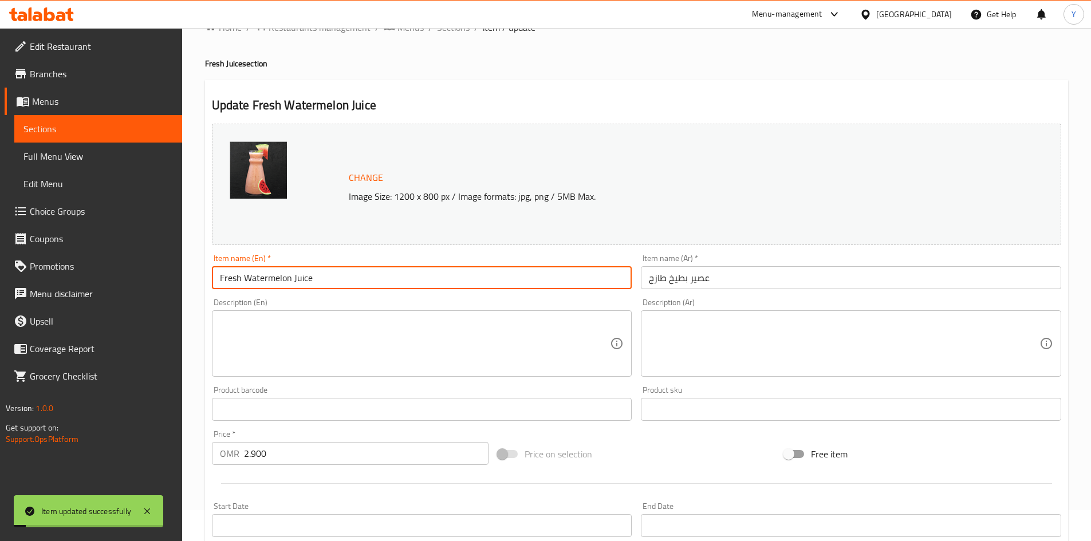
scroll to position [0, 0]
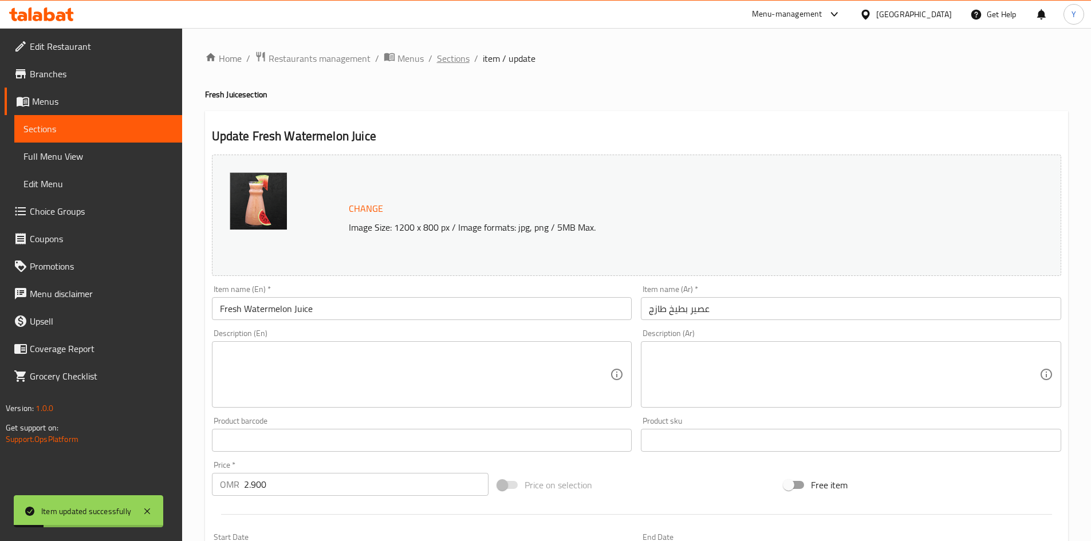
click at [452, 65] on span "Sections" at bounding box center [453, 59] width 33 height 14
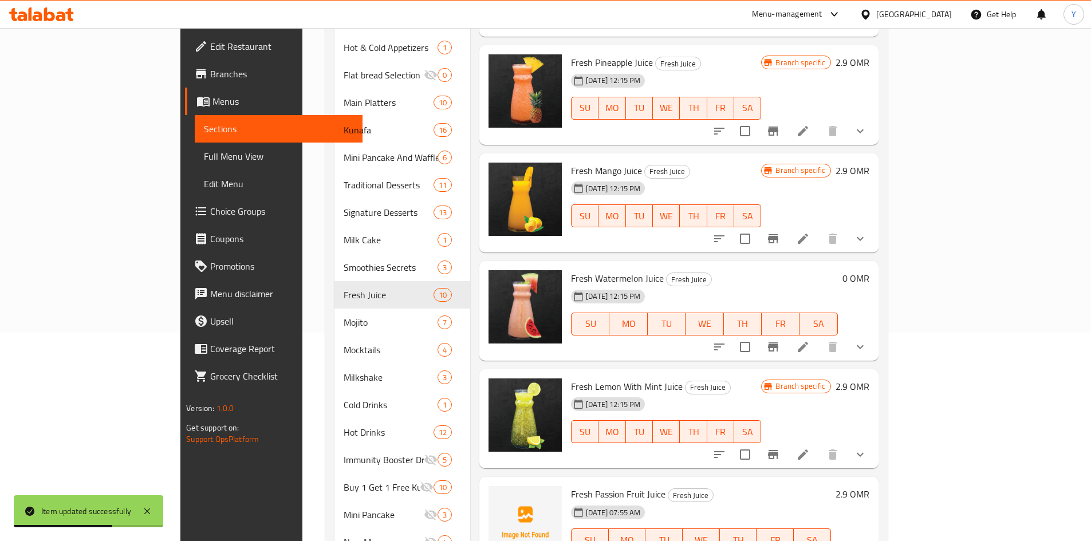
scroll to position [229, 0]
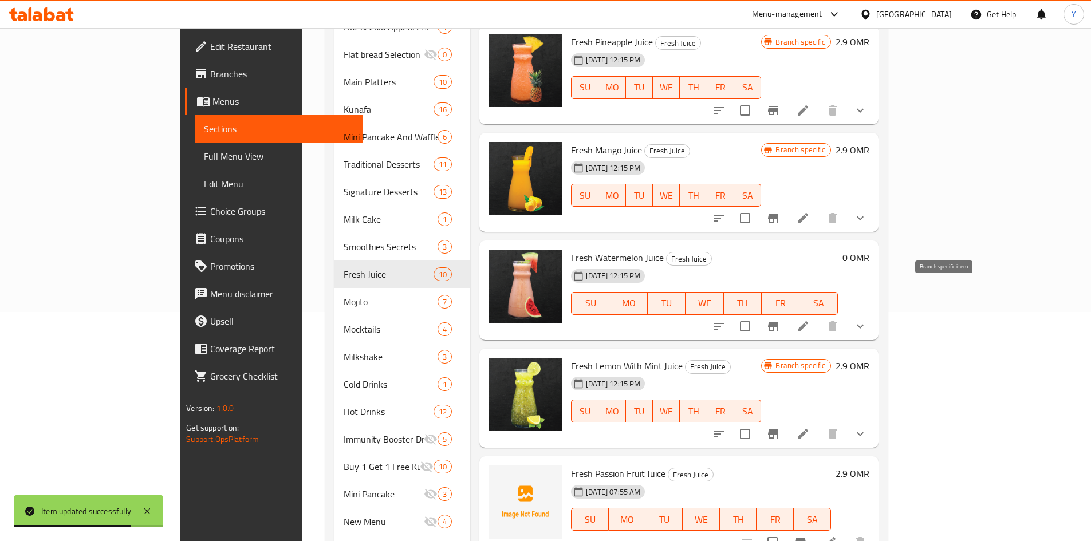
click at [787, 313] on button "Branch-specific-item" at bounding box center [772, 326] width 27 height 27
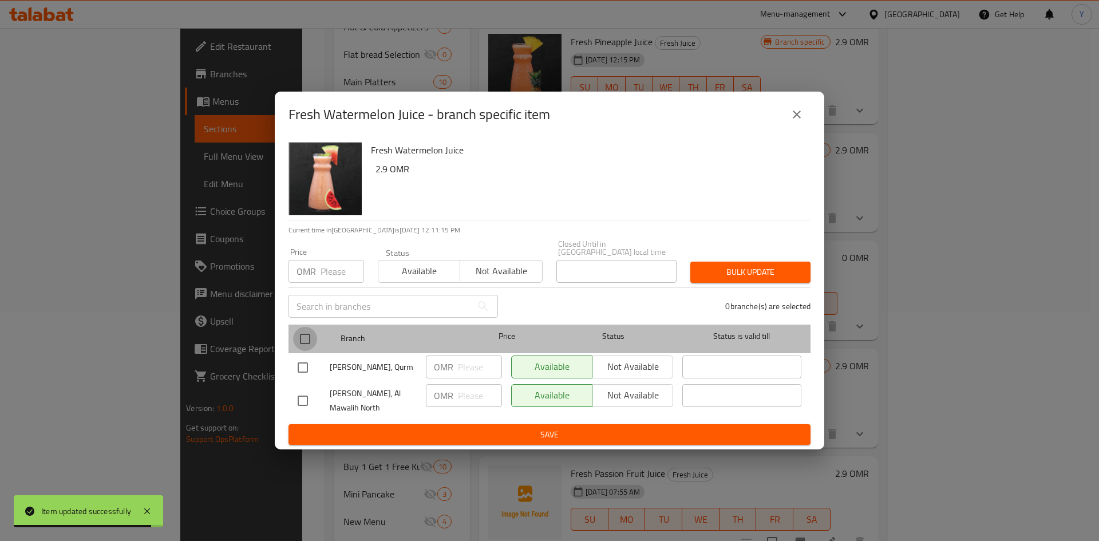
drag, startPoint x: 303, startPoint y: 342, endPoint x: 320, endPoint y: 305, distance: 40.7
click at [303, 342] on input "checkbox" at bounding box center [305, 339] width 24 height 24
checkbox input "true"
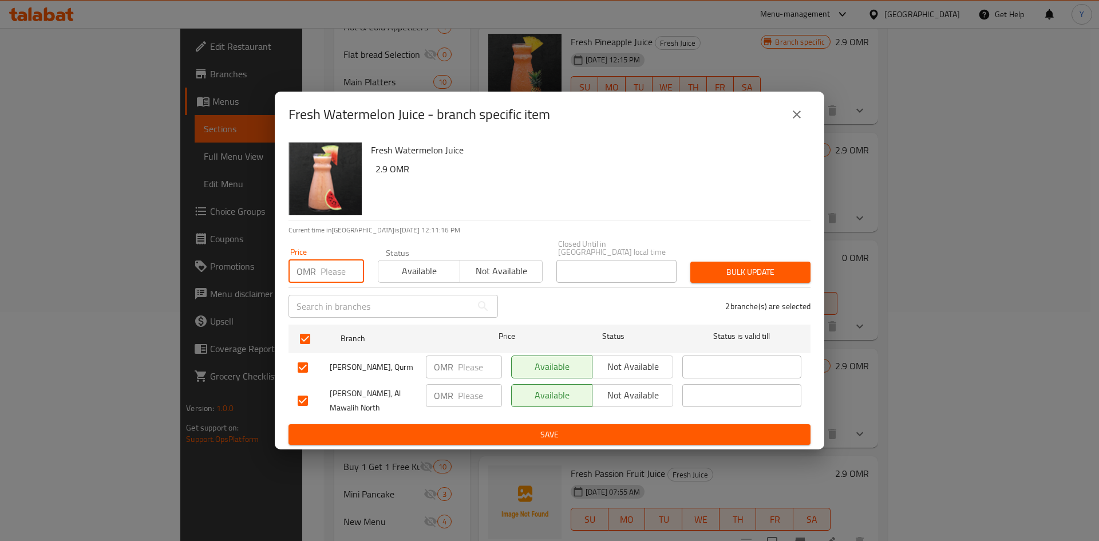
paste input "2.900"
type input "2.900"
drag, startPoint x: 546, startPoint y: 176, endPoint x: 630, endPoint y: 214, distance: 92.3
click at [548, 176] on h6 "2.9 OMR" at bounding box center [589, 169] width 426 height 16
click at [738, 265] on span "Bulk update" at bounding box center [751, 272] width 102 height 14
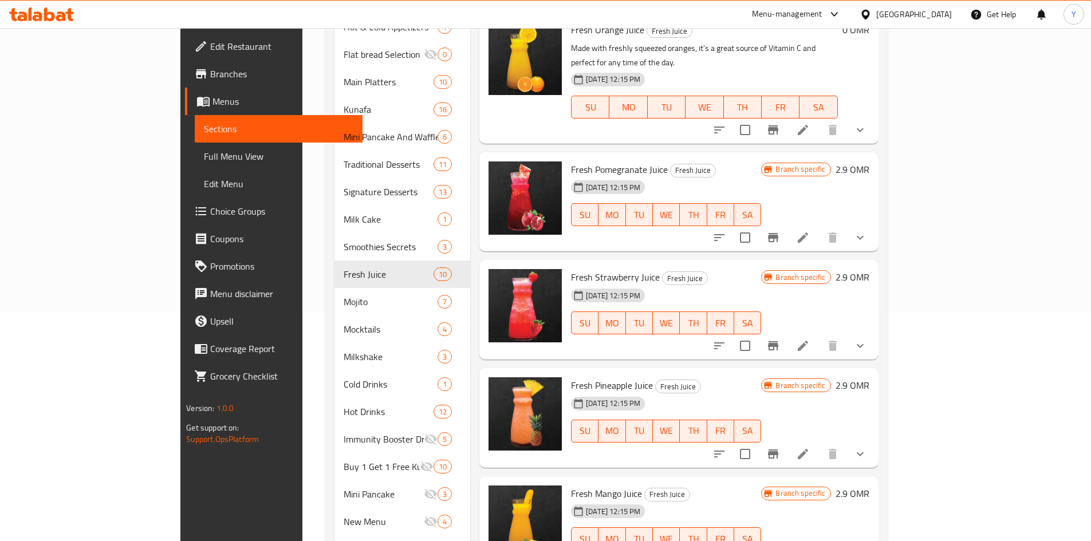
scroll to position [0, 0]
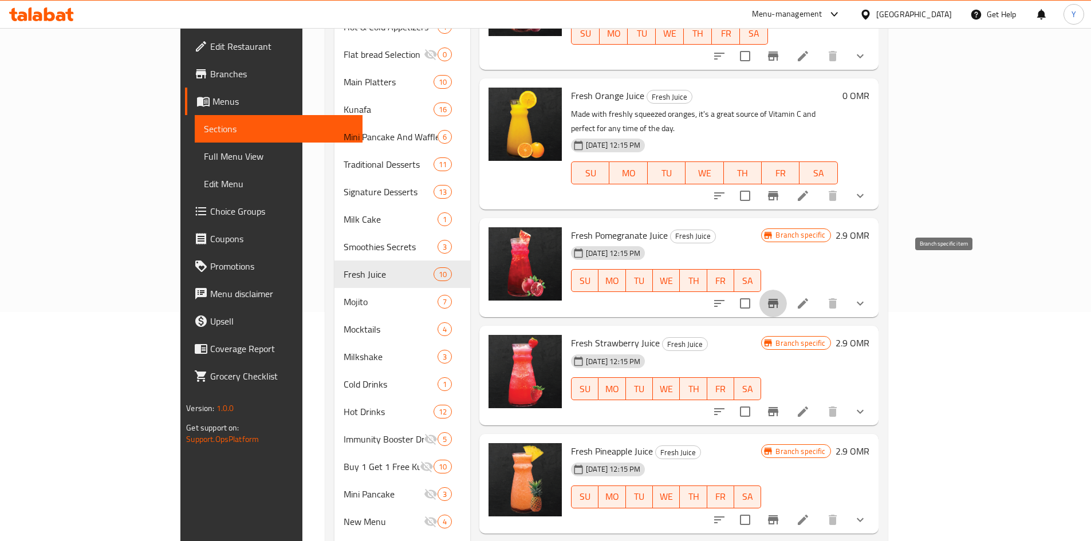
click at [778, 299] on icon "Branch-specific-item" at bounding box center [773, 303] width 10 height 9
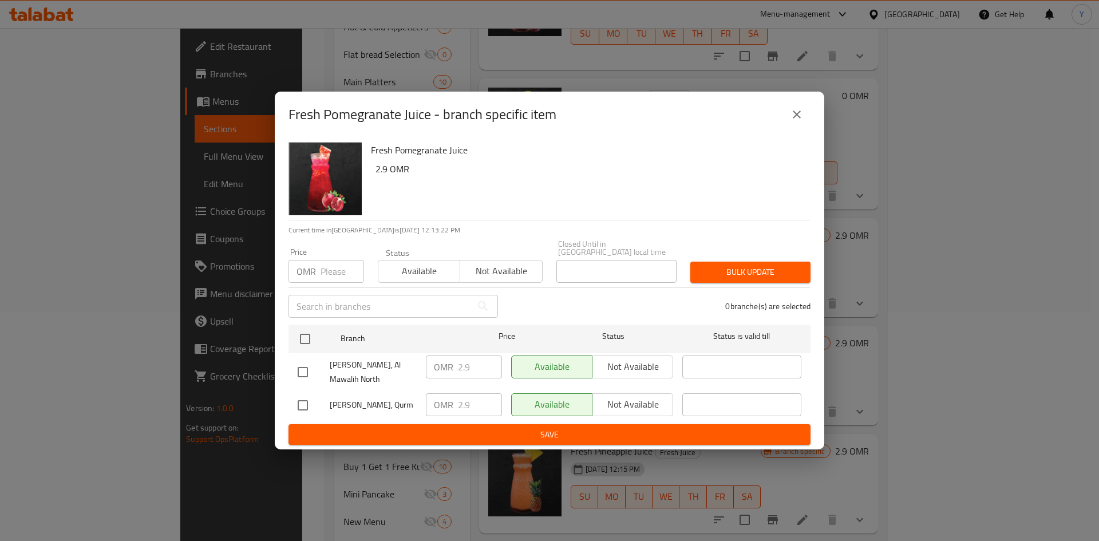
click at [799, 112] on icon "close" at bounding box center [797, 115] width 14 height 14
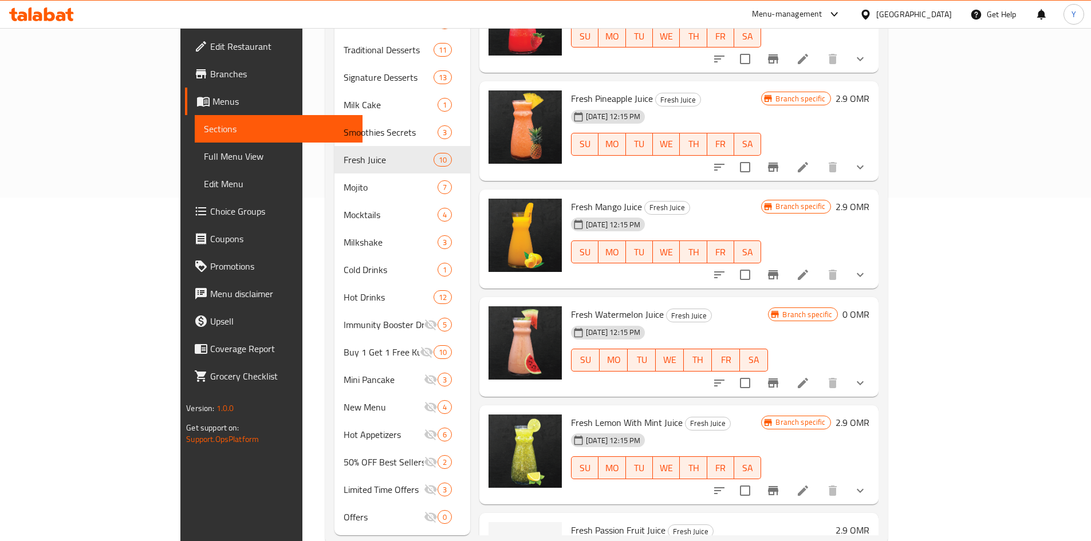
scroll to position [238, 0]
click at [778, 379] on icon "Branch-specific-item" at bounding box center [773, 383] width 10 height 9
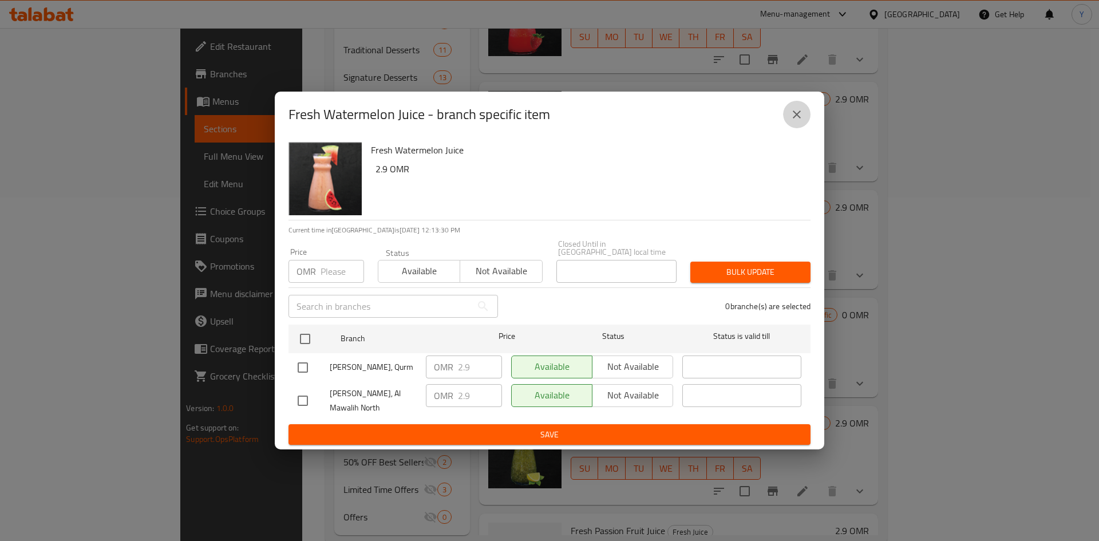
click at [790, 113] on button "close" at bounding box center [796, 114] width 27 height 27
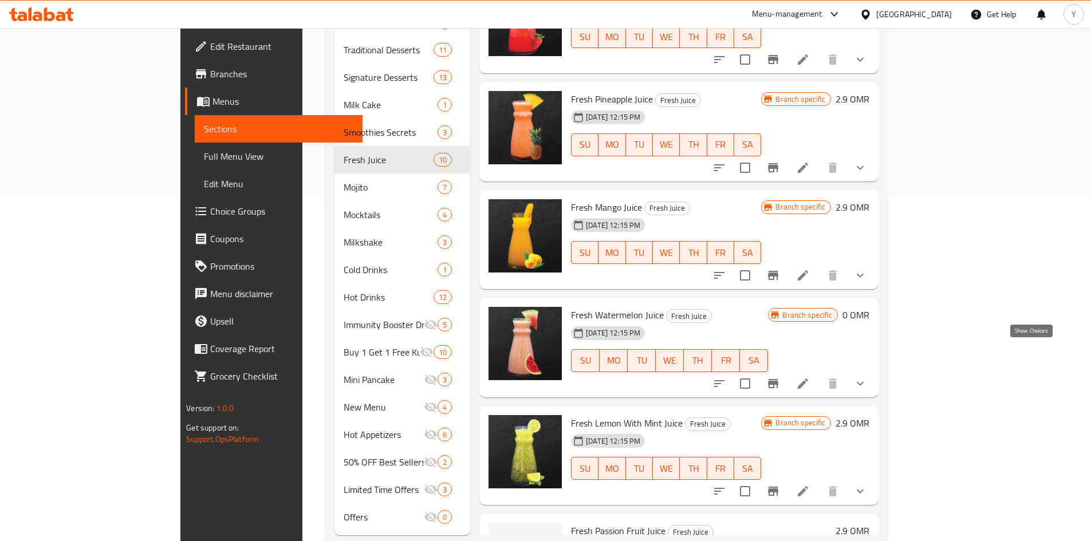
click at [867, 377] on icon "show more" at bounding box center [860, 384] width 14 height 14
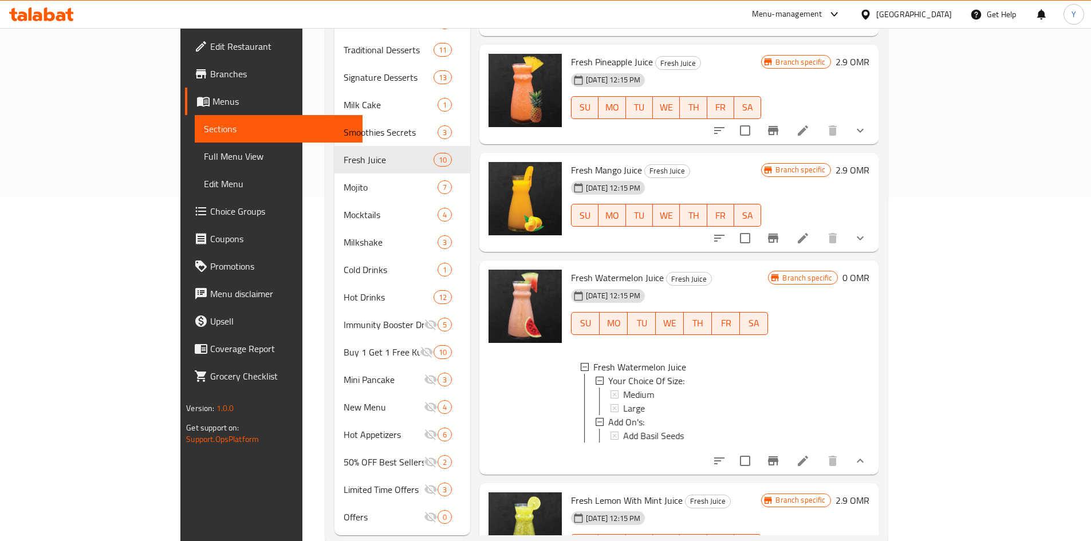
scroll to position [295, 0]
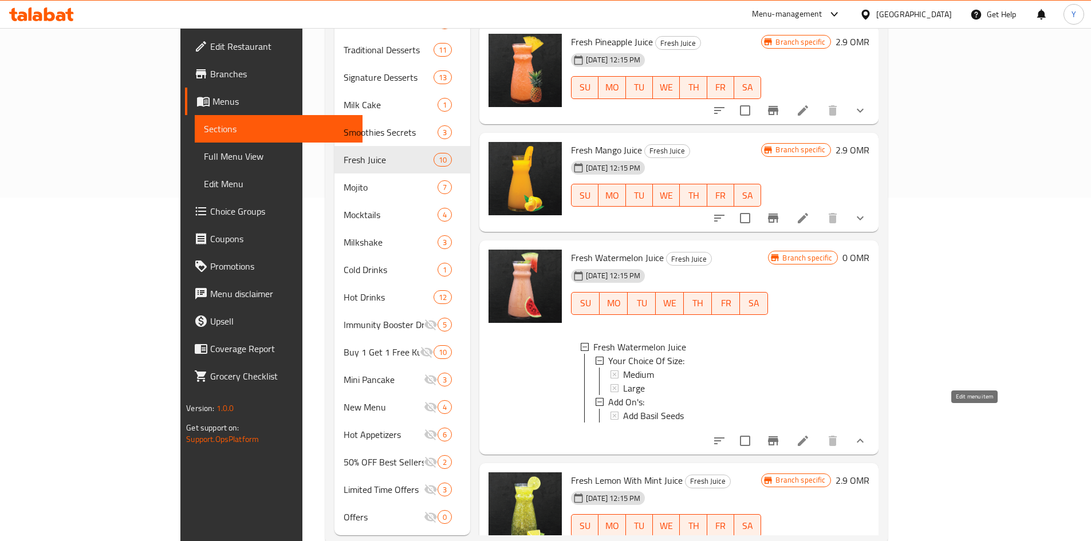
click at [808, 436] on icon at bounding box center [803, 441] width 10 height 10
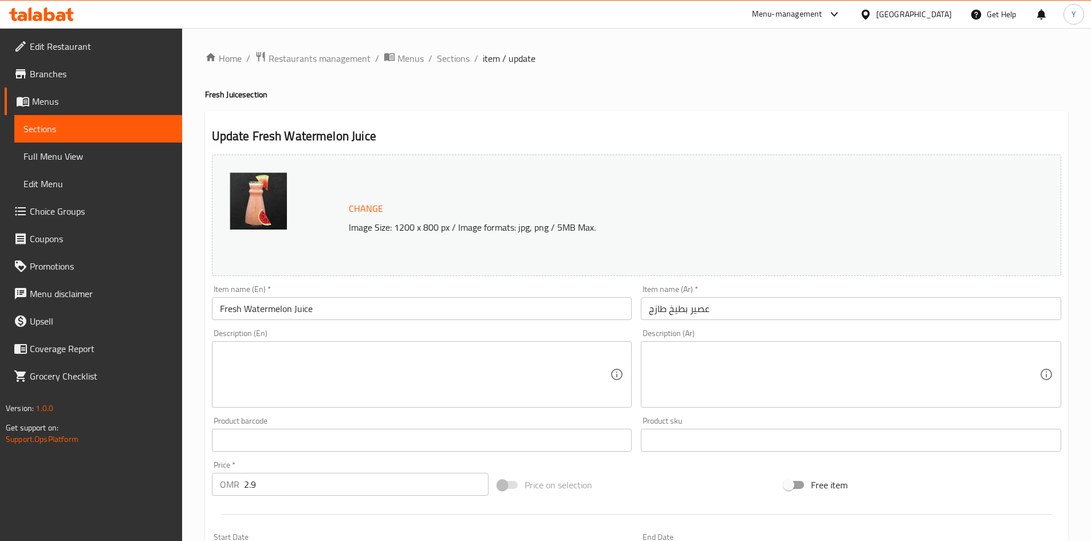
drag, startPoint x: 455, startPoint y: 55, endPoint x: 370, endPoint y: 0, distance: 101.5
click at [456, 56] on span "Sections" at bounding box center [453, 59] width 33 height 14
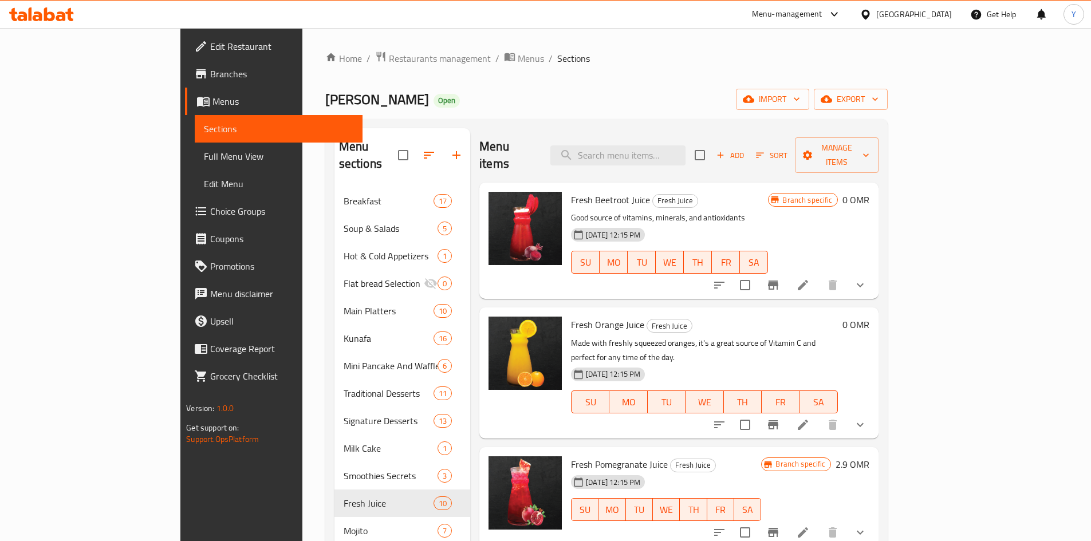
click at [819, 415] on li at bounding box center [803, 425] width 32 height 21
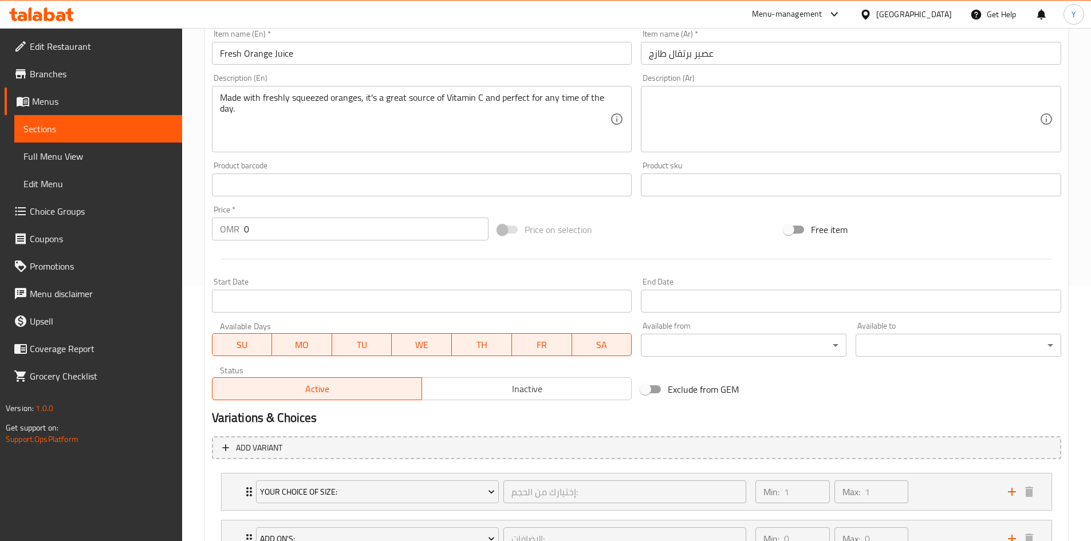
scroll to position [350, 0]
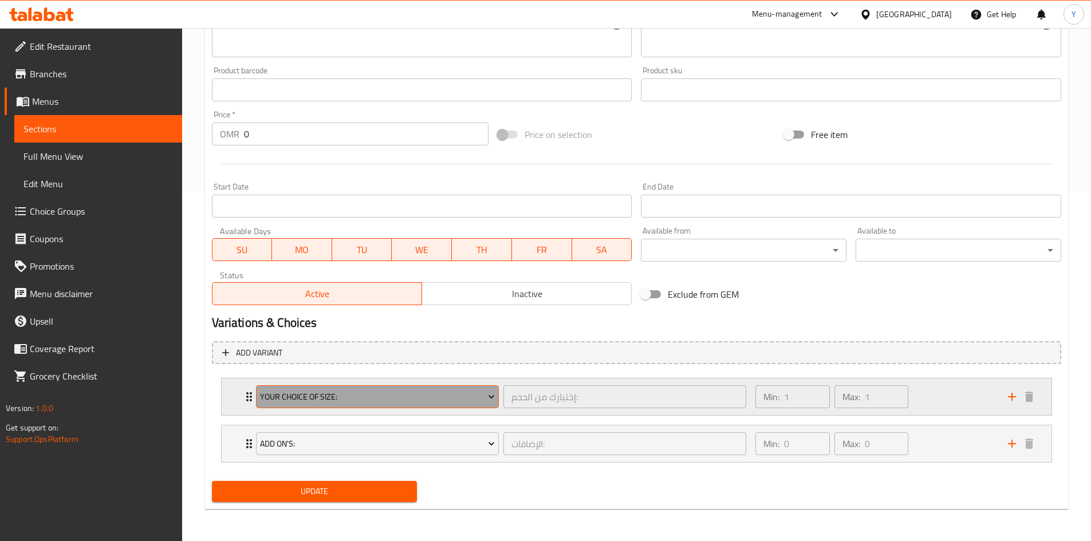
click at [399, 406] on button "Your Choice Of Size:" at bounding box center [377, 396] width 243 height 23
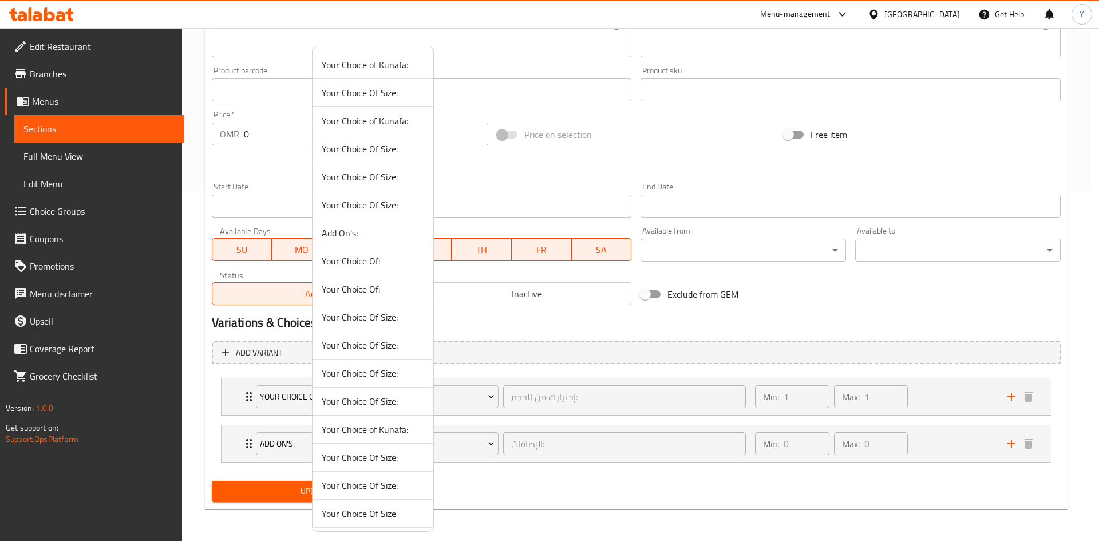
click at [392, 401] on span "Your Choice Of Size:" at bounding box center [373, 401] width 102 height 14
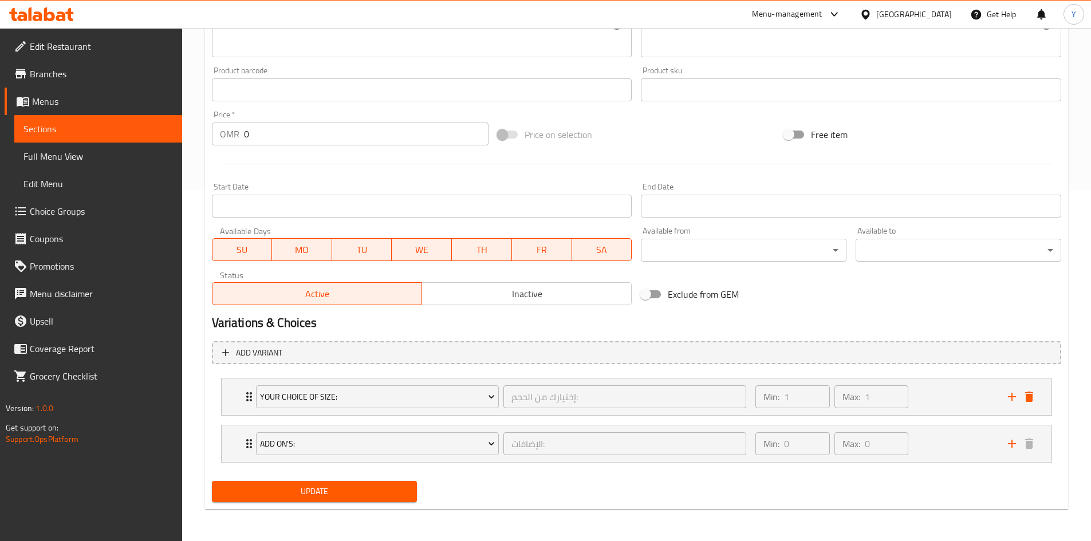
click at [1036, 398] on button "delete" at bounding box center [1028, 396] width 17 height 17
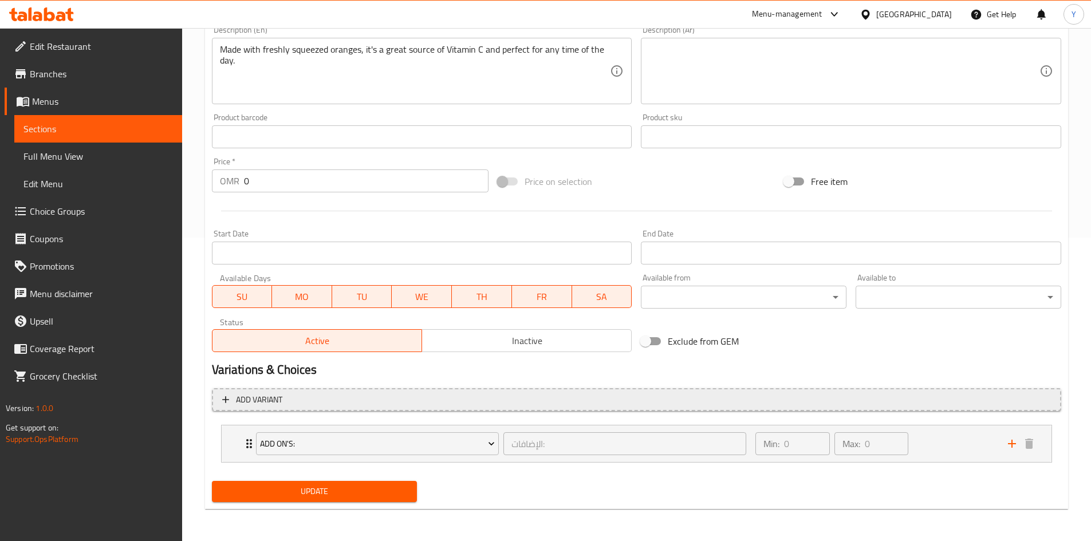
scroll to position [303, 0]
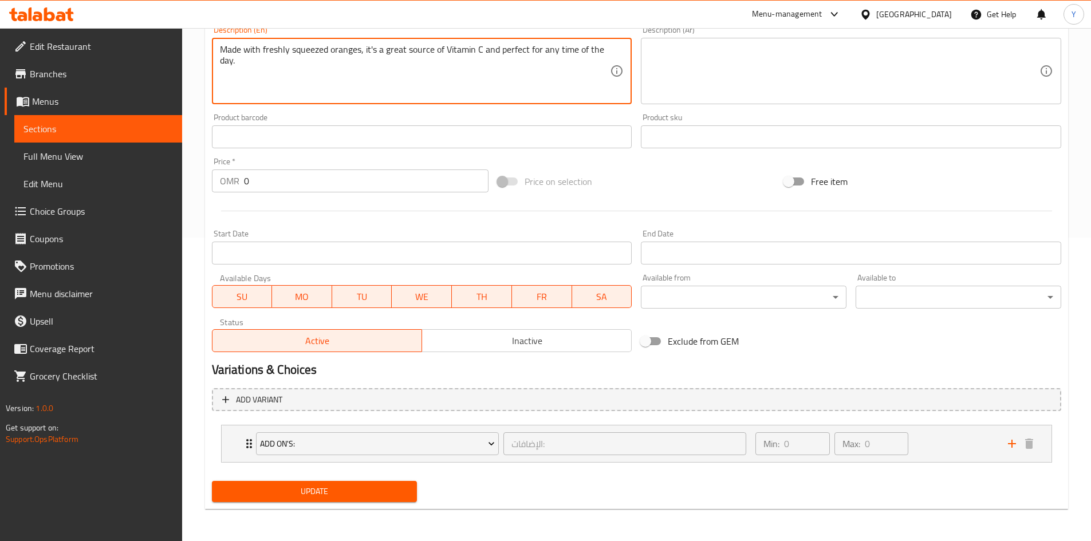
click at [270, 54] on textarea "Made with freshly squeezed oranges, it's a great source of Vitamin C and perfec…" at bounding box center [415, 71] width 390 height 54
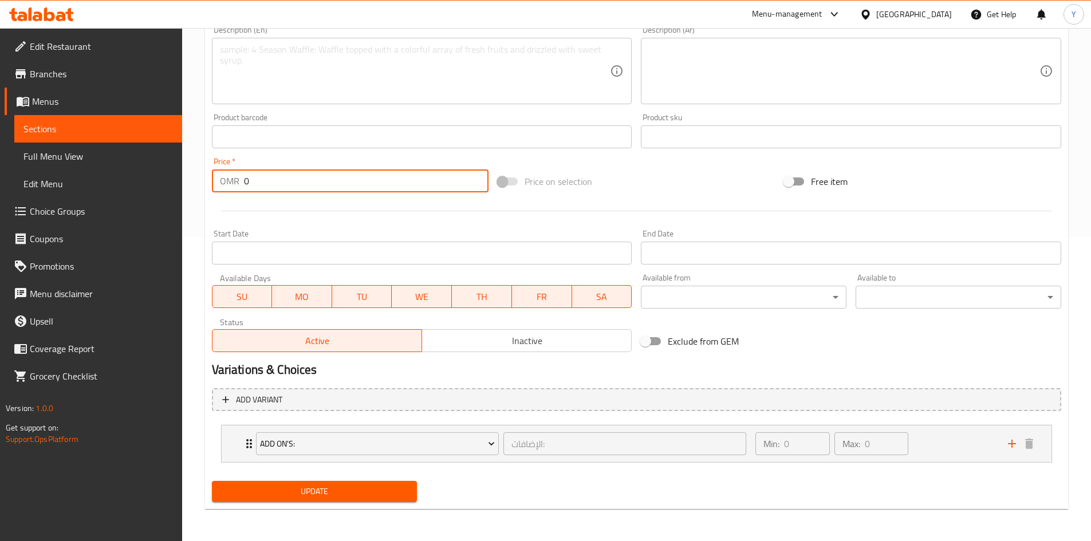
drag, startPoint x: 261, startPoint y: 190, endPoint x: 296, endPoint y: 188, distance: 34.9
click at [223, 195] on div "Price   * OMR 0 Price *" at bounding box center [350, 175] width 286 height 44
paste input "2.90"
type input "2.900"
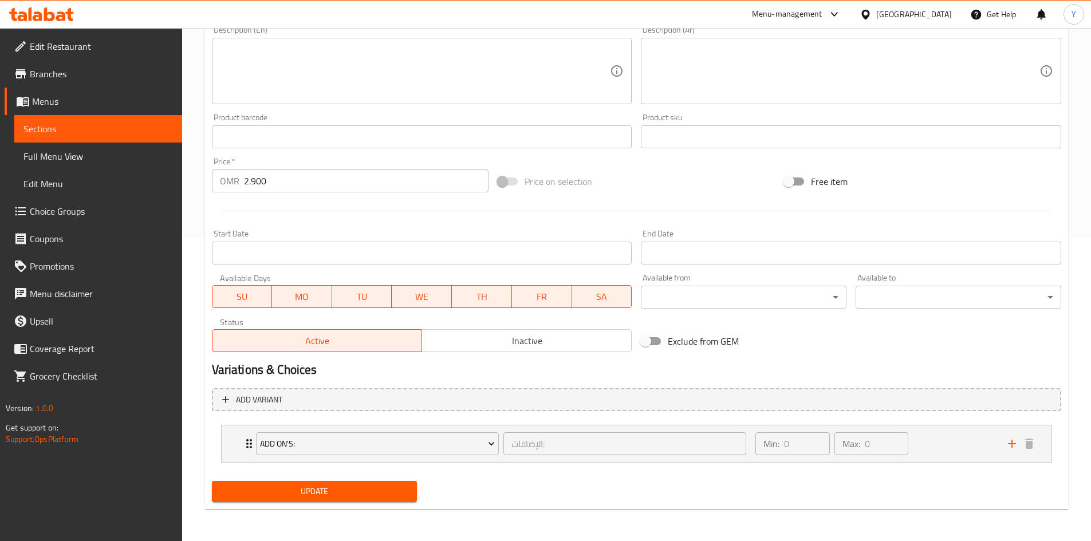
click at [329, 215] on div at bounding box center [636, 211] width 858 height 28
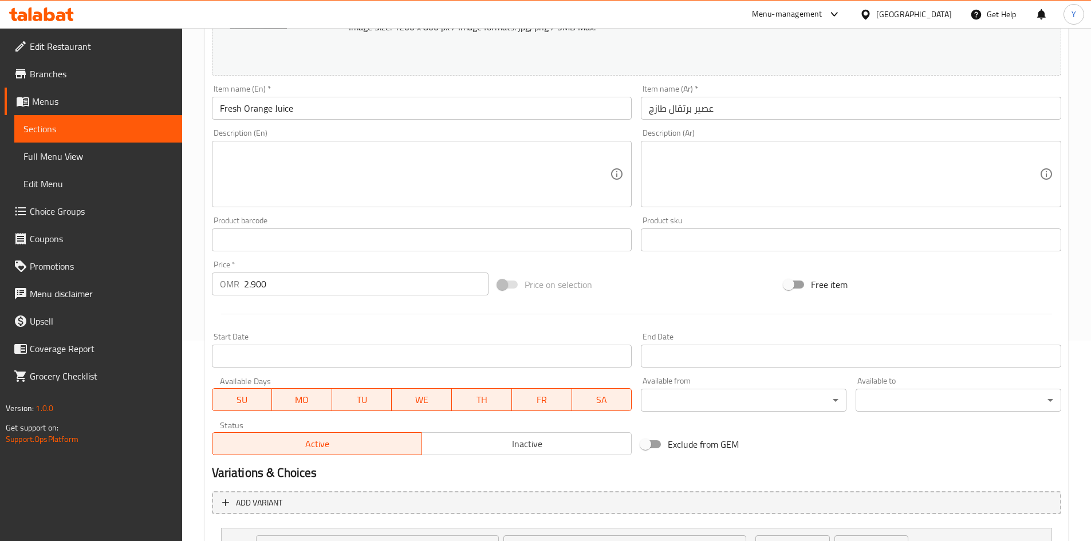
scroll to position [17, 0]
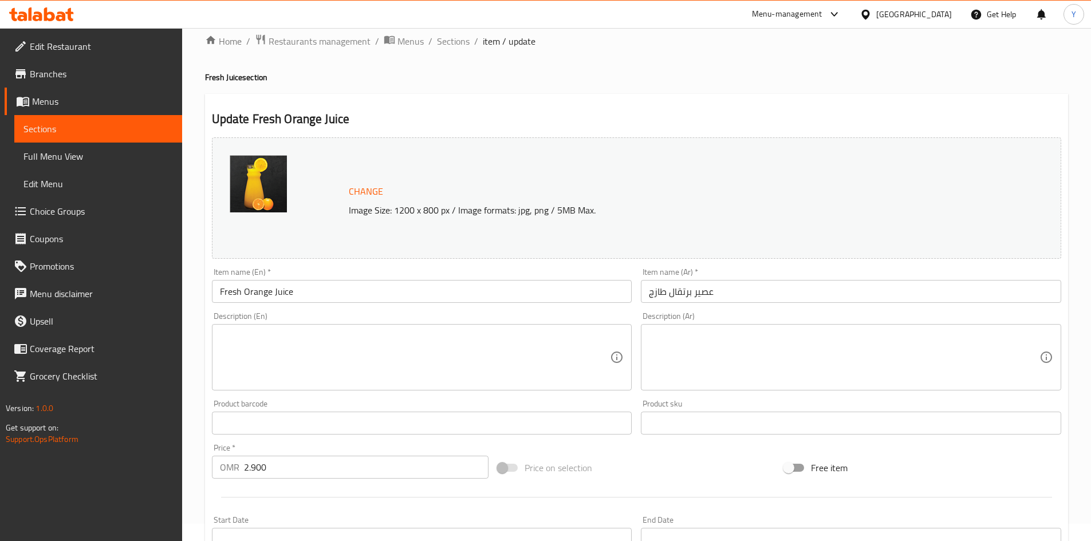
click at [354, 287] on input "Fresh Orange Juice" at bounding box center [422, 291] width 420 height 23
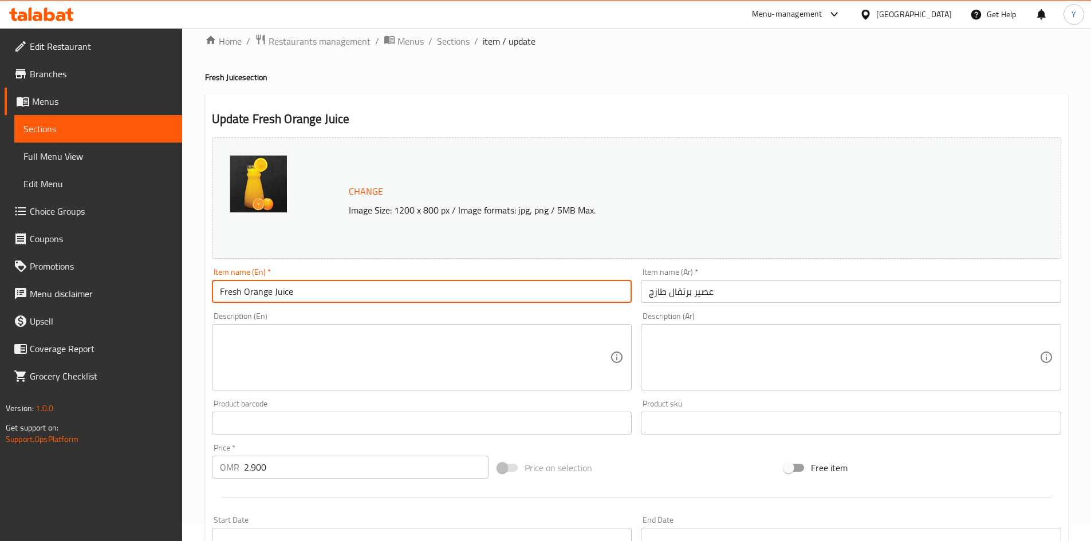
click at [438, 45] on span "Sections" at bounding box center [453, 41] width 33 height 14
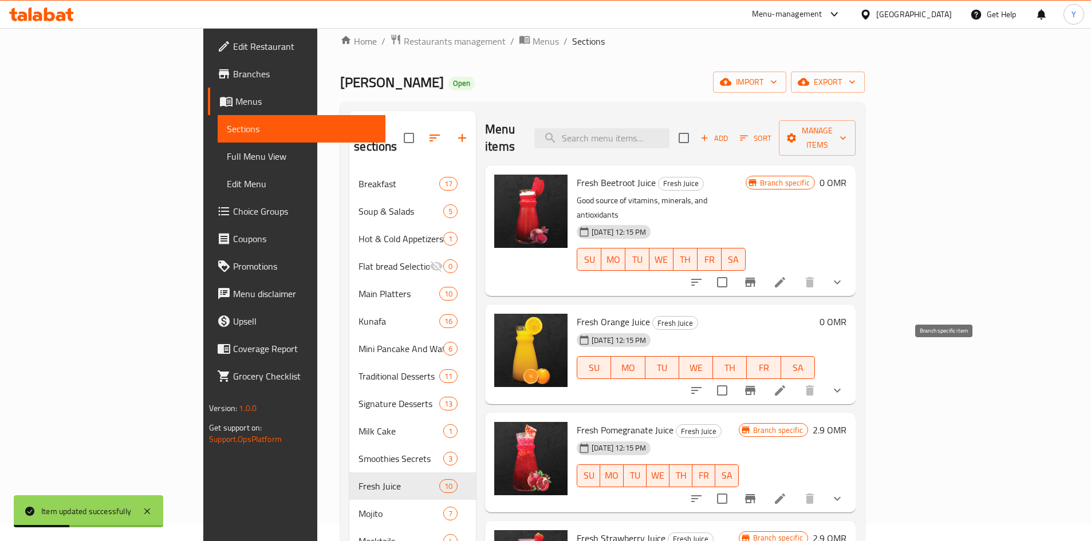
click at [764, 377] on button "Branch-specific-item" at bounding box center [749, 390] width 27 height 27
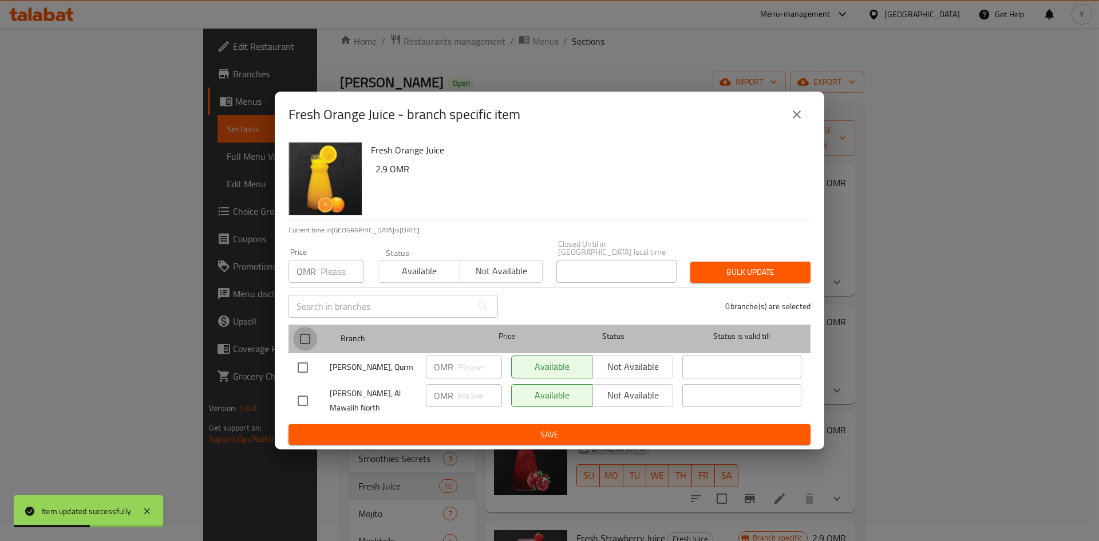
click at [310, 340] on input "checkbox" at bounding box center [305, 339] width 24 height 24
checkbox input "true"
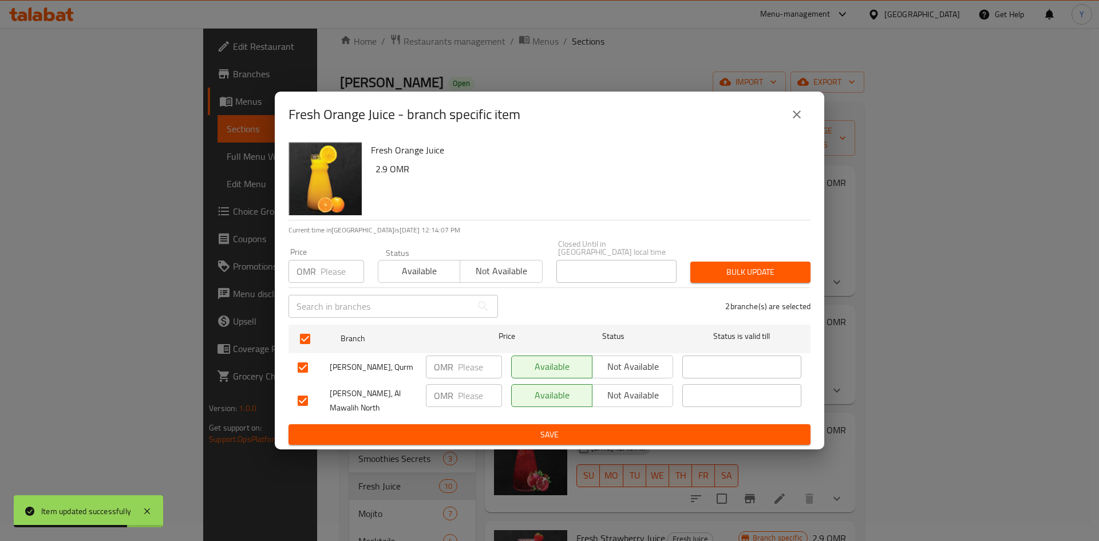
drag, startPoint x: 318, startPoint y: 268, endPoint x: 341, endPoint y: 262, distance: 23.1
click at [340, 262] on input "number" at bounding box center [343, 271] width 44 height 23
paste input "2.900"
type input "2.900"
drag, startPoint x: 482, startPoint y: 190, endPoint x: 502, endPoint y: 197, distance: 21.4
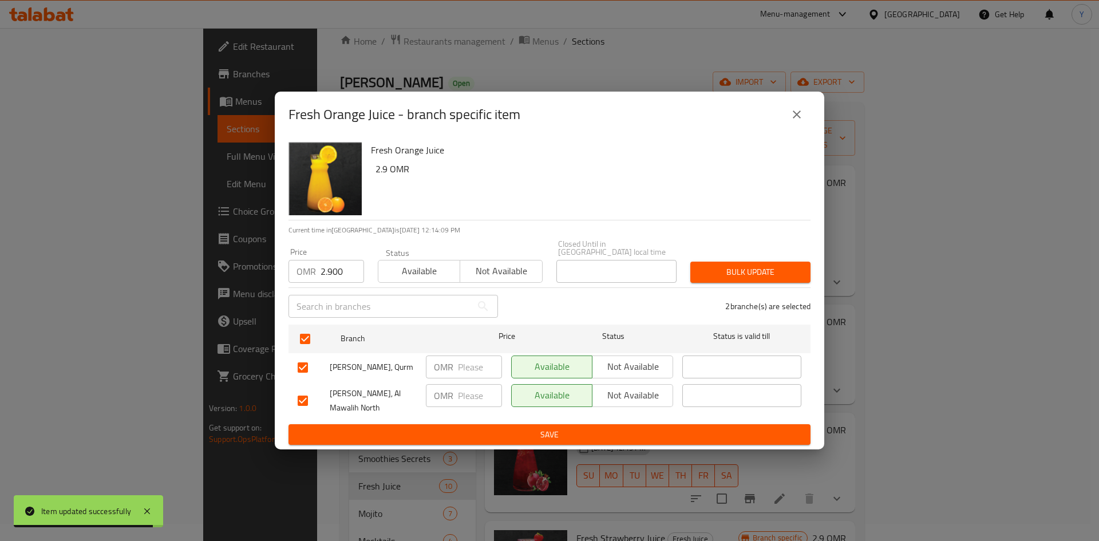
click at [483, 190] on div "Fresh Orange Juice 2.9 OMR" at bounding box center [586, 178] width 440 height 82
click at [706, 243] on div "Price OMR 2.900 Price Status Available Not available Closed Until in Oman local…" at bounding box center [550, 261] width 536 height 57
click at [710, 256] on div "Bulk update" at bounding box center [751, 272] width 134 height 35
click at [697, 278] on button "Bulk update" at bounding box center [750, 272] width 120 height 21
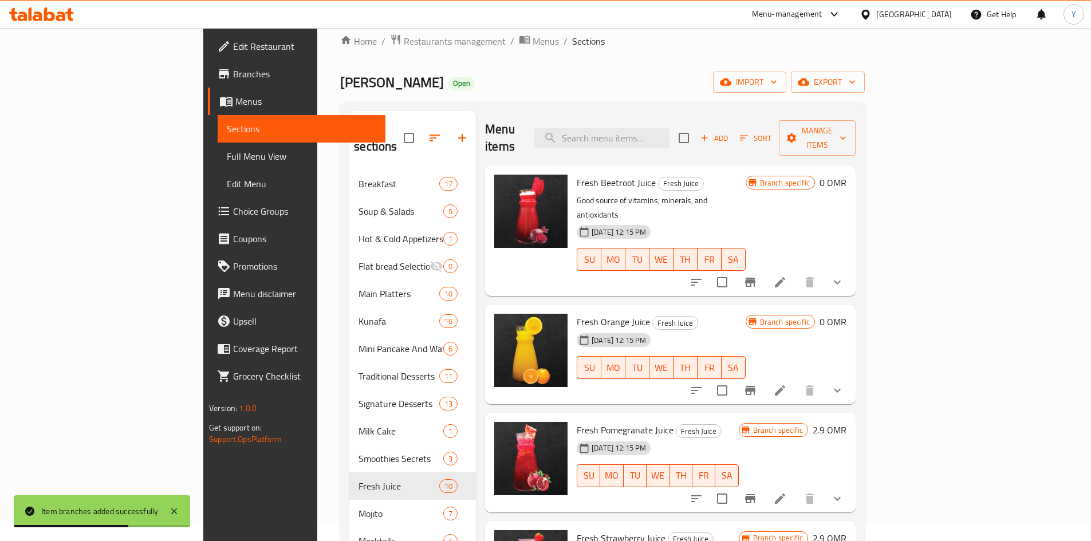
click at [734, 270] on input "checkbox" at bounding box center [722, 282] width 24 height 24
click at [796, 133] on icon "button" at bounding box center [791, 137] width 9 height 9
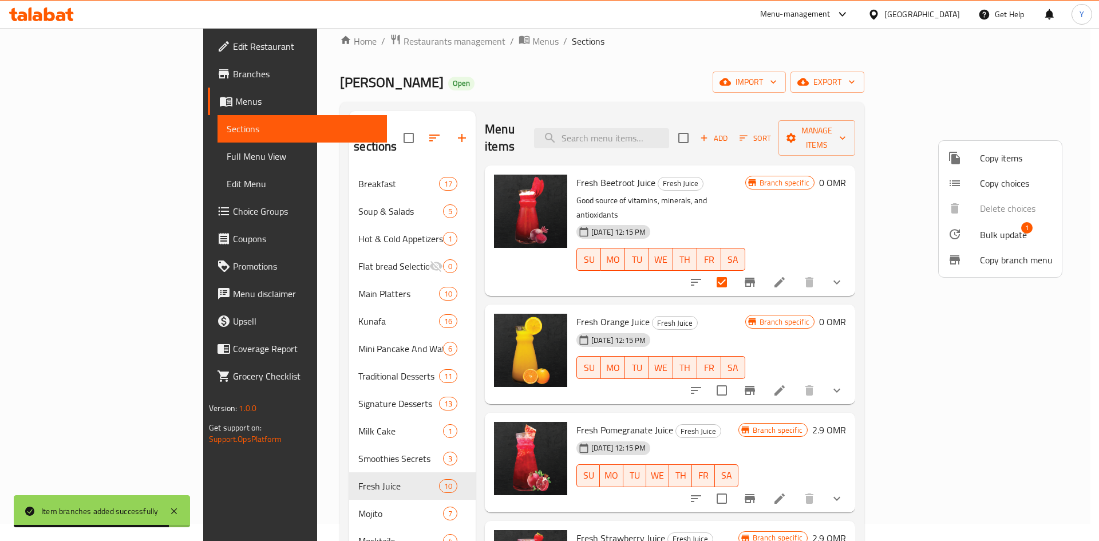
click at [984, 238] on span "Bulk update" at bounding box center [1003, 235] width 47 height 14
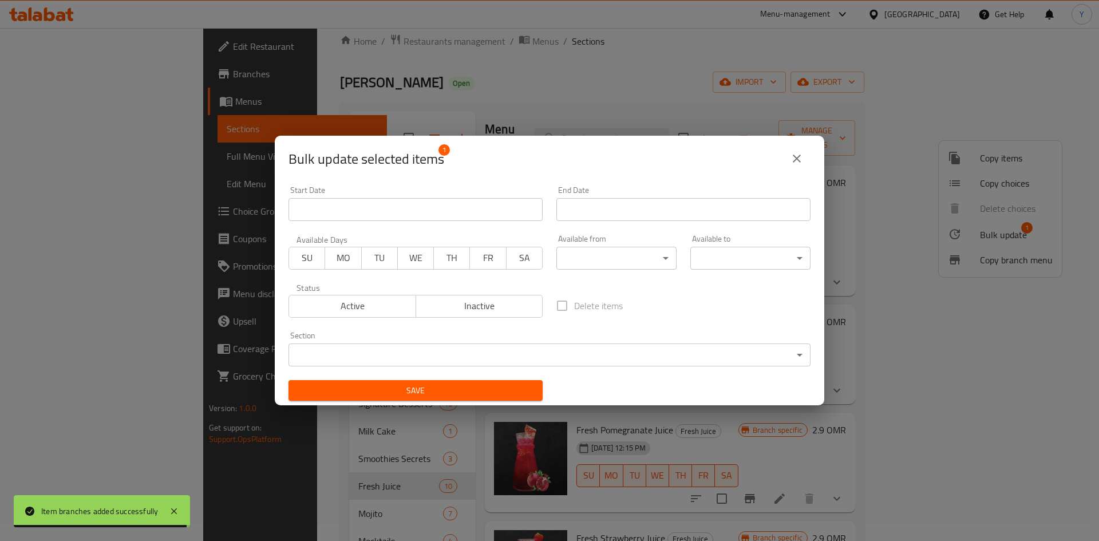
click at [459, 301] on span "Inactive" at bounding box center [480, 306] width 118 height 17
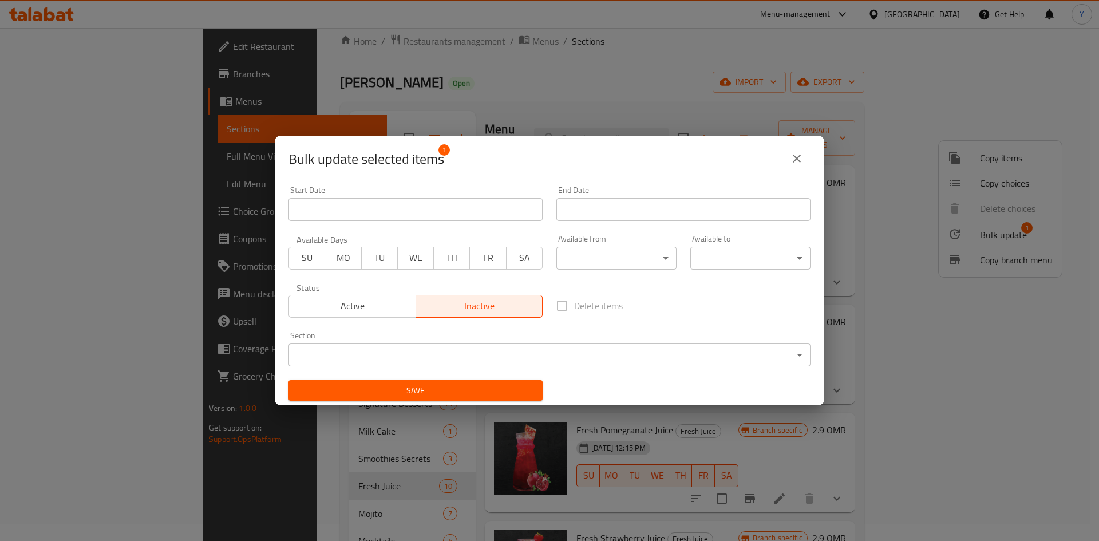
drag, startPoint x: 439, startPoint y: 388, endPoint x: 464, endPoint y: 408, distance: 32.2
click at [439, 388] on span "Save" at bounding box center [416, 391] width 236 height 14
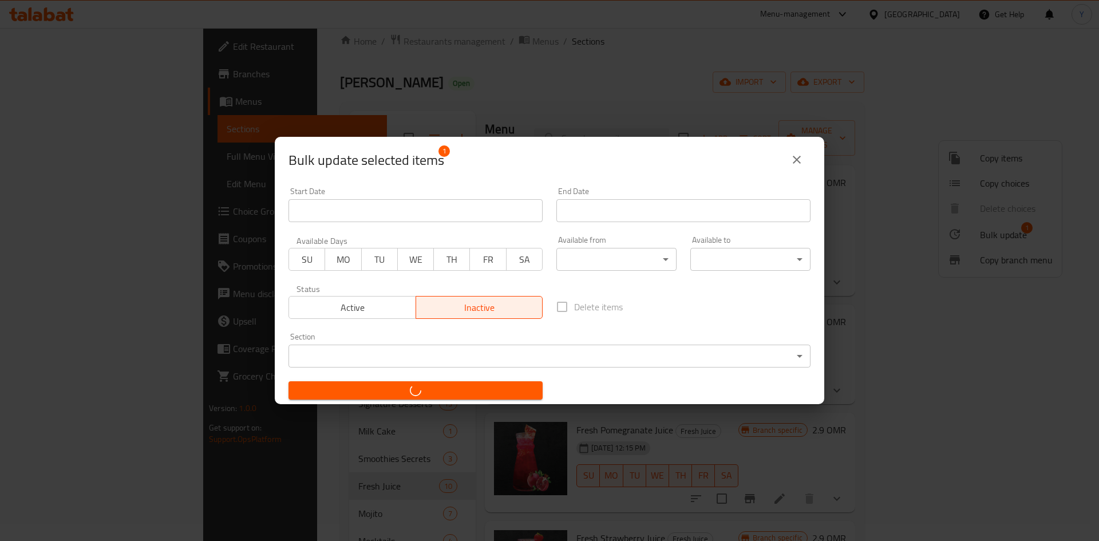
checkbox input "false"
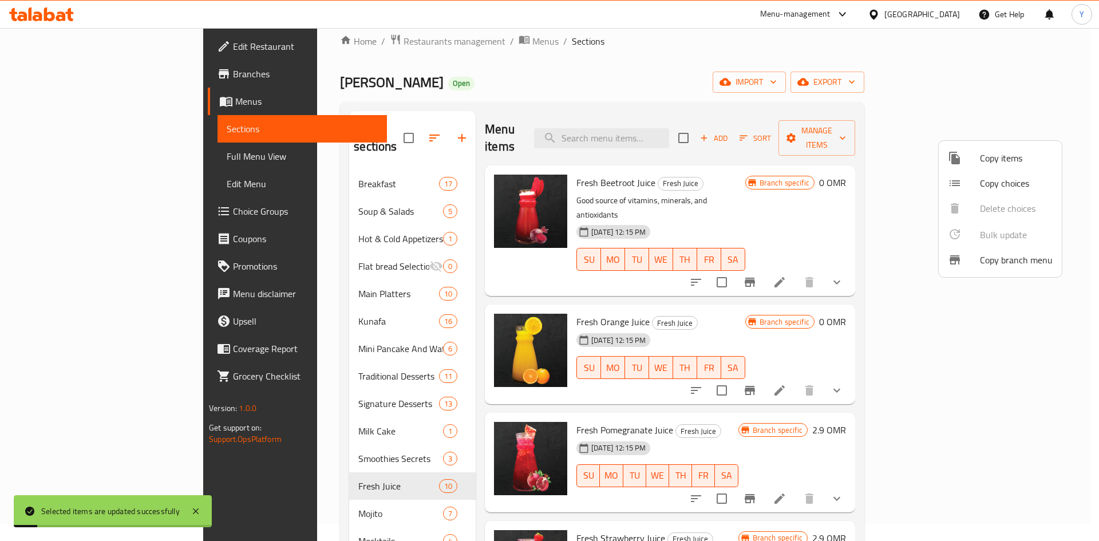
click at [831, 188] on div at bounding box center [549, 270] width 1099 height 541
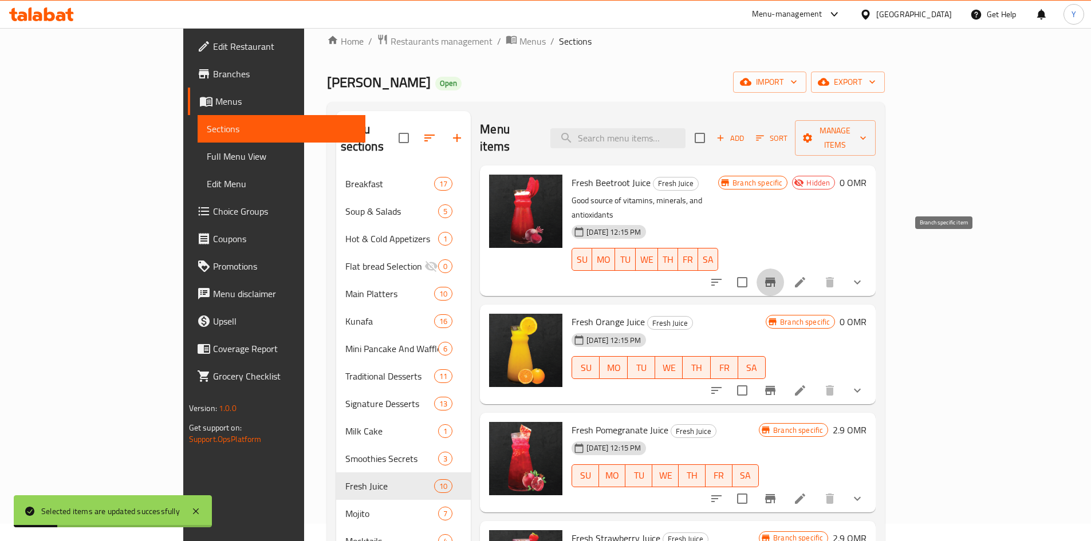
click at [784, 269] on button "Branch-specific-item" at bounding box center [769, 282] width 27 height 27
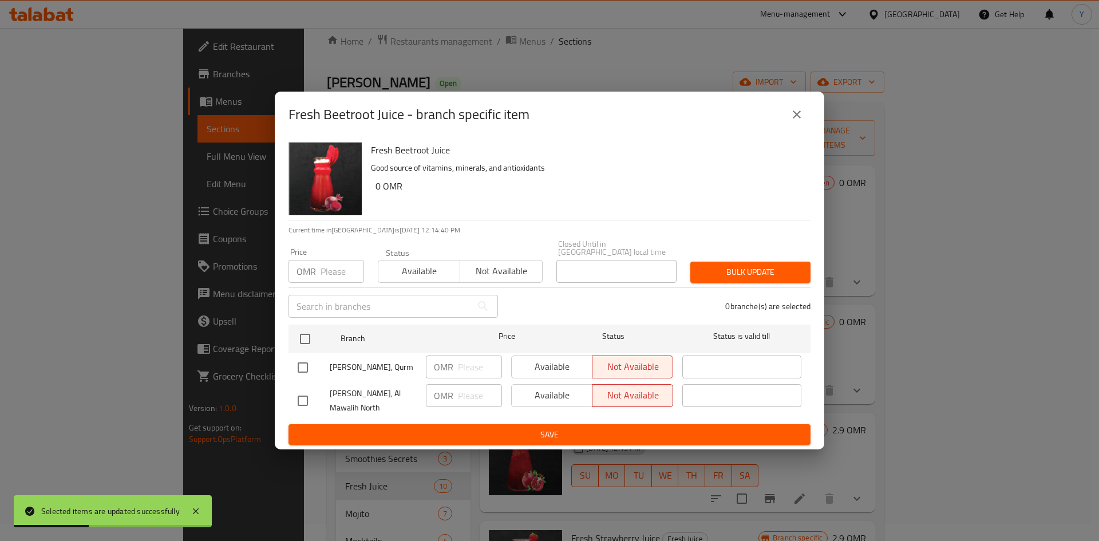
drag, startPoint x: 798, startPoint y: 119, endPoint x: 826, endPoint y: 197, distance: 83.0
click at [798, 120] on icon "close" at bounding box center [797, 115] width 14 height 14
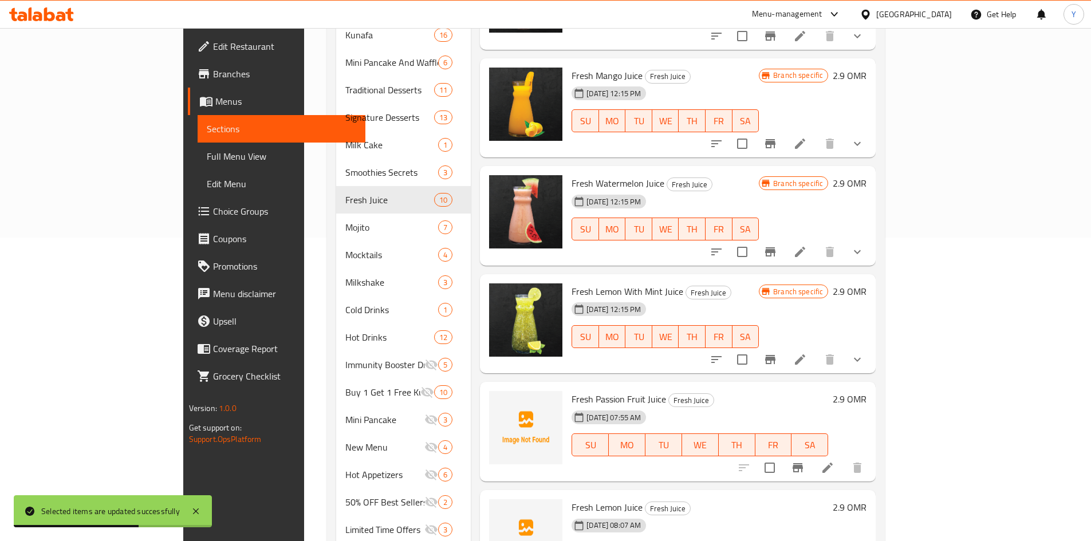
scroll to position [353, 0]
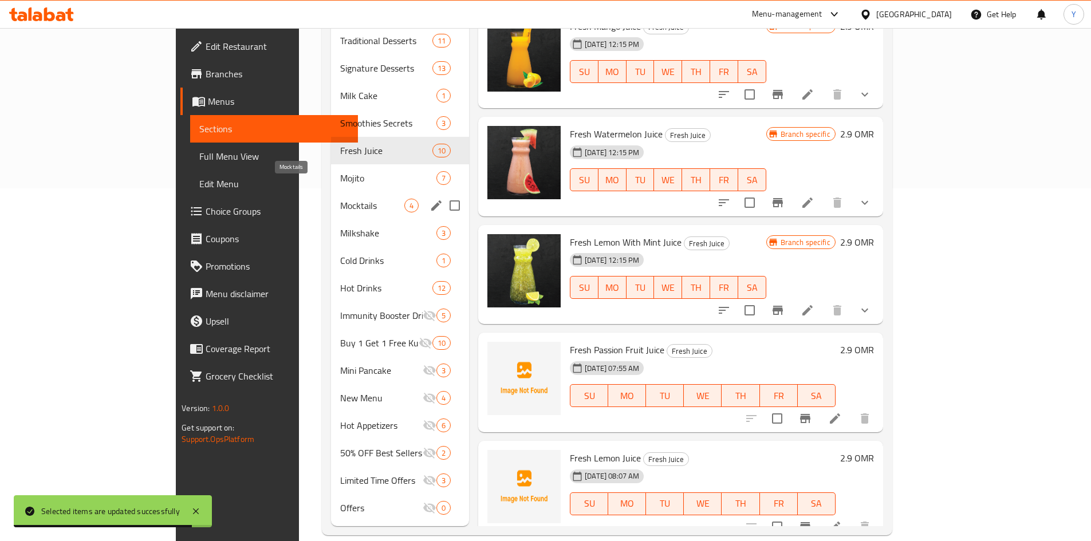
click at [340, 199] on span "Mocktails" at bounding box center [372, 206] width 64 height 14
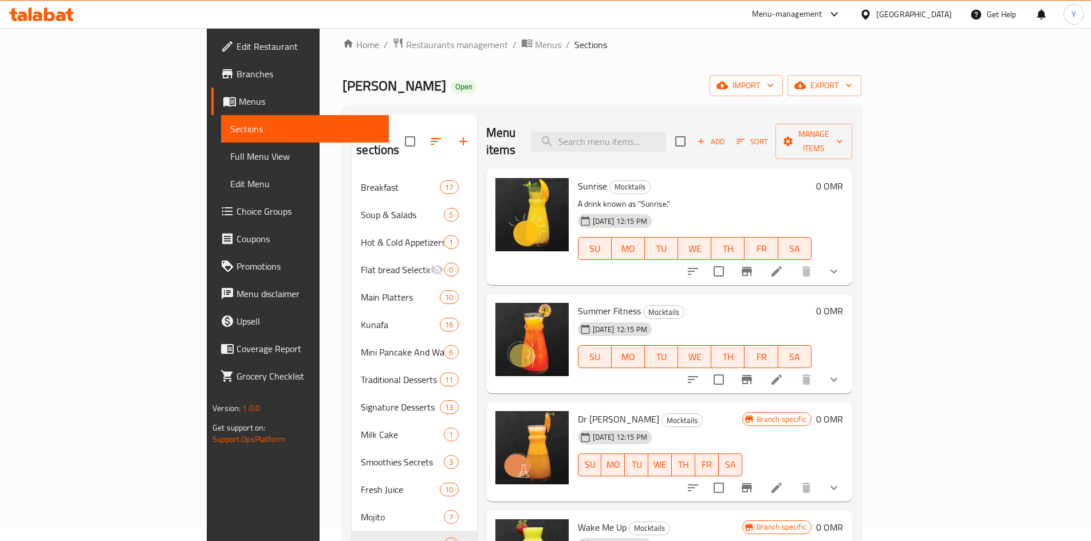
scroll to position [9, 0]
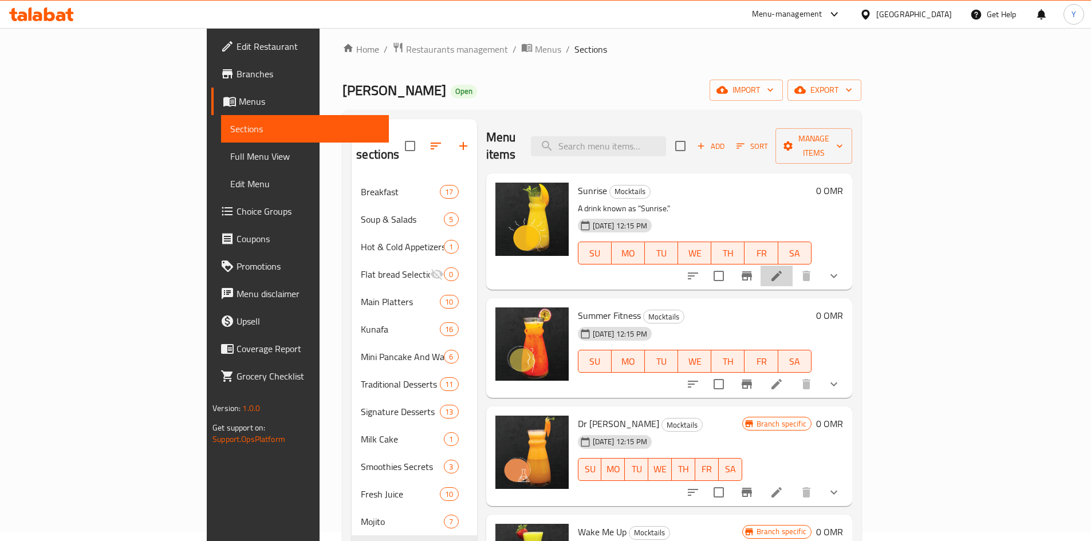
click at [792, 268] on li at bounding box center [776, 276] width 32 height 21
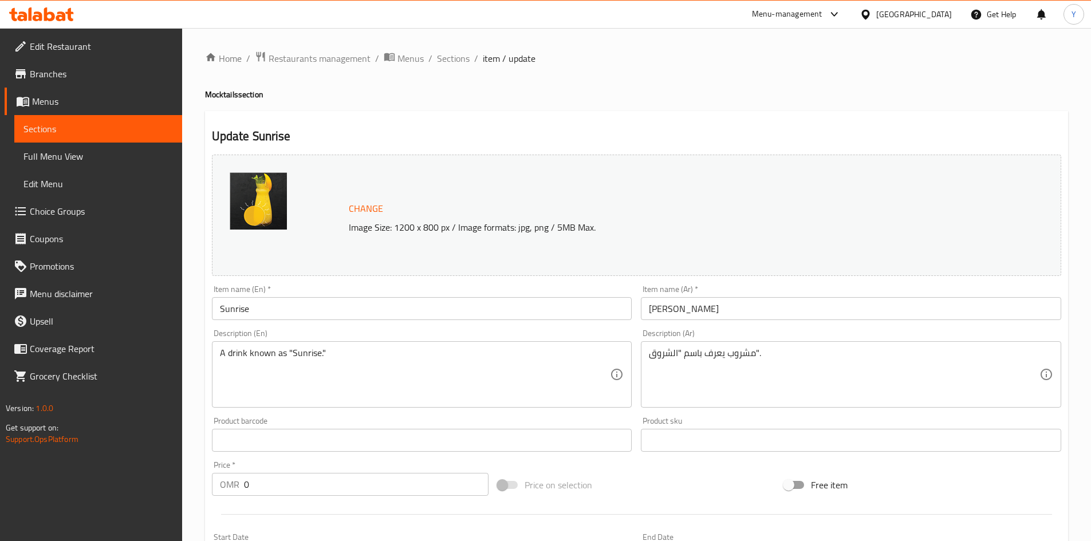
drag, startPoint x: 445, startPoint y: 55, endPoint x: 453, endPoint y: 114, distance: 59.4
click at [445, 55] on span "Sections" at bounding box center [453, 59] width 33 height 14
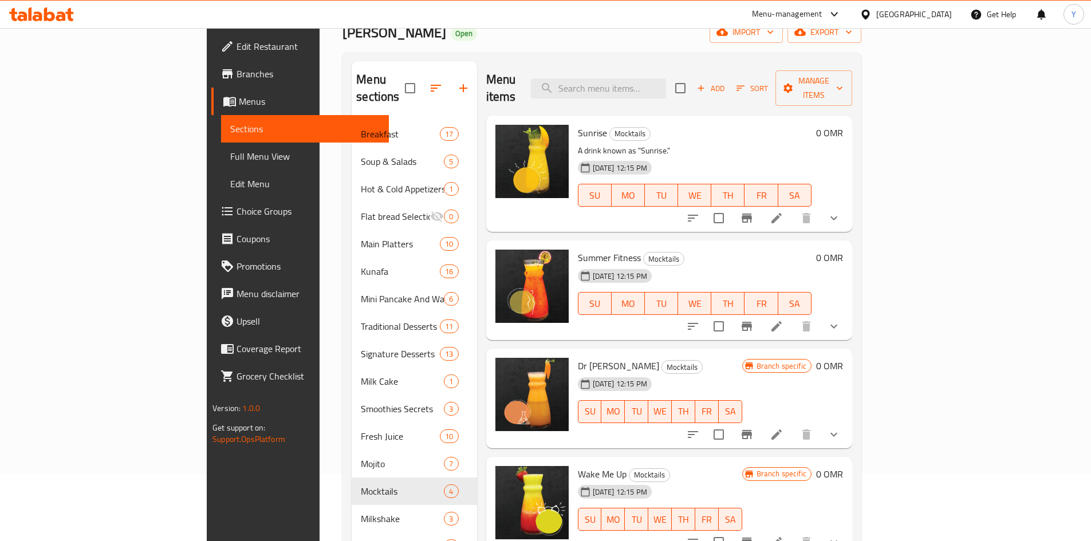
scroll to position [172, 0]
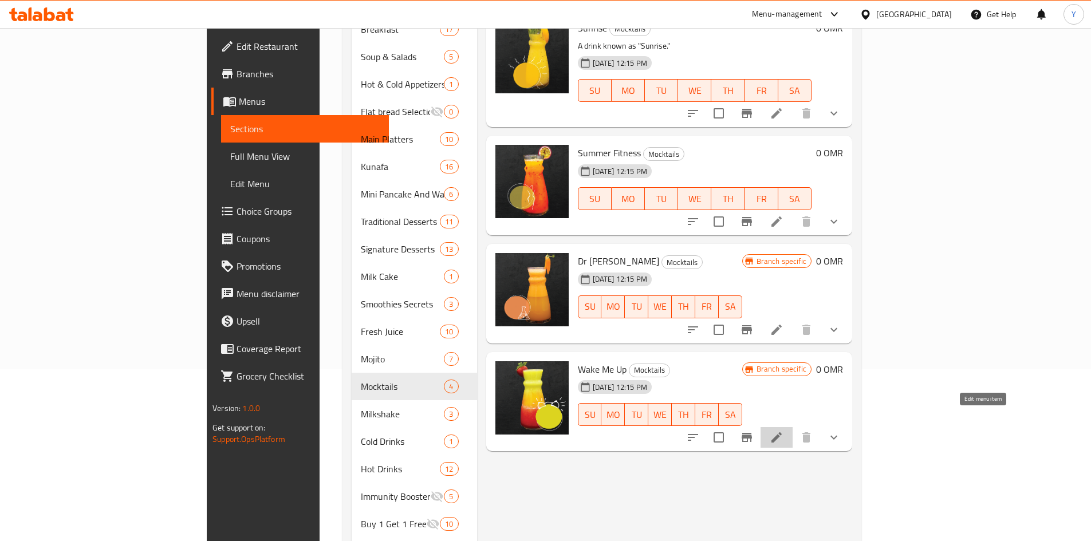
click at [783, 431] on icon at bounding box center [776, 438] width 14 height 14
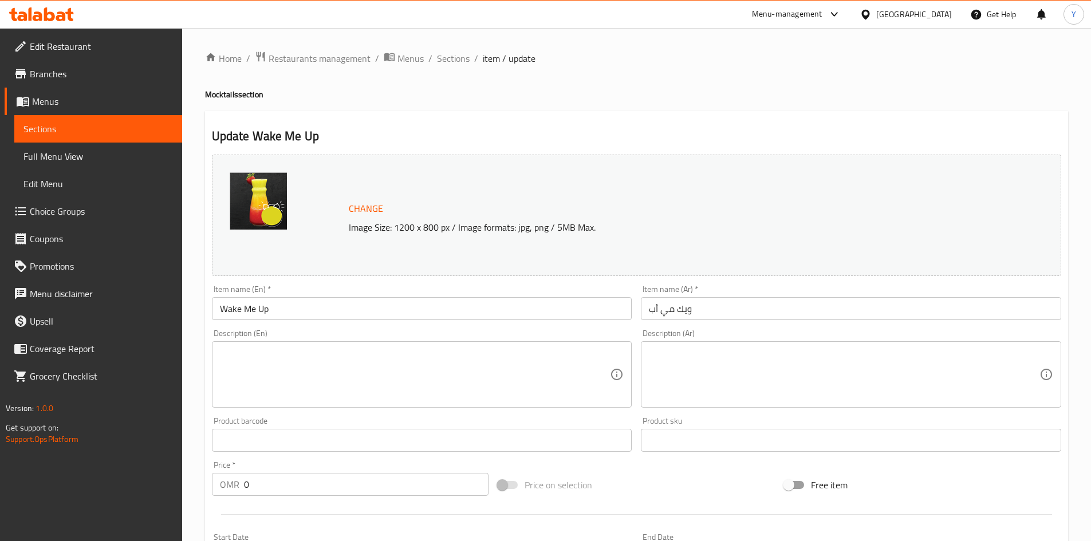
click at [353, 311] on input "Wake Me Up" at bounding box center [422, 308] width 420 height 23
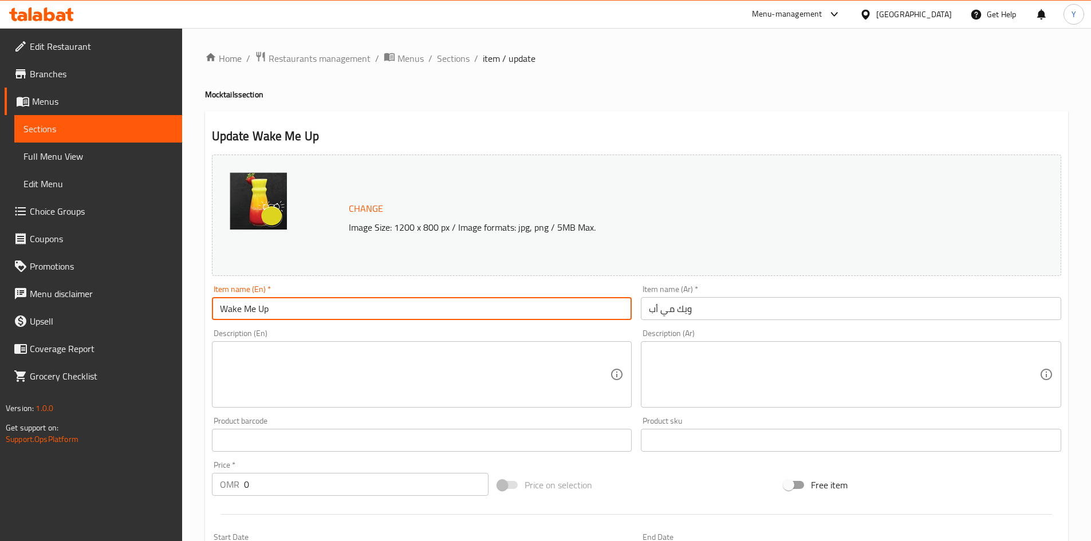
click at [353, 311] on input "Wake Me Up" at bounding box center [422, 308] width 420 height 23
click at [453, 55] on span "Sections" at bounding box center [453, 59] width 33 height 14
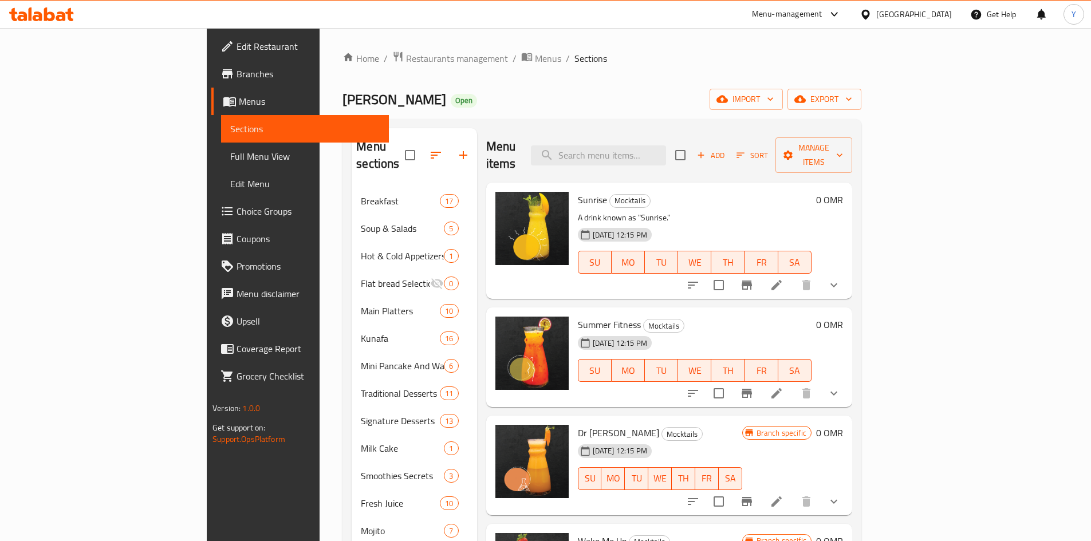
click at [578, 316] on span "Summer Fitness" at bounding box center [609, 324] width 63 height 17
copy h6 "Summer Fitness"
click at [578, 191] on span "Sunrise" at bounding box center [592, 199] width 29 height 17
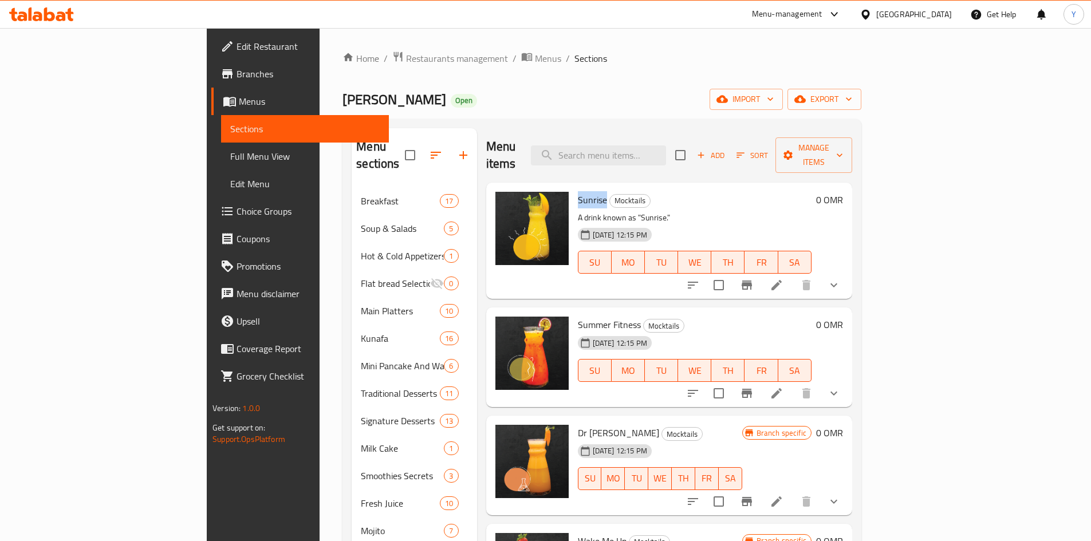
drag, startPoint x: 536, startPoint y: 179, endPoint x: 542, endPoint y: 181, distance: 6.2
click at [578, 191] on span "Sunrise" at bounding box center [592, 199] width 29 height 17
copy span "Sunrise"
click at [537, 96] on div "Kunafat Jadoo Open import export" at bounding box center [601, 99] width 519 height 21
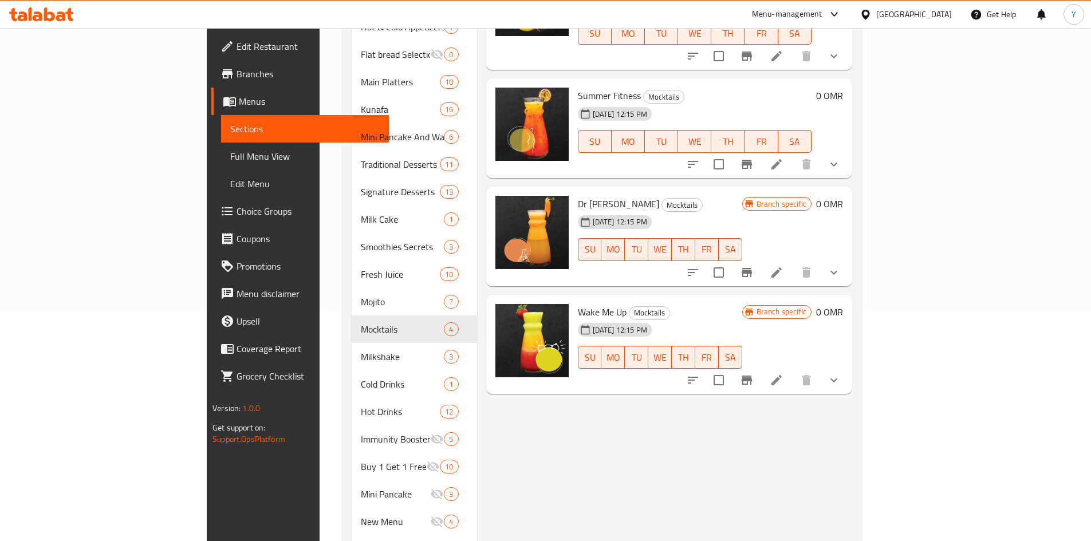
scroll to position [57, 0]
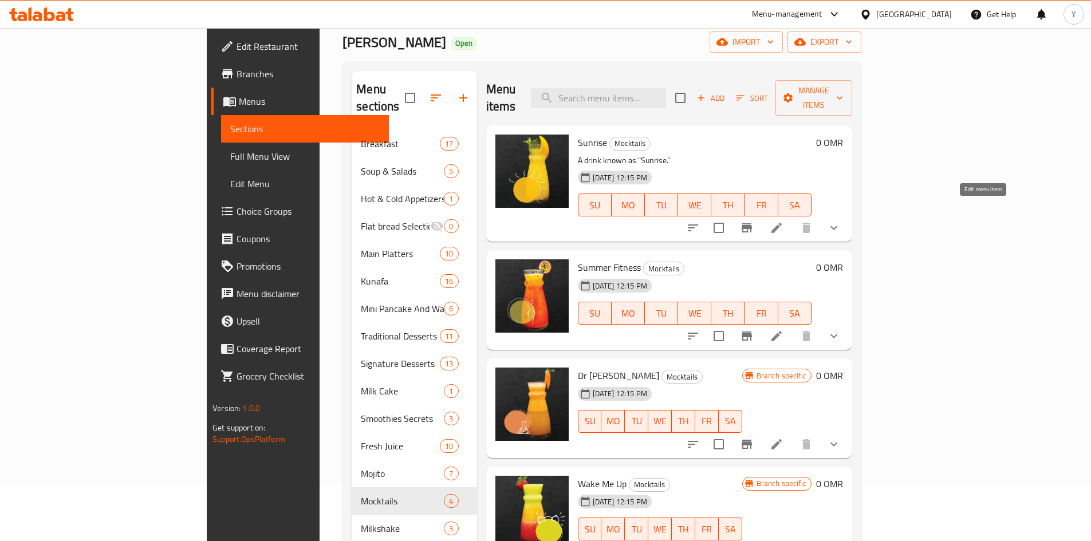
click at [781, 223] on icon at bounding box center [776, 228] width 10 height 10
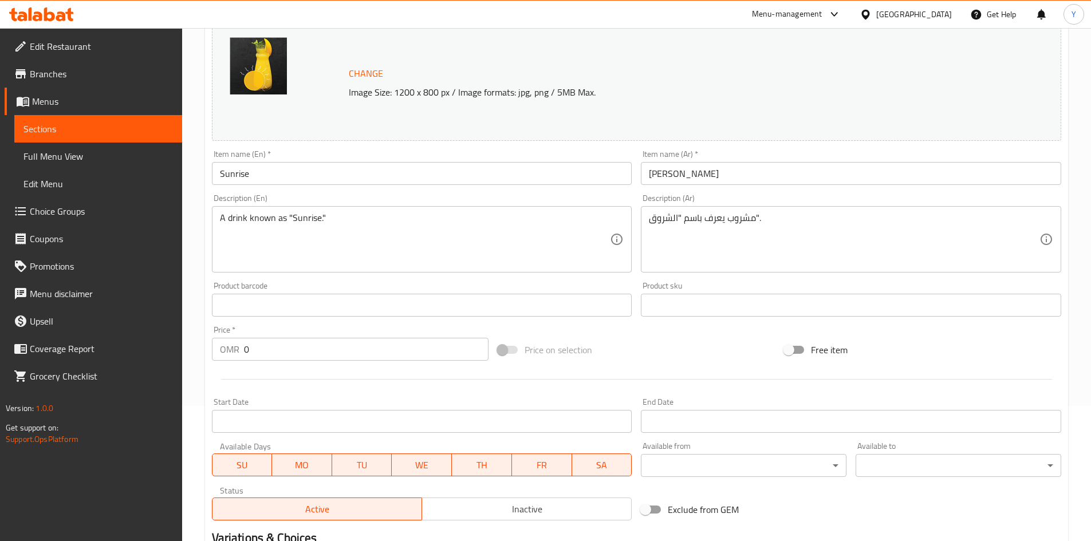
scroll to position [170, 0]
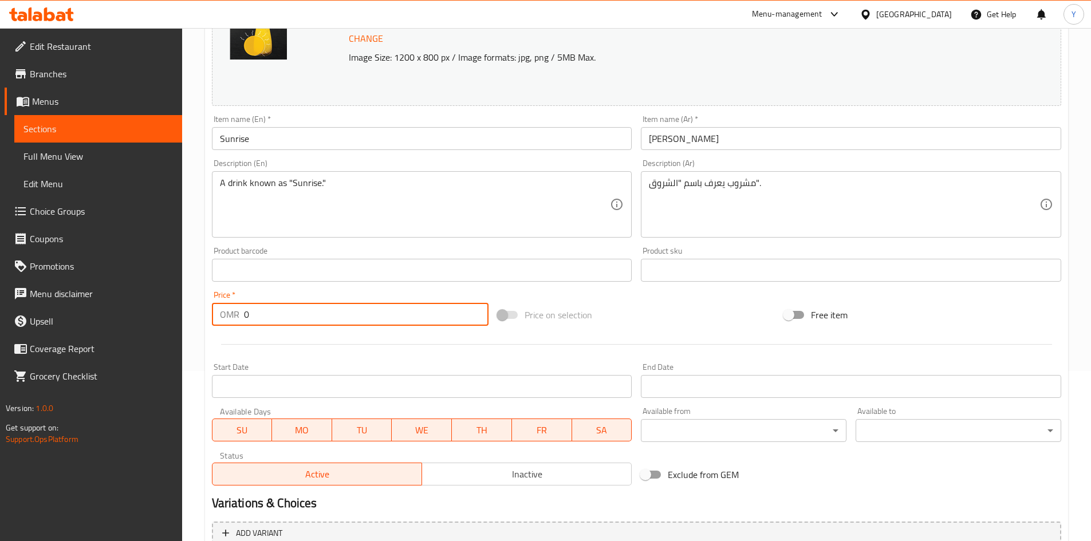
drag, startPoint x: 294, startPoint y: 318, endPoint x: 90, endPoint y: 310, distance: 203.4
click at [90, 311] on div "Edit Restaurant Branches Menus Sections Full Menu View Edit Menu Choice Groups …" at bounding box center [545, 257] width 1091 height 798
type input "3.200"
click at [415, 132] on input "Sunrise" at bounding box center [422, 138] width 420 height 23
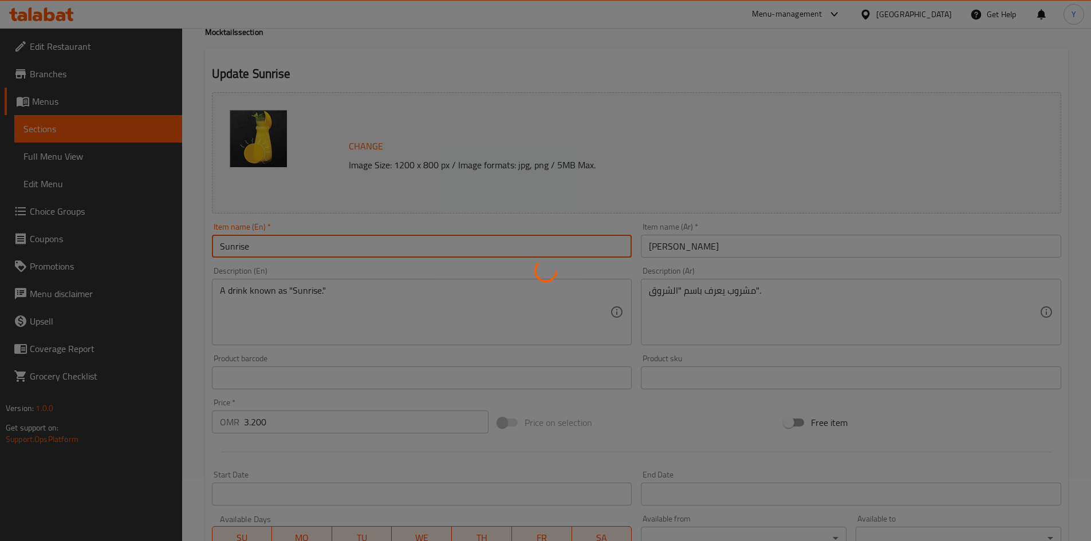
scroll to position [0, 0]
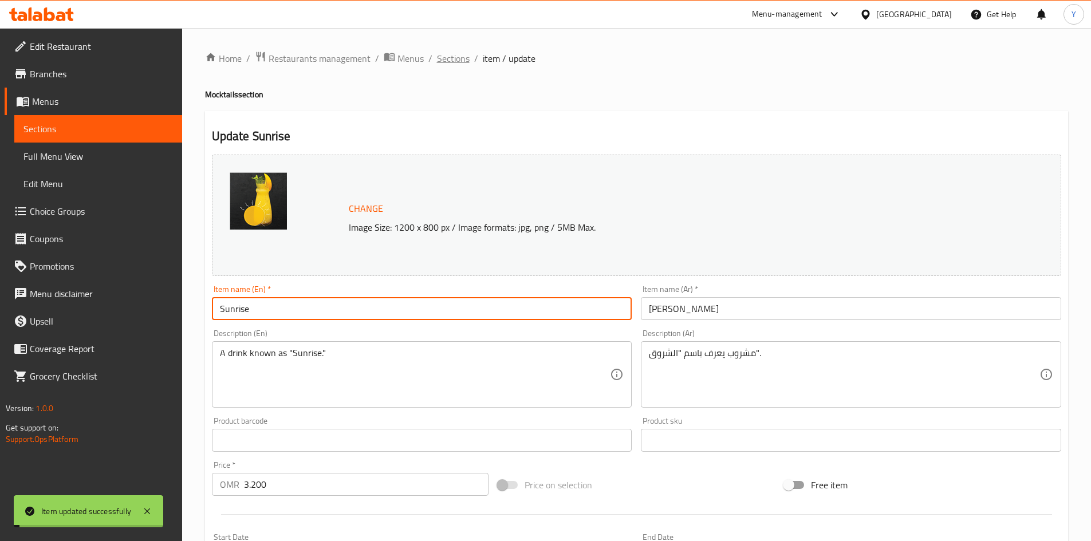
click at [444, 62] on span "Sections" at bounding box center [453, 59] width 33 height 14
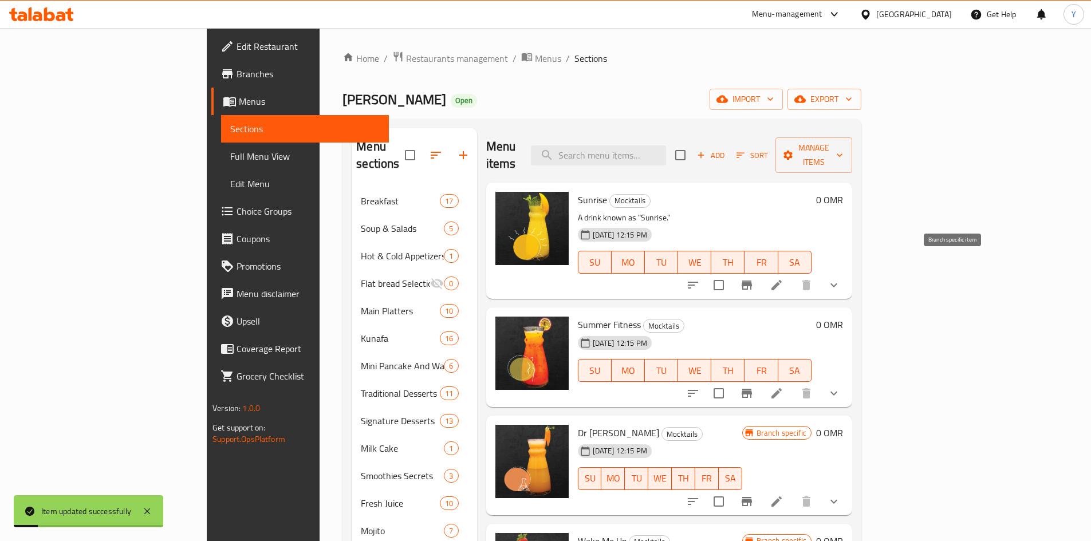
click at [752, 281] on icon "Branch-specific-item" at bounding box center [746, 285] width 10 height 9
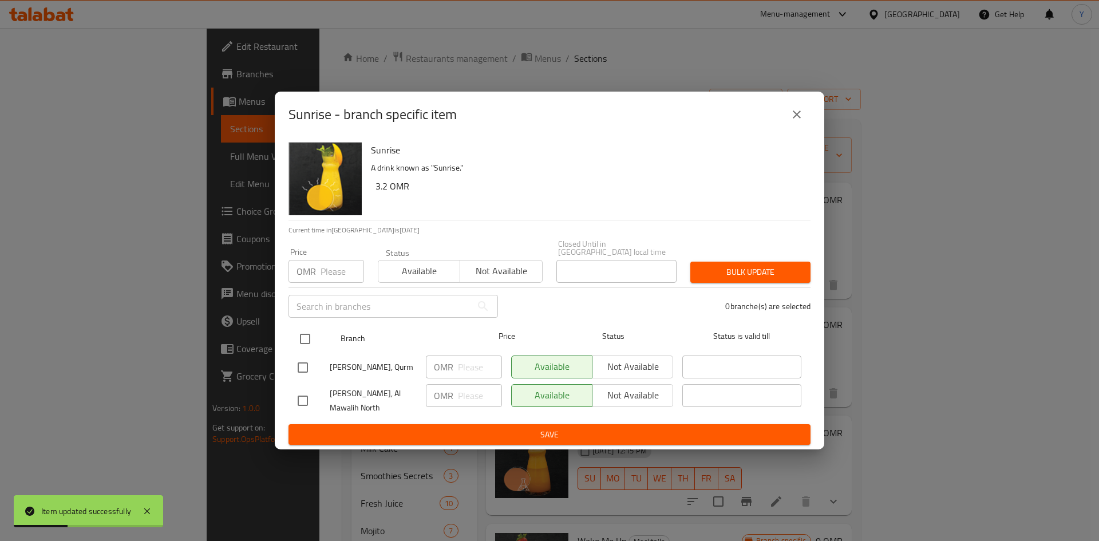
click at [310, 338] on input "checkbox" at bounding box center [305, 339] width 24 height 24
checkbox input "true"
click at [323, 268] on input "number" at bounding box center [343, 271] width 44 height 23
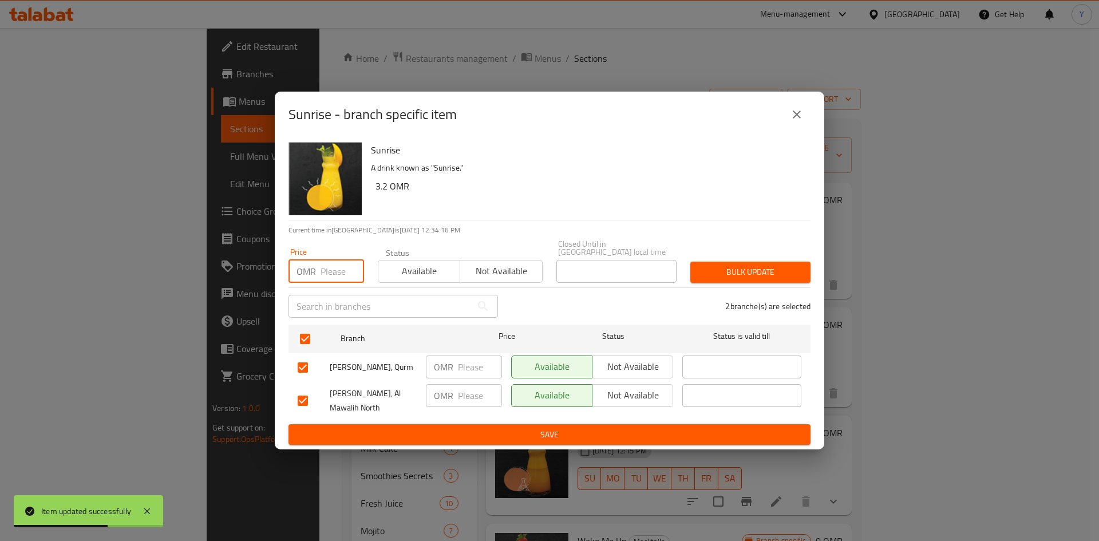
click at [386, 190] on h6 "3.2 OMR" at bounding box center [589, 186] width 426 height 16
click at [384, 192] on h6 "3.2 OMR" at bounding box center [589, 186] width 426 height 16
copy h6 "3.2"
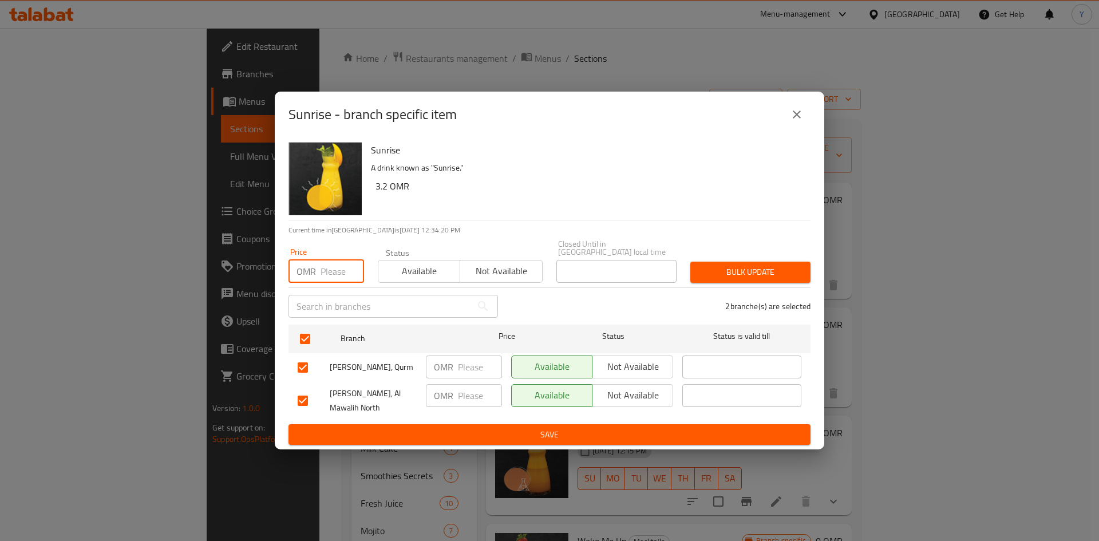
paste input "3.2"
type input "3.2"
click at [708, 269] on span "Bulk update" at bounding box center [751, 272] width 102 height 14
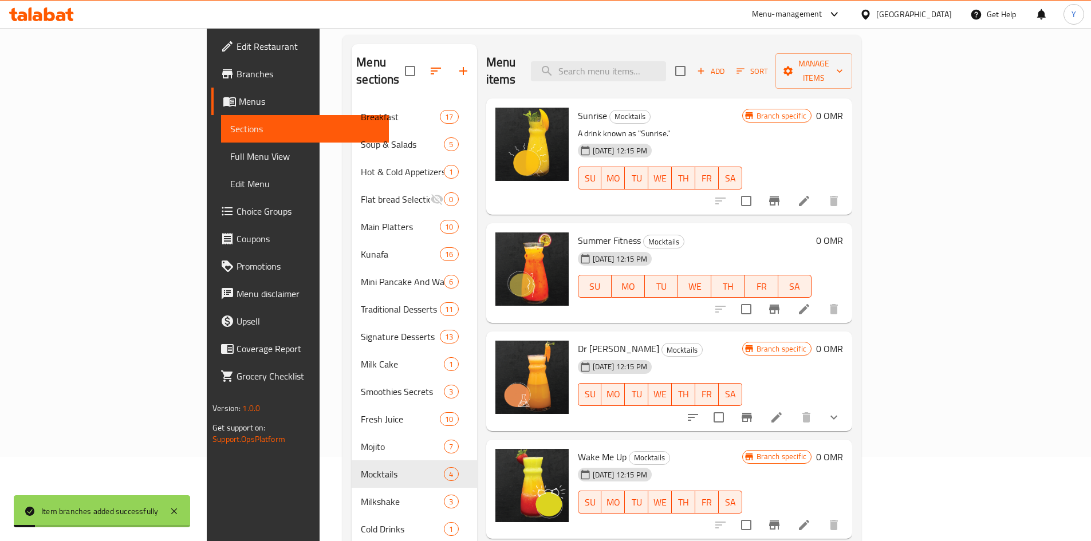
scroll to position [172, 0]
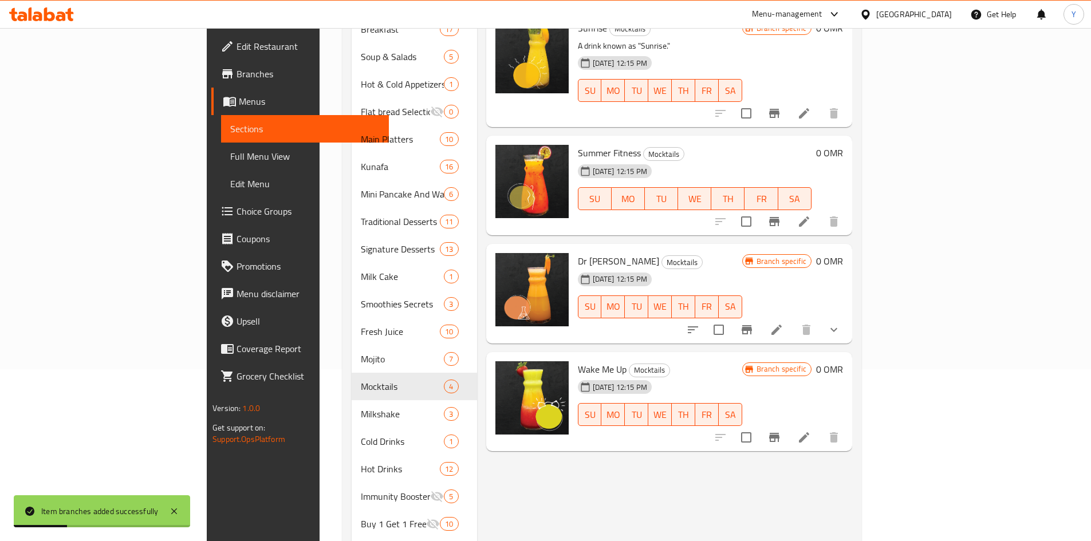
click at [843, 145] on h6 "0 OMR" at bounding box center [829, 153] width 27 height 16
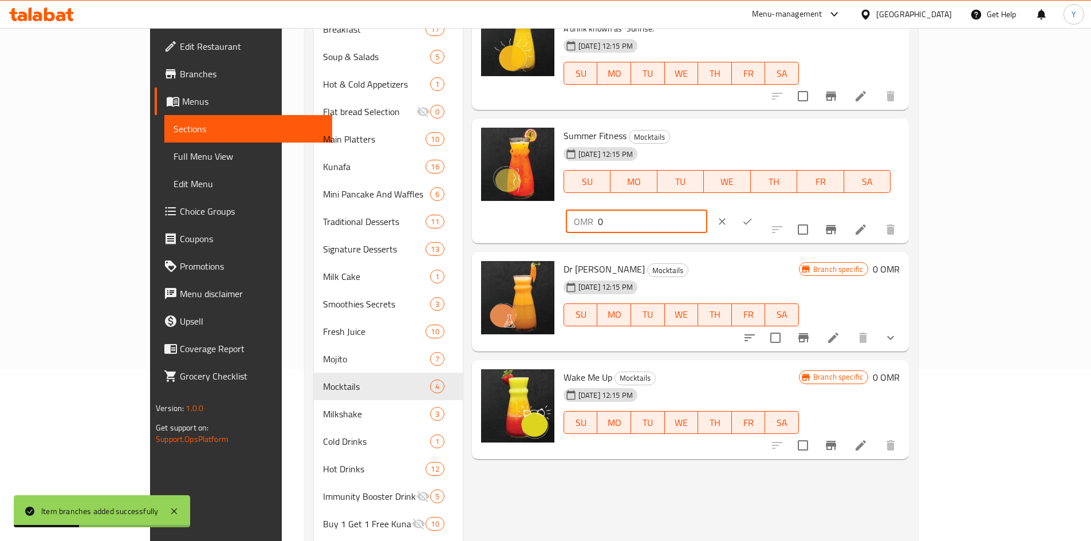
drag, startPoint x: 908, startPoint y: 142, endPoint x: 883, endPoint y: 140, distance: 25.3
click at [793, 136] on div "Summer Fitness Mocktails 06-07-2023 12:15 PM SU MO TU WE TH FR SA OMR 0 ​" at bounding box center [731, 181] width 345 height 116
paste input "3.2"
type input "3.2"
click at [760, 209] on button "ok" at bounding box center [747, 221] width 25 height 25
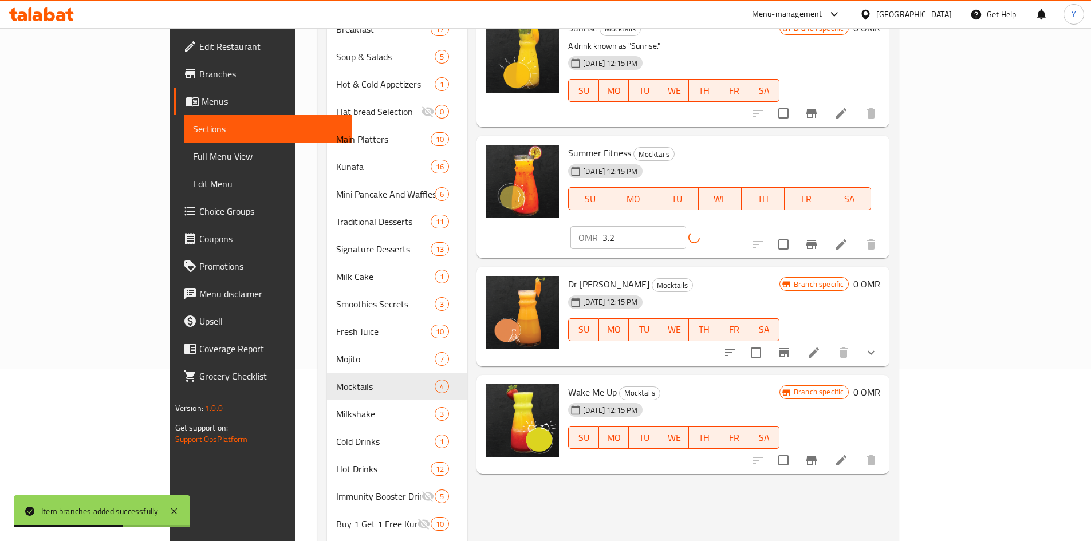
click at [818, 238] on icon "Branch-specific-item" at bounding box center [811, 245] width 14 height 14
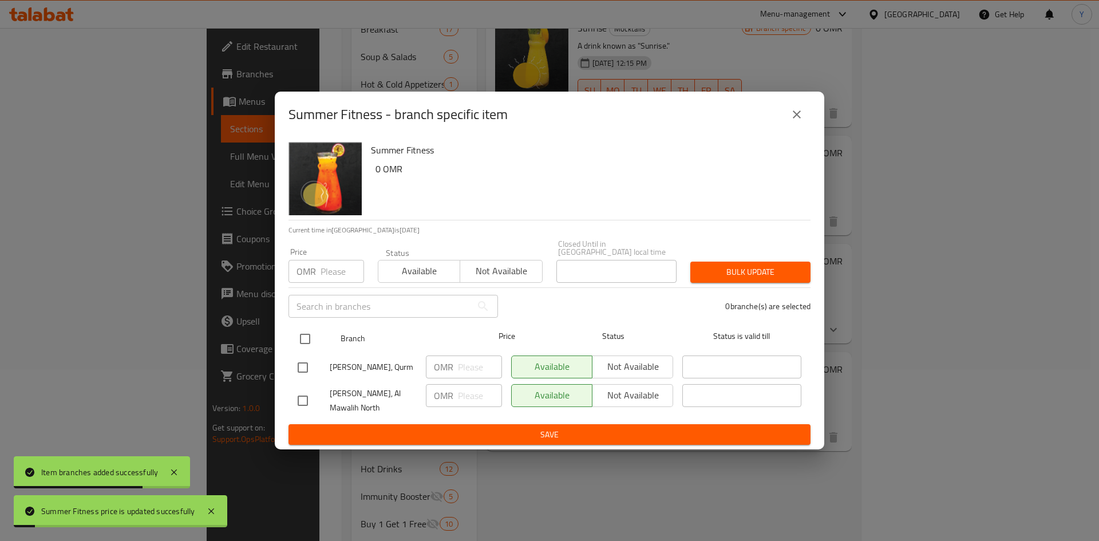
drag, startPoint x: 307, startPoint y: 335, endPoint x: 315, endPoint y: 324, distance: 13.7
click at [309, 335] on input "checkbox" at bounding box center [305, 339] width 24 height 24
checkbox input "true"
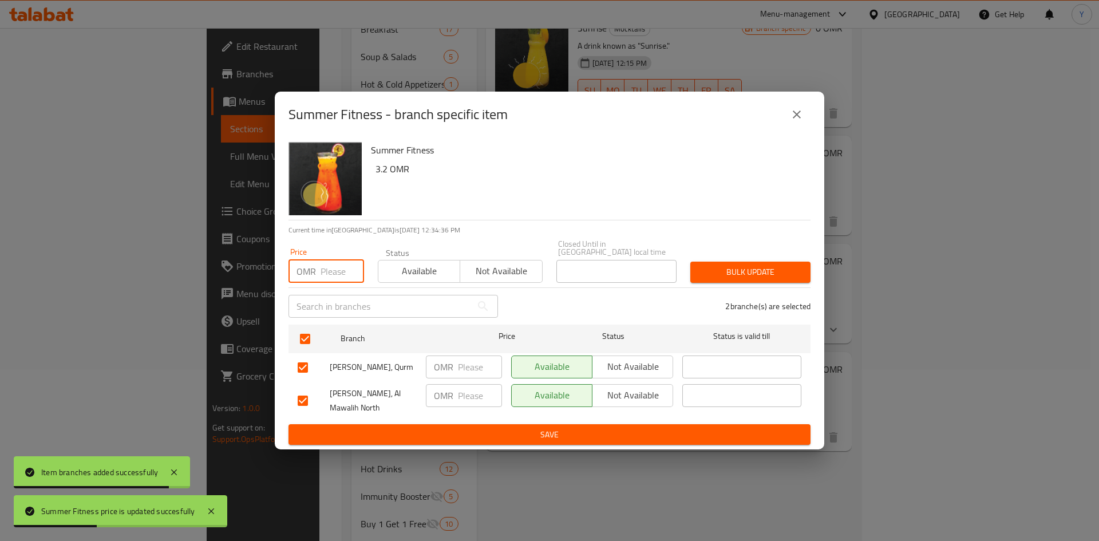
paste input "3.2"
type input "3.2"
click at [740, 248] on div "Price OMR 3.2 Price Status Available Not available Closed Until in Oman local t…" at bounding box center [550, 261] width 536 height 57
click at [728, 265] on span "Bulk update" at bounding box center [751, 272] width 102 height 14
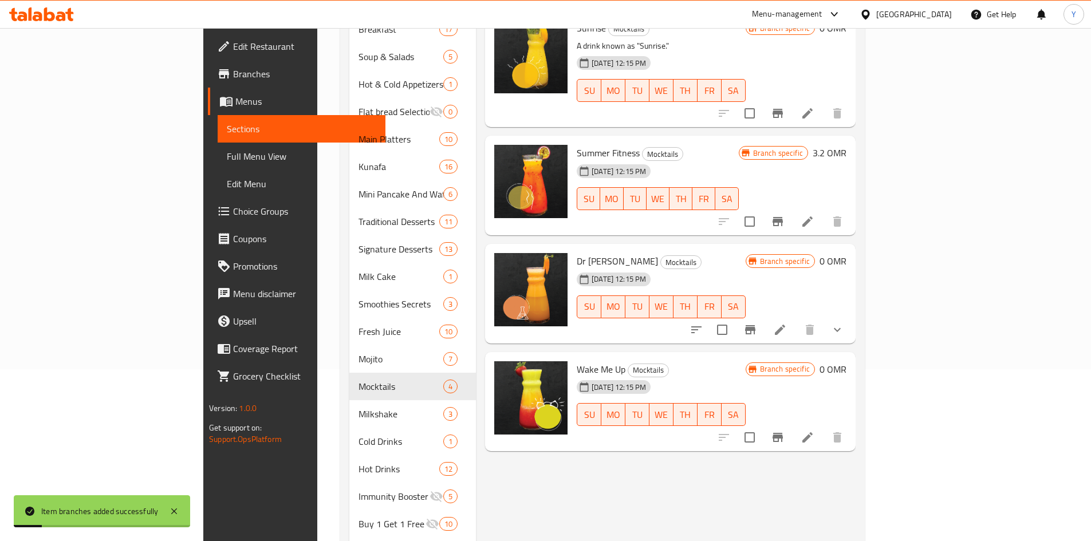
click at [846, 361] on h6 "0 OMR" at bounding box center [832, 369] width 27 height 16
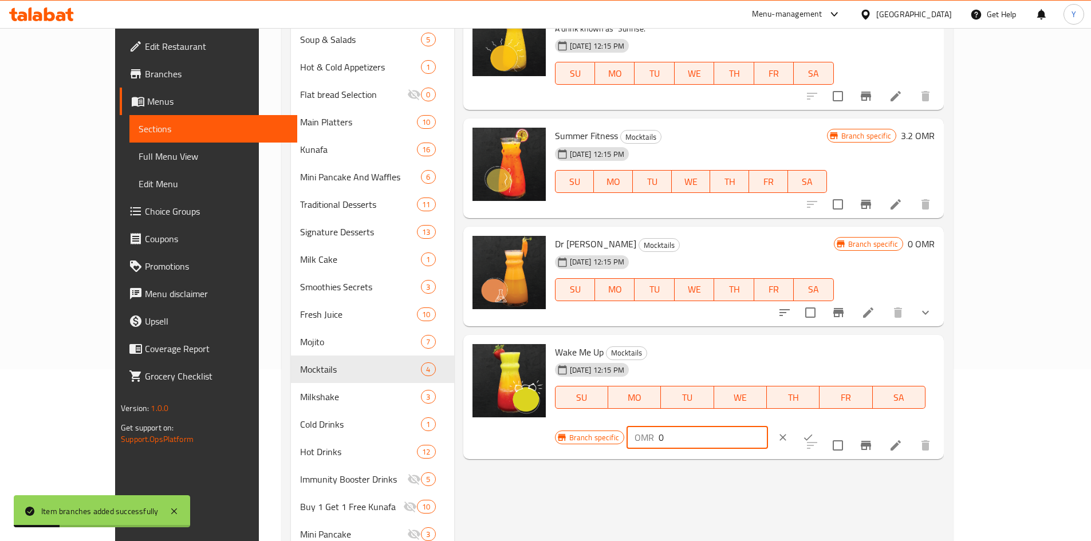
drag, startPoint x: 834, startPoint y: 356, endPoint x: 847, endPoint y: 355, distance: 13.2
click at [826, 425] on div "Branch specific OMR 0 ​" at bounding box center [697, 437] width 284 height 25
paste input "3.2"
type input "3.2"
click at [814, 432] on icon "ok" at bounding box center [807, 437] width 11 height 11
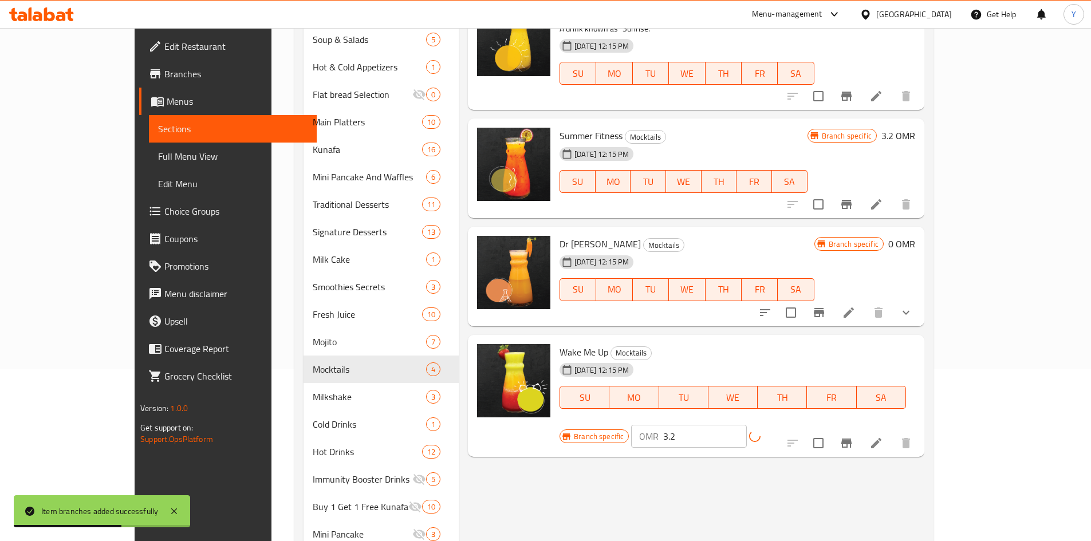
click at [851, 439] on icon "Branch-specific-item" at bounding box center [846, 443] width 10 height 9
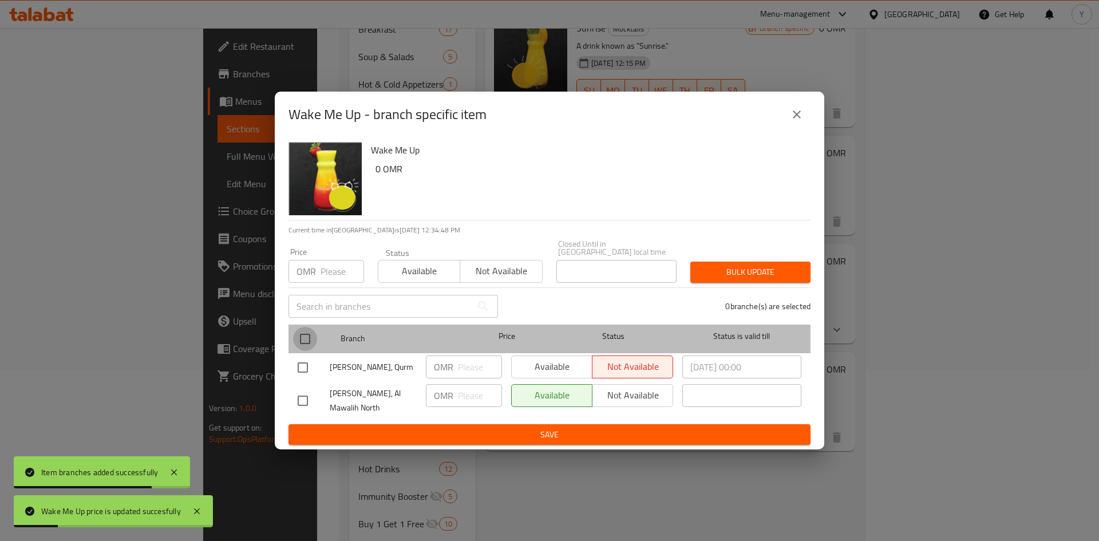
click at [301, 327] on input "checkbox" at bounding box center [305, 339] width 24 height 24
checkbox input "true"
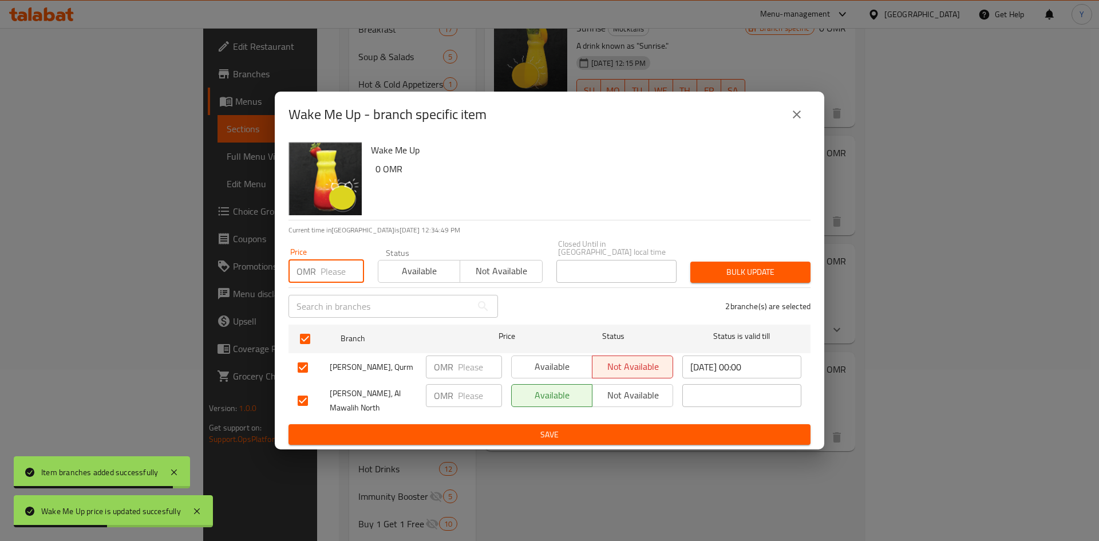
paste input "3.2"
type input "3.2"
click at [727, 262] on button "Bulk update" at bounding box center [750, 272] width 120 height 21
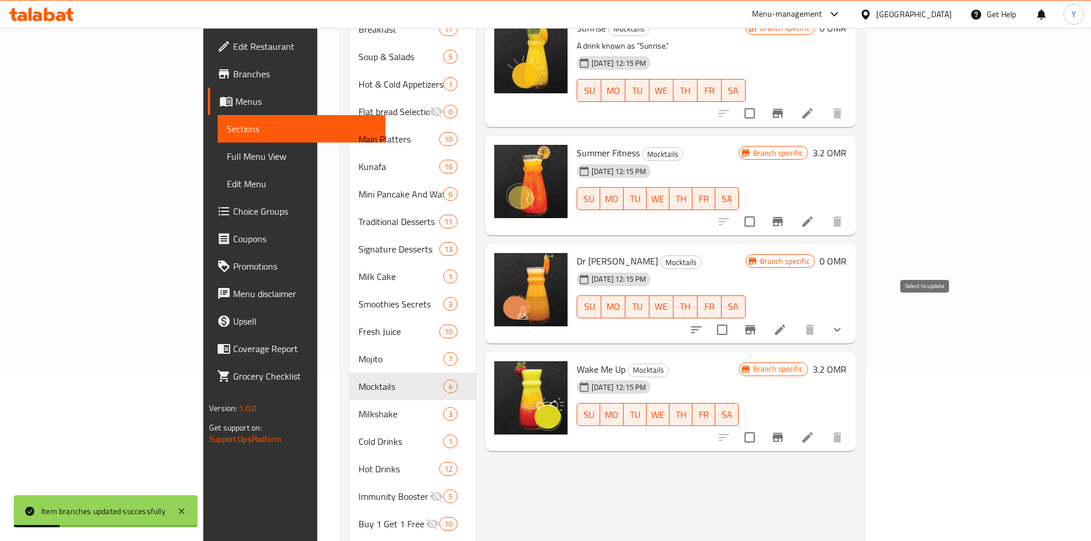
click at [734, 318] on input "checkbox" at bounding box center [722, 330] width 24 height 24
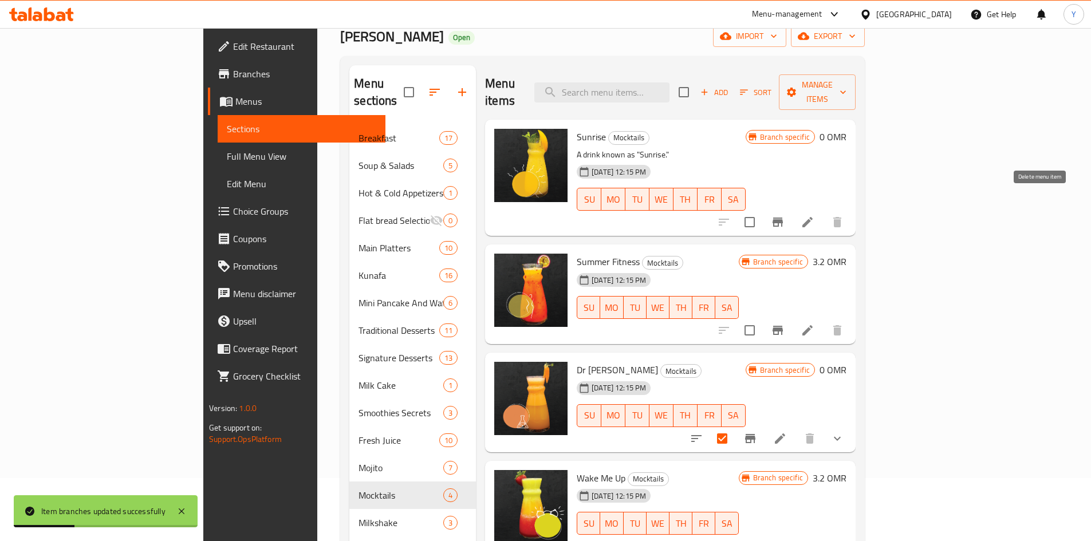
scroll to position [0, 0]
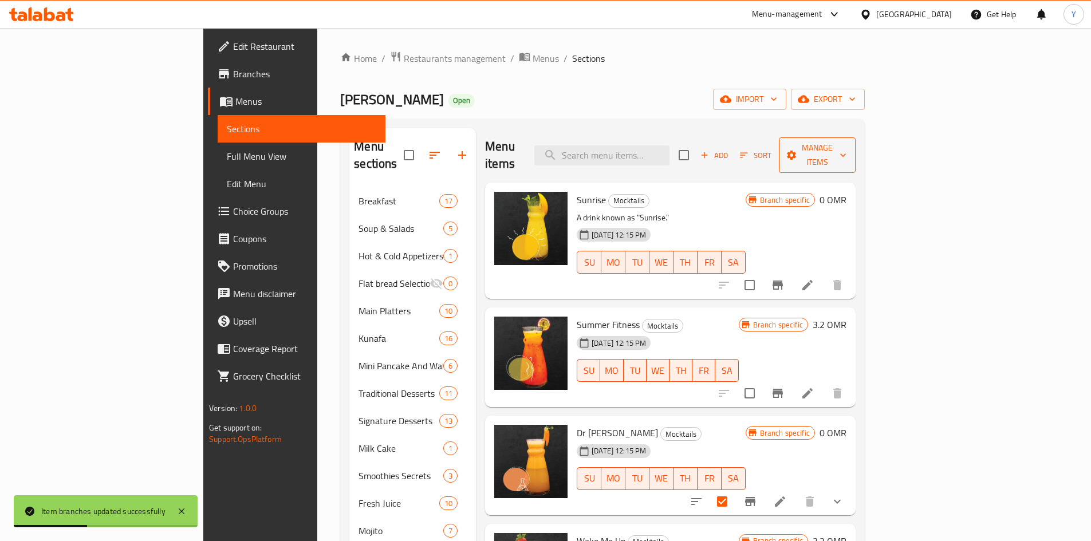
click at [846, 141] on span "Manage items" at bounding box center [817, 155] width 58 height 29
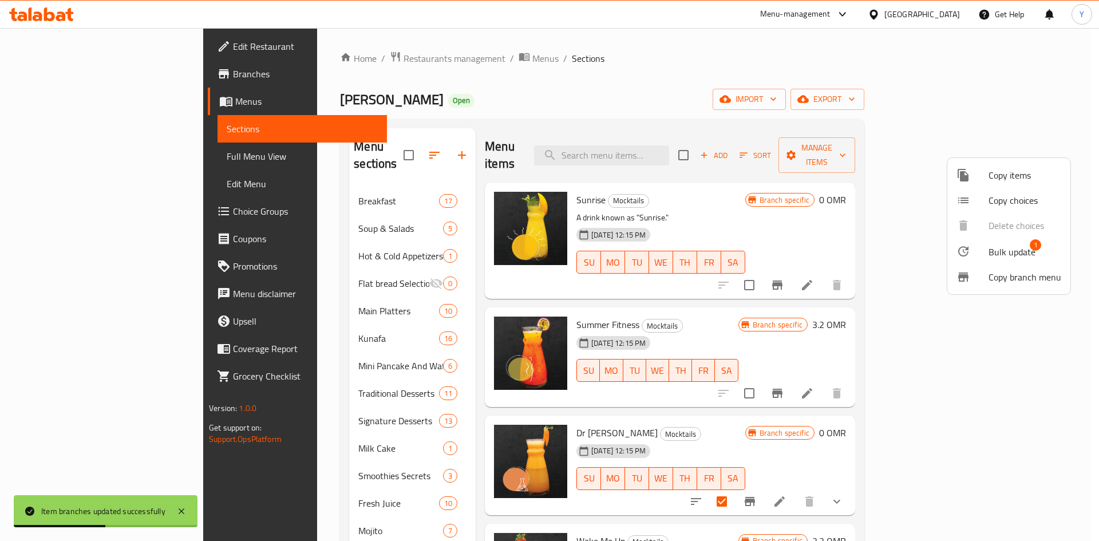
click at [977, 246] on div at bounding box center [973, 251] width 32 height 14
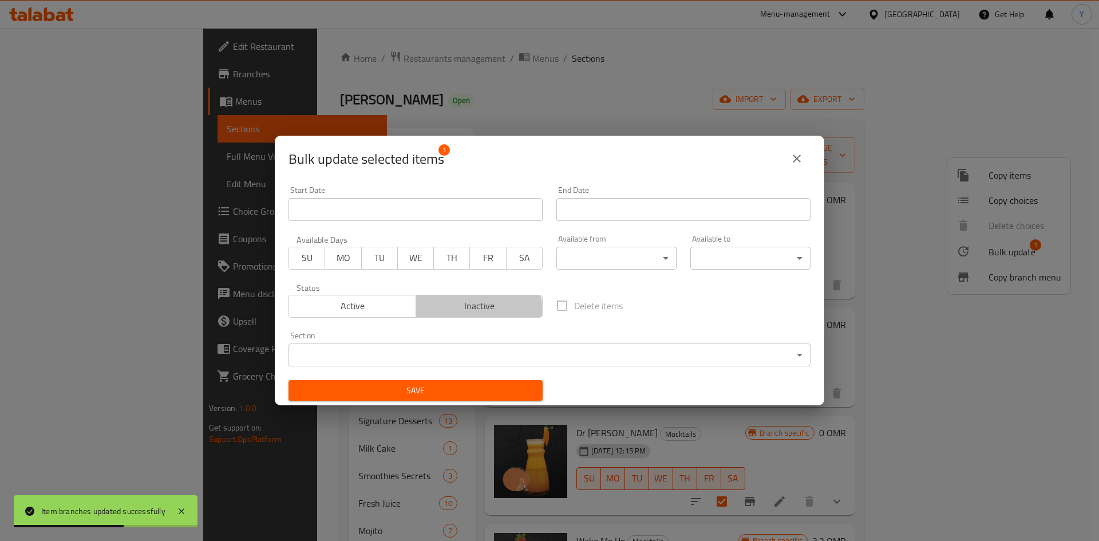
click at [470, 311] on span "Inactive" at bounding box center [480, 306] width 118 height 17
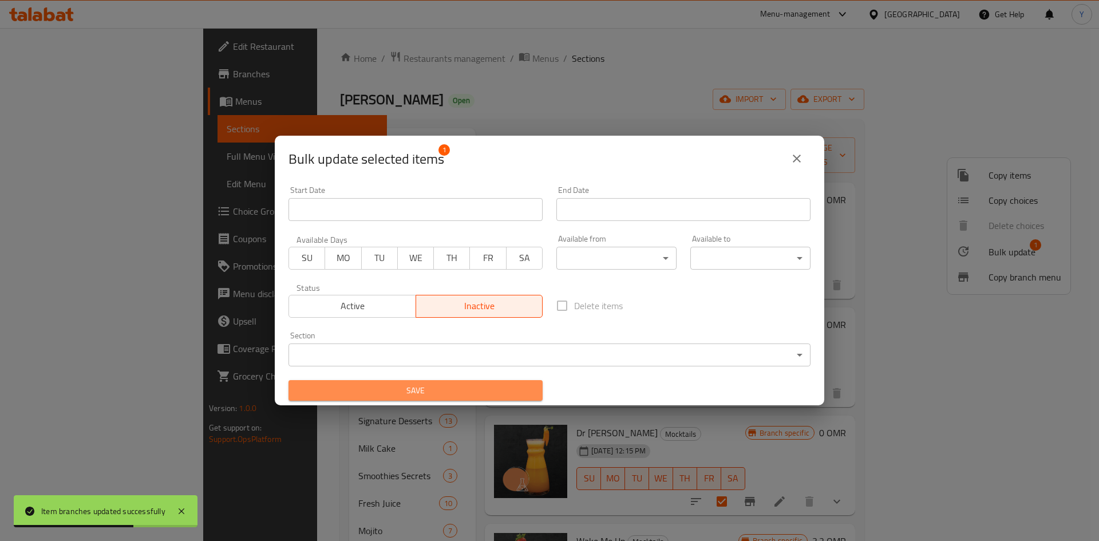
click at [463, 389] on span "Save" at bounding box center [416, 391] width 236 height 14
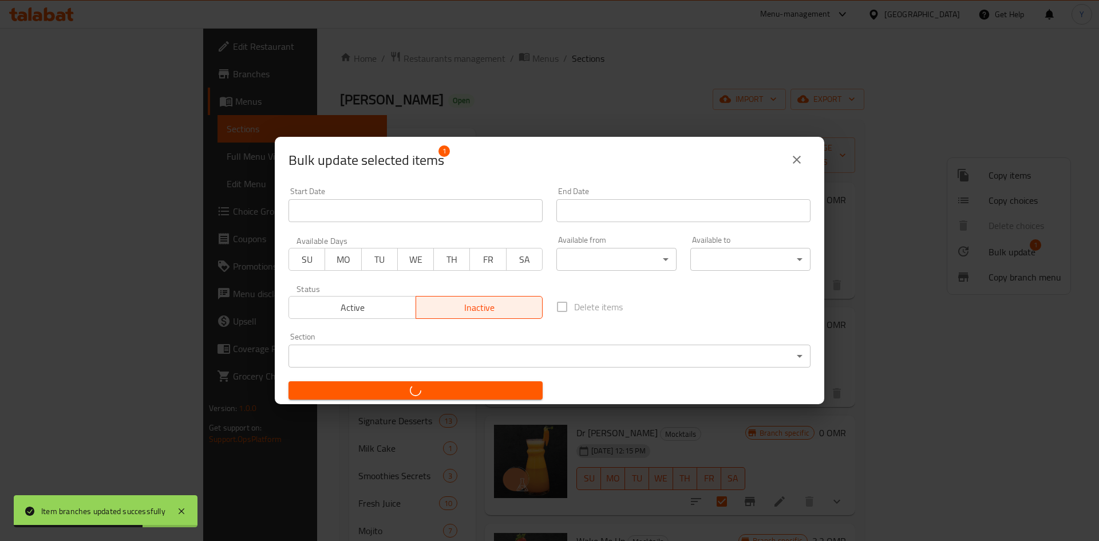
checkbox input "false"
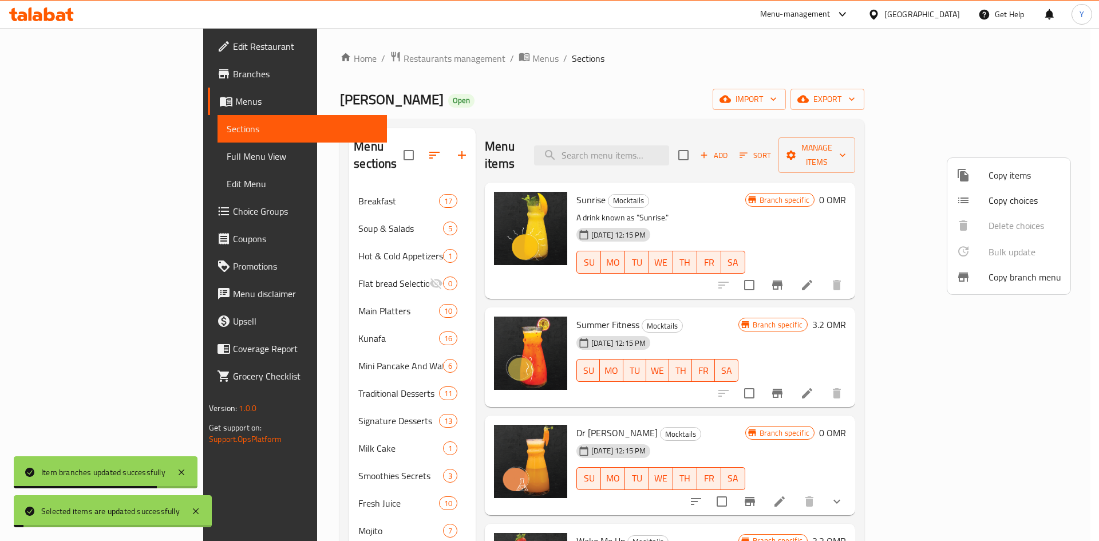
click at [687, 383] on div at bounding box center [549, 270] width 1099 height 541
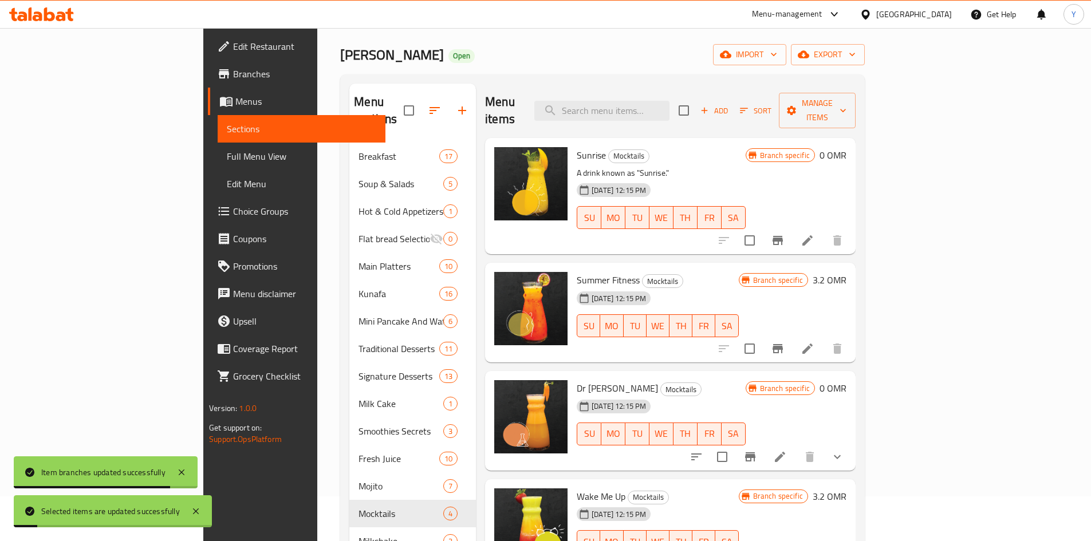
scroll to position [57, 0]
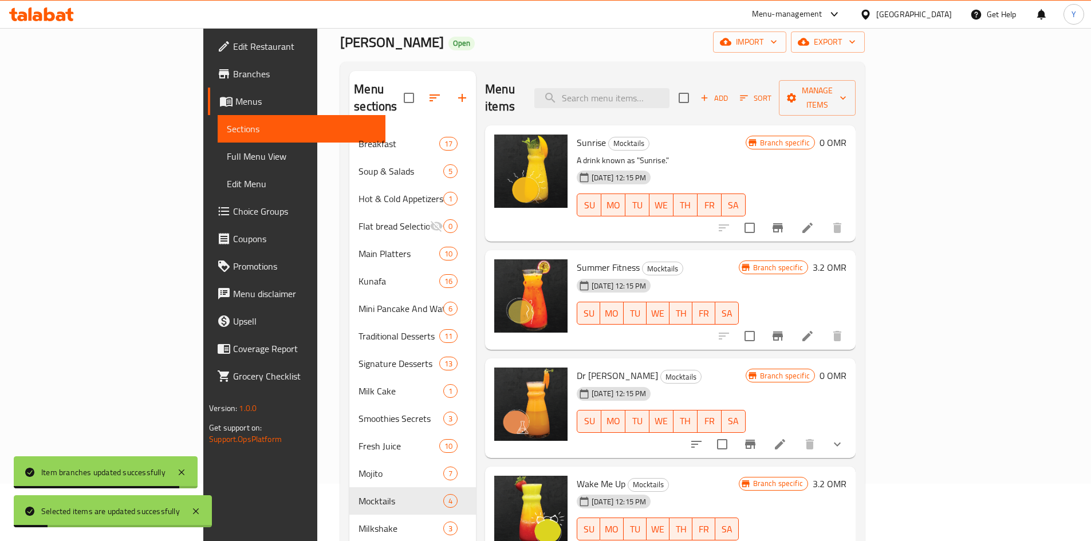
click at [755, 440] on icon "Branch-specific-item" at bounding box center [750, 444] width 10 height 9
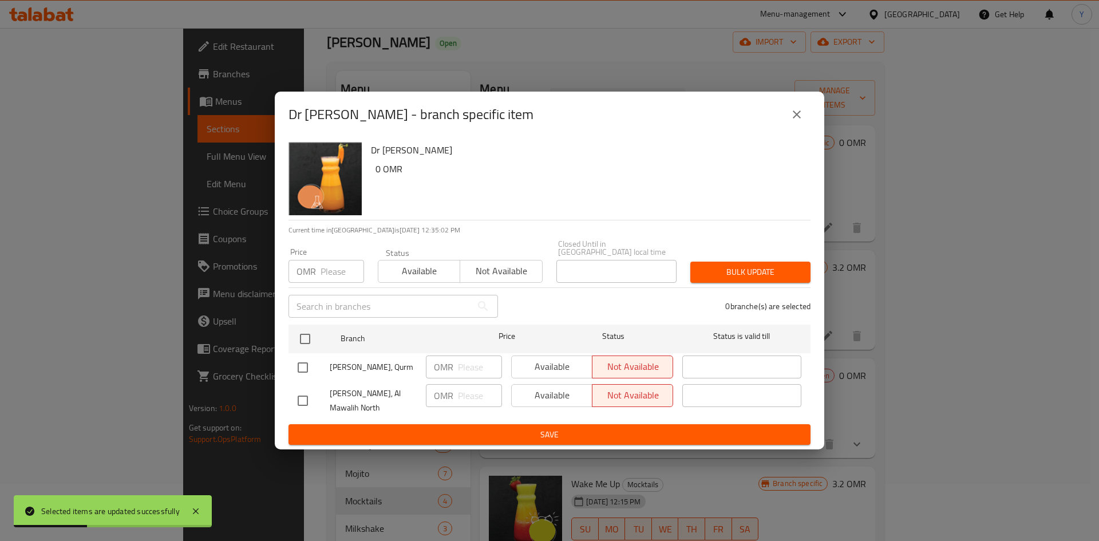
drag, startPoint x: 796, startPoint y: 121, endPoint x: 806, endPoint y: 172, distance: 52.4
click at [798, 121] on icon "close" at bounding box center [797, 115] width 14 height 14
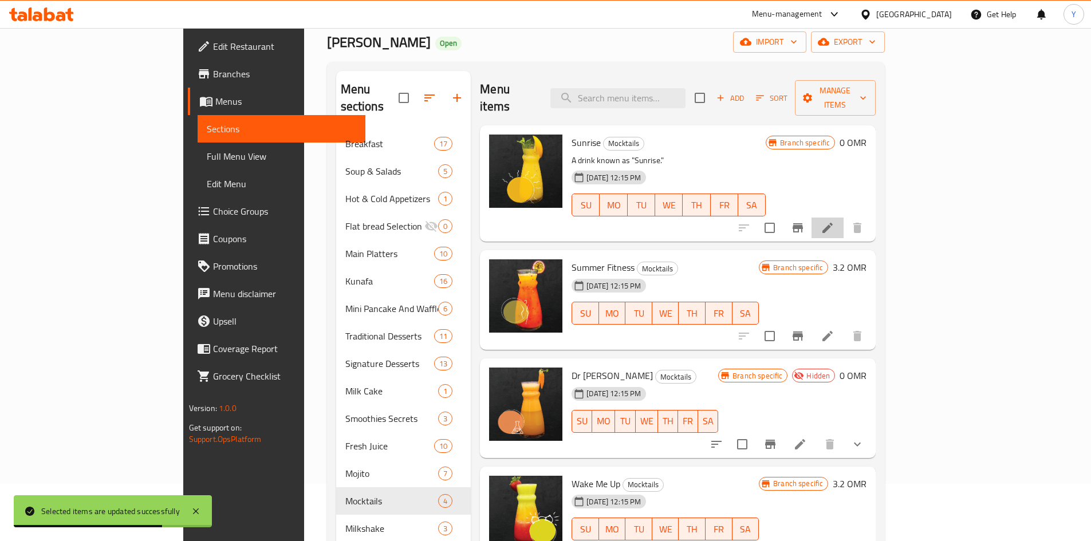
click at [843, 218] on li at bounding box center [827, 228] width 32 height 21
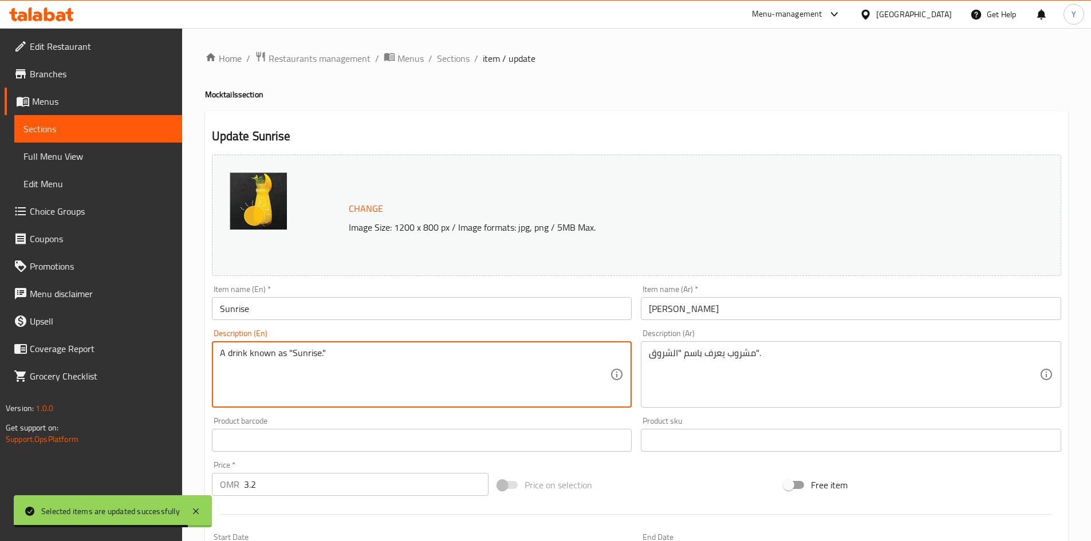
click at [377, 373] on textarea "A drink known as "Sunrise."" at bounding box center [415, 375] width 390 height 54
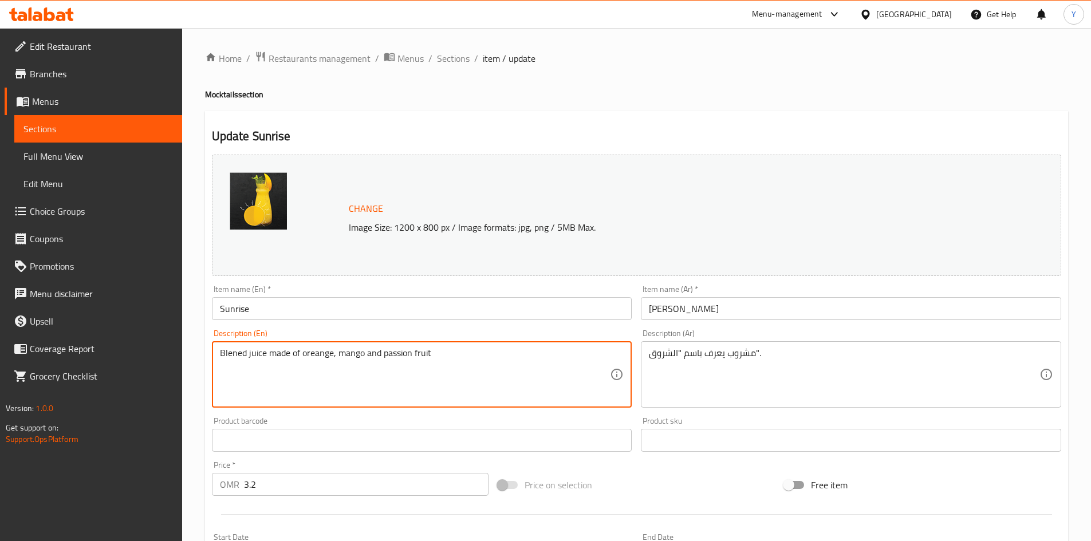
click at [310, 352] on textarea "Blened juice made of oreange, mango and passion fruit" at bounding box center [415, 375] width 390 height 54
click at [325, 368] on textarea "Blened juice made of orange, mango and passion fruit" at bounding box center [415, 375] width 390 height 54
click at [247, 353] on textarea "Blened juice made of orange, mango and passion fruit" at bounding box center [415, 375] width 390 height 54
click at [280, 356] on textarea "Bleneded juice made of orange, mango and passion fruit" at bounding box center [415, 375] width 390 height 54
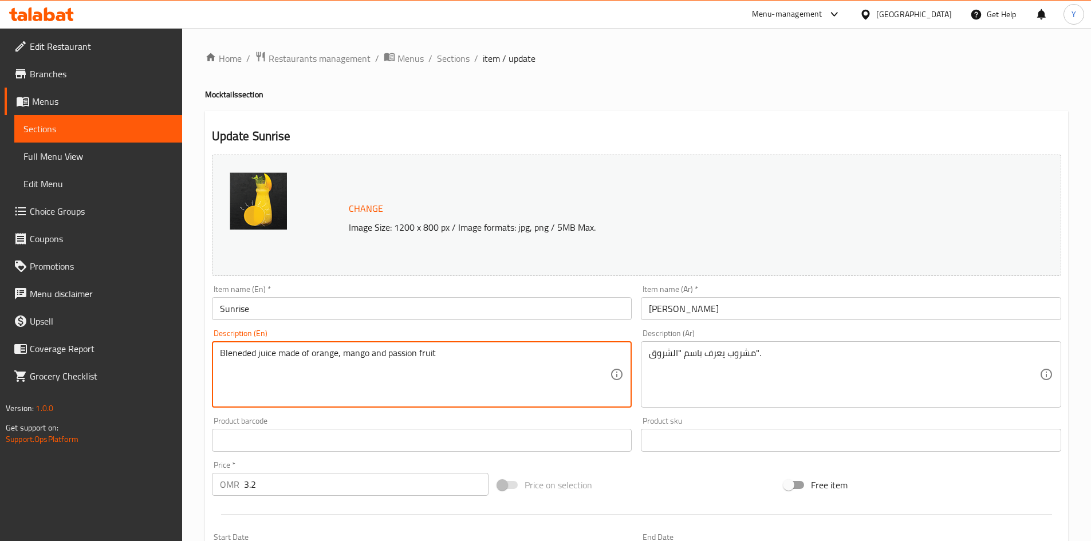
click at [280, 356] on textarea "Bleneded juice made of orange, mango and passion fruit" at bounding box center [415, 375] width 390 height 54
type textarea "Bleneded juice made of orange, mango and passion fruit"
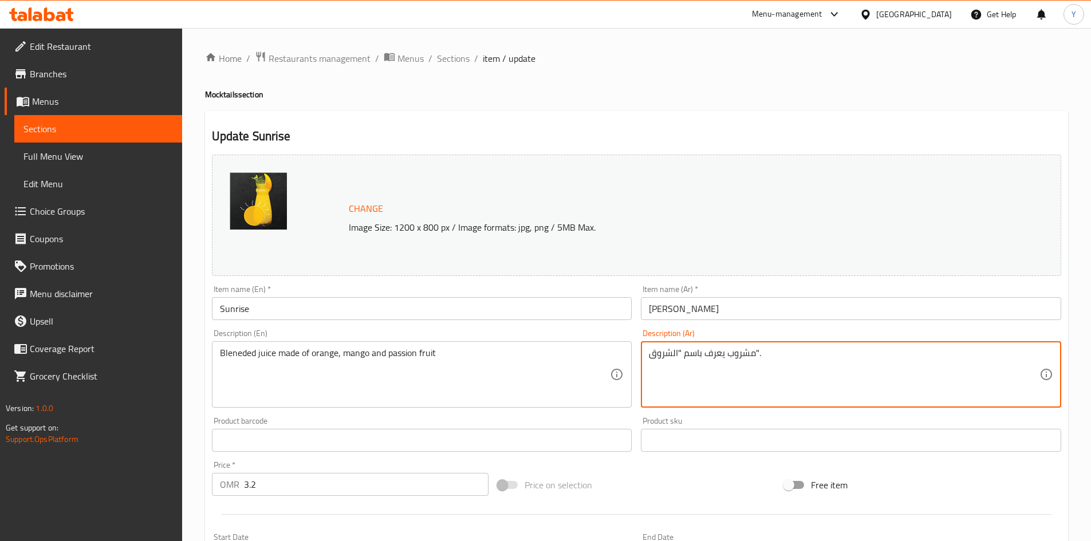
click at [718, 377] on textarea "مشروب يعرف باسم "الشروق"." at bounding box center [844, 375] width 390 height 54
paste textarea "عصير مخلوط من البرتقال والمانجو والباشن فروت"
type textarea "عصير مخلوط من البرتقال والمانجو والباشن فروت"
drag, startPoint x: 475, startPoint y: 290, endPoint x: 473, endPoint y: 310, distance: 20.1
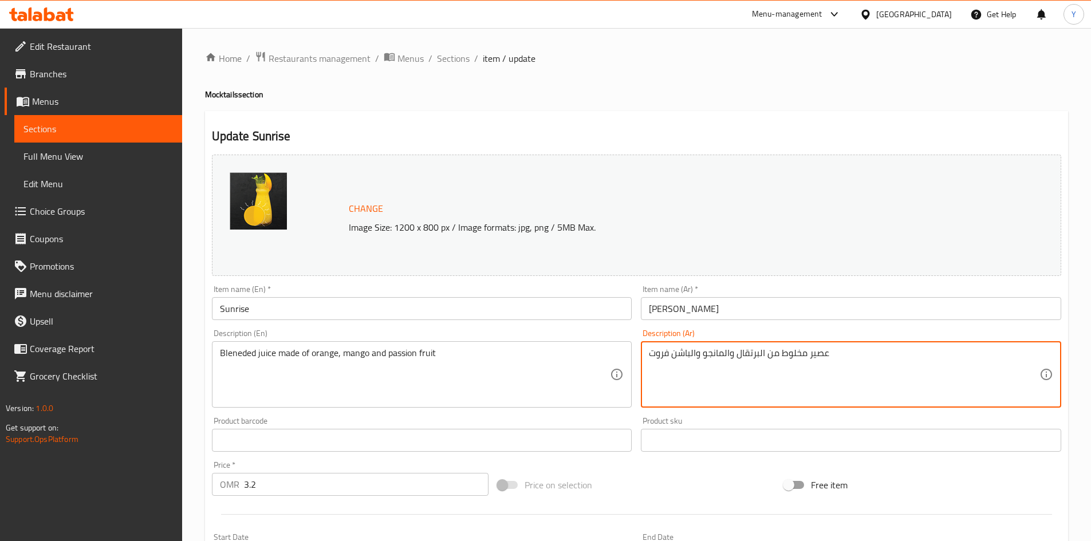
click at [475, 291] on div "Item name (En)   * Sunrise Item name (En) *" at bounding box center [422, 302] width 420 height 35
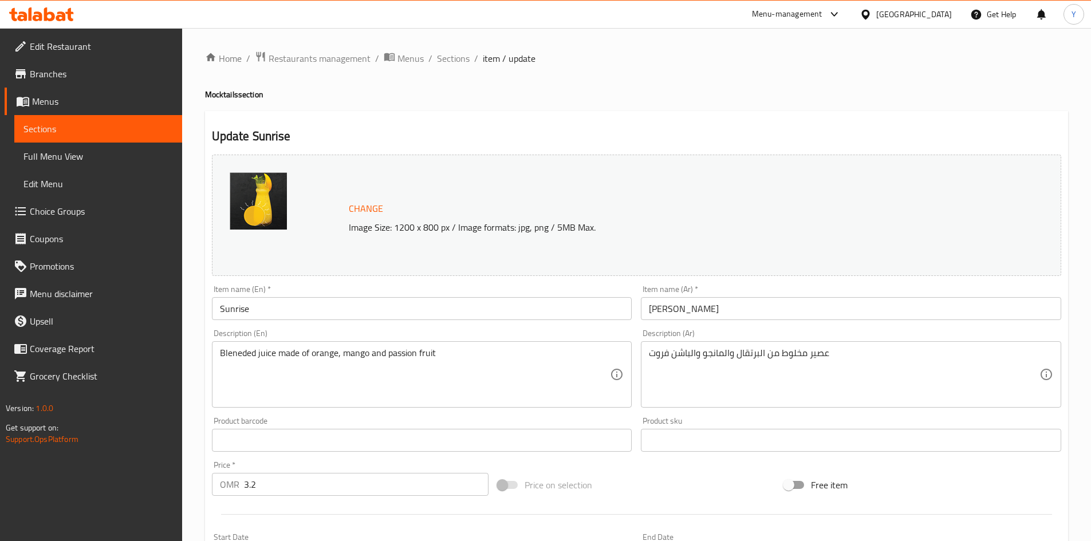
click at [472, 310] on input "Sunrise" at bounding box center [422, 308] width 420 height 23
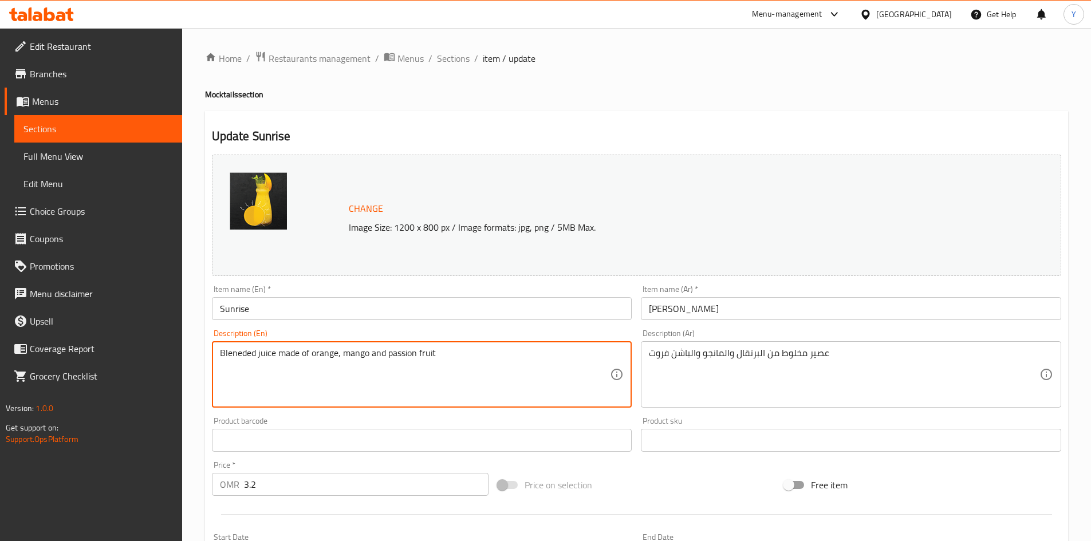
click at [243, 353] on textarea "Bleneded juice made of orange, mango and passion fruit" at bounding box center [415, 375] width 390 height 54
click at [257, 363] on textarea "Blended juice made of orange, mango and passion fruit" at bounding box center [415, 375] width 390 height 54
type textarea "Blended juice made of orange, mango and passion fruit"
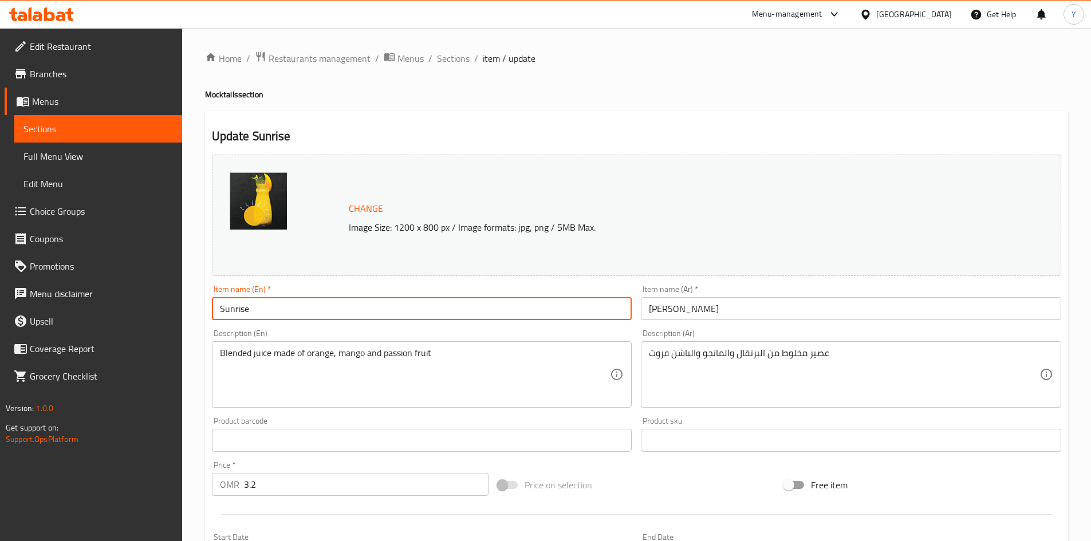
click at [349, 315] on input "Sunrise" at bounding box center [422, 308] width 420 height 23
click at [453, 55] on span "Sections" at bounding box center [453, 59] width 33 height 14
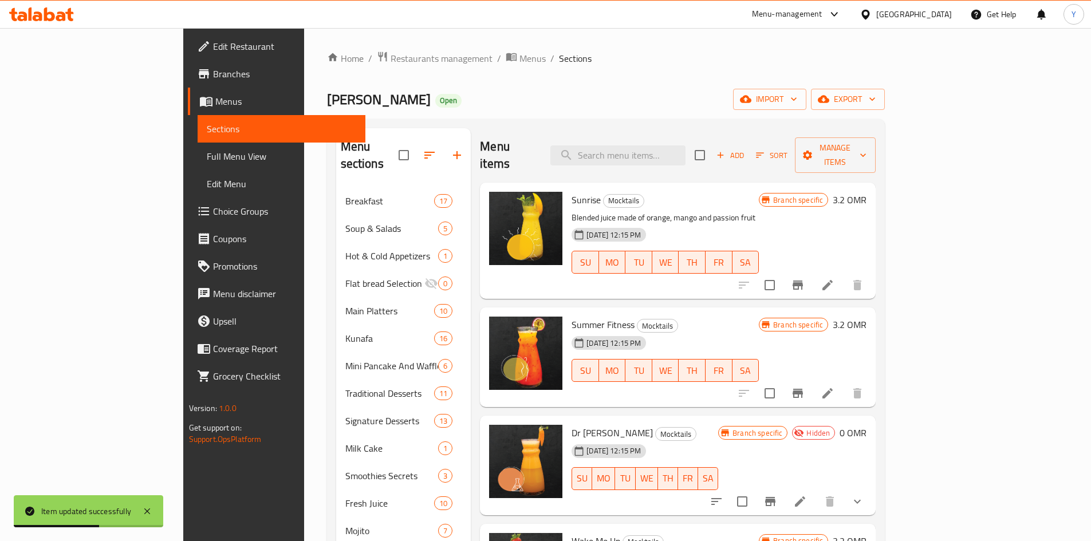
click at [834, 386] on icon at bounding box center [827, 393] width 14 height 14
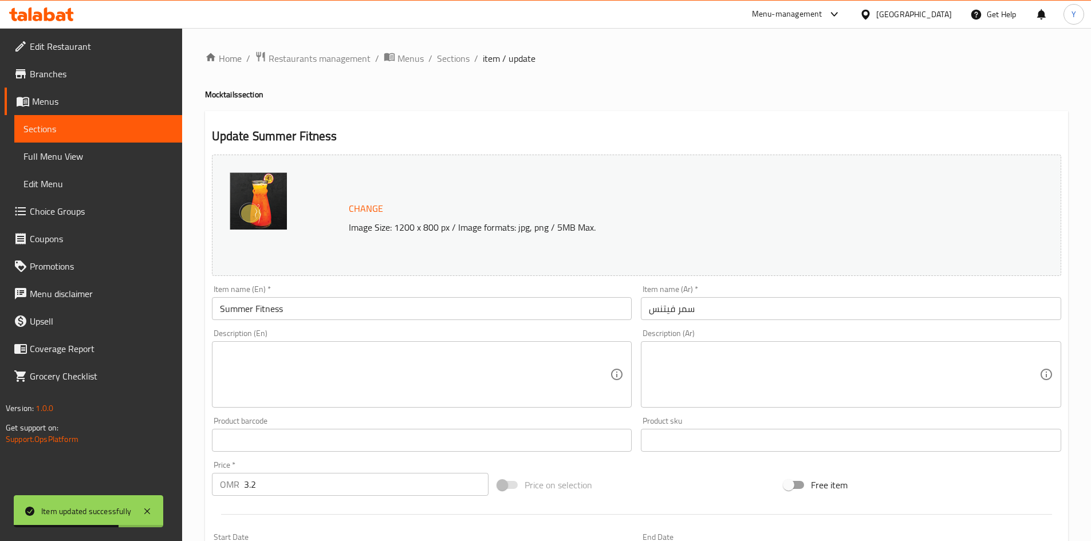
click at [360, 395] on textarea at bounding box center [415, 375] width 390 height 54
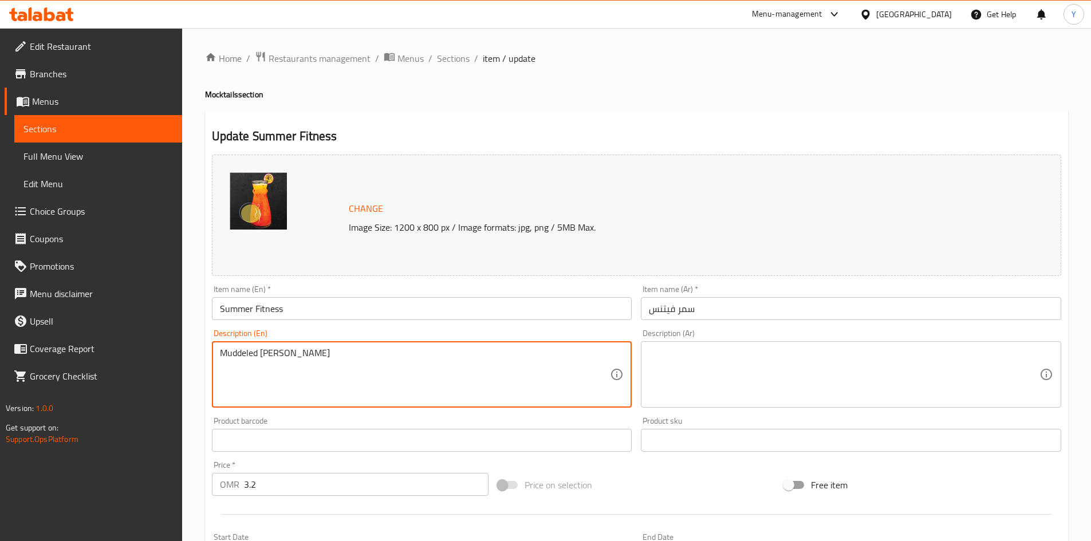
click at [267, 356] on textarea "Muddeled burries" at bounding box center [415, 375] width 390 height 54
click at [270, 393] on textarea "Muddeled berries" at bounding box center [415, 375] width 390 height 54
click at [248, 357] on textarea "Muddeled berries" at bounding box center [415, 375] width 390 height 54
click at [247, 356] on textarea "Muddeled berries" at bounding box center [415, 375] width 390 height 54
click at [318, 344] on div "Muddled berries Description (En)" at bounding box center [422, 374] width 420 height 66
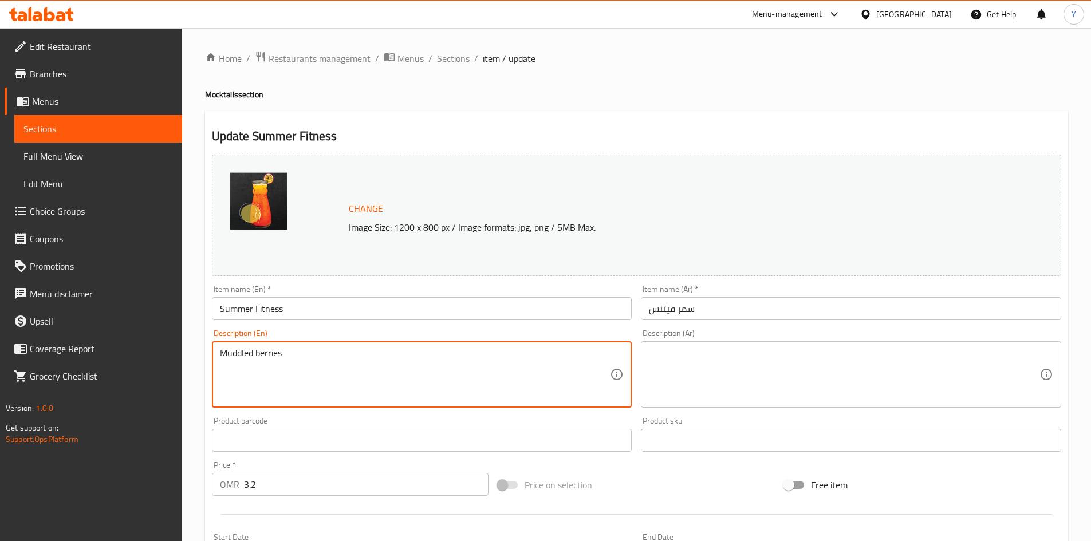
click at [324, 357] on textarea "Muddled berries" at bounding box center [415, 375] width 390 height 54
click at [293, 368] on textarea "Muddled berries and passion fruit mixed with freshly squeeze orange" at bounding box center [415, 375] width 390 height 54
type textarea "Muddled berries and passion fruit mixed with freshly squeeze orange"
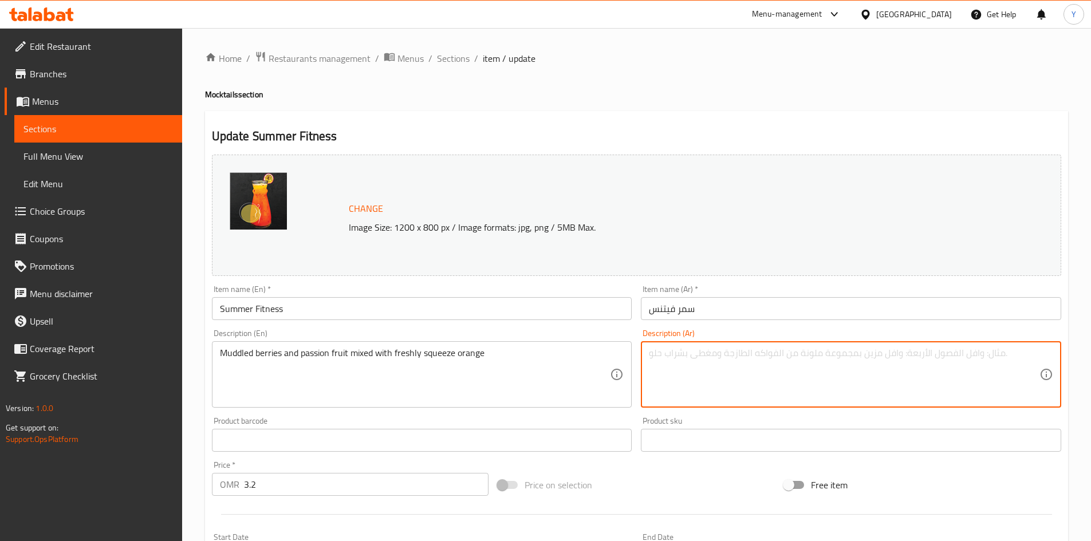
paste textarea "التوت المهروس والفواكه العاطفية الممزوجة مع عصير البرتقال الطازج"
drag, startPoint x: 844, startPoint y: 348, endPoint x: 779, endPoint y: 360, distance: 65.8
click at [779, 360] on textarea "التوت المهروس والفواكه العاطفية الممزوجة مع عصير البرتقال الطازج" at bounding box center [844, 375] width 390 height 54
type textarea "التوت المهروس وفاكهة الباشون الممزوجة مع عصير البرتقال الطازج"
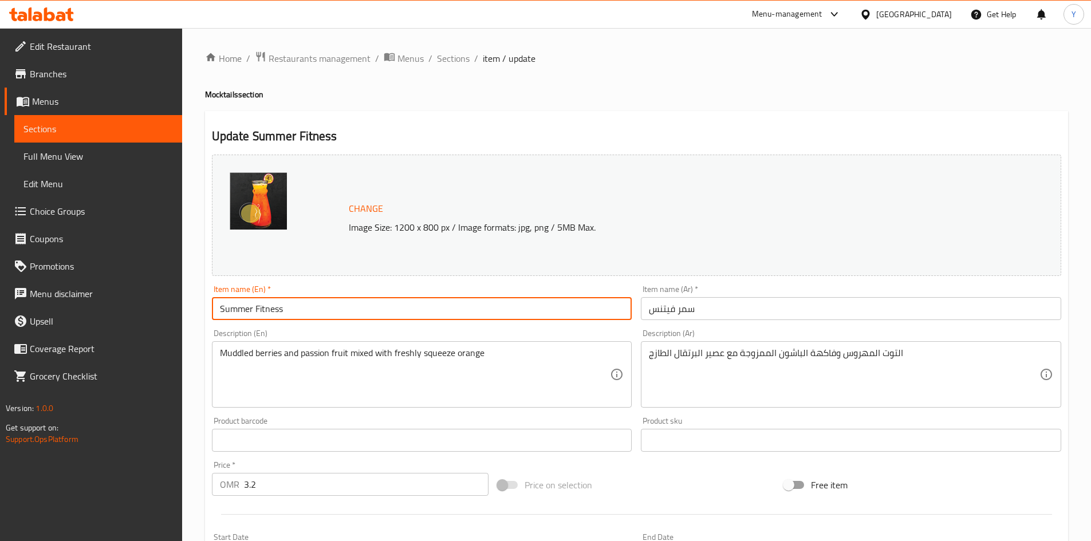
click at [514, 303] on input "Summer Fitness" at bounding box center [422, 308] width 420 height 23
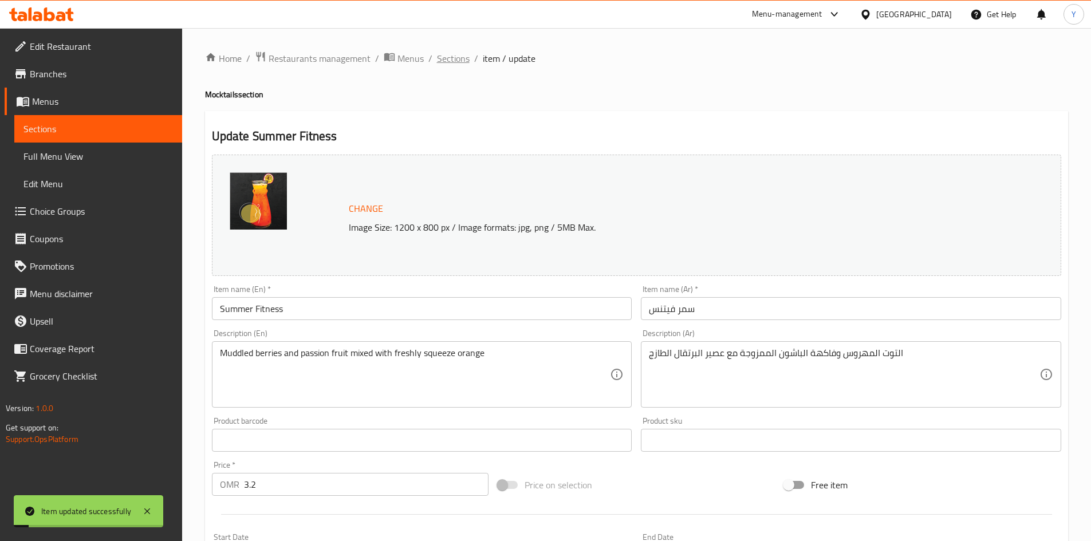
click at [451, 59] on span "Sections" at bounding box center [453, 59] width 33 height 14
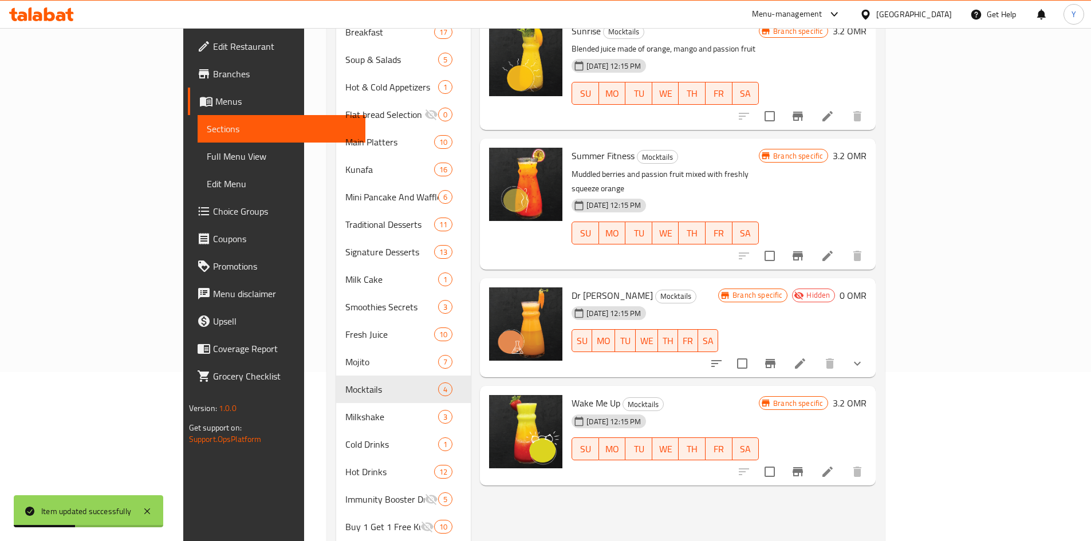
scroll to position [229, 0]
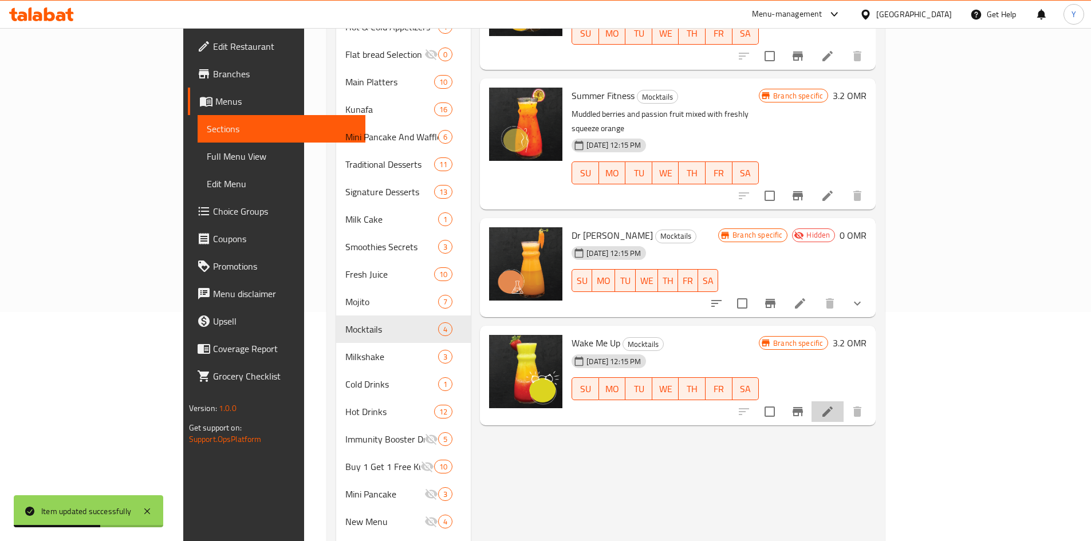
click at [843, 401] on li at bounding box center [827, 411] width 32 height 21
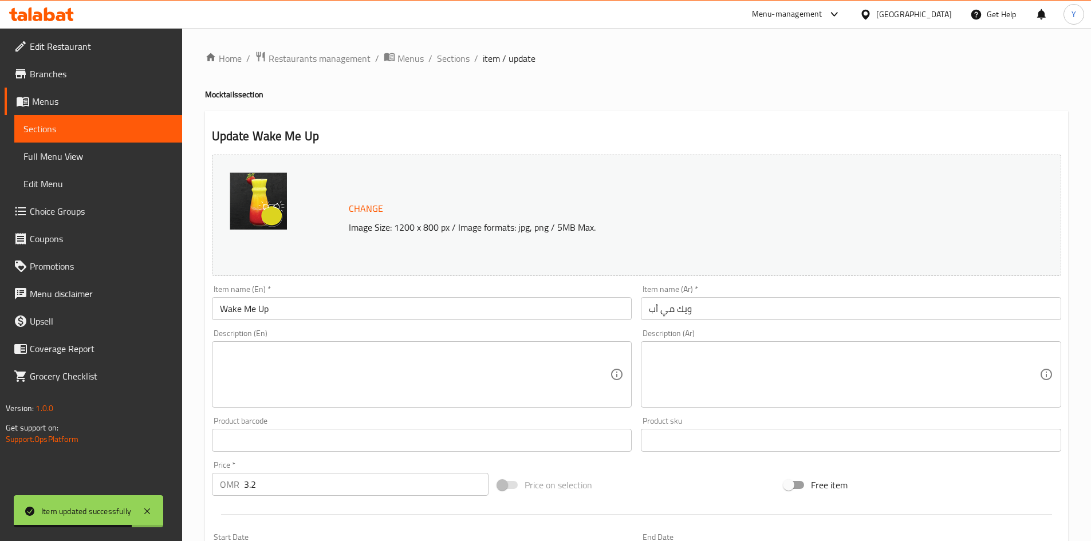
click at [347, 356] on textarea at bounding box center [415, 375] width 390 height 54
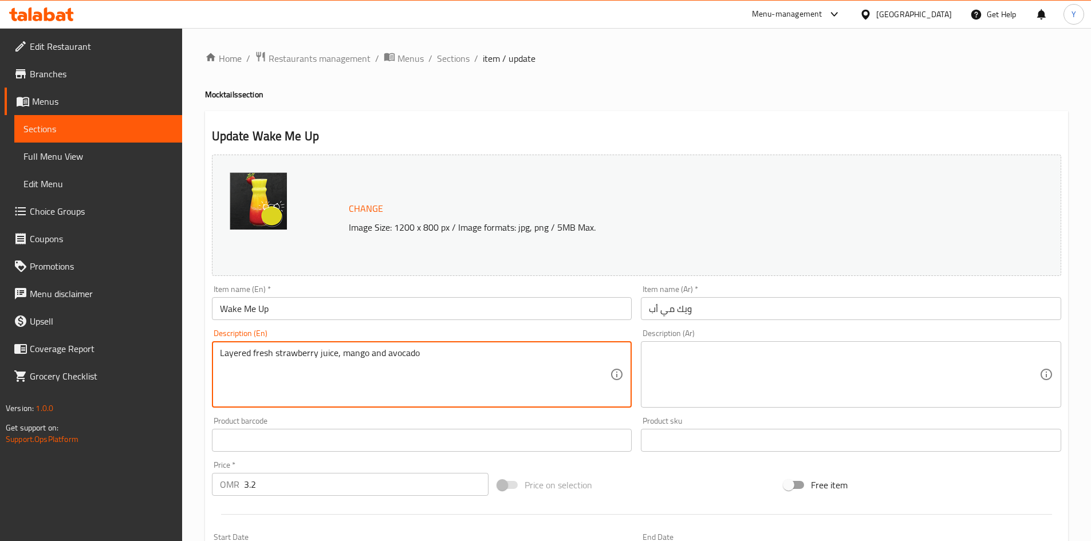
type textarea "Layered fresh strawberry juice, mango and avocado"
click at [368, 341] on div "Description (En) Layered fresh strawberry juice, mango and avocado Description …" at bounding box center [422, 368] width 420 height 78
click at [353, 348] on textarea "Layered fresh strawberry juice, mango and avocado" at bounding box center [415, 375] width 390 height 54
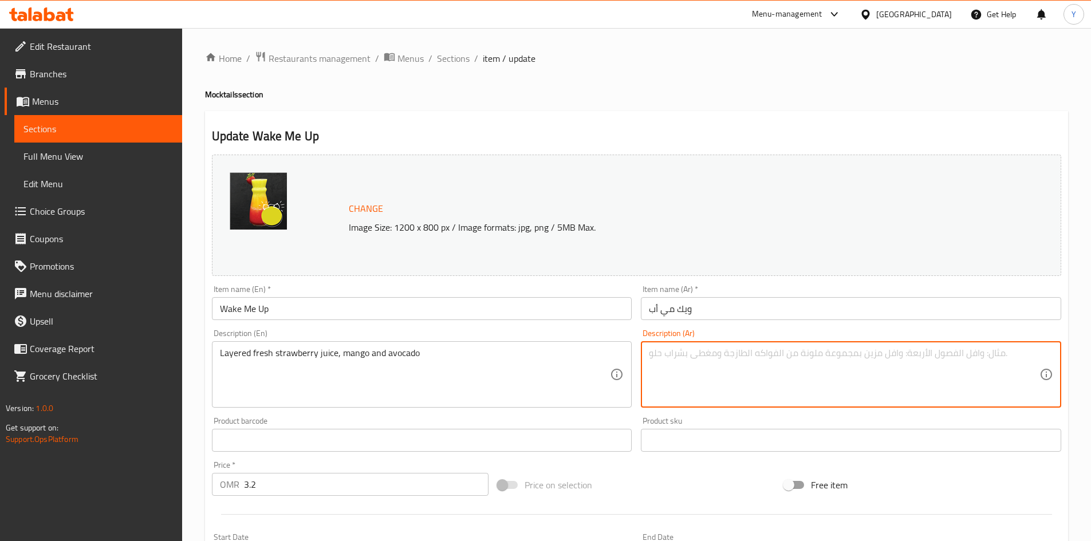
paste textarea "عصير الفراولة الطازج المتعدد الطبقات والمانجو والأفوكادو"
type textarea "عصير الفراولة الطازج المتعدد الطبقات والمانجو والأفوكادو"
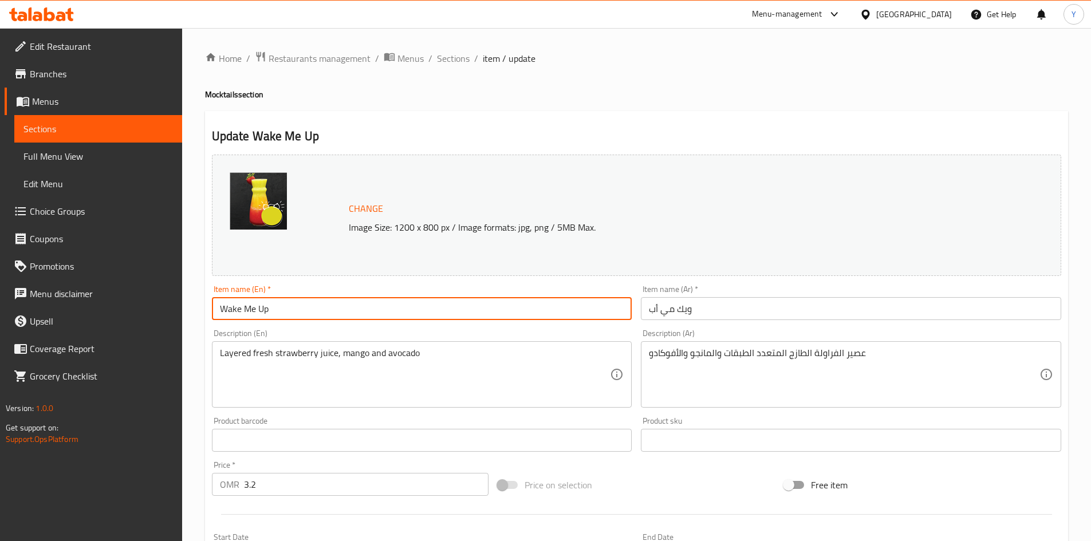
click at [406, 307] on input "Wake Me Up" at bounding box center [422, 308] width 420 height 23
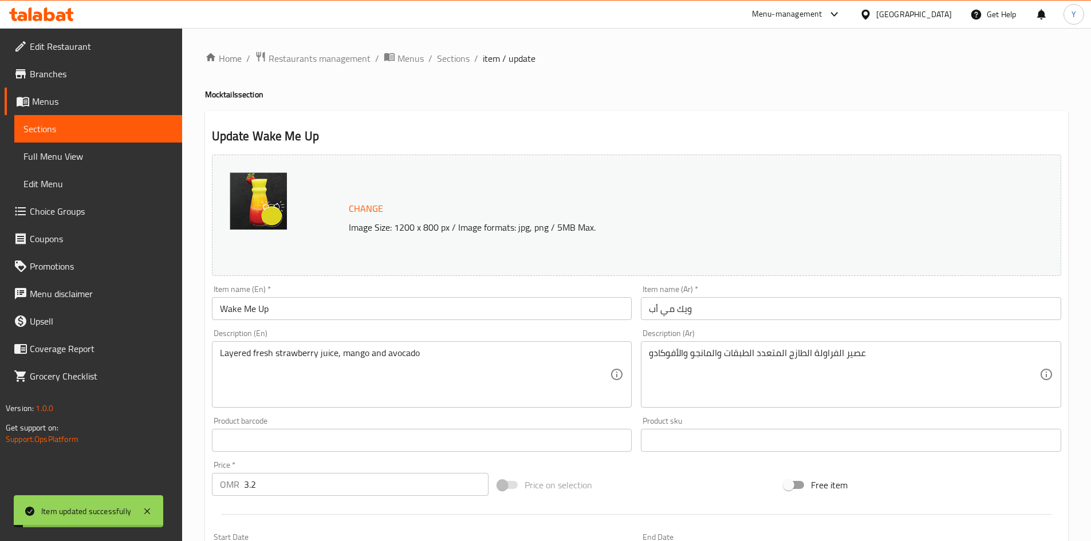
click at [445, 73] on div "Home / Restaurants management / Menus / Sections / item / update Mocktails sect…" at bounding box center [636, 427] width 863 height 752
click at [451, 62] on span "Sections" at bounding box center [453, 59] width 33 height 14
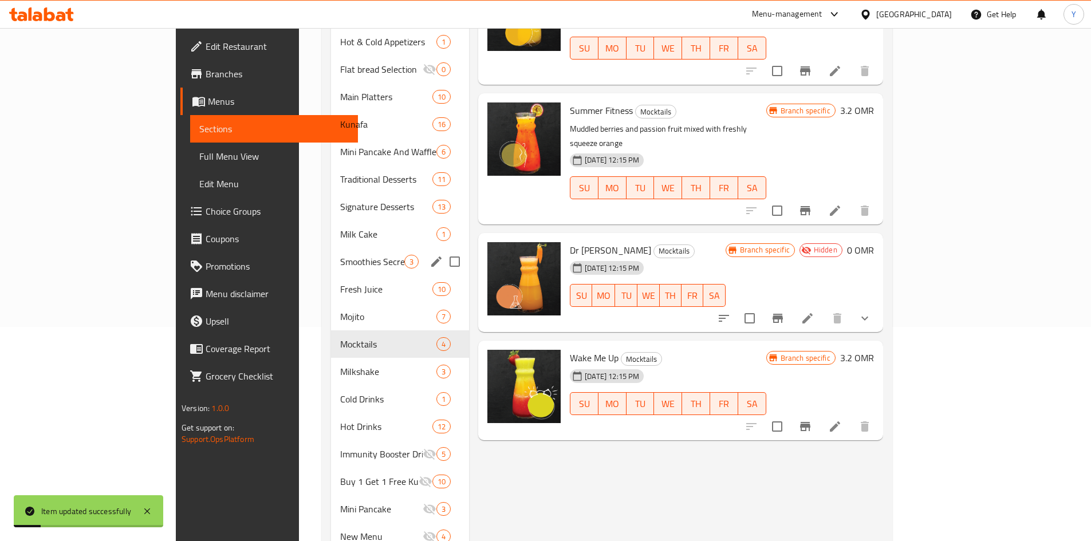
scroll to position [229, 0]
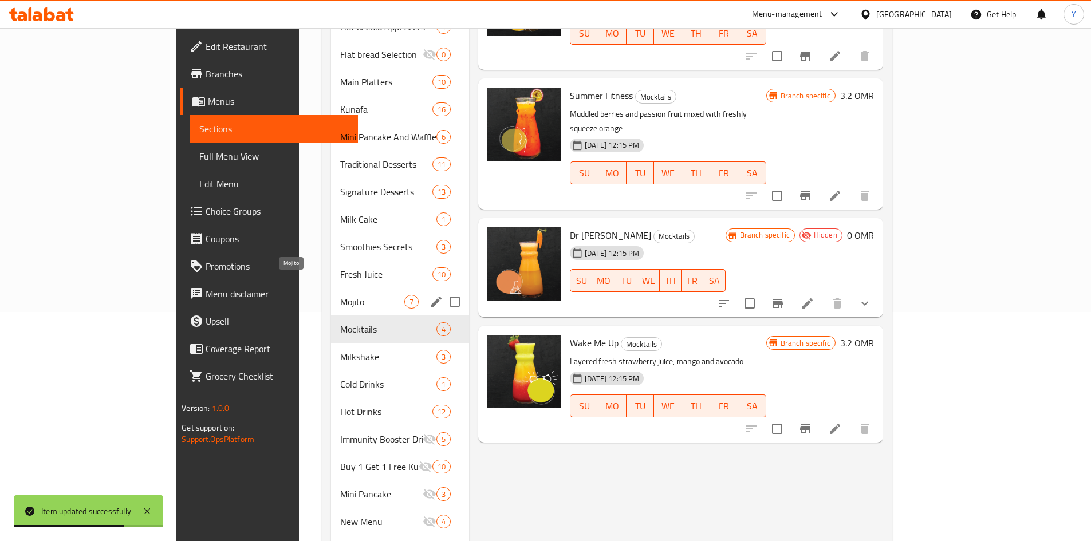
drag, startPoint x: 250, startPoint y: 284, endPoint x: 326, endPoint y: 321, distance: 84.2
click at [340, 295] on span "Mojito" at bounding box center [372, 302] width 64 height 14
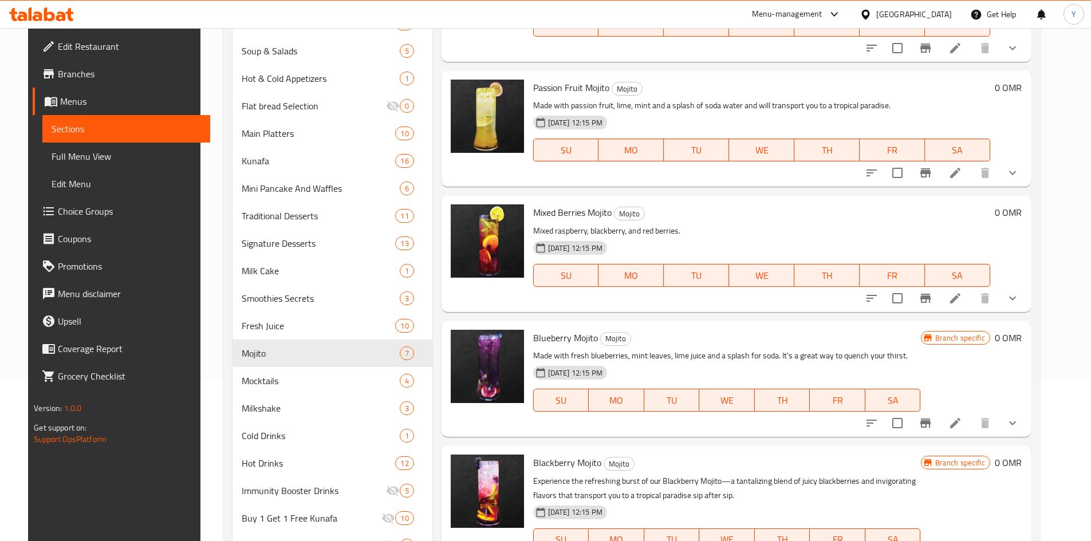
scroll to position [172, 0]
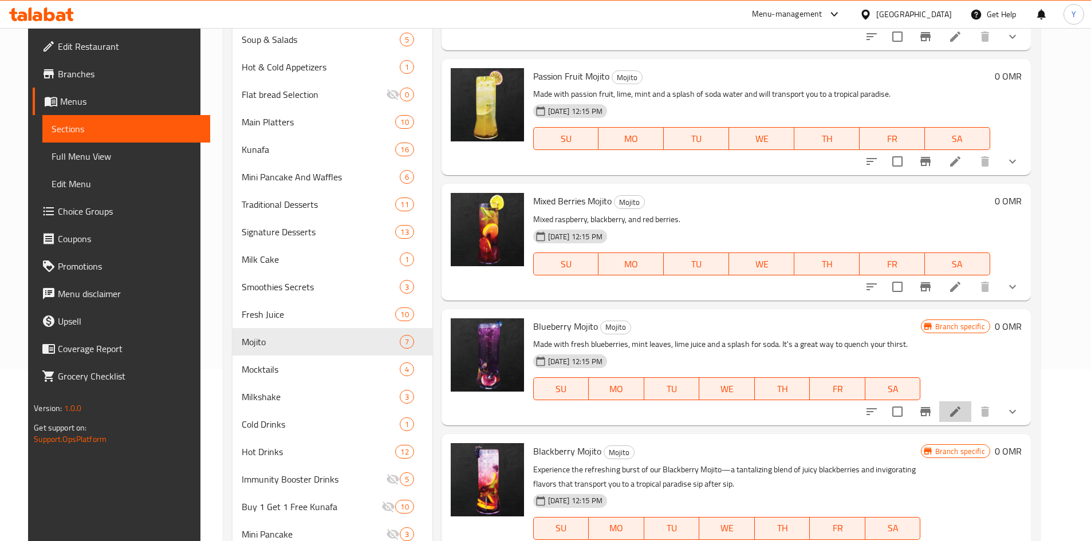
click at [964, 411] on li at bounding box center [955, 411] width 32 height 21
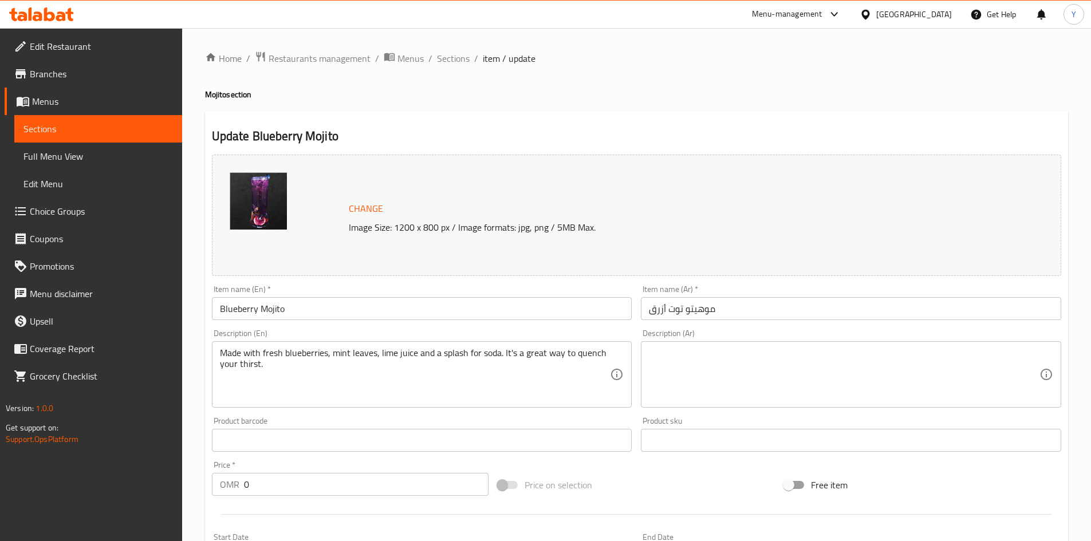
drag, startPoint x: 443, startPoint y: 62, endPoint x: 242, endPoint y: 5, distance: 208.8
click at [443, 62] on span "Sections" at bounding box center [453, 59] width 33 height 14
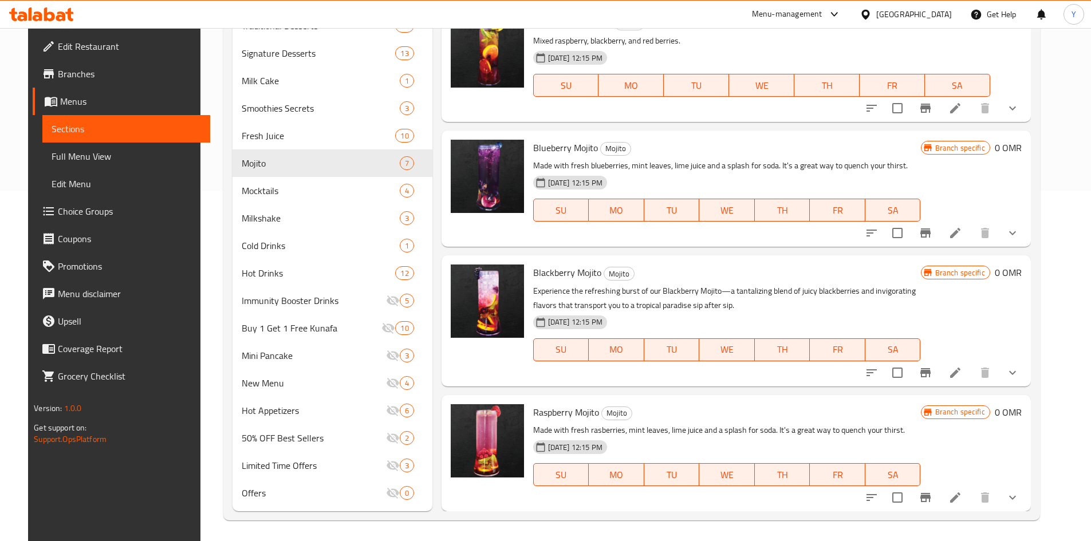
scroll to position [353, 0]
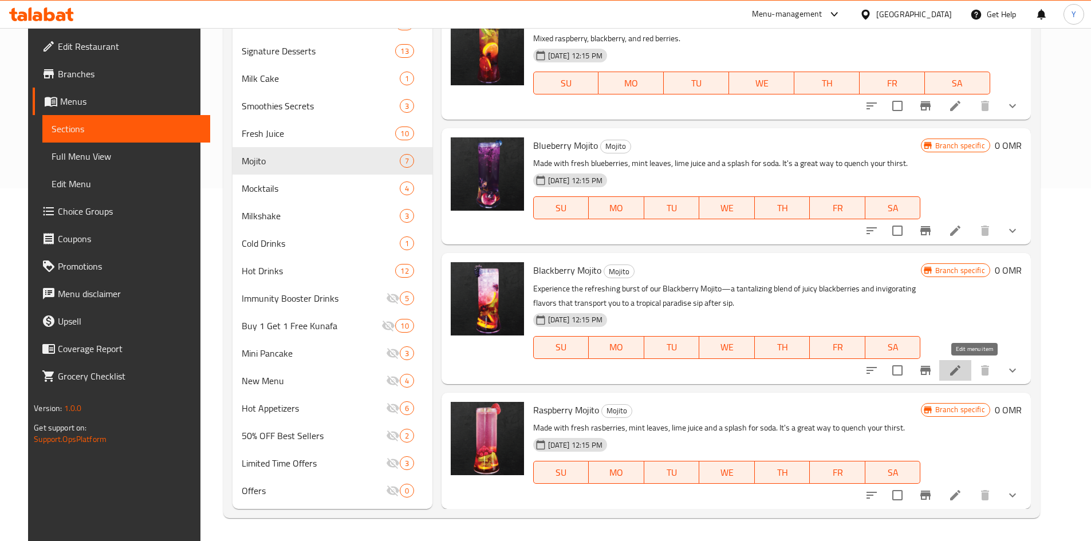
click at [962, 366] on icon at bounding box center [955, 371] width 14 height 14
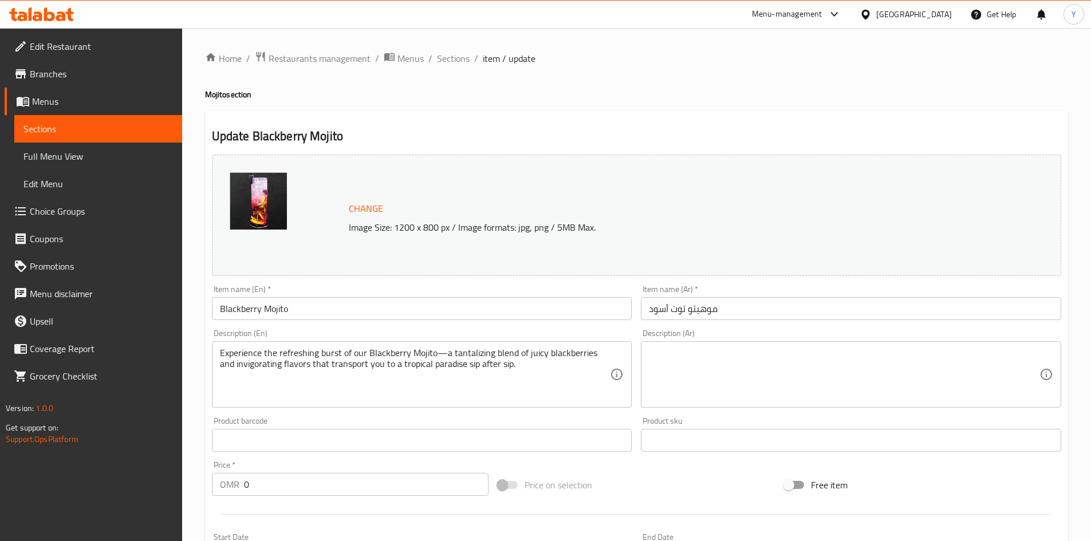
click at [453, 68] on div "Home / Restaurants management / Menus / Sections / item / update Mojito section…" at bounding box center [636, 439] width 863 height 777
click at [455, 63] on span "Sections" at bounding box center [453, 59] width 33 height 14
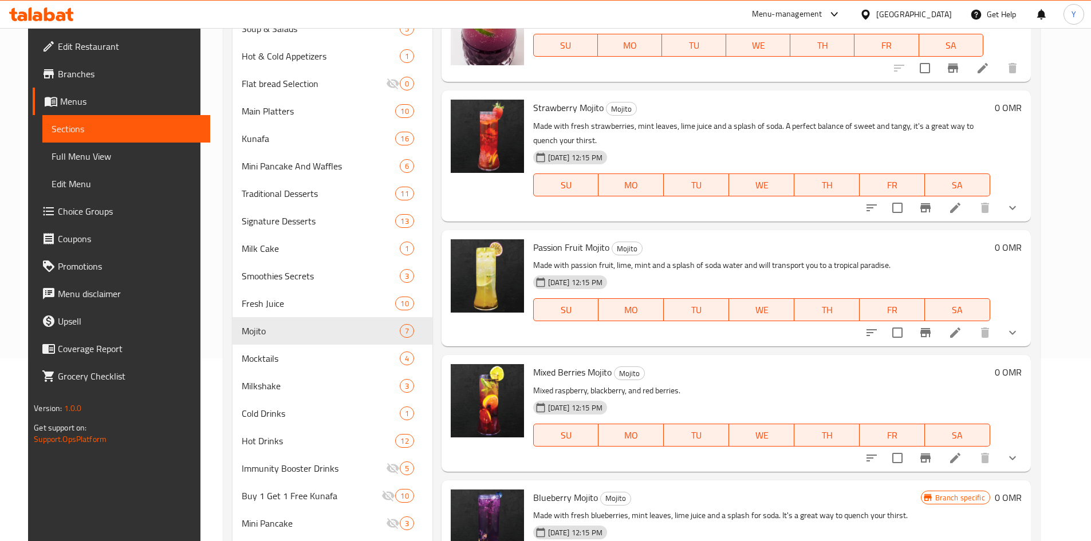
scroll to position [181, 0]
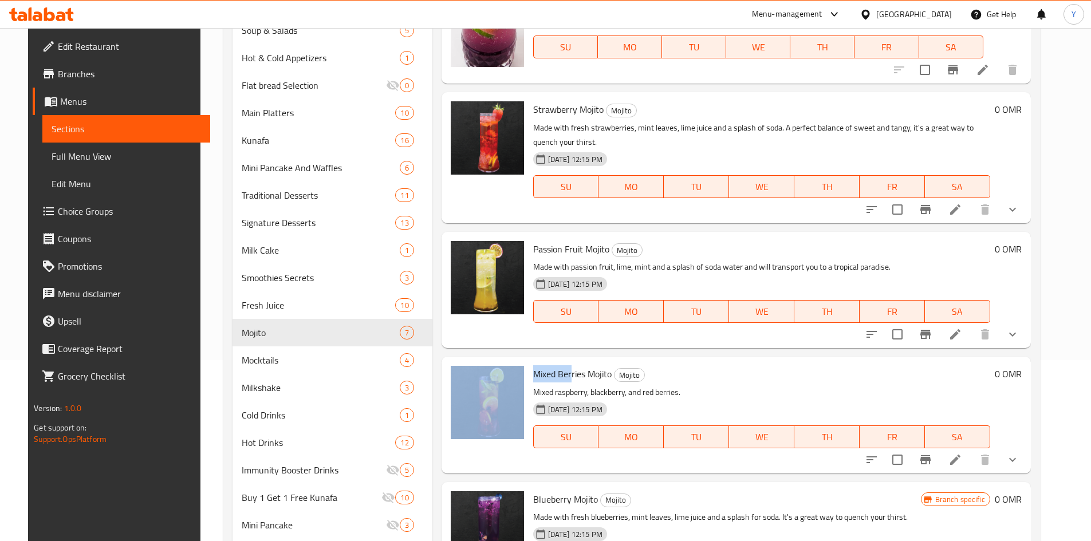
drag, startPoint x: 565, startPoint y: 373, endPoint x: 488, endPoint y: 366, distance: 76.5
click at [488, 366] on div "Mixed Berries Mojito Mojito Mixed raspberry, blackberry, and red berries. 06-07…" at bounding box center [736, 414] width 580 height 107
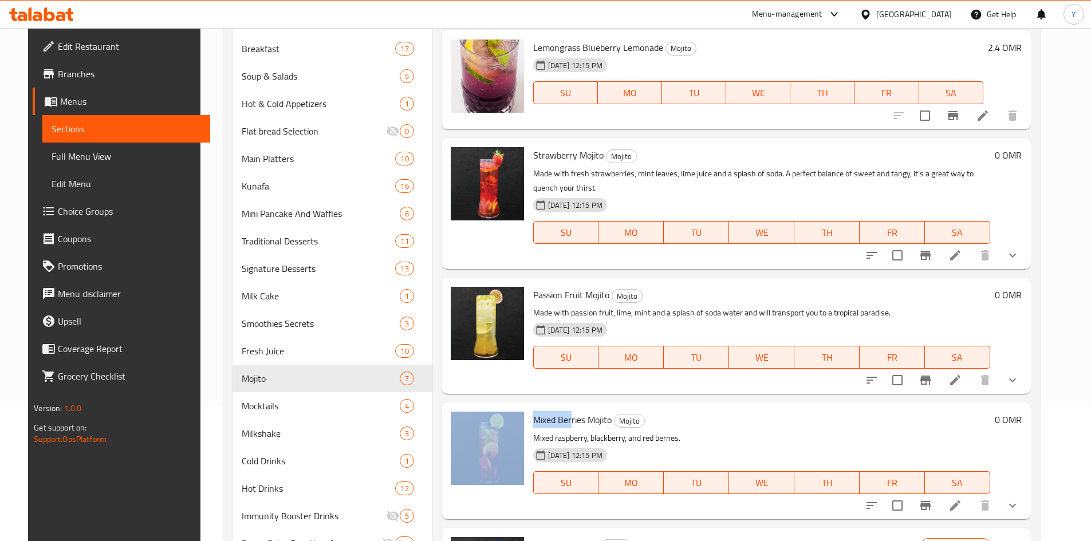
scroll to position [66, 0]
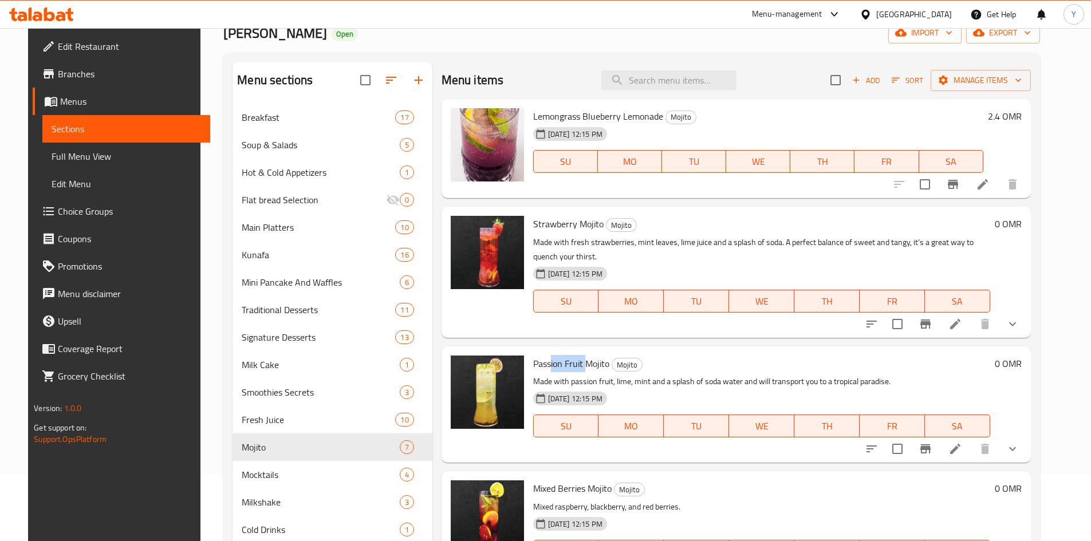
drag, startPoint x: 581, startPoint y: 369, endPoint x: 544, endPoint y: 369, distance: 36.6
click at [544, 369] on span "Passion Fruit Mojito" at bounding box center [571, 363] width 76 height 17
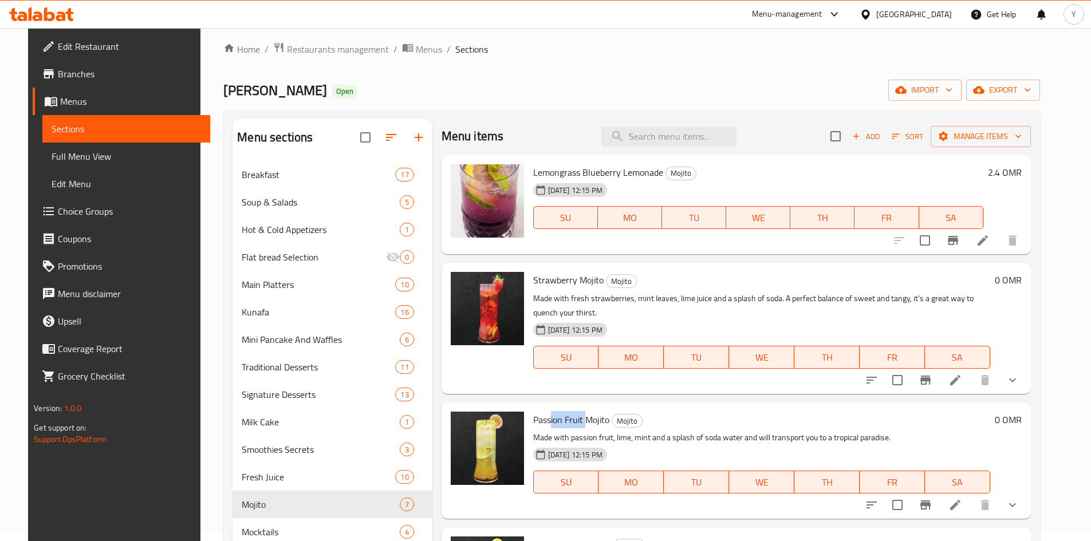
scroll to position [0, 0]
click at [989, 248] on icon at bounding box center [983, 242] width 14 height 14
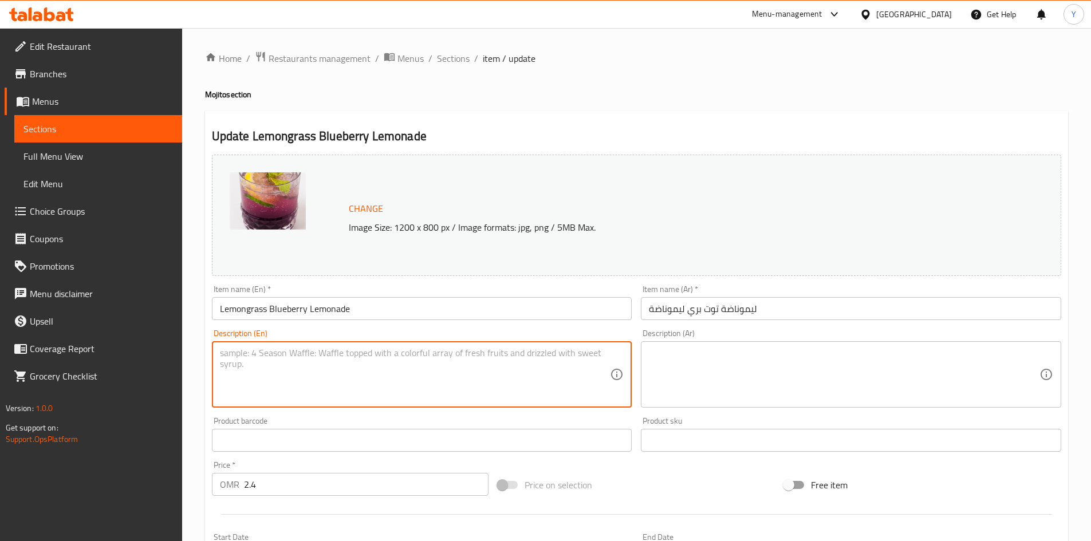
click at [380, 395] on textarea at bounding box center [415, 375] width 390 height 54
click at [287, 354] on textarea "Fresh made lemon grass and blueberry lemonade" at bounding box center [415, 375] width 390 height 54
click at [287, 355] on textarea "Fresh made lemon grass and blueberry lemonade" at bounding box center [415, 375] width 390 height 54
type textarea "Fresh made lemon grass and blueberry lemonade"
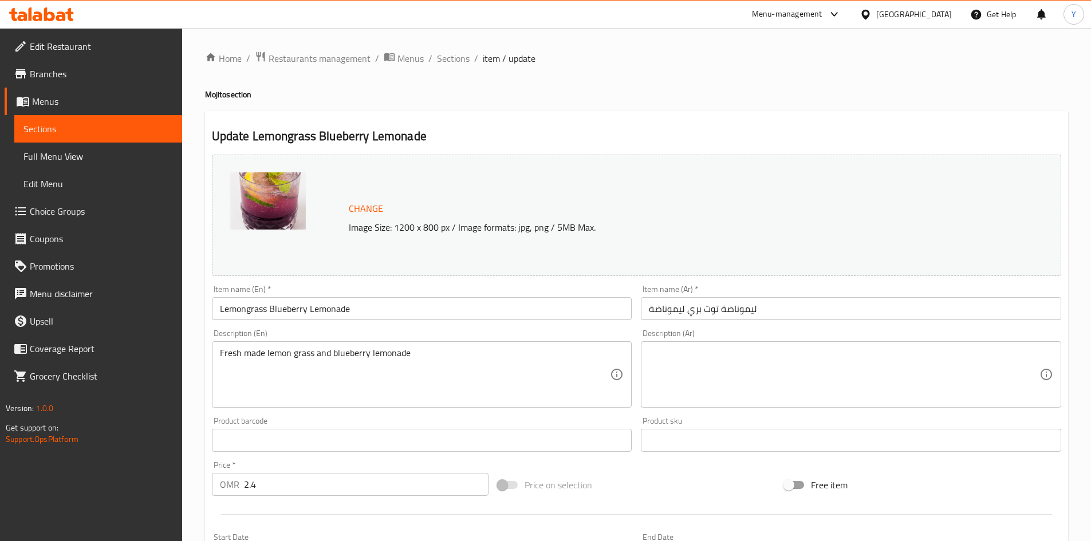
drag, startPoint x: 718, startPoint y: 405, endPoint x: 705, endPoint y: 356, distance: 50.8
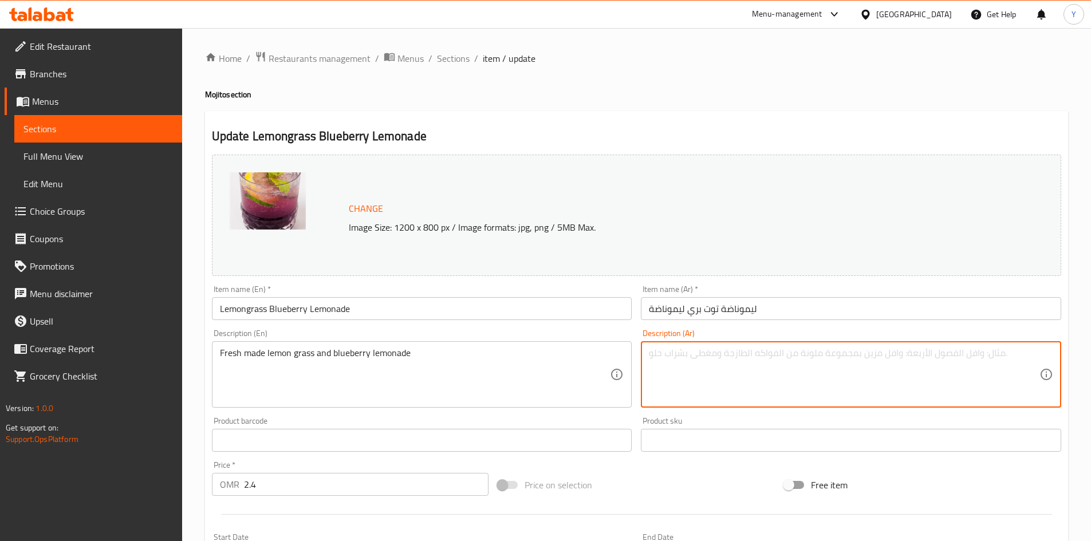
paste textarea "ليمونادة عشبة الليمون والتوت الأزرق الطازجة"
type textarea "ليمونادة عشبة الليمون والتوت الأزرق الطازجة"
click at [510, 309] on input "Lemongrass Blueberry Lemonade" at bounding box center [422, 308] width 420 height 23
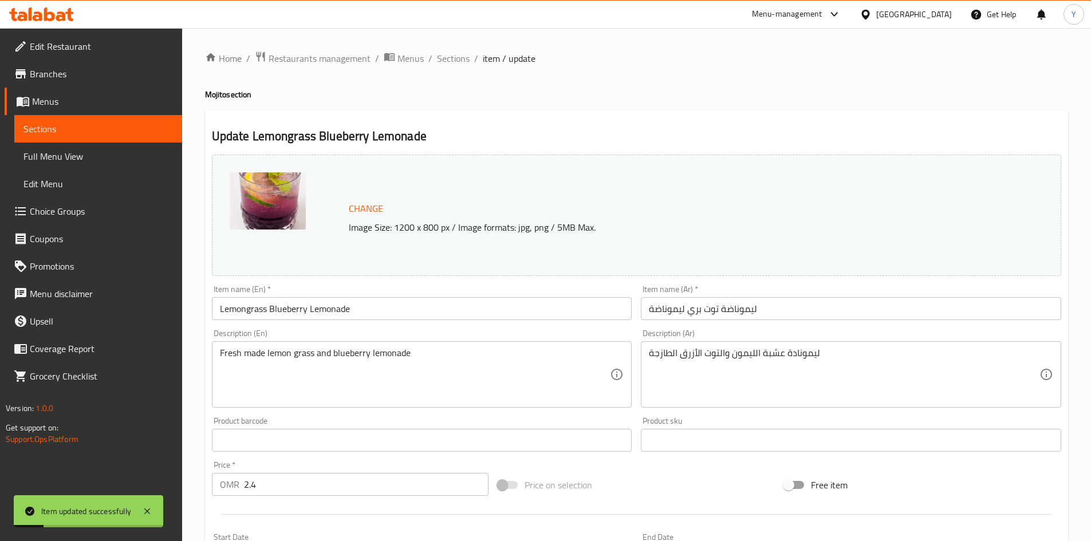
drag, startPoint x: 462, startPoint y: 62, endPoint x: 285, endPoint y: 9, distance: 185.5
click at [462, 62] on span "Sections" at bounding box center [453, 59] width 33 height 14
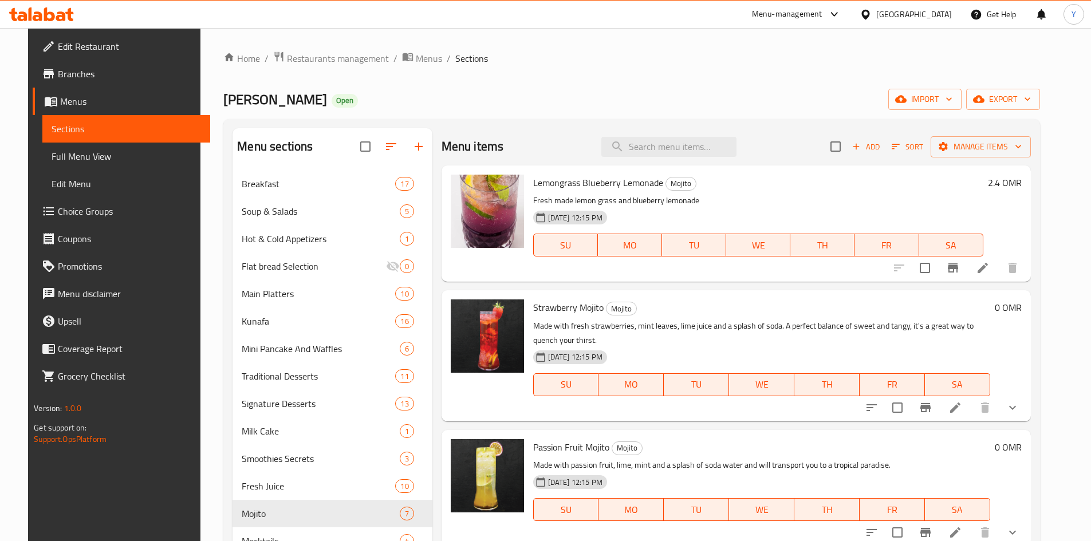
click at [581, 54] on ol "Home / Restaurants management / Menus / Sections" at bounding box center [631, 58] width 816 height 15
click at [971, 413] on li at bounding box center [955, 407] width 32 height 21
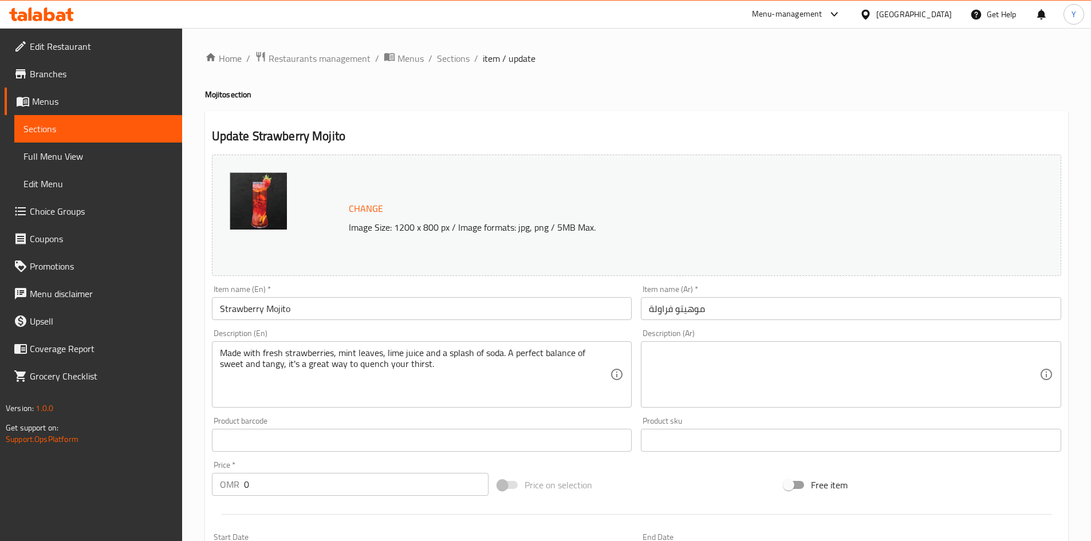
drag, startPoint x: 440, startPoint y: 66, endPoint x: 286, endPoint y: 7, distance: 165.2
click at [440, 65] on span "Sections" at bounding box center [453, 59] width 33 height 14
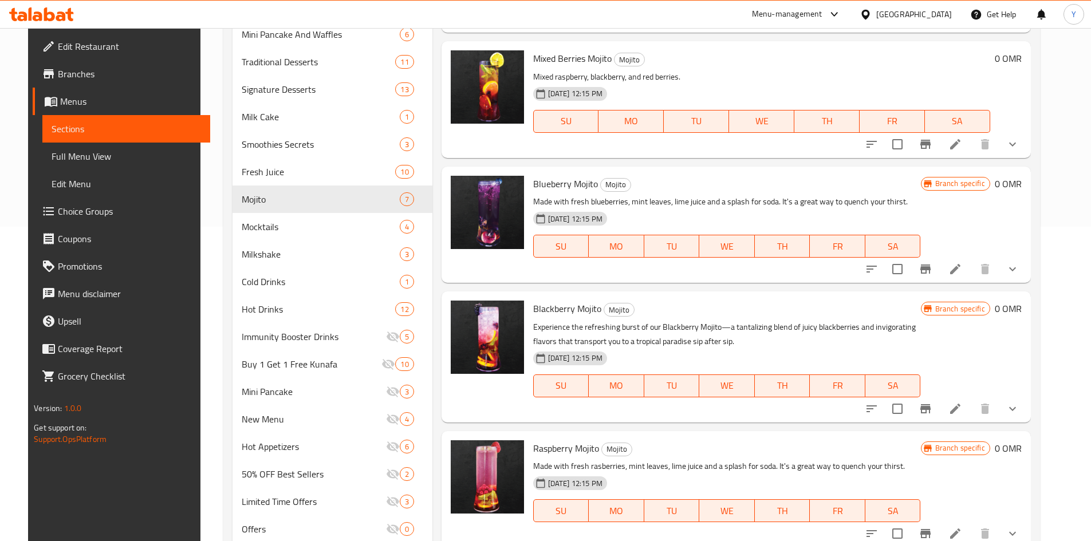
scroll to position [353, 0]
